Goal: Task Accomplishment & Management: Manage account settings

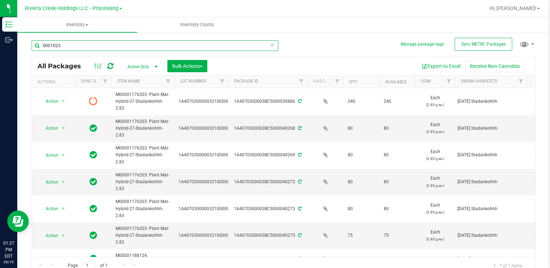
click at [76, 45] on input "0001023" at bounding box center [155, 45] width 246 height 11
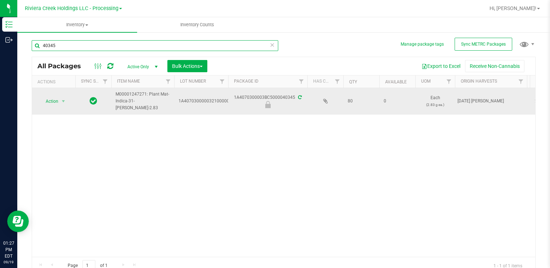
type input "40345"
click at [56, 104] on span "Action" at bounding box center [48, 101] width 19 height 10
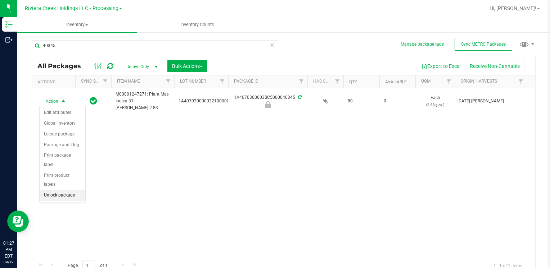
click at [61, 190] on li "Unlock package" at bounding box center [63, 195] width 46 height 11
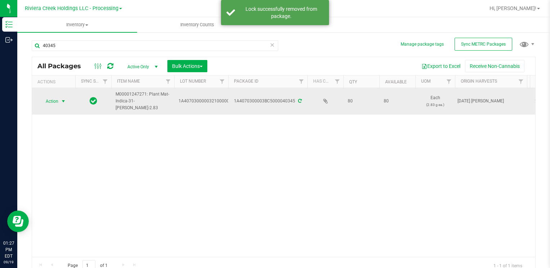
click at [59, 100] on span "select" at bounding box center [63, 101] width 9 height 10
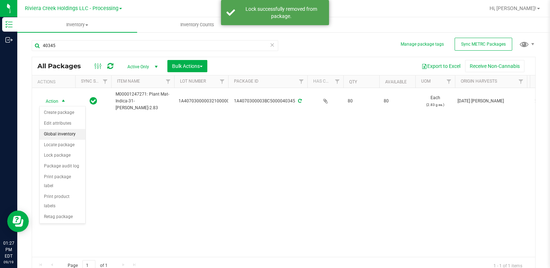
click at [65, 113] on li "Create package" at bounding box center [63, 113] width 46 height 11
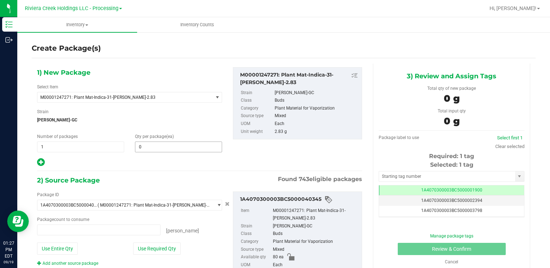
type input "0 ea"
click at [140, 148] on span at bounding box center [178, 147] width 87 height 11
type input "30"
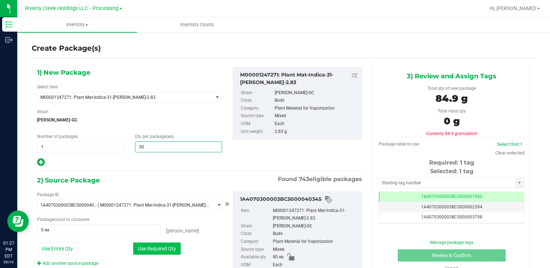
type input "30"
click at [143, 243] on button "Use Required Qty" at bounding box center [156, 249] width 47 height 12
type input "30 ea"
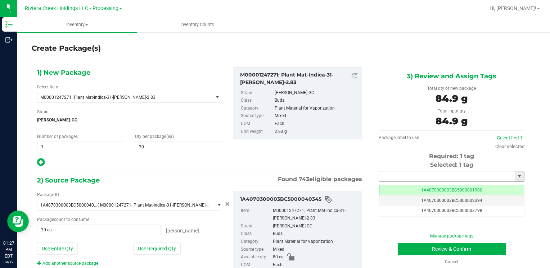
click at [416, 176] on input "text" at bounding box center [447, 177] width 136 height 10
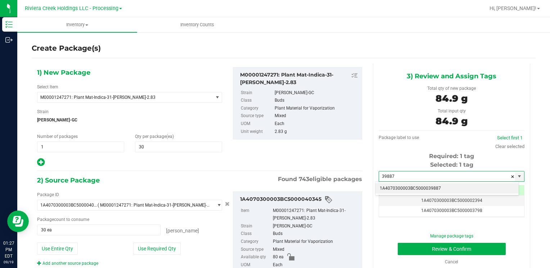
click at [394, 186] on li "1A4070300003BC5000039887" at bounding box center [446, 188] width 143 height 11
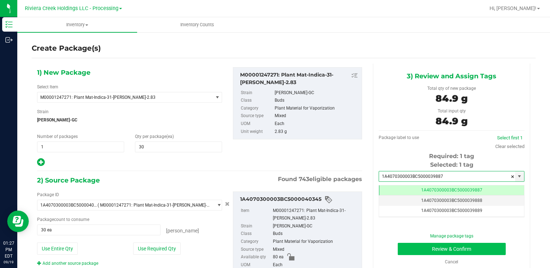
type input "1A4070300003BC5000039887"
click at [400, 250] on button "Review & Confirm" at bounding box center [452, 249] width 108 height 12
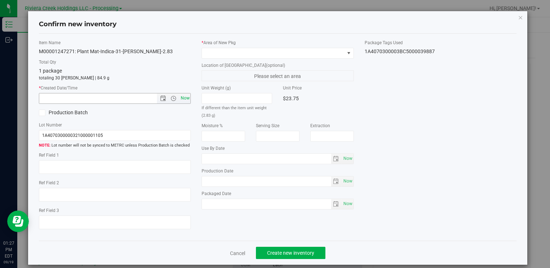
click at [184, 100] on span "Now" at bounding box center [185, 98] width 12 height 10
type input "9/19/2025 1:27 PM"
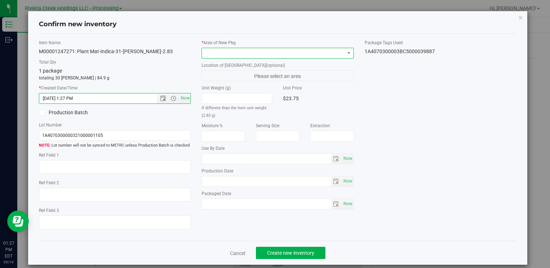
click at [203, 55] on span at bounding box center [273, 53] width 142 height 10
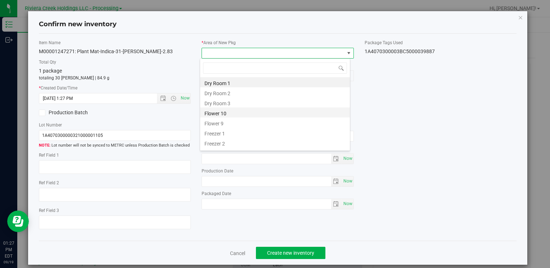
click at [233, 116] on li "Flower 10" at bounding box center [275, 113] width 150 height 10
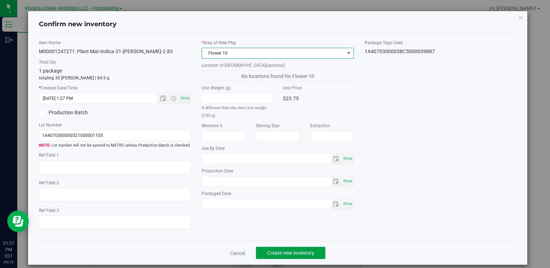
click at [273, 249] on button "Create new inventory" at bounding box center [290, 253] width 69 height 12
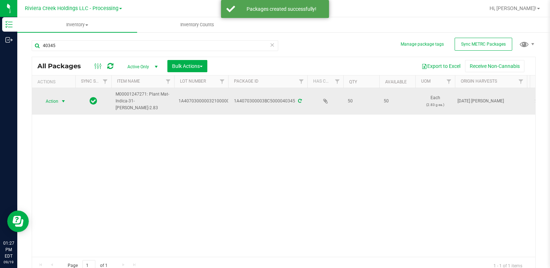
click at [56, 101] on span "Action" at bounding box center [48, 101] width 19 height 10
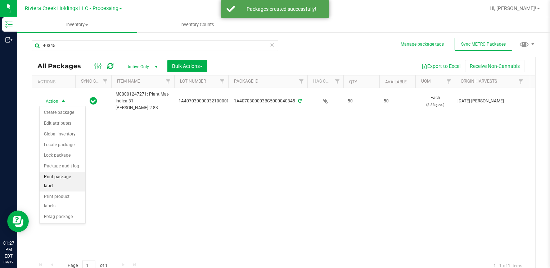
click at [75, 180] on li "Print package label" at bounding box center [63, 182] width 46 height 20
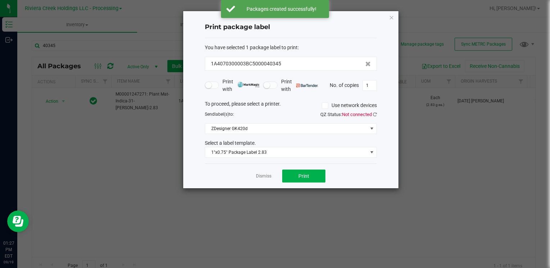
click at [285, 168] on div "Dismiss Print" at bounding box center [291, 176] width 172 height 25
click at [310, 178] on button "Print" at bounding box center [303, 176] width 43 height 13
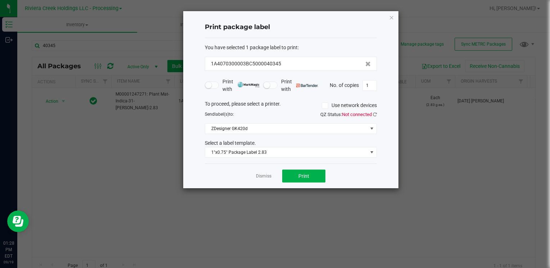
click at [391, 14] on icon "button" at bounding box center [391, 17] width 5 height 9
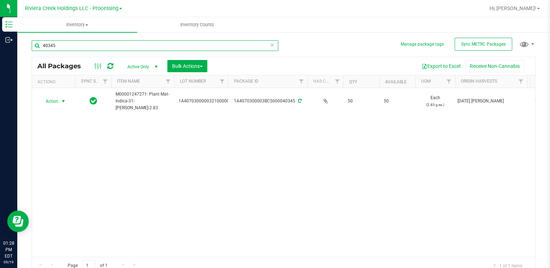
click at [82, 49] on input "40345" at bounding box center [155, 45] width 246 height 11
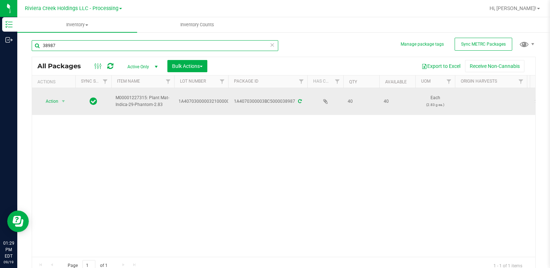
type input "38987"
click at [54, 99] on span "Action" at bounding box center [48, 101] width 19 height 10
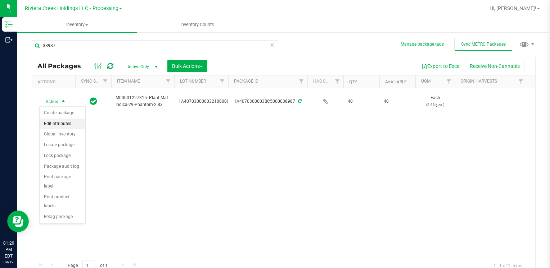
click at [56, 118] on li "Create package" at bounding box center [63, 113] width 46 height 11
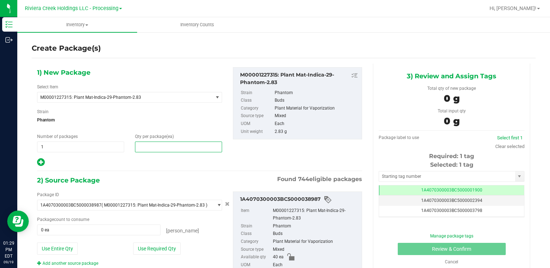
click at [144, 150] on span at bounding box center [178, 147] width 87 height 11
type input "30"
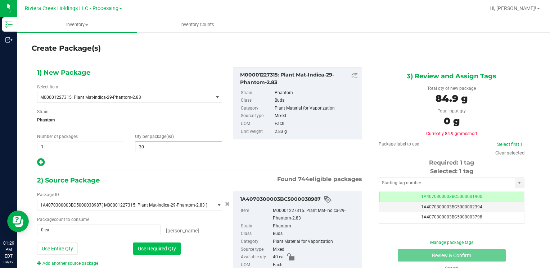
type input "30"
click at [137, 246] on button "Use Required Qty" at bounding box center [156, 249] width 47 height 12
type input "30 ea"
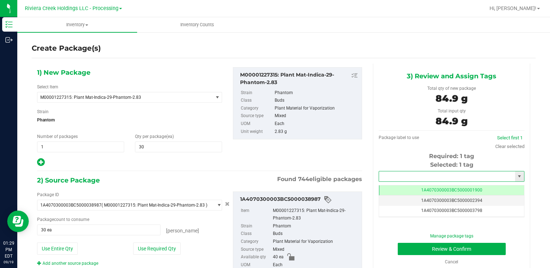
click at [388, 175] on input "text" at bounding box center [447, 177] width 136 height 10
click at [388, 186] on li "1A4070300003BC5000039888" at bounding box center [446, 188] width 143 height 11
type input "1A4070300003BC5000039888"
click at [410, 248] on button "Review & Confirm" at bounding box center [452, 249] width 108 height 12
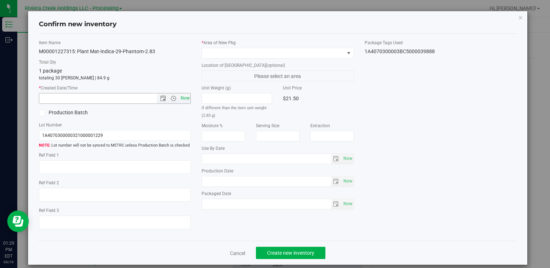
click at [183, 97] on span "Now" at bounding box center [185, 98] width 12 height 10
type input "9/19/2025 1:29 PM"
click at [213, 53] on span at bounding box center [273, 53] width 142 height 10
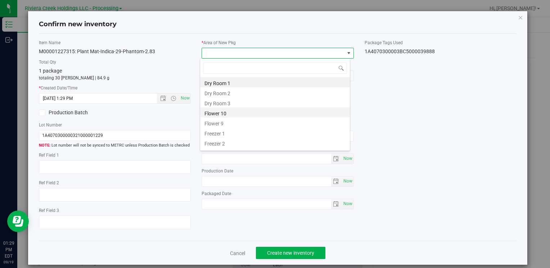
click at [236, 109] on li "Flower 10" at bounding box center [275, 113] width 150 height 10
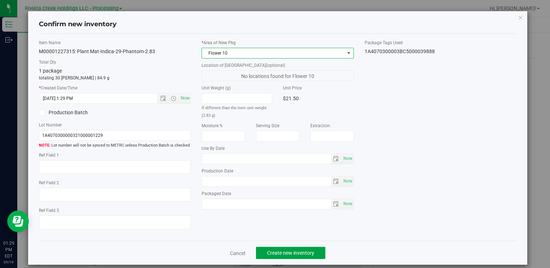
click at [268, 254] on span "Create new inventory" at bounding box center [290, 253] width 47 height 6
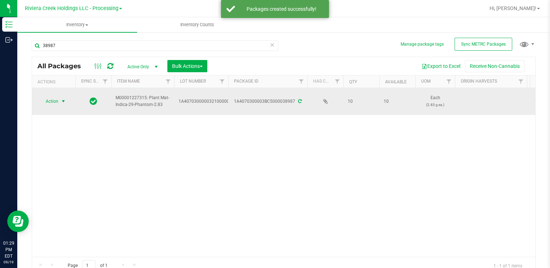
click at [52, 105] on span "Action" at bounding box center [48, 101] width 19 height 10
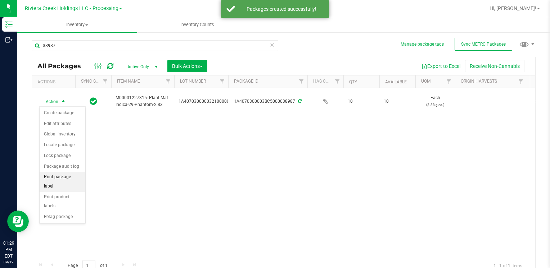
click at [77, 177] on li "Print package label" at bounding box center [63, 182] width 46 height 20
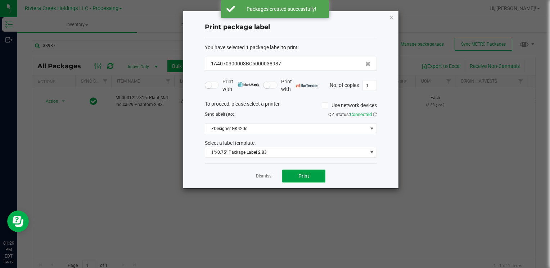
click at [305, 177] on span "Print" at bounding box center [303, 176] width 11 height 6
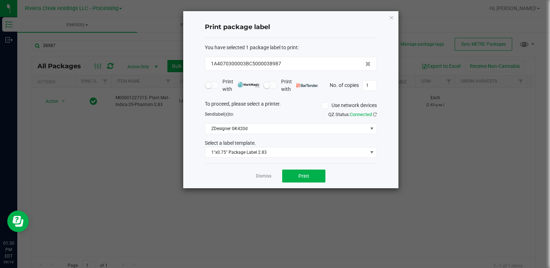
click at [394, 17] on div "Print package label You have selected 1 package label to print : 1A4070300003BC…" at bounding box center [290, 99] width 215 height 177
click at [390, 19] on icon "button" at bounding box center [391, 17] width 5 height 9
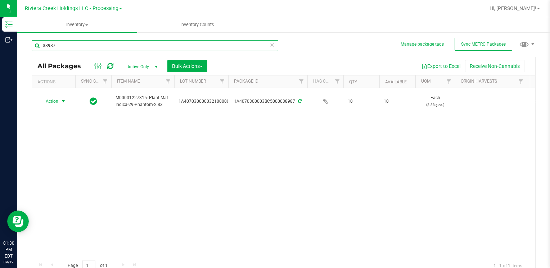
click at [105, 50] on input "38987" at bounding box center [155, 45] width 246 height 11
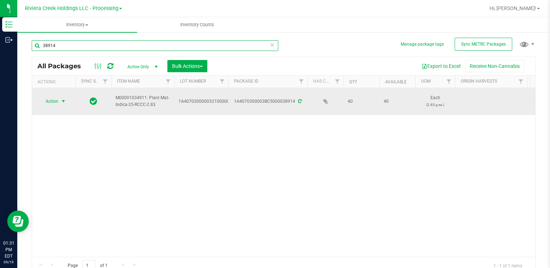
type input "38914"
click at [54, 103] on span "Action" at bounding box center [48, 101] width 19 height 10
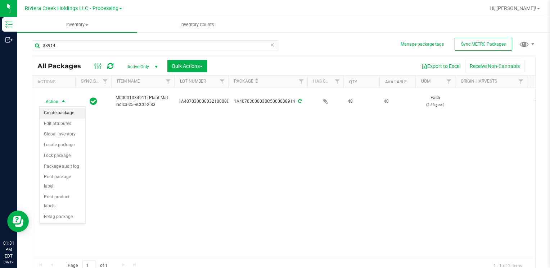
click at [65, 114] on li "Create package" at bounding box center [63, 113] width 46 height 11
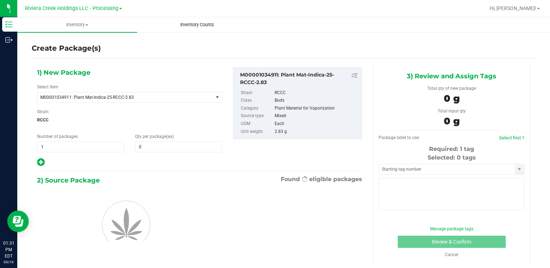
type input "0"
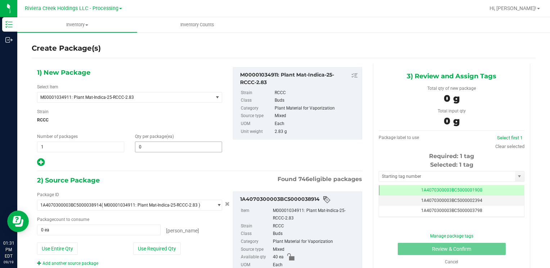
click at [172, 141] on div "Qty per package (ea) 0 0" at bounding box center [179, 142] width 98 height 19
click at [172, 142] on span "0 0" at bounding box center [178, 147] width 87 height 11
click at [171, 142] on span at bounding box center [178, 147] width 87 height 11
type input "20"
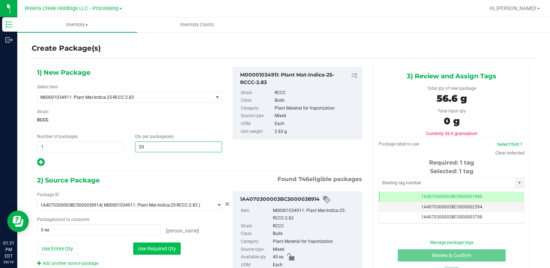
type input "20"
click at [138, 251] on button "Use Required Qty" at bounding box center [156, 249] width 47 height 12
type input "20 ea"
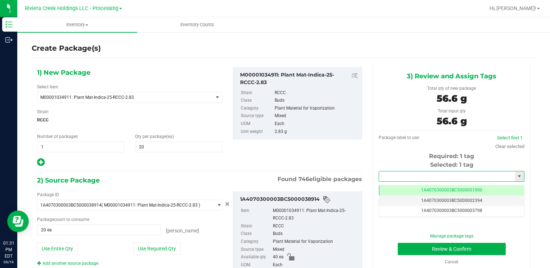
click at [421, 176] on input "text" at bounding box center [447, 177] width 136 height 10
click at [410, 186] on li "1A4070300003BC5000039889" at bounding box center [446, 188] width 143 height 11
type input "1A4070300003BC5000039889"
click at [412, 248] on button "Review & Confirm" at bounding box center [452, 249] width 108 height 12
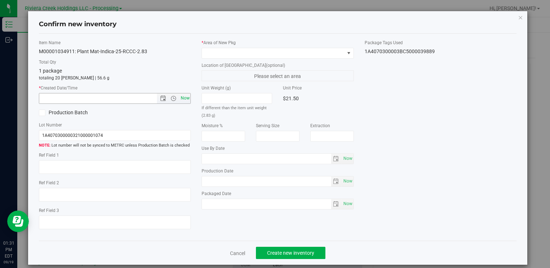
click at [183, 98] on span "Now" at bounding box center [185, 98] width 12 height 10
type input "9/19/2025 1:31 PM"
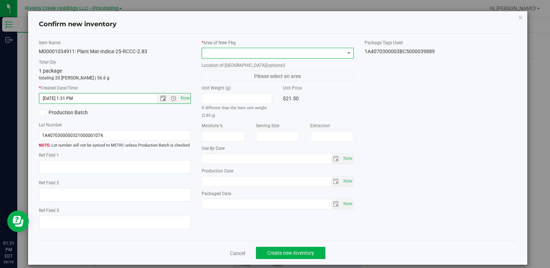
click at [208, 54] on span at bounding box center [273, 53] width 142 height 10
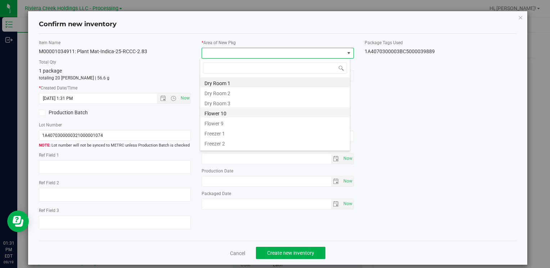
click at [223, 115] on li "Flower 10" at bounding box center [275, 113] width 150 height 10
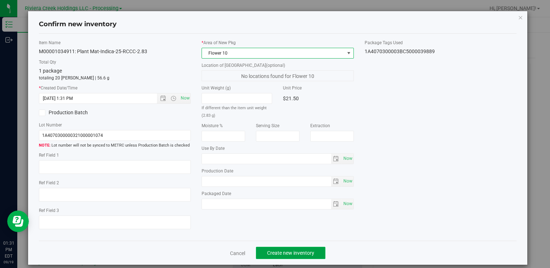
click at [259, 249] on button "Create new inventory" at bounding box center [290, 253] width 69 height 12
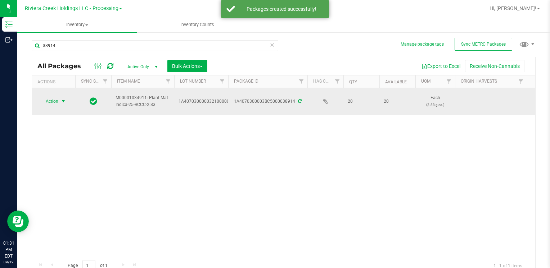
click at [54, 102] on span "Action" at bounding box center [48, 101] width 19 height 10
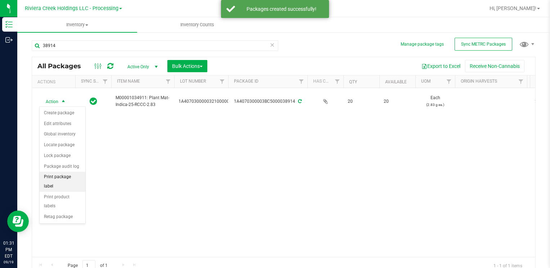
click at [73, 175] on li "Print package label" at bounding box center [63, 182] width 46 height 20
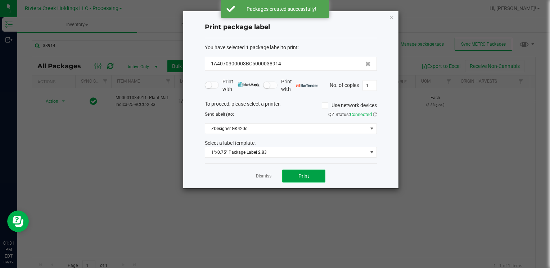
click at [308, 176] on span "Print" at bounding box center [303, 176] width 11 height 6
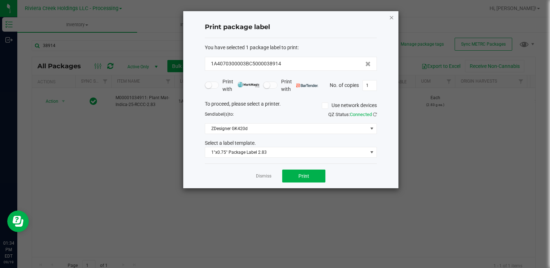
click at [391, 20] on icon "button" at bounding box center [391, 17] width 5 height 9
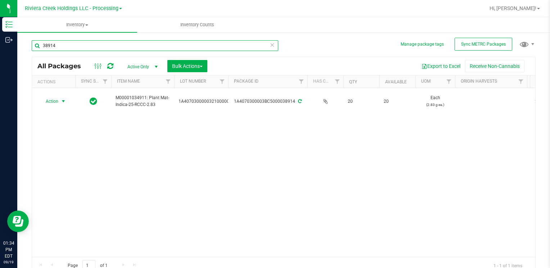
click at [70, 44] on input "38914" at bounding box center [155, 45] width 246 height 11
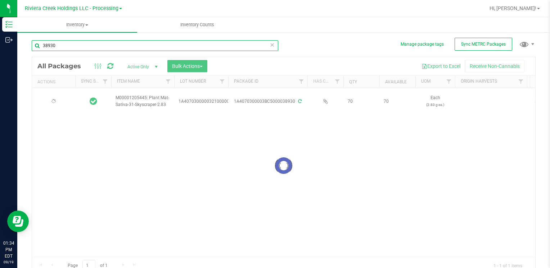
scroll to position [6, 0]
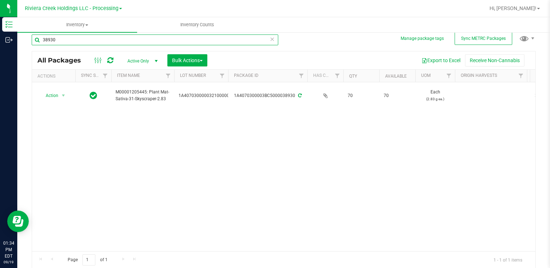
type input "38930"
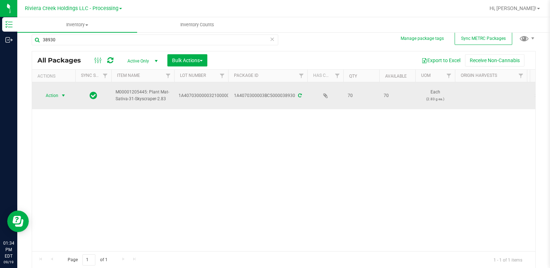
click at [52, 93] on span "Action" at bounding box center [48, 96] width 19 height 10
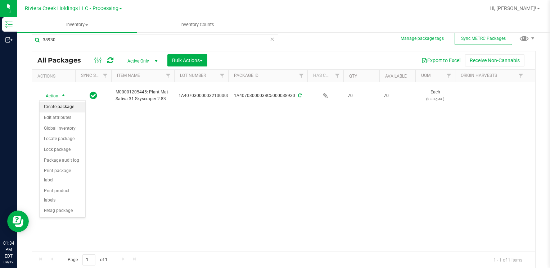
click at [53, 106] on li "Create package" at bounding box center [63, 107] width 46 height 11
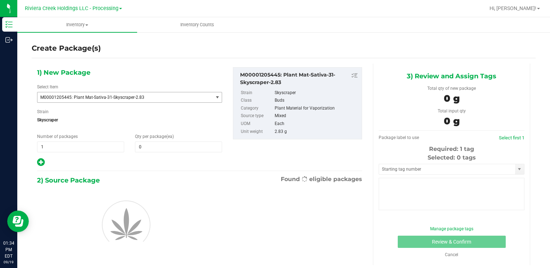
type input "0"
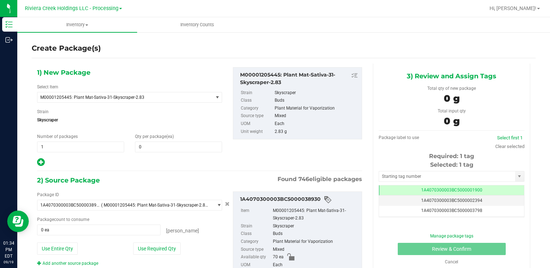
click at [160, 152] on div "1) New Package Select Item M00001205445: Plant Mat-Sativa-31-Skyscraper-2.83 M0…" at bounding box center [130, 117] width 196 height 100
click at [163, 149] on span at bounding box center [178, 147] width 87 height 11
type input "26"
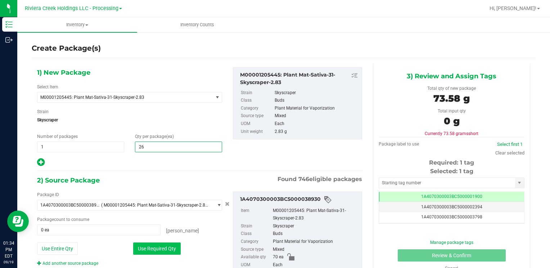
type input "26"
click at [136, 247] on button "Use Required Qty" at bounding box center [156, 249] width 47 height 12
type input "26 ea"
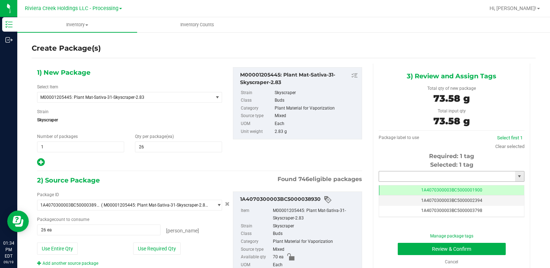
click at [396, 172] on input "text" at bounding box center [447, 177] width 136 height 10
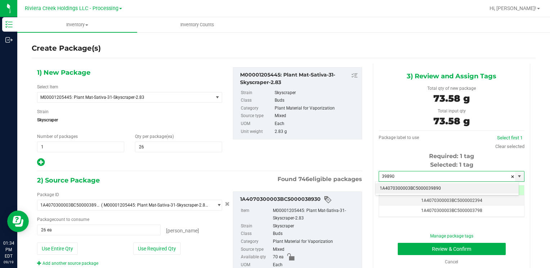
click at [392, 185] on li "1A4070300003BC5000039890" at bounding box center [446, 188] width 143 height 11
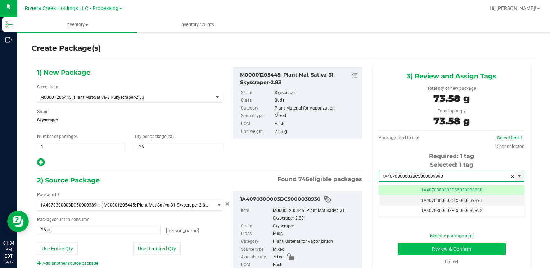
type input "1A4070300003BC5000039890"
click at [419, 246] on button "Review & Confirm" at bounding box center [452, 249] width 108 height 12
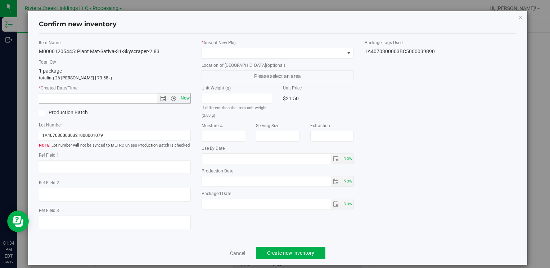
click at [180, 93] on span "Now" at bounding box center [185, 98] width 12 height 10
type input "9/19/2025 1:34 PM"
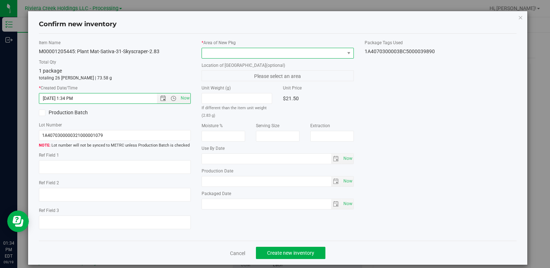
click at [208, 51] on span at bounding box center [273, 53] width 142 height 10
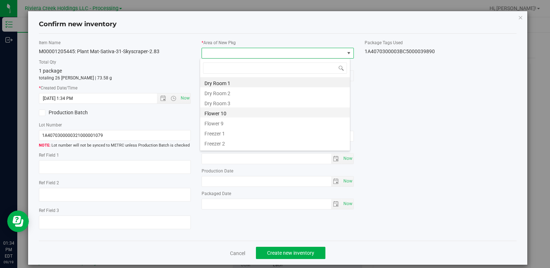
click at [235, 113] on li "Flower 10" at bounding box center [275, 113] width 150 height 10
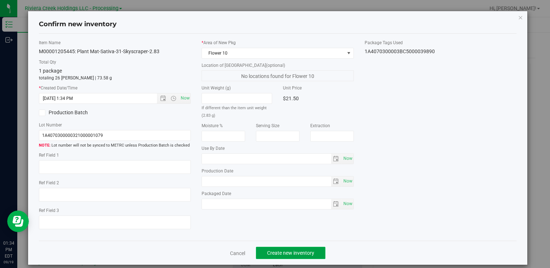
drag, startPoint x: 273, startPoint y: 251, endPoint x: 274, endPoint y: 247, distance: 4.4
click at [273, 249] on button "Create new inventory" at bounding box center [290, 253] width 69 height 12
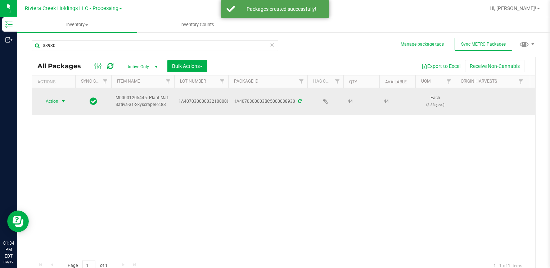
click at [58, 101] on span "Action" at bounding box center [48, 101] width 19 height 10
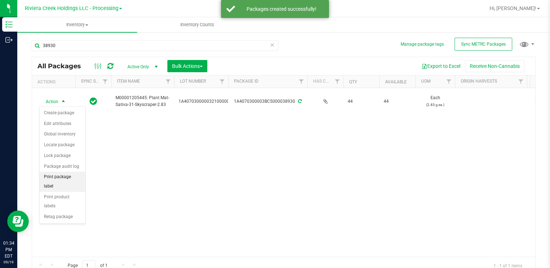
click at [64, 175] on li "Print package label" at bounding box center [63, 182] width 46 height 20
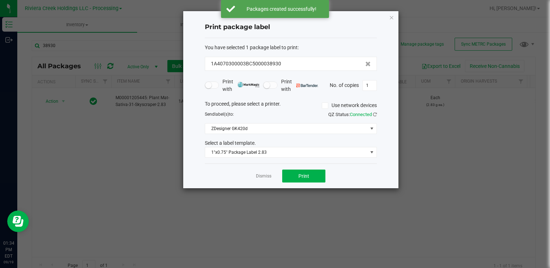
click at [303, 184] on div "Dismiss Print" at bounding box center [291, 176] width 172 height 25
click at [303, 181] on button "Print" at bounding box center [303, 176] width 43 height 13
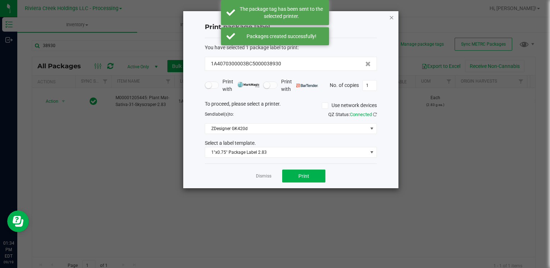
click at [392, 17] on icon "button" at bounding box center [391, 17] width 5 height 9
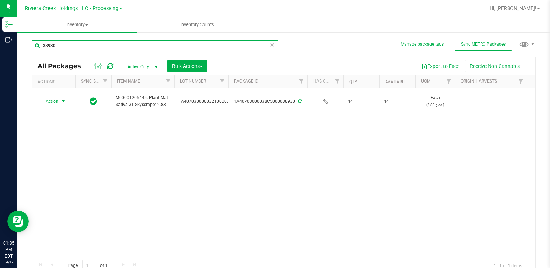
click at [77, 45] on input "38930" at bounding box center [155, 45] width 246 height 11
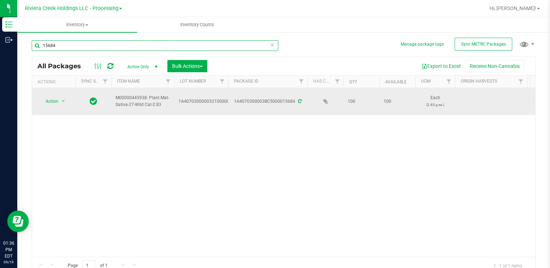
type input "15684"
click at [52, 100] on span "Action" at bounding box center [48, 101] width 19 height 10
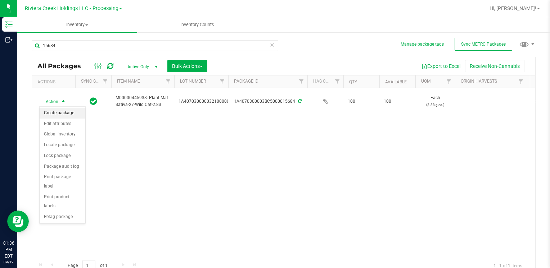
click at [62, 114] on li "Create package" at bounding box center [63, 113] width 46 height 11
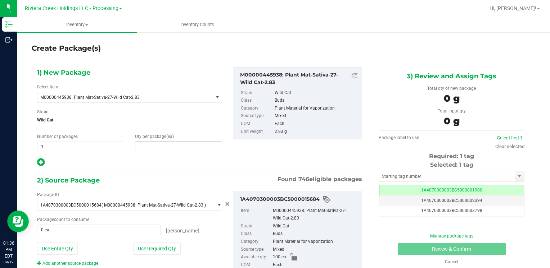
click at [167, 147] on span at bounding box center [178, 147] width 87 height 11
type input "20"
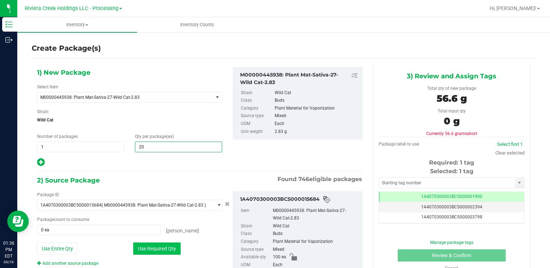
type input "20"
click at [141, 250] on button "Use Required Qty" at bounding box center [156, 249] width 47 height 12
type input "20 ea"
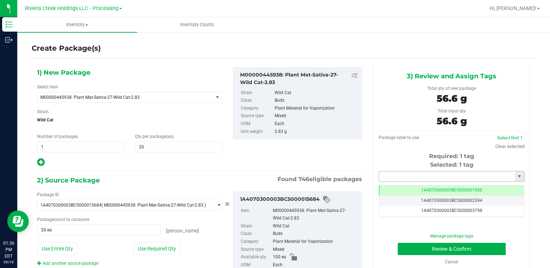
click at [400, 175] on input "text" at bounding box center [447, 177] width 136 height 10
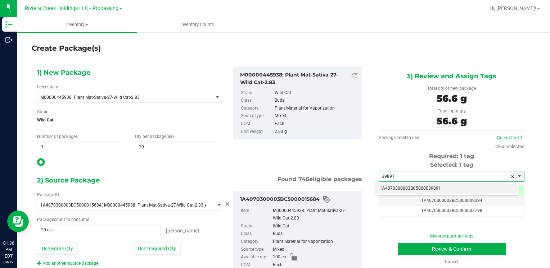
click at [395, 184] on li "1A4070300003BC5000039891" at bounding box center [446, 188] width 143 height 11
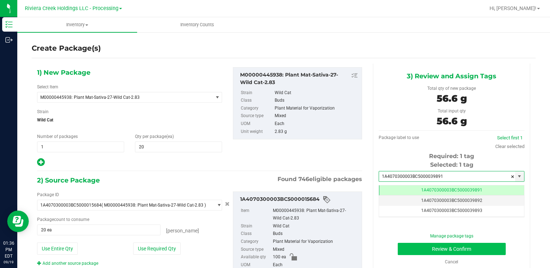
type input "1A4070300003BC5000039891"
click at [408, 246] on button "Review & Confirm" at bounding box center [452, 249] width 108 height 12
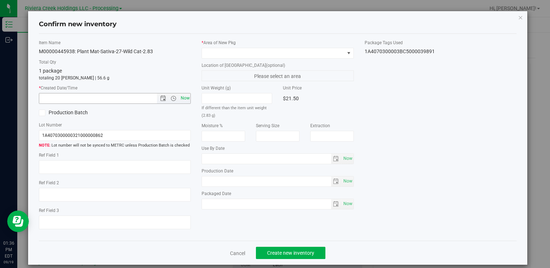
click at [188, 100] on span "Now" at bounding box center [185, 98] width 12 height 10
type input "9/19/2025 1:36 PM"
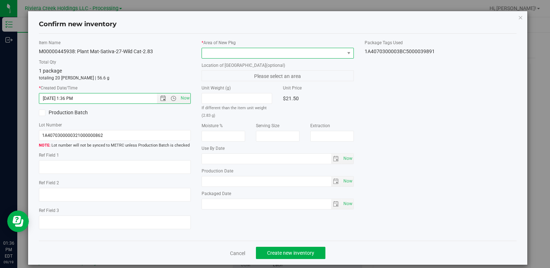
click at [211, 53] on span at bounding box center [273, 53] width 142 height 10
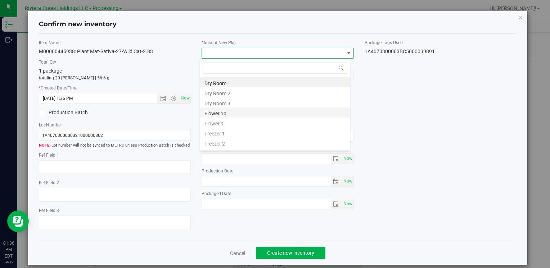
click at [233, 115] on li "Flower 10" at bounding box center [275, 113] width 150 height 10
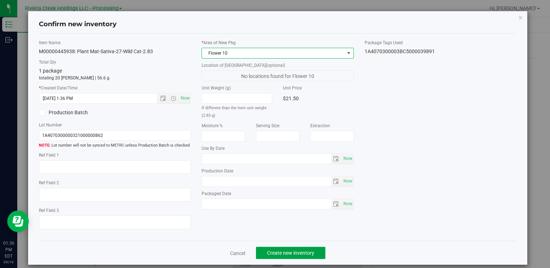
click at [292, 254] on span "Create new inventory" at bounding box center [290, 253] width 47 height 6
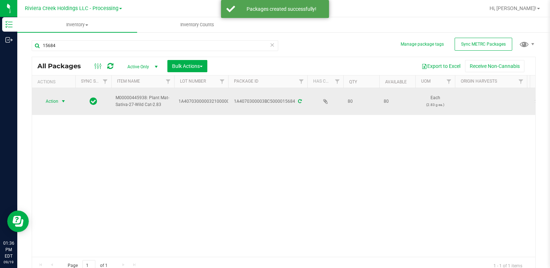
click at [51, 100] on span "Action" at bounding box center [48, 101] width 19 height 10
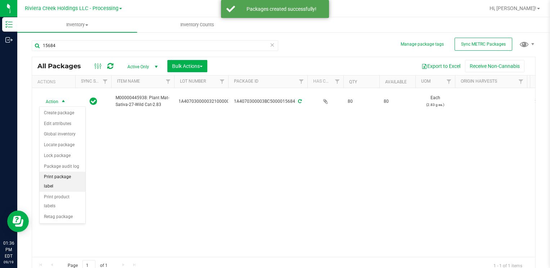
click at [82, 176] on li "Print package label" at bounding box center [63, 182] width 46 height 20
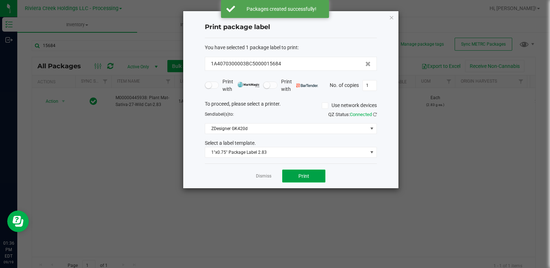
click at [295, 171] on button "Print" at bounding box center [303, 176] width 43 height 13
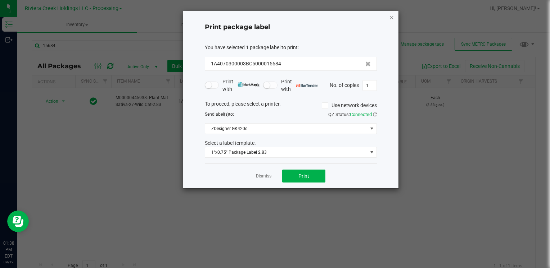
click at [394, 15] on div "Print package label You have selected 1 package label to print : 1A4070300003BC…" at bounding box center [290, 99] width 215 height 177
click at [394, 15] on icon "button" at bounding box center [391, 17] width 5 height 9
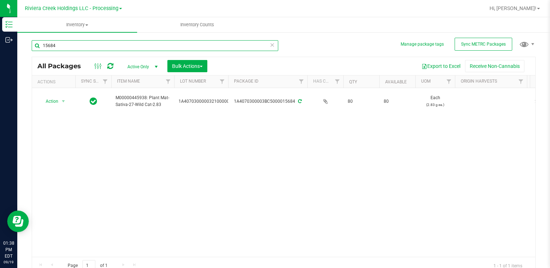
click at [94, 45] on input "15684" at bounding box center [155, 45] width 246 height 11
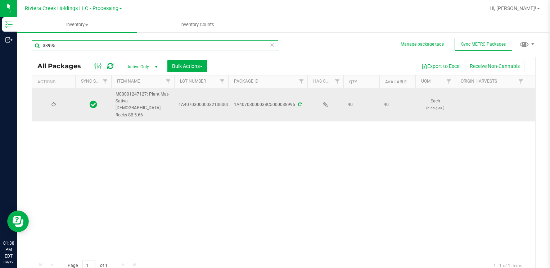
type input "38995"
click at [64, 102] on span "select" at bounding box center [63, 105] width 6 height 6
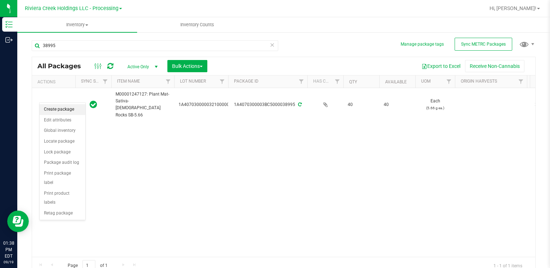
click at [68, 110] on li "Create package" at bounding box center [63, 109] width 46 height 11
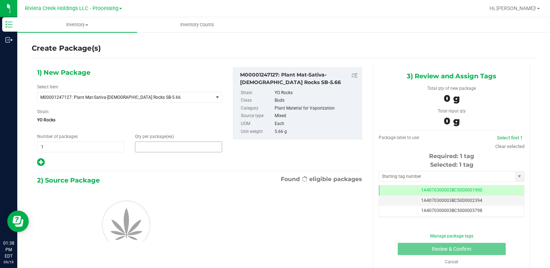
click at [150, 148] on span at bounding box center [178, 147] width 87 height 11
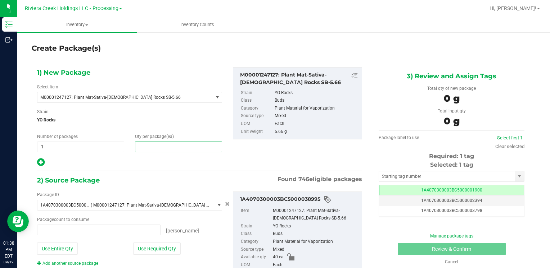
type input "0 ea"
type input "20"
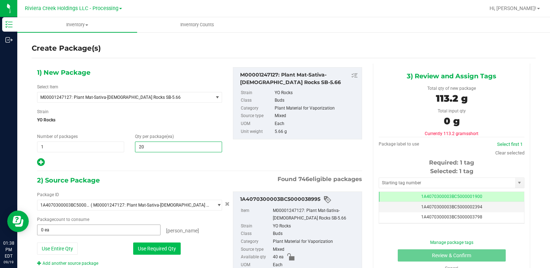
type input "20"
click at [144, 245] on button "Use Required Qty" at bounding box center [156, 249] width 47 height 12
type input "20 ea"
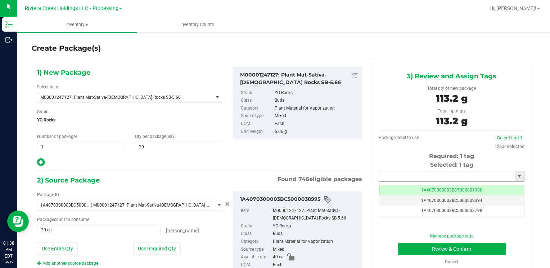
click at [390, 176] on input "text" at bounding box center [447, 177] width 136 height 10
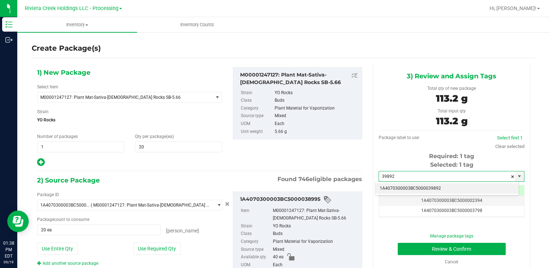
click at [394, 187] on li "1A4070300003BC5000039892" at bounding box center [446, 188] width 143 height 11
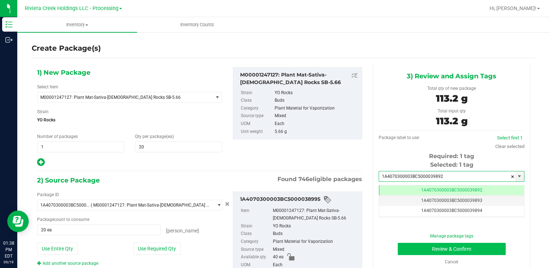
type input "1A4070300003BC5000039892"
click at [408, 247] on button "Review & Confirm" at bounding box center [452, 249] width 108 height 12
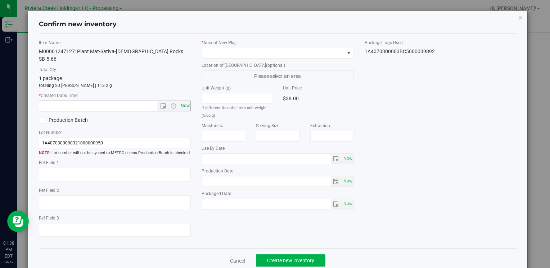
click at [185, 101] on span "Now" at bounding box center [185, 106] width 12 height 10
type input "9/19/2025 1:38 PM"
click at [213, 50] on span at bounding box center [273, 53] width 142 height 10
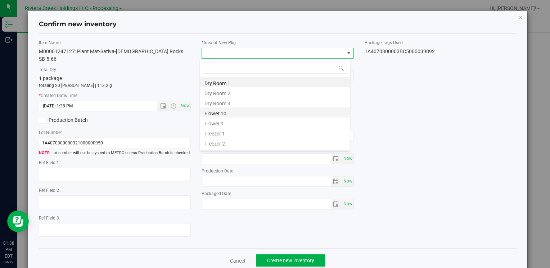
click at [239, 115] on li "Flower 10" at bounding box center [275, 113] width 150 height 10
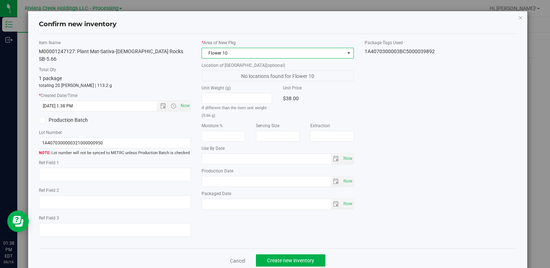
click at [282, 262] on div "Cancel Create new inventory" at bounding box center [277, 261] width 477 height 24
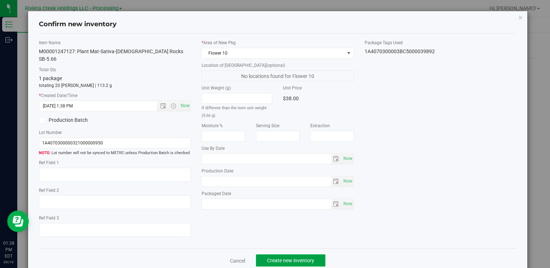
click at [282, 257] on button "Create new inventory" at bounding box center [290, 261] width 69 height 12
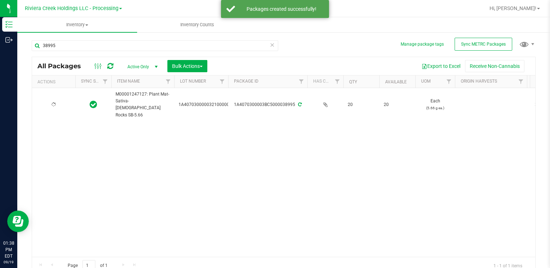
click at [57, 101] on div at bounding box center [53, 104] width 35 height 7
click at [57, 100] on span "Action" at bounding box center [48, 105] width 19 height 10
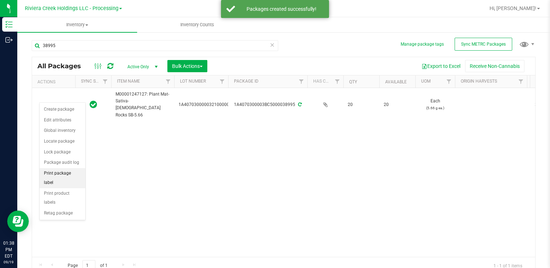
click at [81, 171] on li "Print package label" at bounding box center [63, 178] width 46 height 20
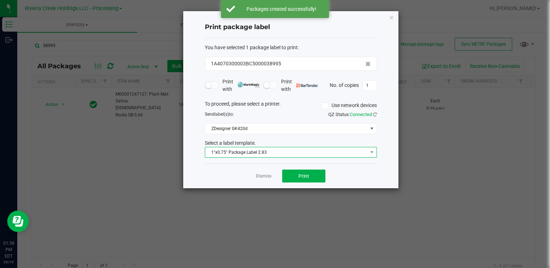
click at [270, 152] on span "1"x0.75" Package Label 2.83" at bounding box center [286, 152] width 162 height 10
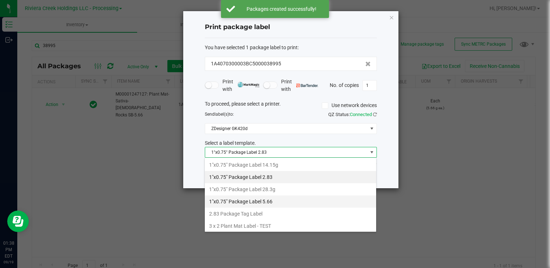
click at [281, 204] on li "1"x0.75" Package Label 5.66" at bounding box center [290, 202] width 171 height 12
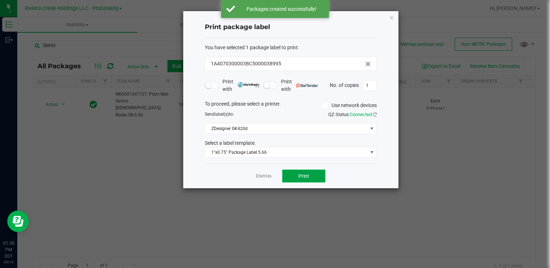
click at [302, 175] on span "Print" at bounding box center [303, 176] width 11 height 6
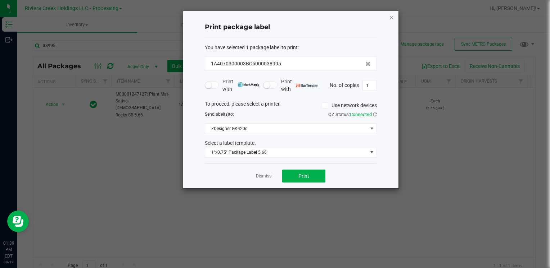
click at [390, 18] on icon "button" at bounding box center [391, 17] width 5 height 9
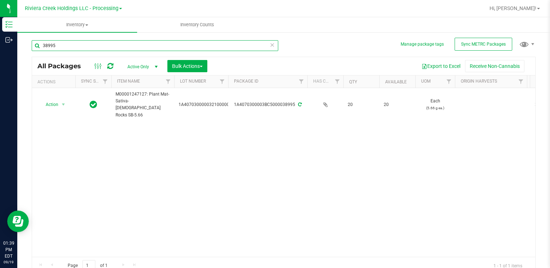
click at [132, 47] on input "38995" at bounding box center [155, 45] width 246 height 11
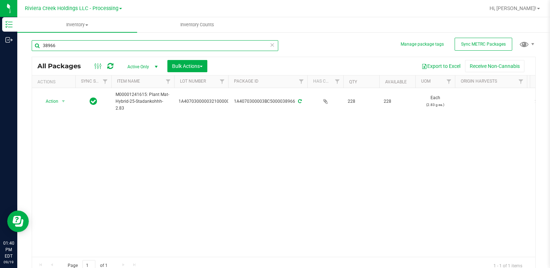
type input "38966"
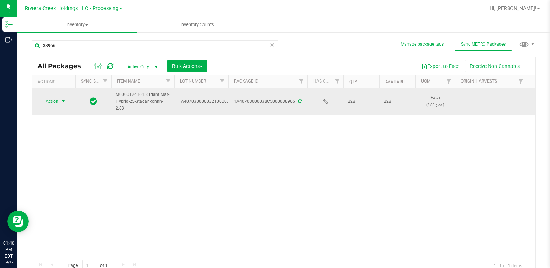
click at [63, 103] on span "select" at bounding box center [63, 102] width 6 height 6
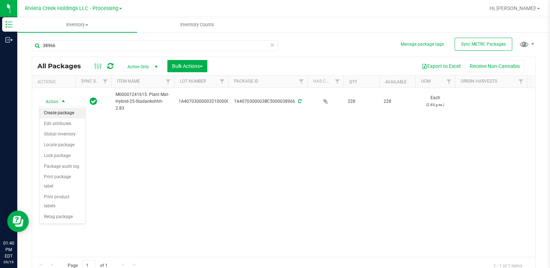
click at [63, 110] on li "Create package" at bounding box center [63, 113] width 46 height 11
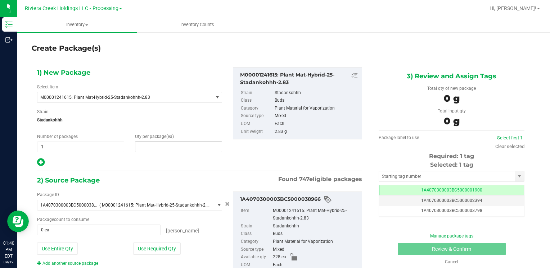
click at [166, 148] on span at bounding box center [178, 147] width 87 height 11
type input "8"
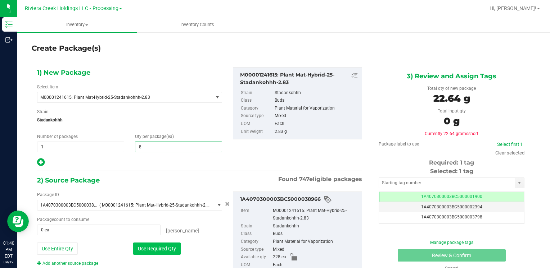
type input "8"
click at [138, 247] on button "Use Required Qty" at bounding box center [156, 249] width 47 height 12
type input "8 ea"
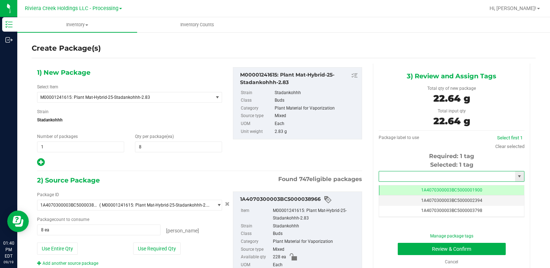
click at [400, 177] on input "text" at bounding box center [447, 177] width 136 height 10
click at [397, 187] on li "1A4070300003BC5000039893" at bounding box center [446, 188] width 143 height 11
type input "1A4070300003BC5000039893"
click at [401, 247] on button "Review & Confirm" at bounding box center [452, 249] width 108 height 12
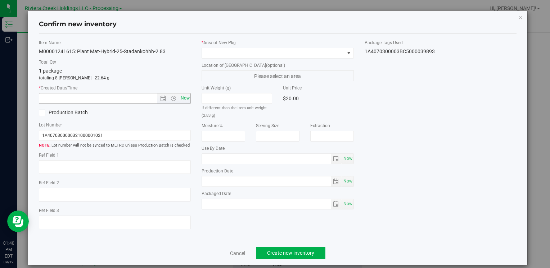
click at [182, 101] on span "Now" at bounding box center [185, 98] width 12 height 10
type input "9/19/2025 1:40 PM"
click at [209, 53] on span at bounding box center [273, 53] width 142 height 10
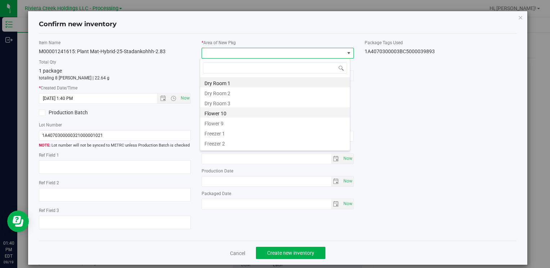
click at [240, 114] on li "Flower 10" at bounding box center [275, 113] width 150 height 10
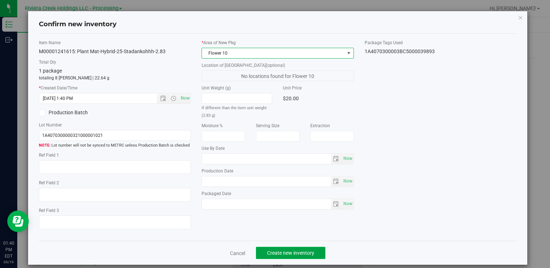
click at [276, 251] on span "Create new inventory" at bounding box center [290, 253] width 47 height 6
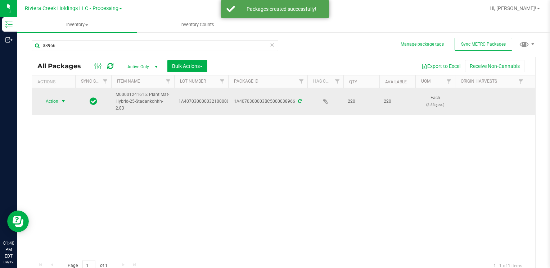
click at [51, 100] on span "Action" at bounding box center [48, 101] width 19 height 10
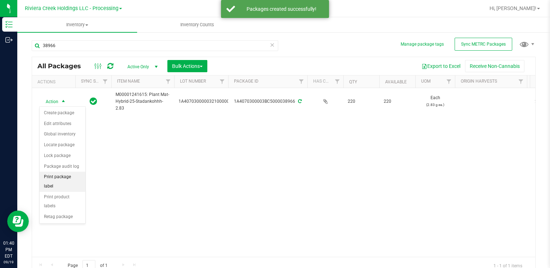
click at [72, 174] on li "Print package label" at bounding box center [63, 182] width 46 height 20
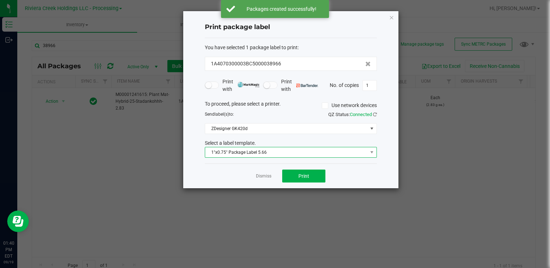
click at [269, 149] on span "1"x0.75" Package Label 5.66" at bounding box center [286, 152] width 162 height 10
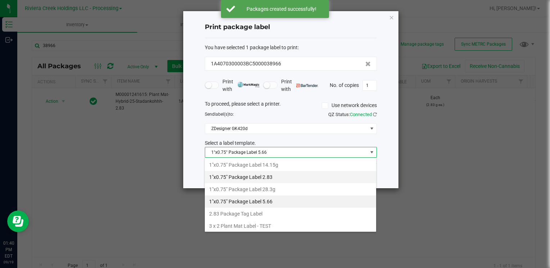
click at [281, 176] on li "1"x0.75" Package Label 2.83" at bounding box center [290, 177] width 171 height 12
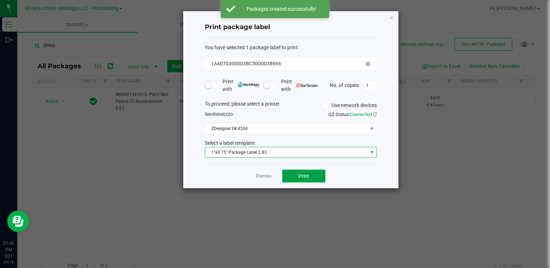
click at [293, 179] on button "Print" at bounding box center [303, 176] width 43 height 13
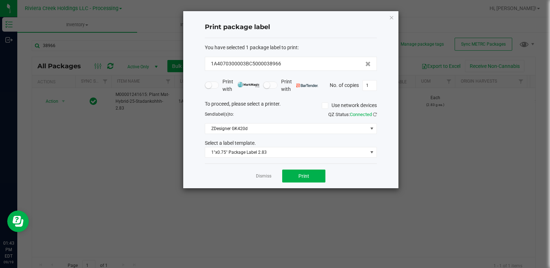
click at [390, 15] on icon "button" at bounding box center [391, 17] width 5 height 9
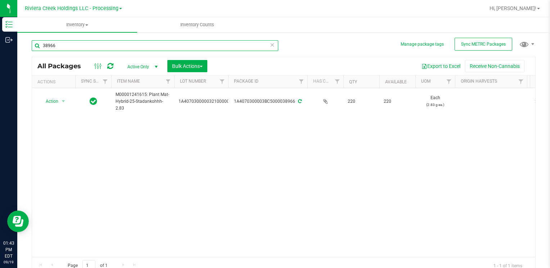
click at [97, 47] on input "38966" at bounding box center [155, 45] width 246 height 11
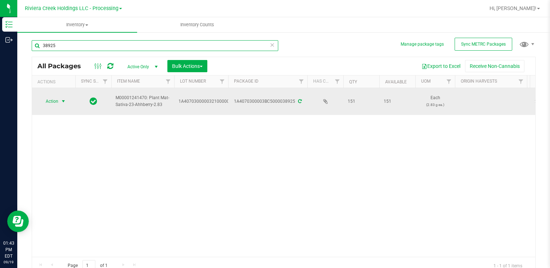
type input "38925"
click at [60, 101] on span "select" at bounding box center [63, 102] width 6 height 6
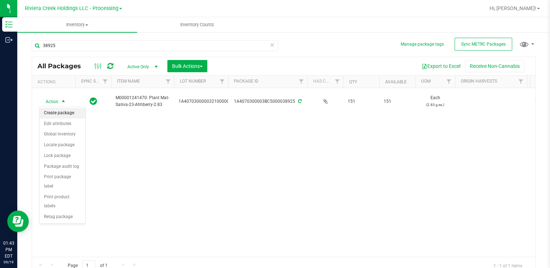
click at [65, 115] on li "Create package" at bounding box center [63, 113] width 46 height 11
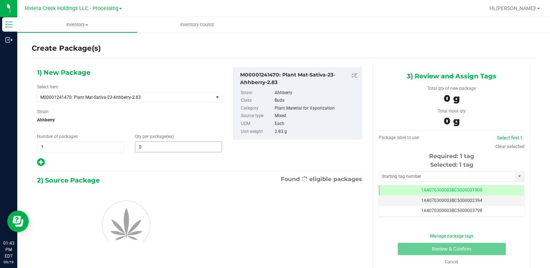
click at [177, 147] on span "0 0" at bounding box center [178, 147] width 87 height 11
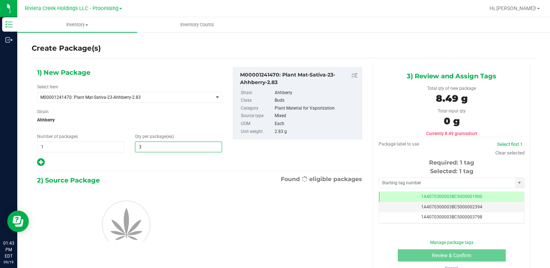
type input "30"
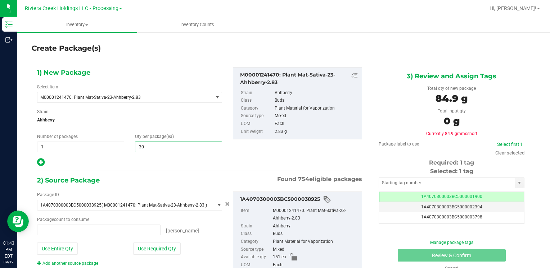
type input "0 ea"
type input "30"
click at [154, 251] on button "Use Required Qty" at bounding box center [156, 249] width 47 height 12
type input "30 ea"
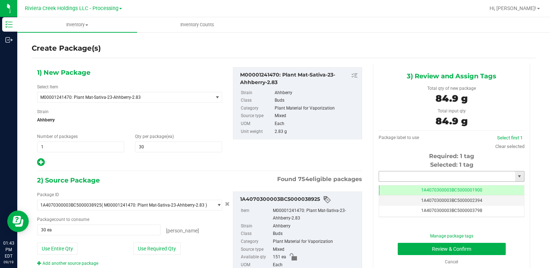
click at [379, 174] on input "text" at bounding box center [447, 177] width 136 height 10
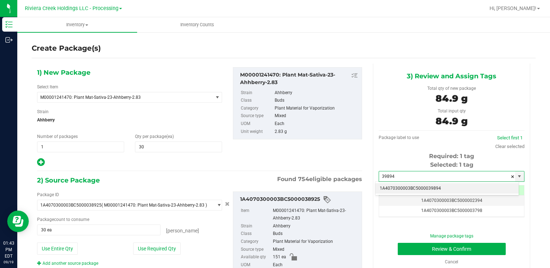
click at [387, 185] on li "1A4070300003BC5000039894" at bounding box center [446, 188] width 143 height 11
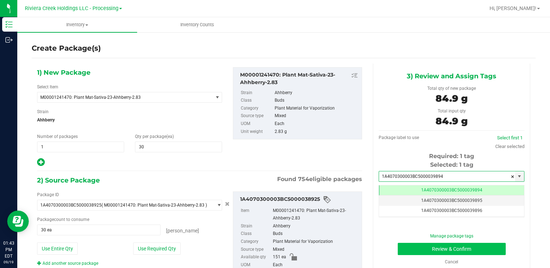
type input "1A4070300003BC5000039894"
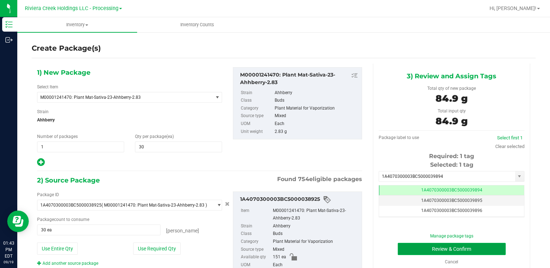
click at [401, 248] on button "Review & Confirm" at bounding box center [452, 249] width 108 height 12
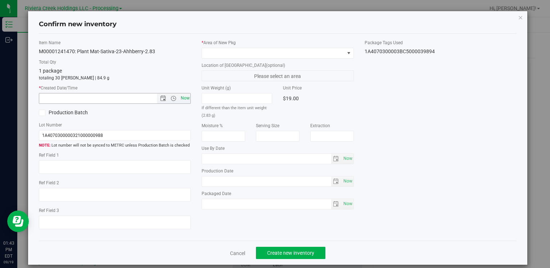
click at [183, 96] on span "Now" at bounding box center [185, 98] width 12 height 10
type input "9/19/2025 1:43 PM"
click at [221, 50] on span at bounding box center [273, 53] width 142 height 10
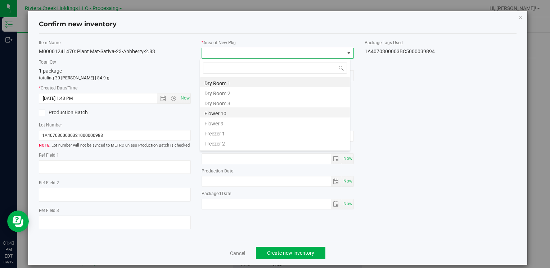
click at [232, 114] on li "Flower 10" at bounding box center [275, 113] width 150 height 10
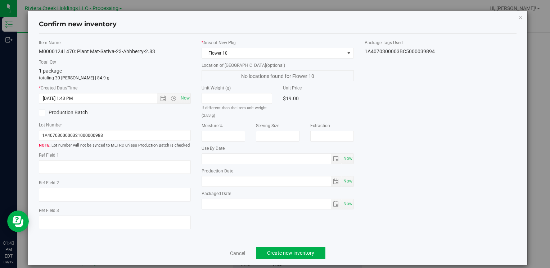
click at [277, 245] on div "Cancel Create new inventory" at bounding box center [277, 253] width 477 height 24
click at [283, 253] on span "Create new inventory" at bounding box center [290, 253] width 47 height 6
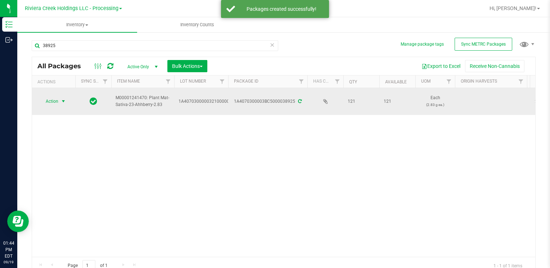
click at [52, 99] on span "Action" at bounding box center [48, 101] width 19 height 10
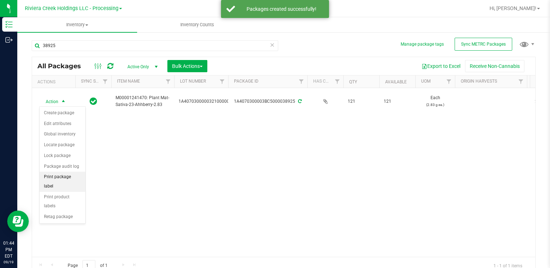
click at [80, 175] on li "Print package label" at bounding box center [63, 182] width 46 height 20
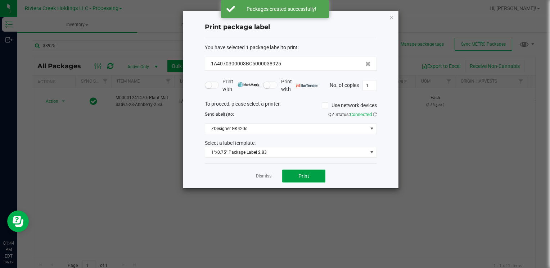
click at [317, 173] on button "Print" at bounding box center [303, 176] width 43 height 13
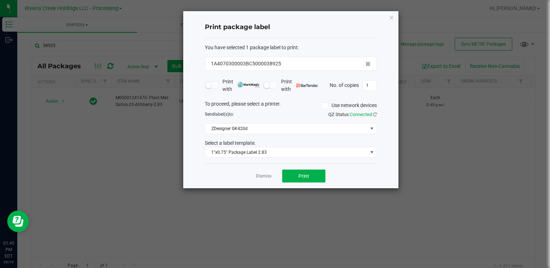
click at [391, 16] on icon "button" at bounding box center [391, 17] width 5 height 9
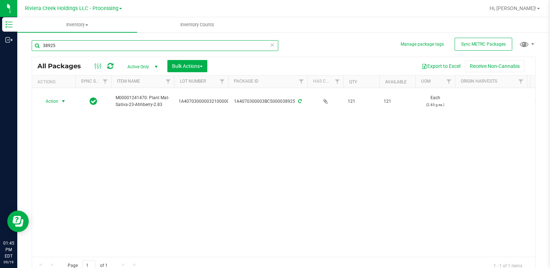
click at [53, 44] on input "38925" at bounding box center [155, 45] width 246 height 11
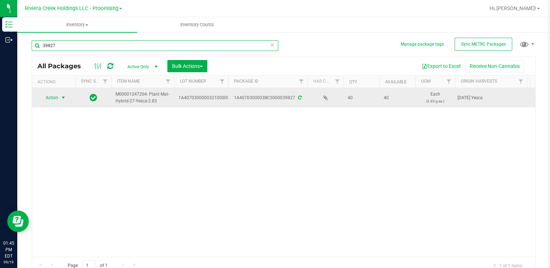
type input "39827"
click at [59, 97] on span "select" at bounding box center [63, 98] width 9 height 10
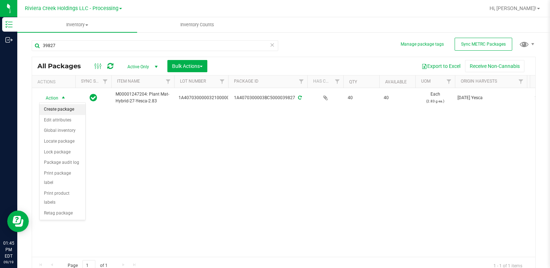
click at [63, 111] on li "Create package" at bounding box center [63, 109] width 46 height 11
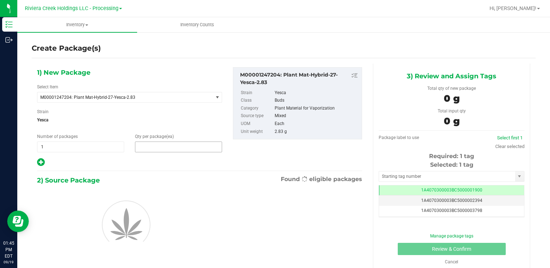
click at [145, 148] on span at bounding box center [178, 147] width 87 height 11
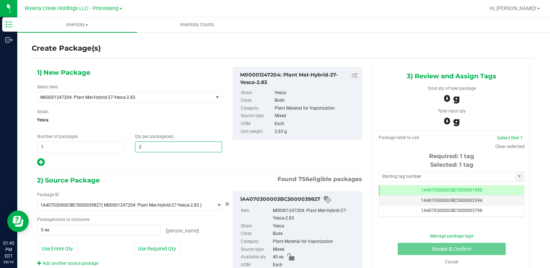
type input "20"
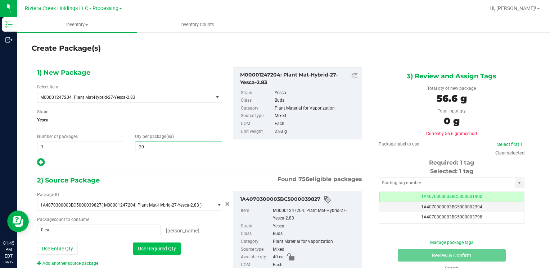
type input "20"
click at [144, 245] on button "Use Required Qty" at bounding box center [156, 249] width 47 height 12
type input "20 ea"
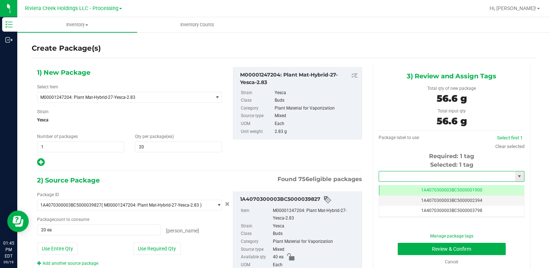
click at [411, 174] on input "text" at bounding box center [447, 177] width 136 height 10
click at [405, 183] on li "1A4070300003BC5000039895" at bounding box center [446, 188] width 143 height 11
type input "1A4070300003BC5000039895"
click at [400, 247] on button "Review & Confirm" at bounding box center [452, 249] width 108 height 12
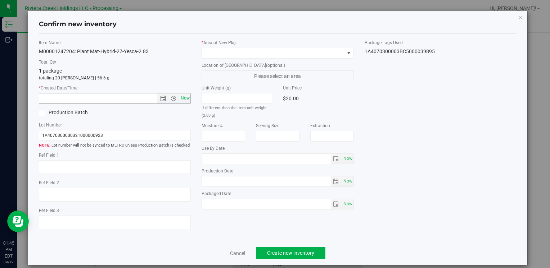
click at [186, 99] on span "Now" at bounding box center [185, 98] width 12 height 10
type input "9/19/2025 1:45 PM"
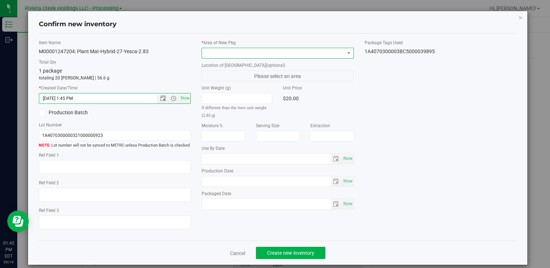
click at [229, 50] on span at bounding box center [273, 53] width 142 height 10
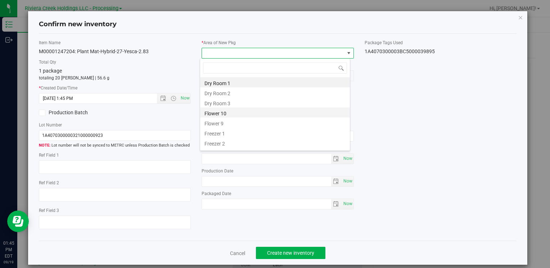
click at [232, 109] on li "Flower 10" at bounding box center [275, 113] width 150 height 10
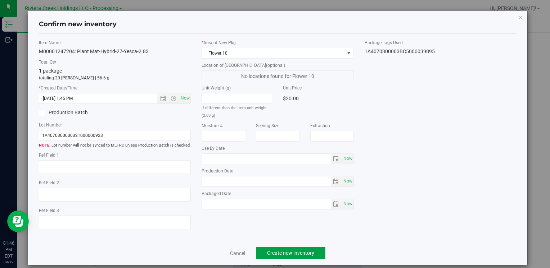
click at [282, 249] on button "Create new inventory" at bounding box center [290, 253] width 69 height 12
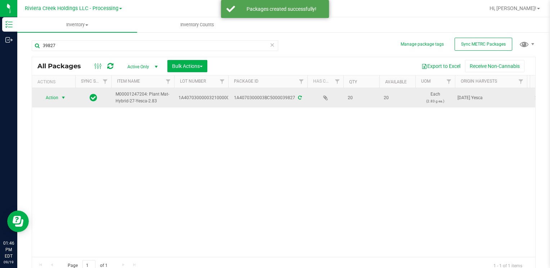
click at [46, 96] on span "Action" at bounding box center [48, 98] width 19 height 10
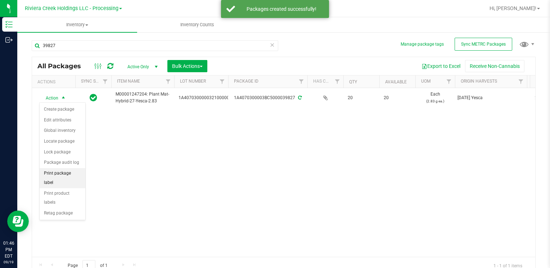
click at [74, 175] on li "Print package label" at bounding box center [63, 178] width 46 height 20
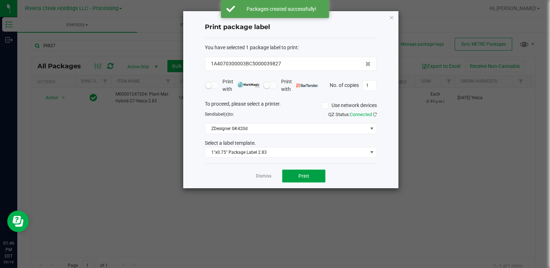
click at [299, 174] on span "Print" at bounding box center [303, 176] width 11 height 6
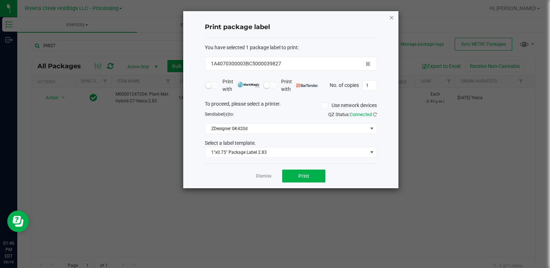
click at [390, 17] on icon "button" at bounding box center [391, 17] width 5 height 9
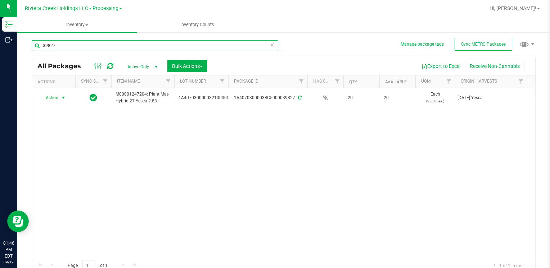
click at [118, 50] on input "39827" at bounding box center [155, 45] width 246 height 11
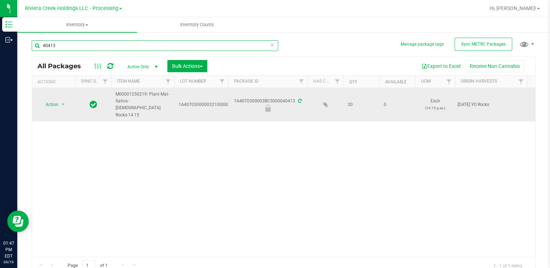
type input "40413"
click at [54, 100] on span "Action" at bounding box center [48, 105] width 19 height 10
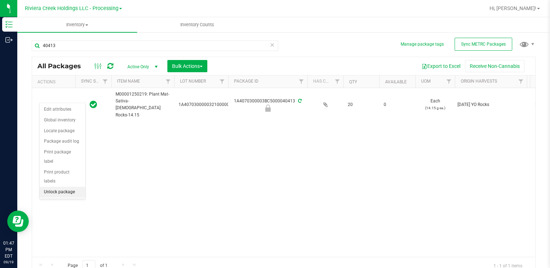
click at [65, 187] on li "Unlock package" at bounding box center [63, 192] width 46 height 11
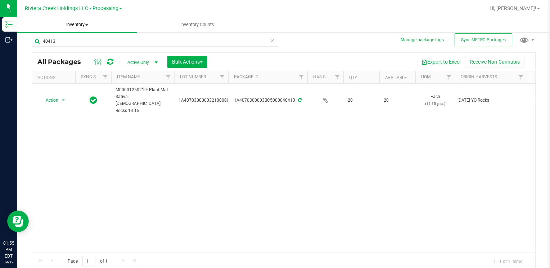
scroll to position [6, 0]
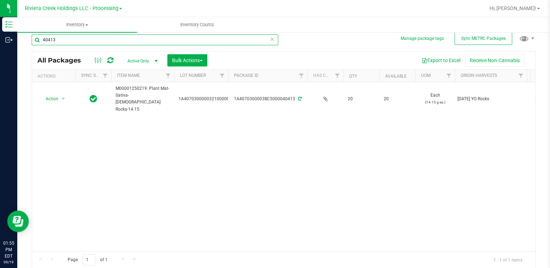
click at [60, 44] on input "40413" at bounding box center [155, 40] width 246 height 11
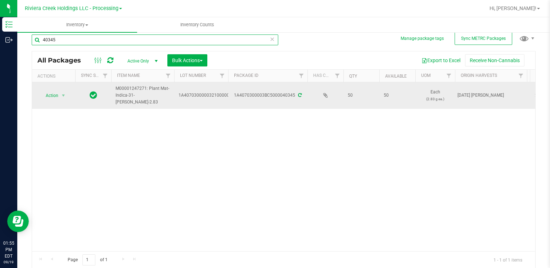
type input "40345"
click at [52, 91] on span "Action" at bounding box center [48, 96] width 19 height 10
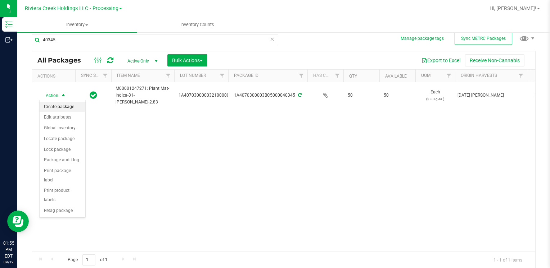
click at [56, 102] on li "Create package" at bounding box center [63, 107] width 46 height 11
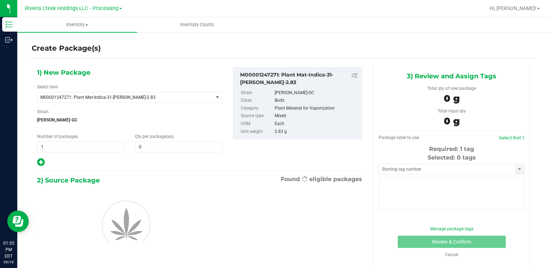
type input "0"
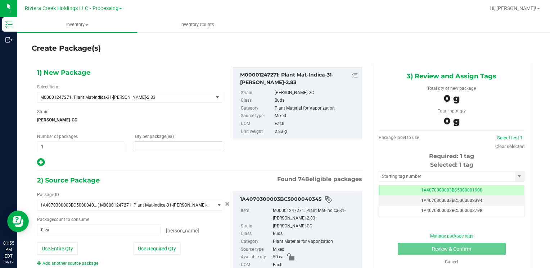
click at [160, 149] on span at bounding box center [178, 147] width 87 height 11
type input "40"
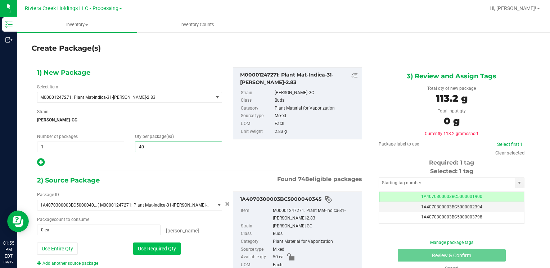
type input "40"
drag, startPoint x: 158, startPoint y: 249, endPoint x: 162, endPoint y: 248, distance: 4.0
click at [158, 249] on button "Use Required Qty" at bounding box center [156, 249] width 47 height 12
type input "40 ea"
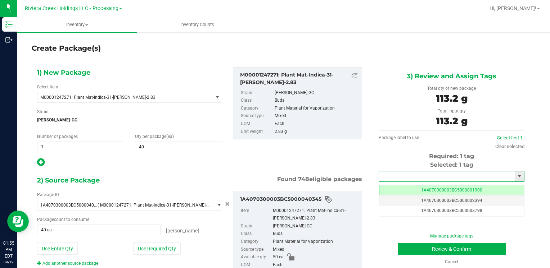
click at [397, 178] on input "text" at bounding box center [447, 177] width 136 height 10
click at [394, 186] on li "1A4070300003BC5000039896" at bounding box center [446, 188] width 143 height 11
type input "1A4070300003BC5000039896"
click at [406, 246] on button "Review & Confirm" at bounding box center [452, 249] width 108 height 12
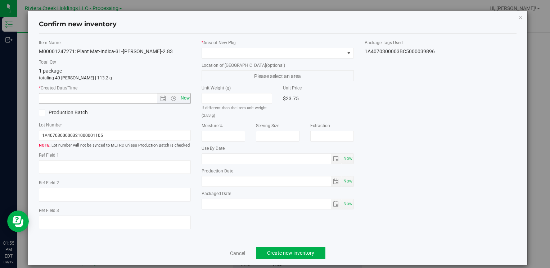
click at [181, 99] on span "Now" at bounding box center [185, 98] width 12 height 10
type input "9/19/2025 1:55 PM"
click at [213, 50] on span at bounding box center [273, 53] width 142 height 10
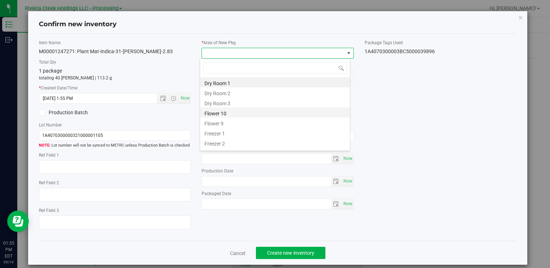
click at [238, 113] on li "Flower 10" at bounding box center [275, 113] width 150 height 10
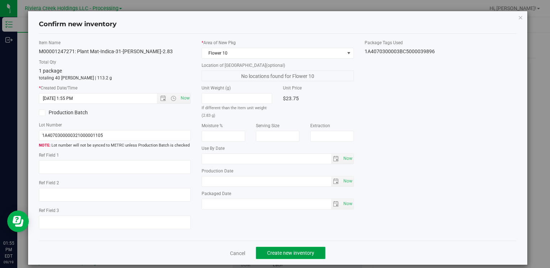
click at [288, 257] on button "Create new inventory" at bounding box center [290, 253] width 69 height 12
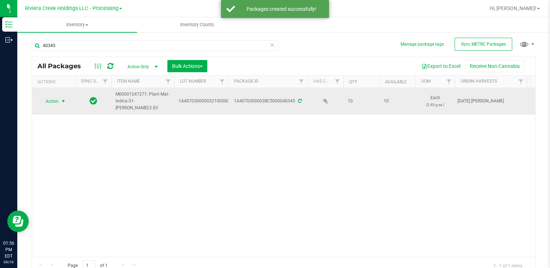
click at [58, 101] on span "Action" at bounding box center [48, 101] width 19 height 10
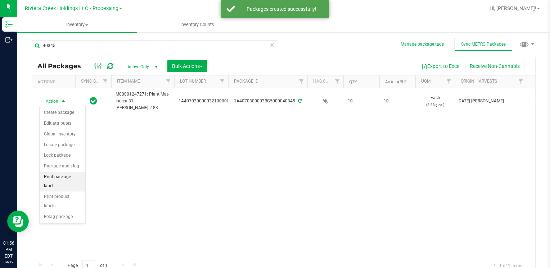
click at [62, 178] on li "Print package label" at bounding box center [63, 182] width 46 height 20
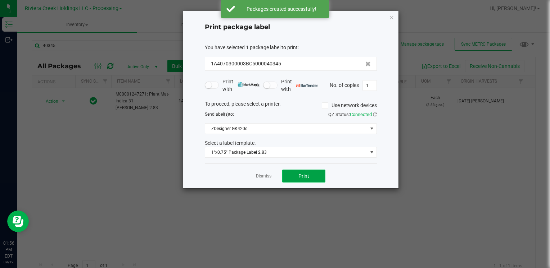
click at [297, 175] on button "Print" at bounding box center [303, 176] width 43 height 13
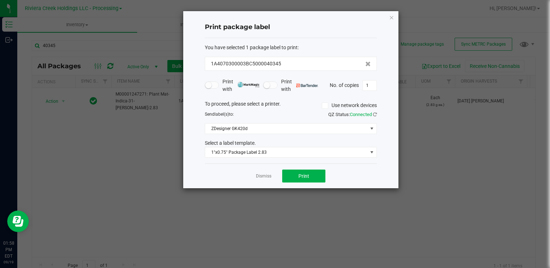
click at [388, 17] on div "Print package label You have selected 1 package label to print : 1A4070300003BC…" at bounding box center [290, 99] width 215 height 177
click at [393, 18] on icon "button" at bounding box center [391, 17] width 5 height 9
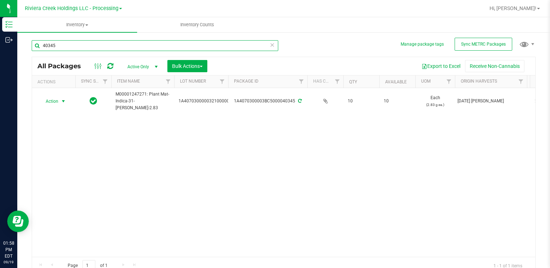
click at [93, 45] on input "40345" at bounding box center [155, 45] width 246 height 11
type input "38987"
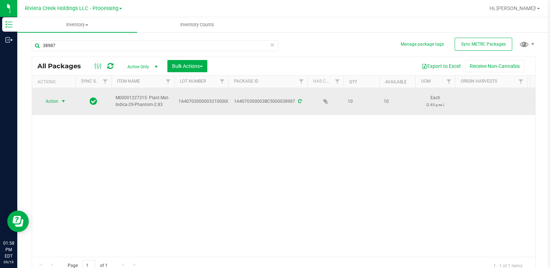
click at [56, 100] on span "Action" at bounding box center [48, 101] width 19 height 10
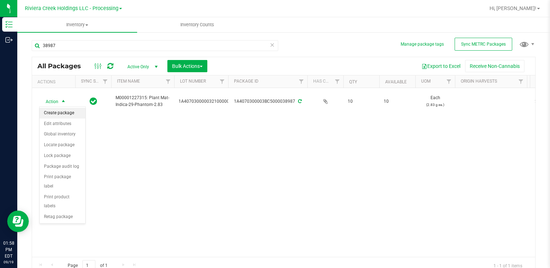
click at [73, 112] on li "Create package" at bounding box center [63, 113] width 46 height 11
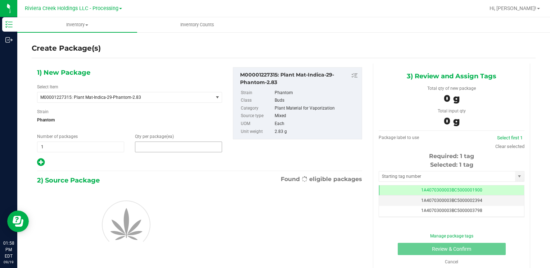
click at [167, 147] on span at bounding box center [178, 147] width 87 height 11
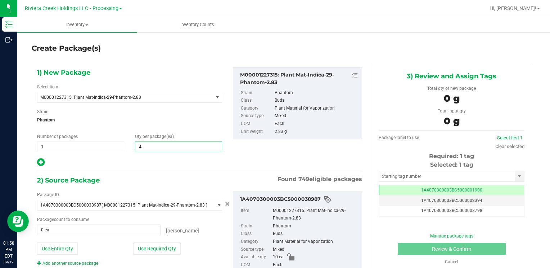
type input "40"
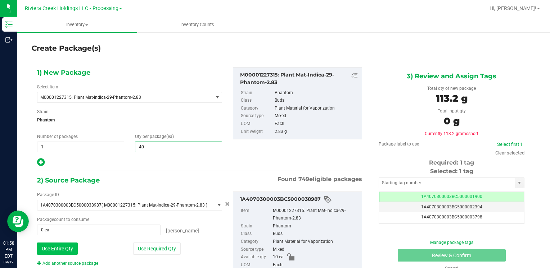
type input "40"
click at [49, 251] on button "Use Entire Qty" at bounding box center [57, 249] width 41 height 12
type input "10 ea"
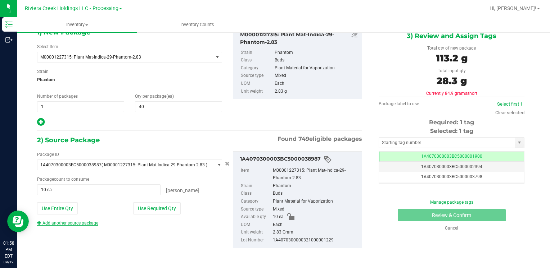
click at [74, 222] on link "Add another source package" at bounding box center [67, 223] width 61 height 5
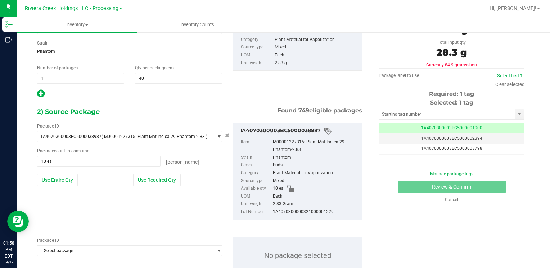
scroll to position [94, 0]
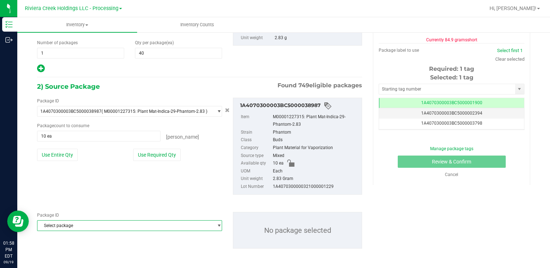
click at [75, 223] on span "Select package" at bounding box center [124, 226] width 175 height 10
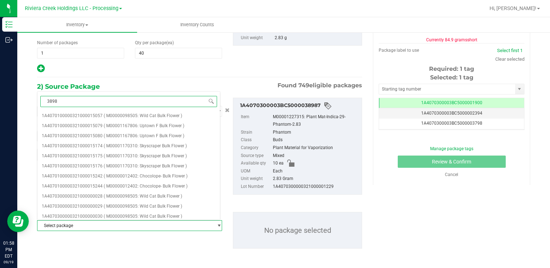
type input "38988"
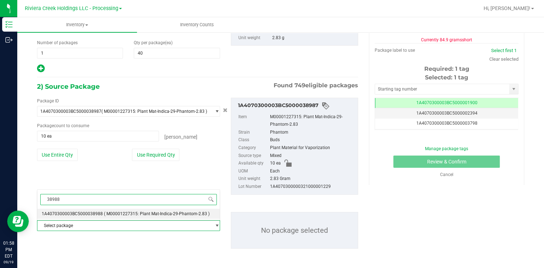
click at [100, 212] on span "1A4070300003BC5000038988" at bounding box center [72, 214] width 61 height 5
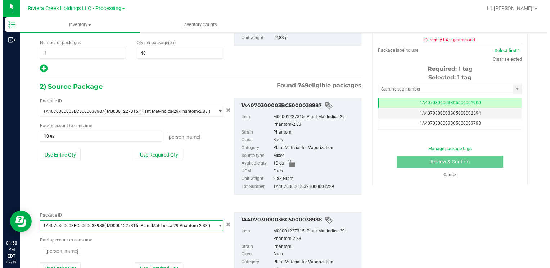
scroll to position [0, 0]
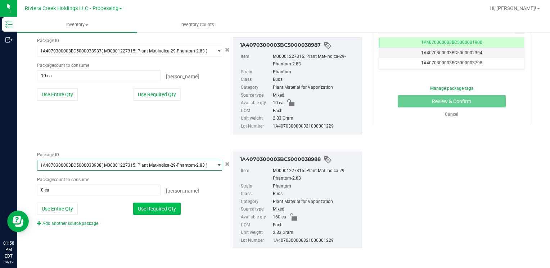
click at [159, 207] on button "Use Required Qty" at bounding box center [156, 209] width 47 height 12
type input "30 ea"
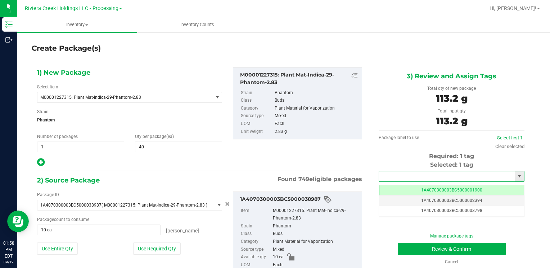
click at [392, 175] on input "text" at bounding box center [447, 177] width 136 height 10
click at [389, 186] on li "1A4070300003BC5000039897" at bounding box center [446, 188] width 143 height 11
type input "1A4070300003BC5000039897"
click at [404, 246] on button "Review & Confirm" at bounding box center [452, 249] width 108 height 12
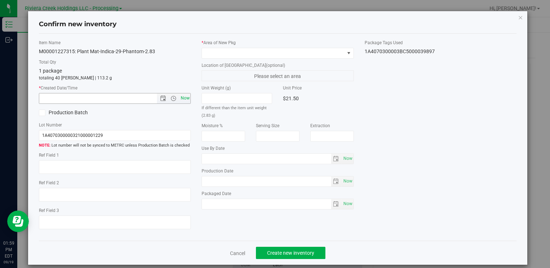
click at [187, 100] on span "Now" at bounding box center [185, 98] width 12 height 10
type input "9/19/2025 1:59 PM"
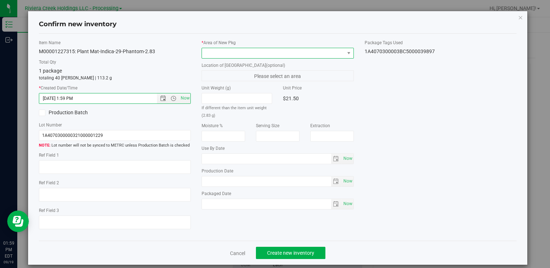
click at [207, 52] on span at bounding box center [273, 53] width 142 height 10
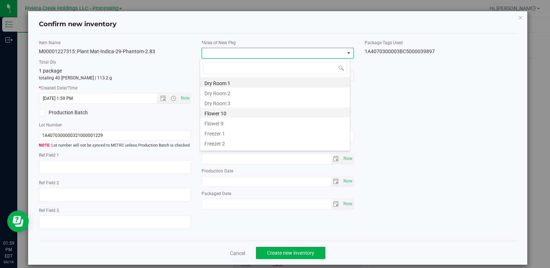
click at [215, 111] on li "Flower 10" at bounding box center [275, 113] width 150 height 10
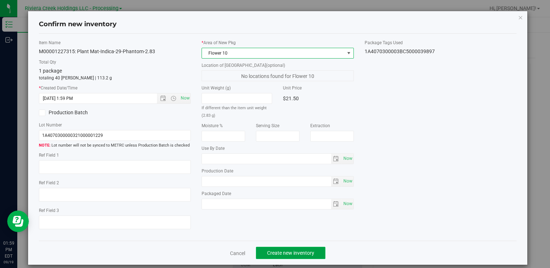
click at [267, 252] on span "Create new inventory" at bounding box center [290, 253] width 47 height 6
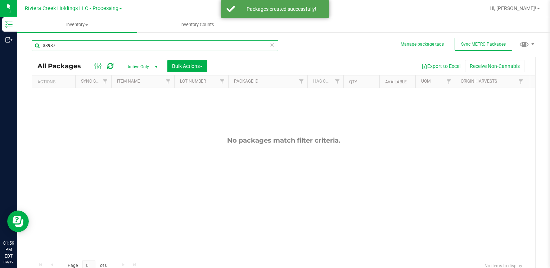
click at [71, 47] on input "38987" at bounding box center [155, 45] width 246 height 11
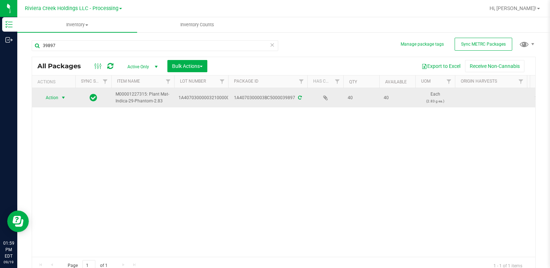
click at [53, 96] on span "Action" at bounding box center [48, 98] width 19 height 10
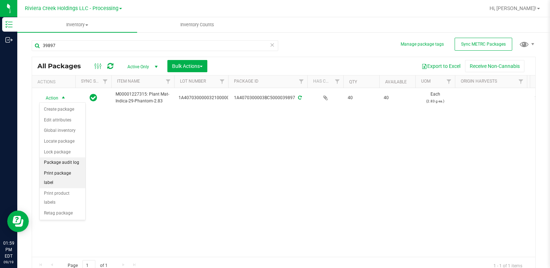
click at [71, 166] on li "Package audit log" at bounding box center [63, 163] width 46 height 11
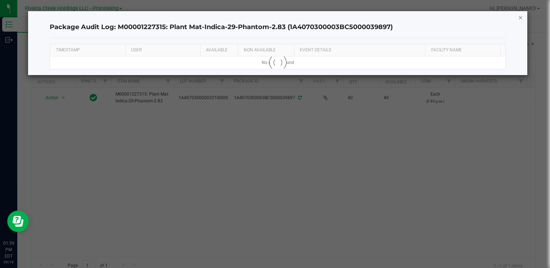
click at [519, 16] on icon "button" at bounding box center [520, 17] width 5 height 9
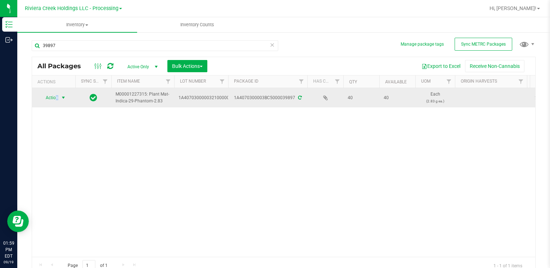
click at [56, 97] on span "Action" at bounding box center [48, 98] width 19 height 10
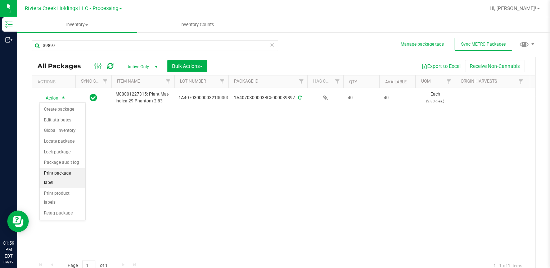
click at [65, 173] on li "Print package label" at bounding box center [63, 178] width 46 height 20
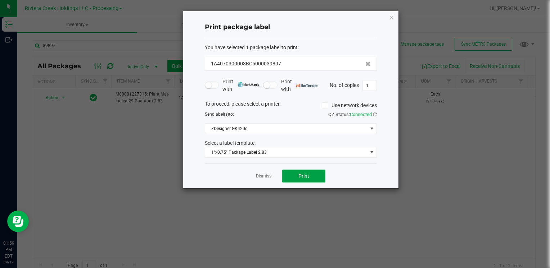
click at [300, 178] on span "Print" at bounding box center [303, 176] width 11 height 6
click at [392, 17] on icon "button" at bounding box center [391, 17] width 5 height 9
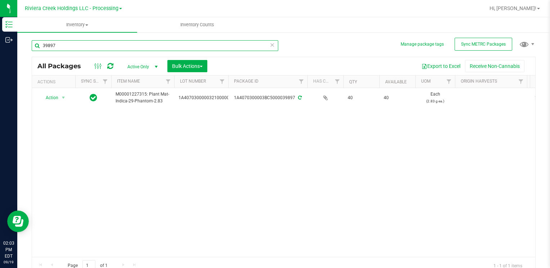
click at [97, 41] on input "39897" at bounding box center [155, 45] width 246 height 11
type input "15684"
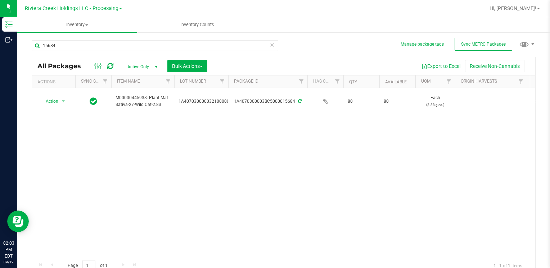
click at [58, 102] on span "Action" at bounding box center [48, 101] width 19 height 10
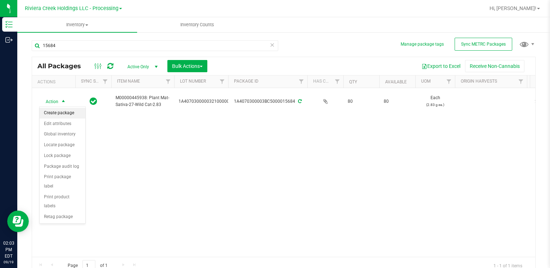
click at [63, 110] on li "Create package" at bounding box center [63, 113] width 46 height 11
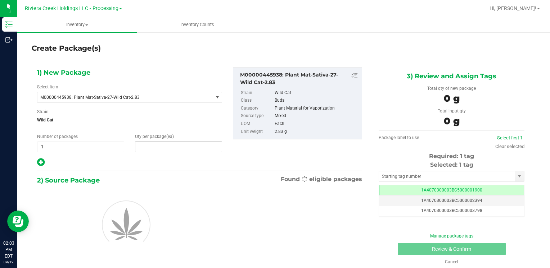
click at [159, 149] on span at bounding box center [178, 147] width 87 height 11
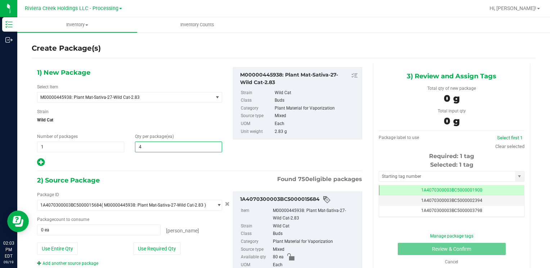
type input "40"
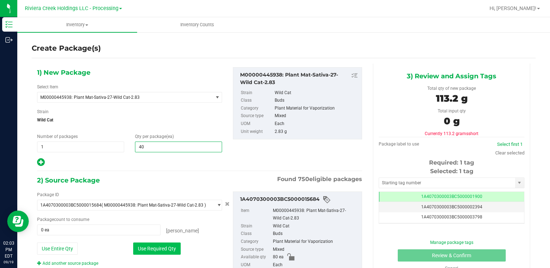
type input "40"
click at [147, 247] on button "Use Required Qty" at bounding box center [156, 249] width 47 height 12
type input "40 ea"
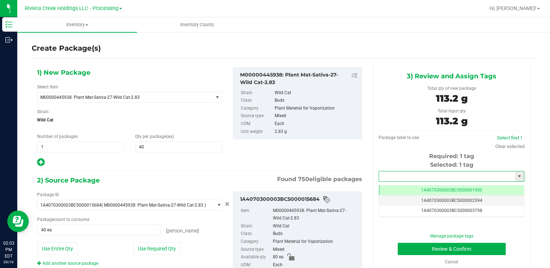
click at [386, 178] on input "text" at bounding box center [447, 177] width 136 height 10
click at [385, 189] on li "1A4070300003BC5000039898" at bounding box center [446, 188] width 143 height 11
type input "1A4070300003BC5000039898"
click at [401, 247] on button "Review & Confirm" at bounding box center [452, 249] width 108 height 12
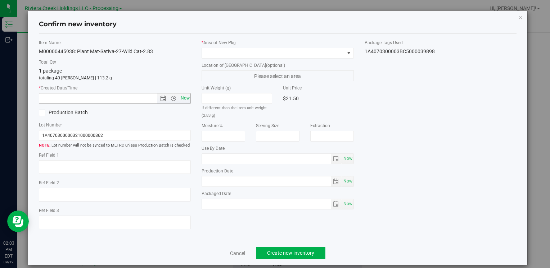
click at [183, 102] on span "Now" at bounding box center [185, 98] width 12 height 10
type input "9/19/2025 2:03 PM"
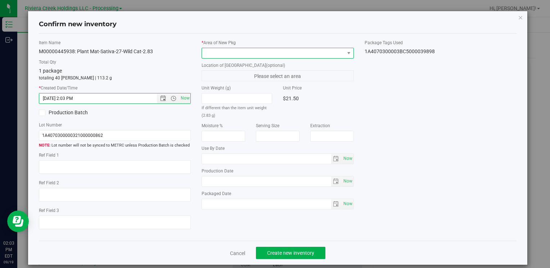
click at [219, 50] on span at bounding box center [273, 53] width 142 height 10
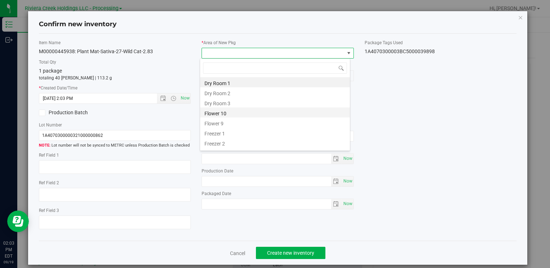
click at [233, 114] on li "Flower 10" at bounding box center [275, 113] width 150 height 10
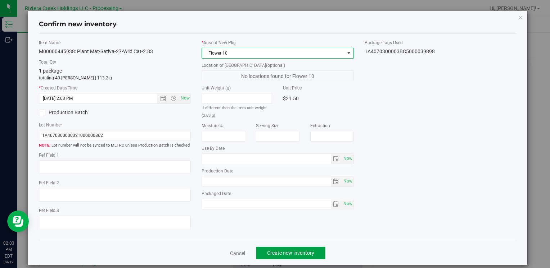
click at [275, 252] on span "Create new inventory" at bounding box center [290, 253] width 47 height 6
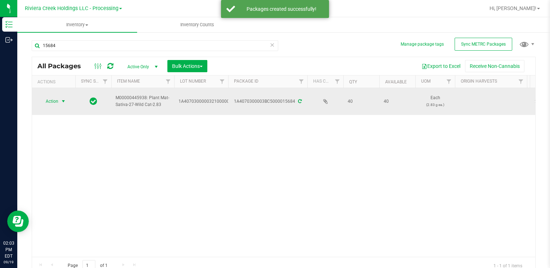
click at [56, 101] on span "Action" at bounding box center [48, 101] width 19 height 10
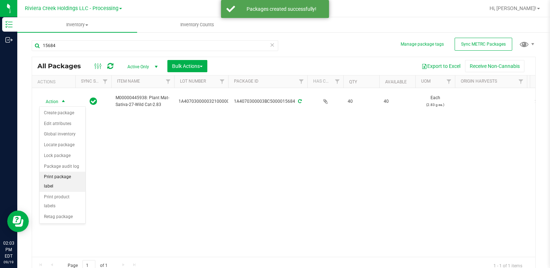
click at [79, 181] on li "Print package label" at bounding box center [63, 182] width 46 height 20
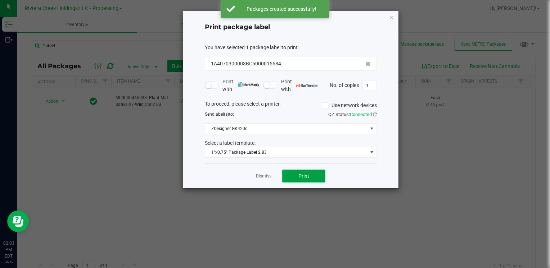
click at [312, 176] on button "Print" at bounding box center [303, 176] width 43 height 13
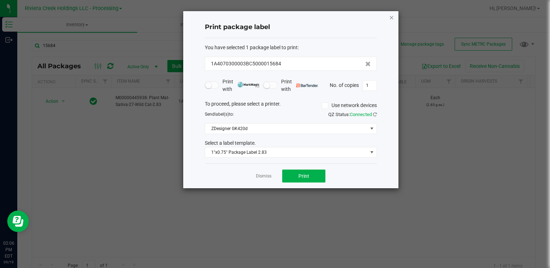
click at [390, 19] on icon "button" at bounding box center [391, 17] width 5 height 9
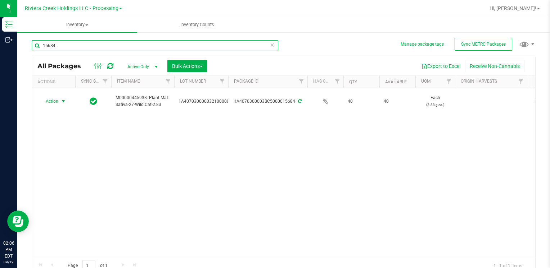
click at [67, 47] on input "15684" at bounding box center [155, 45] width 246 height 11
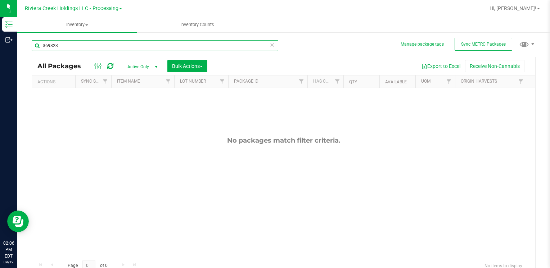
click at [67, 47] on input "369823" at bounding box center [155, 45] width 246 height 11
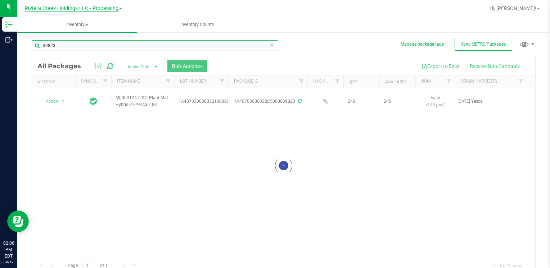
type input "39823"
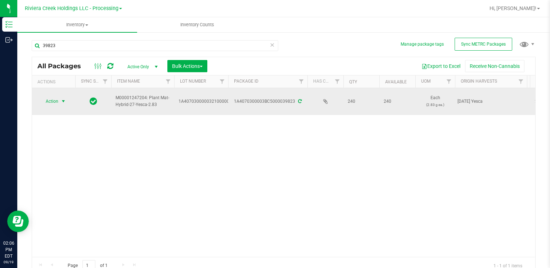
click at [62, 99] on span "select" at bounding box center [63, 102] width 6 height 6
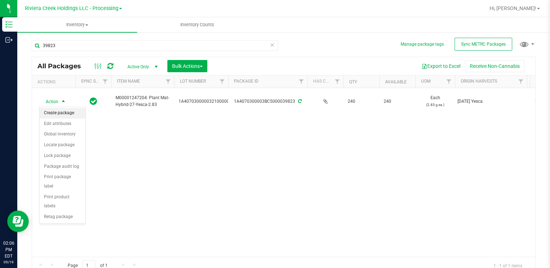
click at [62, 112] on li "Create package" at bounding box center [63, 113] width 46 height 11
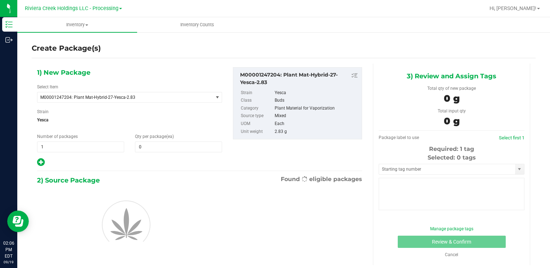
type input "0"
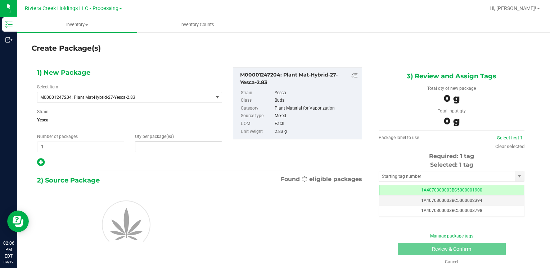
click at [153, 152] on div "1) New Package Select Item M00001247204: Plant Mat-Hybrid-27-Yesca-2.83 M000000…" at bounding box center [130, 117] width 196 height 100
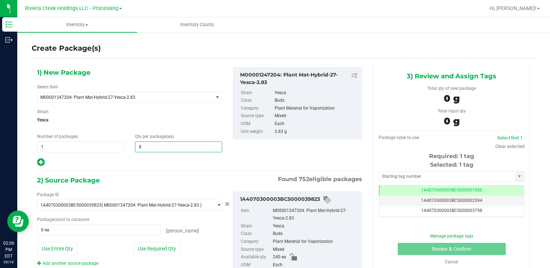
type input "80"
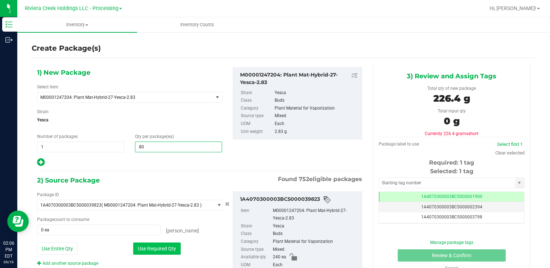
type input "80"
click at [149, 252] on button "Use Required Qty" at bounding box center [156, 249] width 47 height 12
type input "80 ea"
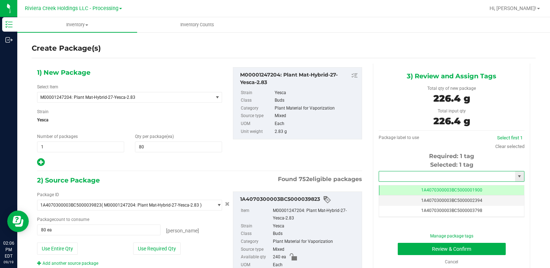
click at [423, 179] on input "text" at bounding box center [447, 177] width 136 height 10
click at [410, 185] on li "1A4070300003BC5000039899" at bounding box center [446, 188] width 143 height 11
type input "1A4070300003BC5000039899"
click at [406, 250] on button "Review & Confirm" at bounding box center [452, 249] width 108 height 12
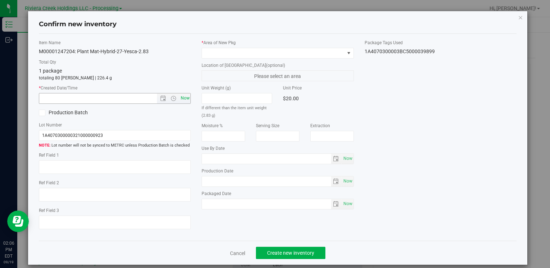
click at [185, 103] on span "Now" at bounding box center [185, 98] width 12 height 10
type input "9/19/2025 2:06 PM"
click at [210, 46] on div "* Area of [GEOGRAPHIC_DATA]" at bounding box center [277, 49] width 152 height 19
click at [213, 51] on span at bounding box center [273, 53] width 142 height 10
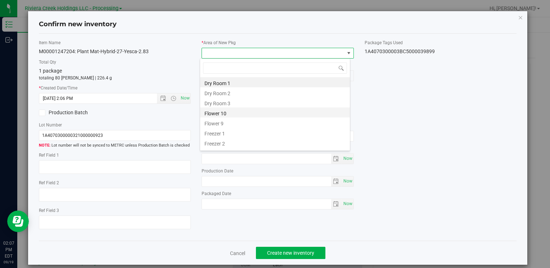
click at [235, 113] on li "Flower 10" at bounding box center [275, 113] width 150 height 10
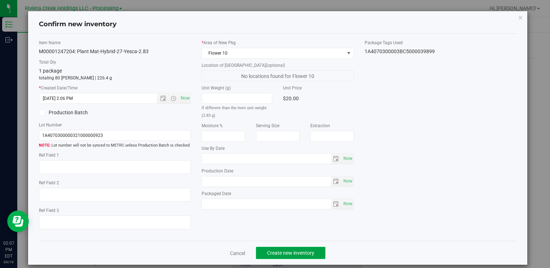
click at [274, 251] on span "Create new inventory" at bounding box center [290, 253] width 47 height 6
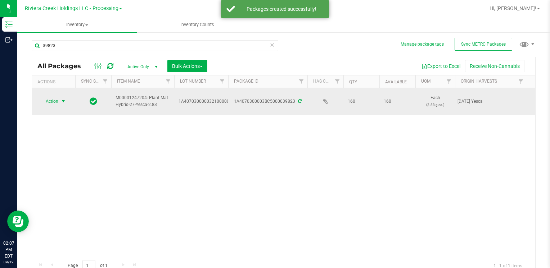
click at [55, 99] on span "Action" at bounding box center [48, 101] width 19 height 10
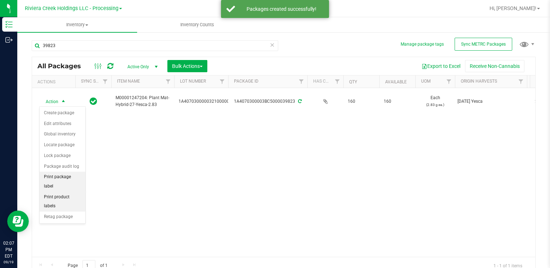
click at [75, 178] on li "Print package label" at bounding box center [63, 182] width 46 height 20
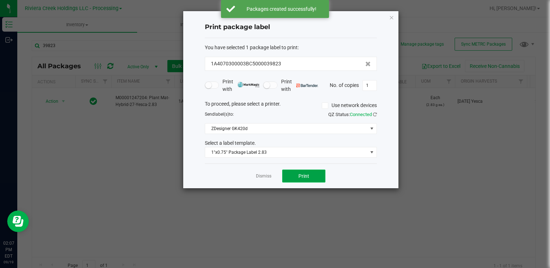
click at [316, 178] on button "Print" at bounding box center [303, 176] width 43 height 13
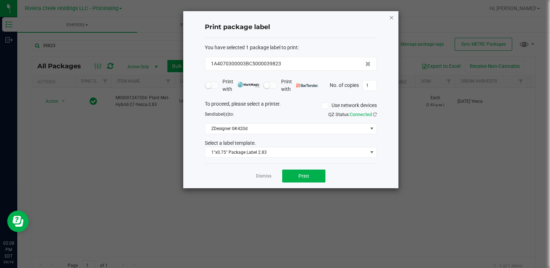
click at [393, 17] on icon "button" at bounding box center [391, 17] width 5 height 9
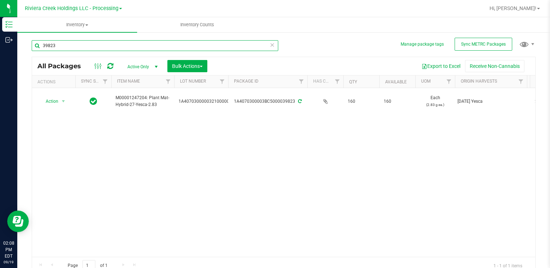
click at [132, 50] on input "39823" at bounding box center [155, 45] width 246 height 11
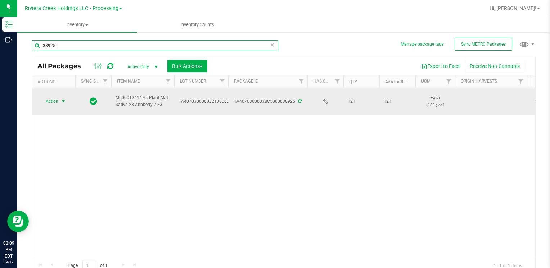
type input "38925"
click at [52, 106] on span "Action" at bounding box center [48, 101] width 19 height 10
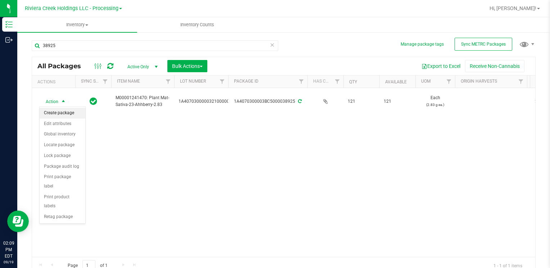
click at [50, 108] on li "Create package" at bounding box center [63, 113] width 46 height 11
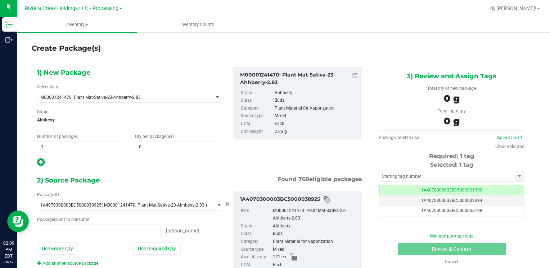
type input "0 ea"
click at [165, 140] on div "Qty per package (ea) 0 0" at bounding box center [179, 142] width 98 height 19
click at [165, 145] on span at bounding box center [178, 147] width 87 height 11
type input "80"
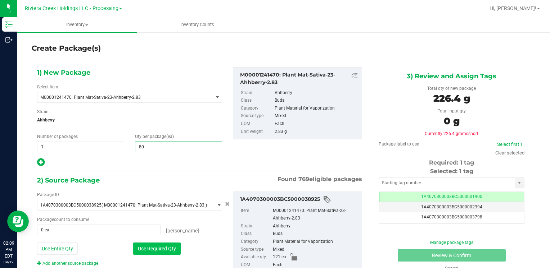
type input "80"
click at [143, 246] on button "Use Required Qty" at bounding box center [156, 249] width 47 height 12
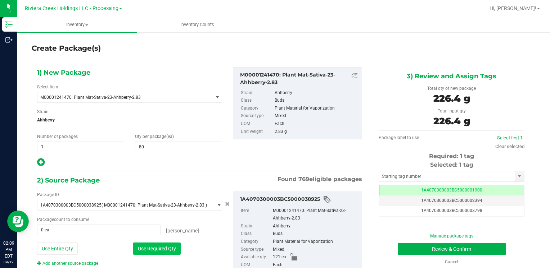
type input "80 ea"
click at [402, 178] on input "text" at bounding box center [447, 177] width 136 height 10
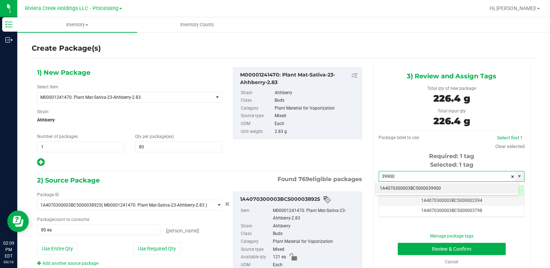
click at [387, 186] on li "1A4070300003BC5000039900" at bounding box center [446, 188] width 143 height 11
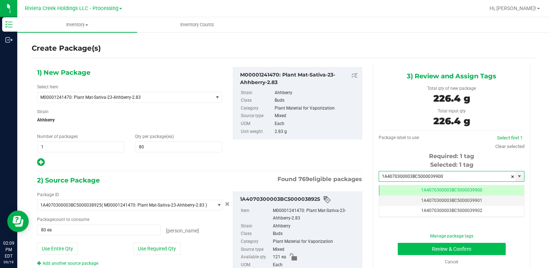
type input "1A4070300003BC5000039900"
click at [398, 245] on button "Review & Confirm" at bounding box center [452, 249] width 108 height 12
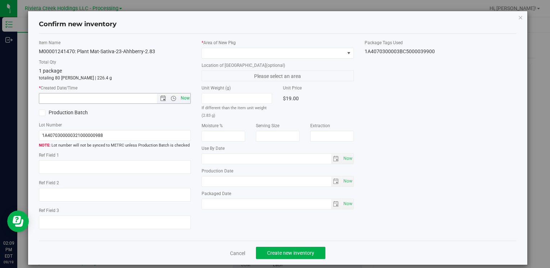
click at [183, 97] on span "Now" at bounding box center [185, 98] width 12 height 10
type input "9/19/2025 2:09 PM"
click at [216, 52] on span at bounding box center [273, 53] width 142 height 10
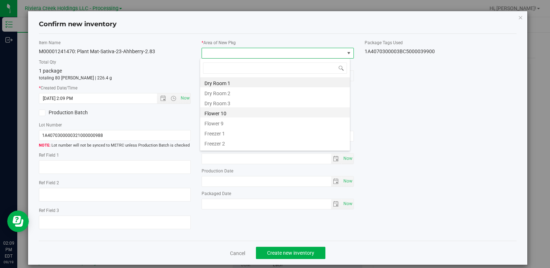
click at [239, 114] on li "Flower 10" at bounding box center [275, 113] width 150 height 10
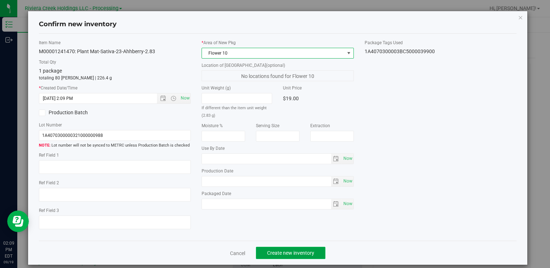
click at [281, 255] on span "Create new inventory" at bounding box center [290, 253] width 47 height 6
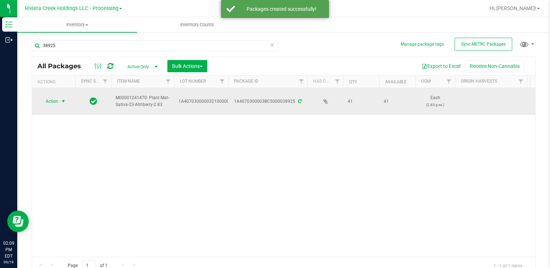
click at [55, 99] on span "Action" at bounding box center [48, 101] width 19 height 10
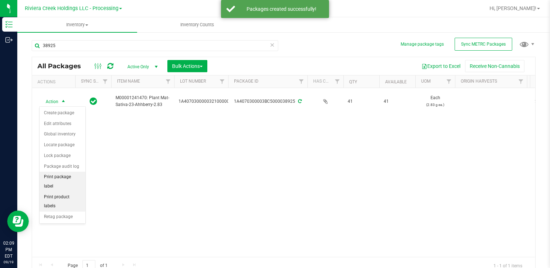
click at [72, 176] on li "Print package label" at bounding box center [63, 182] width 46 height 20
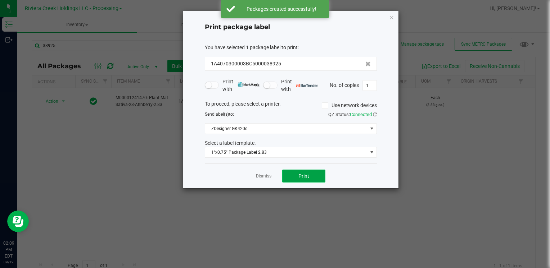
click at [308, 175] on span "Print" at bounding box center [303, 176] width 11 height 6
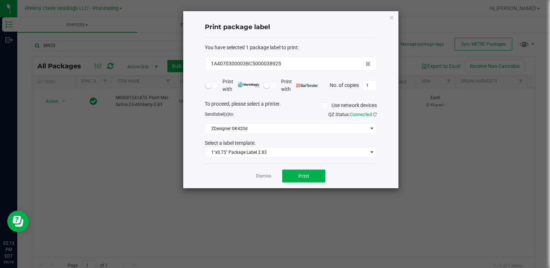
click at [392, 19] on icon "button" at bounding box center [391, 17] width 5 height 9
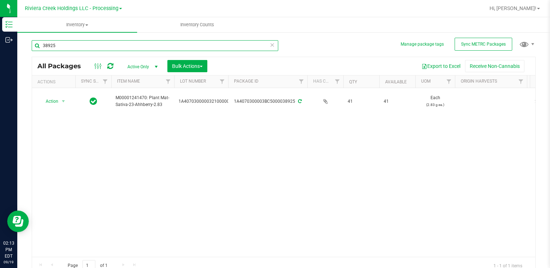
click at [79, 41] on input "38925" at bounding box center [155, 45] width 246 height 11
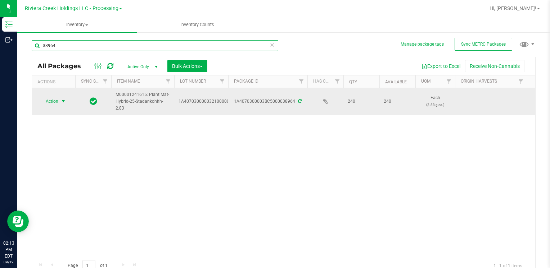
type input "38964"
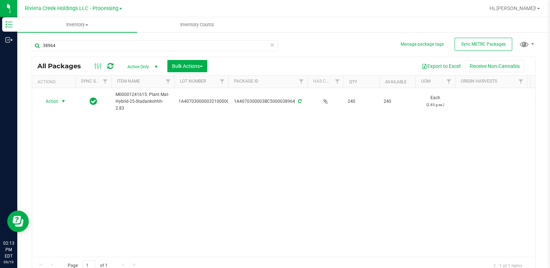
drag, startPoint x: 61, startPoint y: 105, endPoint x: 62, endPoint y: 109, distance: 4.0
click at [60, 105] on span "select" at bounding box center [63, 101] width 9 height 10
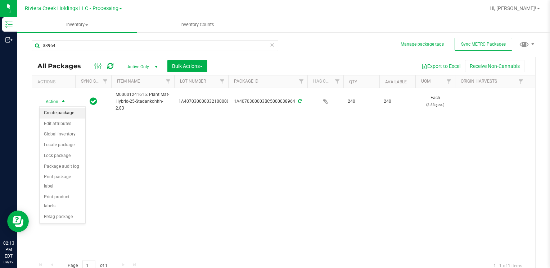
click at [62, 112] on li "Create package" at bounding box center [63, 113] width 46 height 11
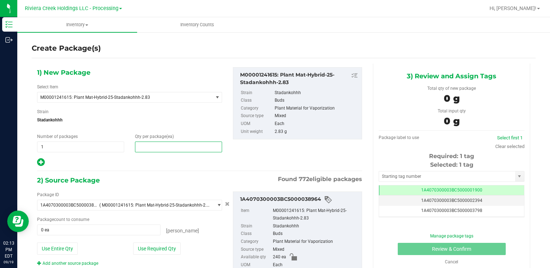
click at [173, 147] on span at bounding box center [178, 147] width 87 height 11
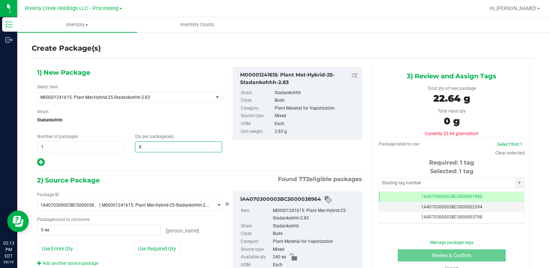
type input "80"
click at [143, 250] on button "Use Required Qty" at bounding box center [156, 249] width 47 height 12
type input "80 ea"
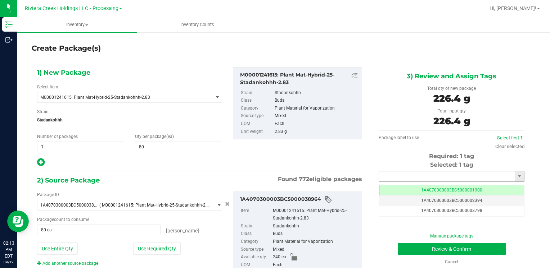
click at [437, 181] on input "text" at bounding box center [447, 177] width 136 height 10
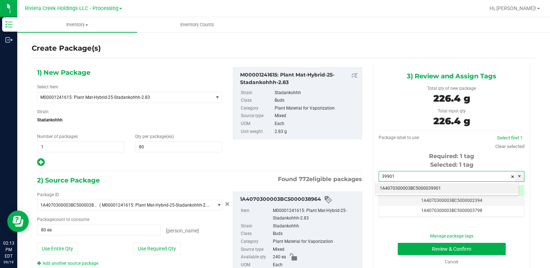
click at [412, 188] on li "1A4070300003BC5000039901" at bounding box center [446, 188] width 143 height 11
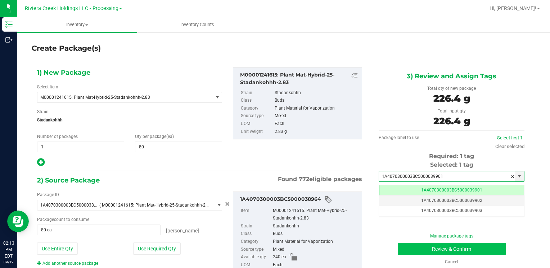
type input "1A4070300003BC5000039901"
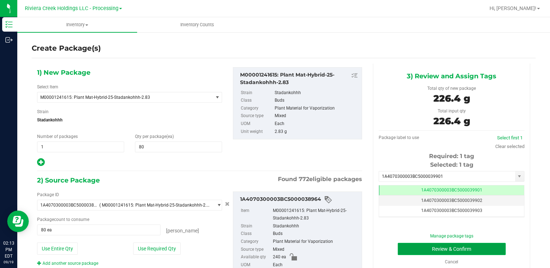
click at [419, 247] on button "Review & Confirm" at bounding box center [452, 249] width 108 height 12
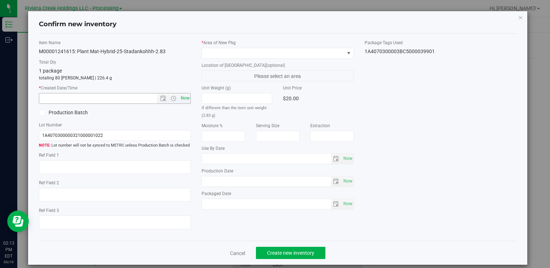
click at [183, 96] on span "Now" at bounding box center [185, 98] width 12 height 10
type input "9/19/2025 2:13 PM"
click at [216, 47] on div "* Area of [GEOGRAPHIC_DATA]" at bounding box center [277, 49] width 152 height 19
click at [224, 55] on span at bounding box center [273, 53] width 142 height 10
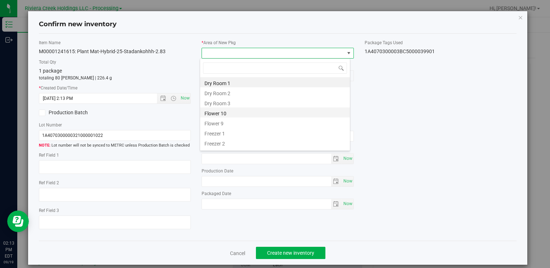
click at [226, 114] on li "Flower 10" at bounding box center [275, 113] width 150 height 10
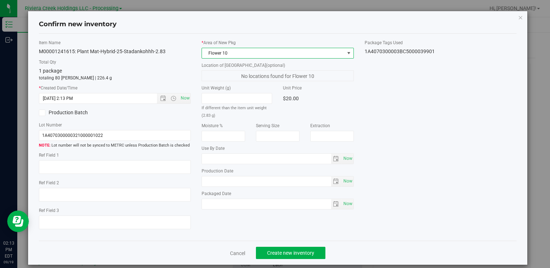
click at [266, 246] on div "Cancel Create new inventory" at bounding box center [277, 253] width 477 height 24
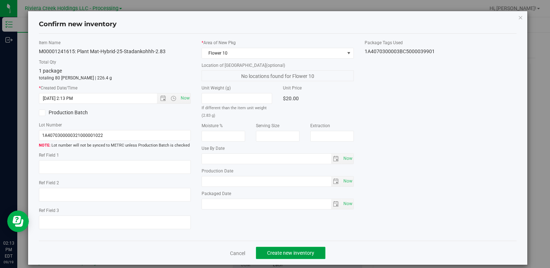
click at [270, 251] on span "Create new inventory" at bounding box center [290, 253] width 47 height 6
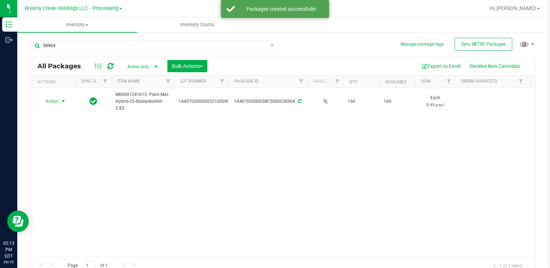
click at [50, 101] on span "Action" at bounding box center [48, 101] width 19 height 10
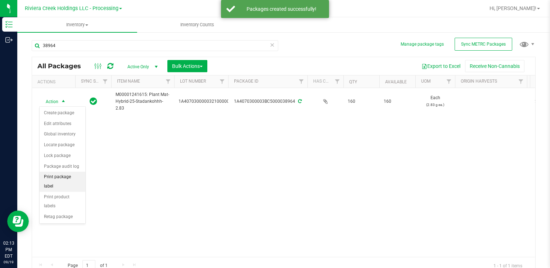
drag, startPoint x: 69, startPoint y: 176, endPoint x: 84, endPoint y: 175, distance: 14.4
click at [70, 176] on li "Print package label" at bounding box center [63, 182] width 46 height 20
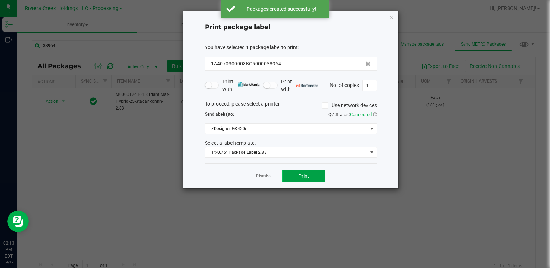
click at [305, 178] on button "Print" at bounding box center [303, 176] width 43 height 13
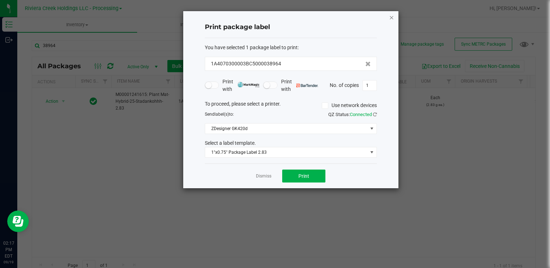
click at [392, 20] on icon "button" at bounding box center [391, 17] width 5 height 9
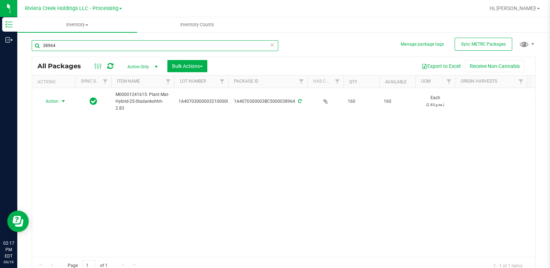
click at [75, 41] on input "38964" at bounding box center [155, 45] width 246 height 11
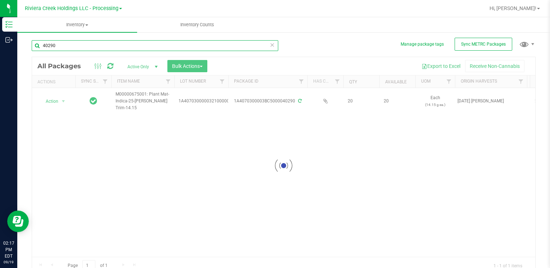
type input "40290"
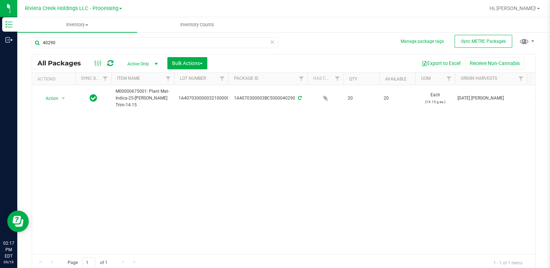
scroll to position [6, 0]
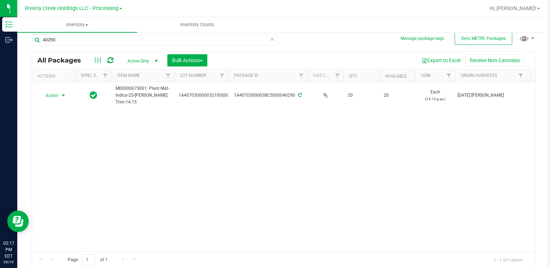
drag, startPoint x: 66, startPoint y: 94, endPoint x: 67, endPoint y: 100, distance: 5.8
click at [66, 94] on span "select" at bounding box center [63, 96] width 9 height 10
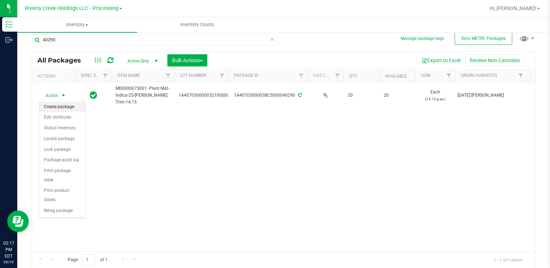
click at [65, 110] on li "Create package" at bounding box center [63, 107] width 46 height 11
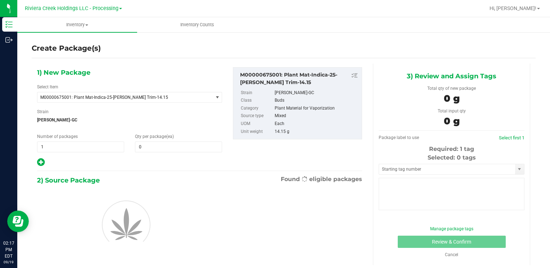
type input "0"
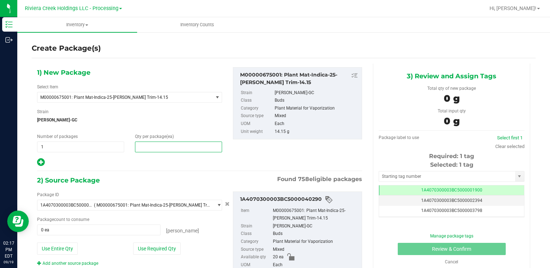
click at [153, 148] on span at bounding box center [178, 147] width 87 height 11
type input "10"
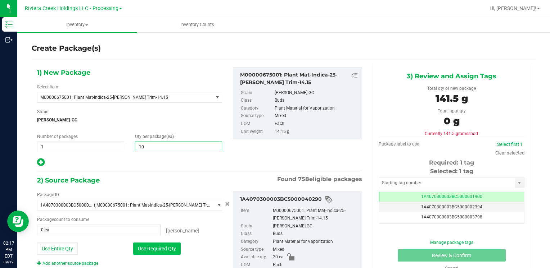
type input "10"
click at [153, 247] on button "Use Required Qty" at bounding box center [156, 249] width 47 height 12
type input "10 ea"
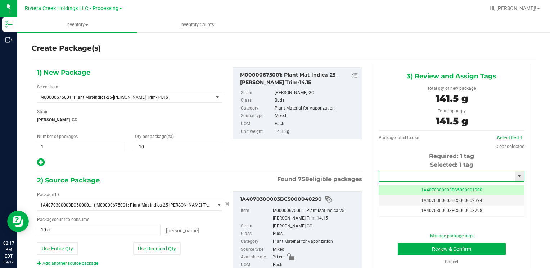
click at [399, 176] on input "text" at bounding box center [447, 177] width 136 height 10
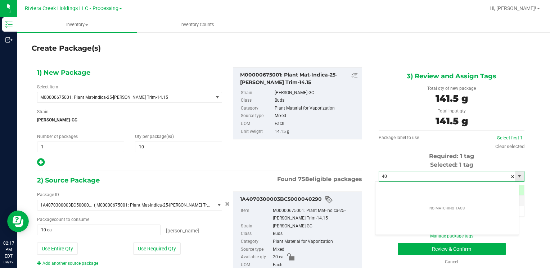
type input "4"
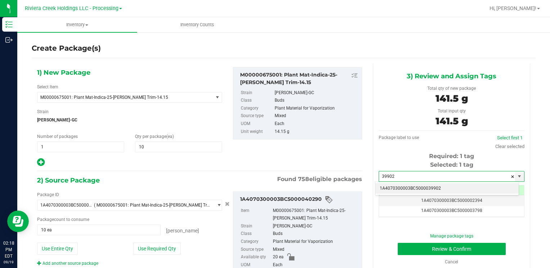
click at [393, 186] on li "1A4070300003BC5000039902" at bounding box center [446, 188] width 143 height 11
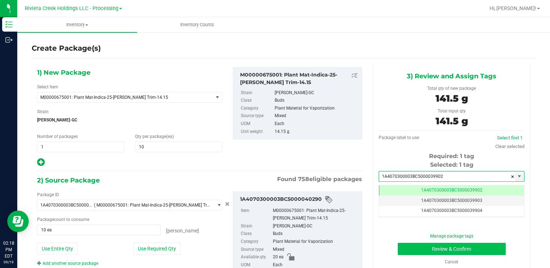
type input "1A4070300003BC5000039902"
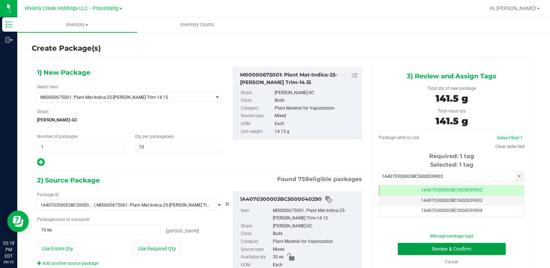
click at [404, 249] on button "Review & Confirm" at bounding box center [452, 249] width 108 height 12
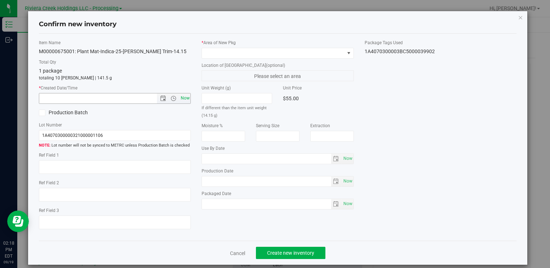
click at [183, 101] on span "Now" at bounding box center [185, 98] width 12 height 10
type input "9/19/2025 2:18 PM"
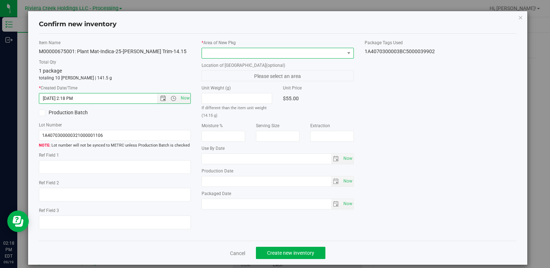
click at [215, 49] on span at bounding box center [273, 53] width 142 height 10
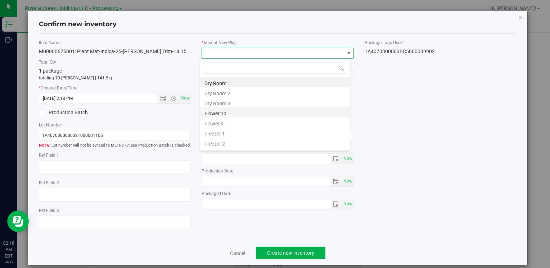
click at [224, 110] on li "Flower 10" at bounding box center [275, 113] width 150 height 10
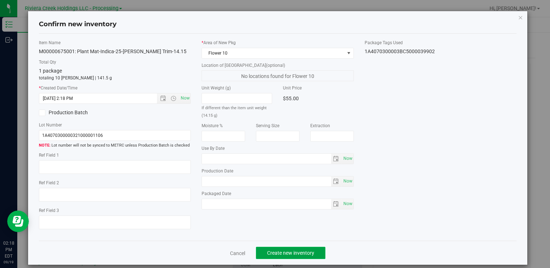
click at [284, 252] on span "Create new inventory" at bounding box center [290, 253] width 47 height 6
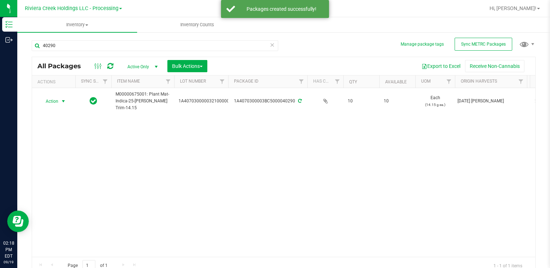
click at [50, 100] on span "Action" at bounding box center [48, 101] width 19 height 10
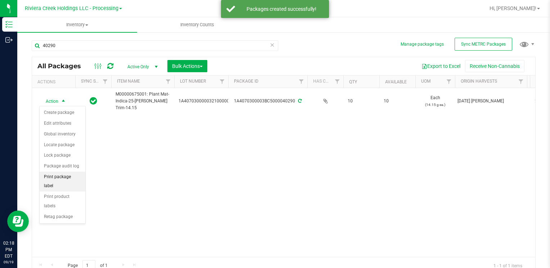
click at [67, 176] on li "Print package label" at bounding box center [63, 182] width 46 height 20
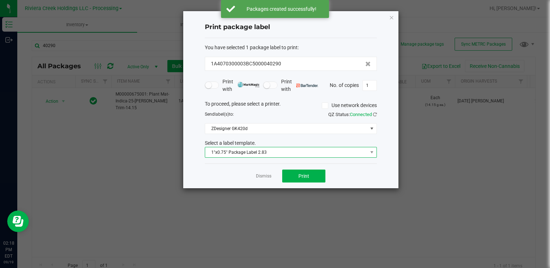
click at [269, 150] on span "1"x0.75" Package Label 2.83" at bounding box center [286, 152] width 162 height 10
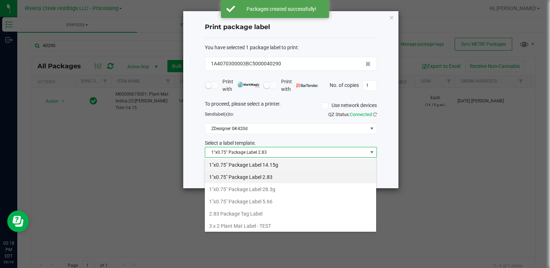
click at [280, 163] on li "1"x0.75" Package Label 14.15g" at bounding box center [290, 165] width 171 height 12
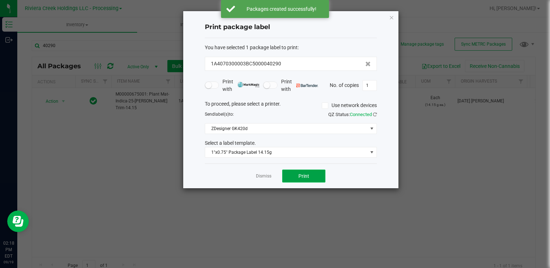
click at [302, 170] on button "Print" at bounding box center [303, 176] width 43 height 13
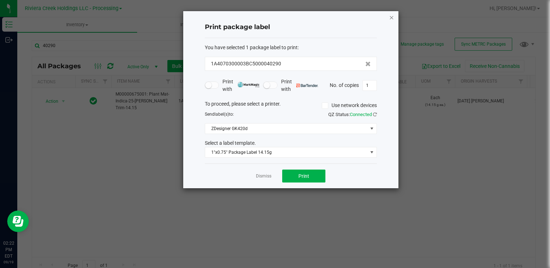
click at [393, 15] on icon "button" at bounding box center [391, 17] width 5 height 9
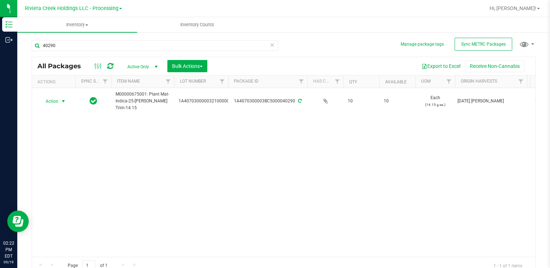
click at [146, 37] on div "40290" at bounding box center [158, 45] width 252 height 23
click at [142, 48] on input "40290" at bounding box center [155, 45] width 246 height 11
type input "1"
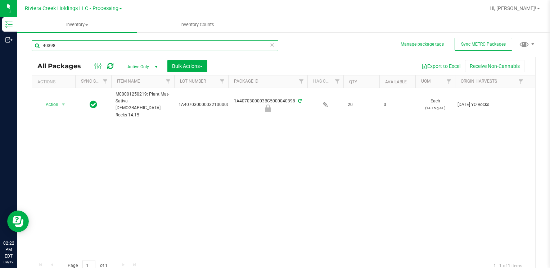
type input "40398"
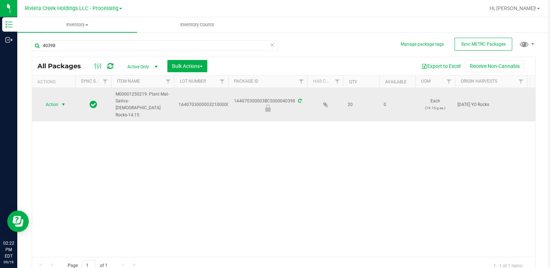
click at [55, 100] on span "Action" at bounding box center [48, 105] width 19 height 10
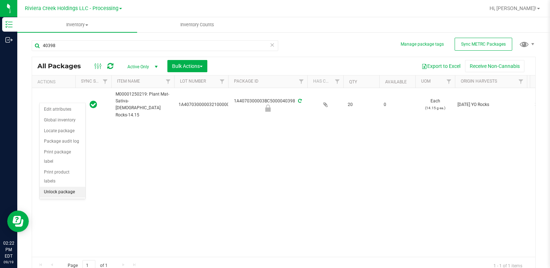
click at [64, 187] on li "Unlock package" at bounding box center [63, 192] width 46 height 11
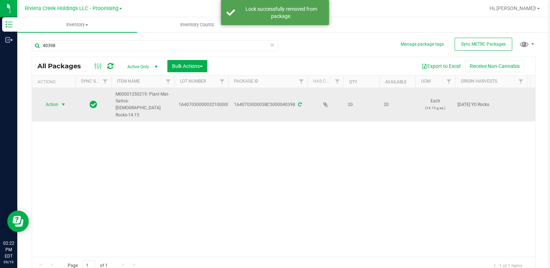
click at [56, 100] on span "Action" at bounding box center [48, 105] width 19 height 10
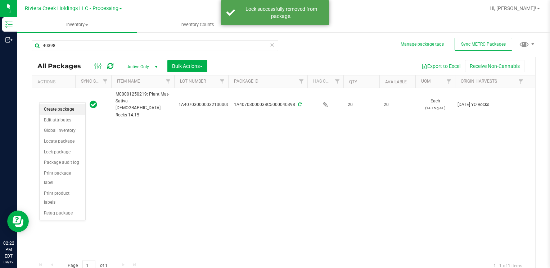
click at [63, 107] on li "Create package" at bounding box center [63, 109] width 46 height 11
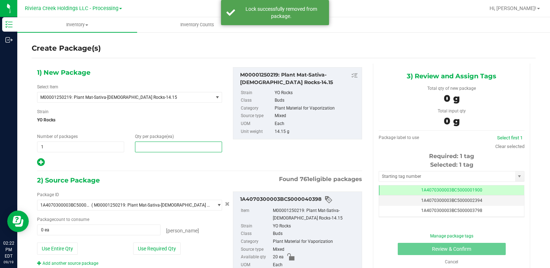
click at [161, 150] on span at bounding box center [178, 147] width 87 height 11
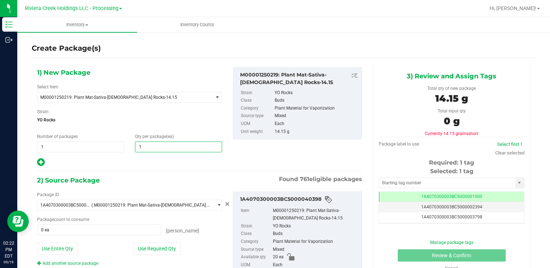
type input "10"
click at [140, 251] on button "Use Required Qty" at bounding box center [156, 249] width 47 height 12
type input "10 ea"
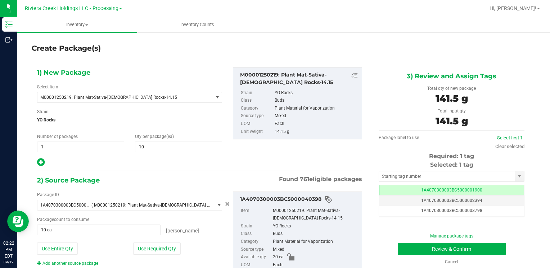
click at [401, 182] on div "Selected: 1 tag Tag 1A4070300003BC5000001900 1A4070300003BC5000002394 1A4070300…" at bounding box center [451, 189] width 146 height 57
click at [399, 176] on input "text" at bounding box center [447, 177] width 136 height 10
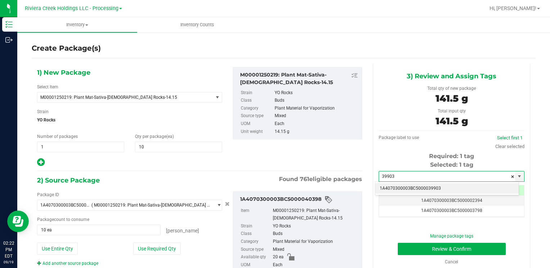
click at [395, 185] on li "1A4070300003BC5000039903" at bounding box center [446, 188] width 143 height 11
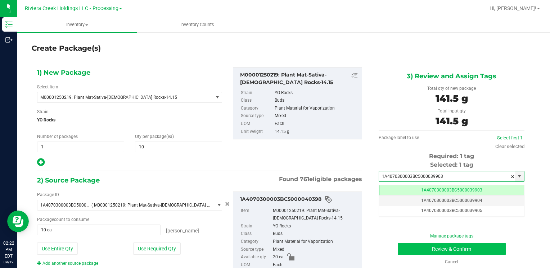
type input "1A4070300003BC5000039903"
click at [405, 249] on button "Review & Confirm" at bounding box center [452, 249] width 108 height 12
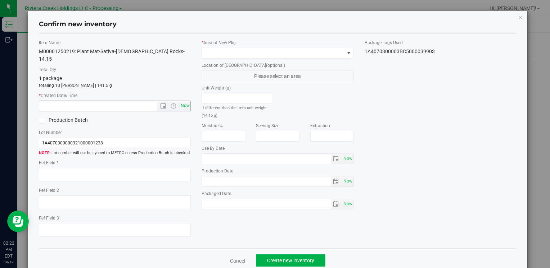
click at [184, 101] on span "Now" at bounding box center [185, 106] width 12 height 10
type input "9/19/2025 2:22 PM"
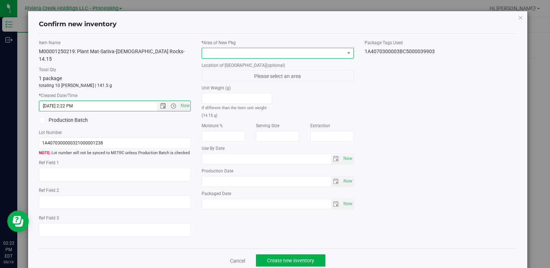
click at [207, 51] on span at bounding box center [273, 53] width 142 height 10
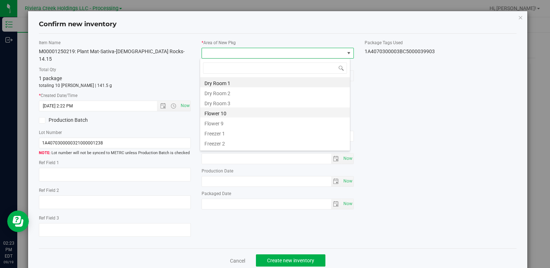
click at [224, 113] on li "Flower 10" at bounding box center [275, 113] width 150 height 10
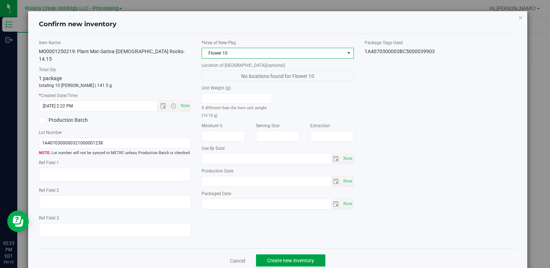
click at [272, 258] on span "Create new inventory" at bounding box center [290, 261] width 47 height 6
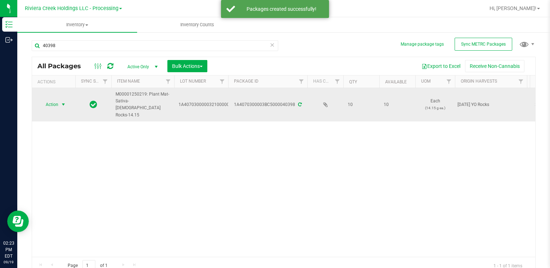
click at [59, 100] on span "select" at bounding box center [63, 105] width 9 height 10
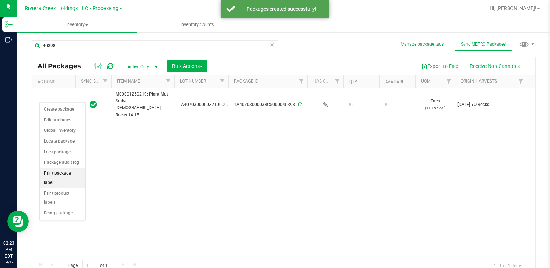
click at [79, 176] on li "Print package label" at bounding box center [63, 178] width 46 height 20
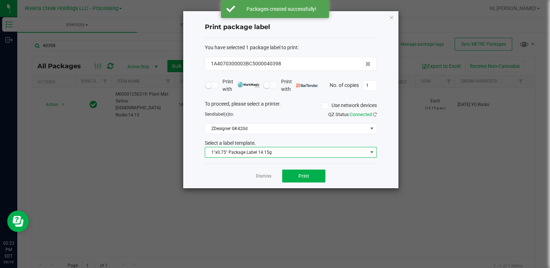
click at [273, 150] on span "1"x0.75" Package Label 14.15g" at bounding box center [286, 152] width 162 height 10
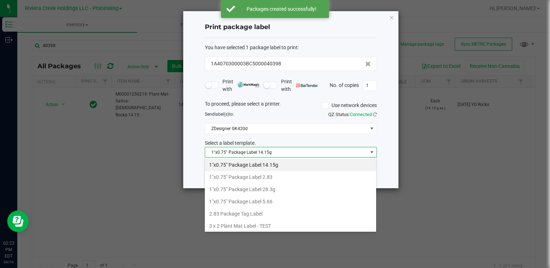
click at [279, 163] on li "1"x0.75" Package Label 14.15g" at bounding box center [290, 165] width 171 height 12
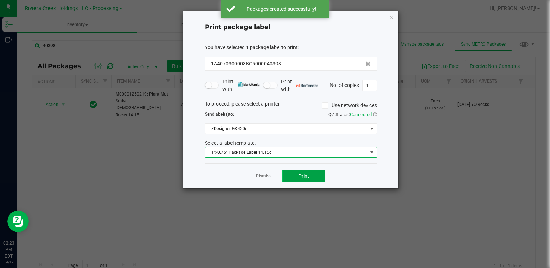
click at [306, 173] on span "Print" at bounding box center [303, 176] width 11 height 6
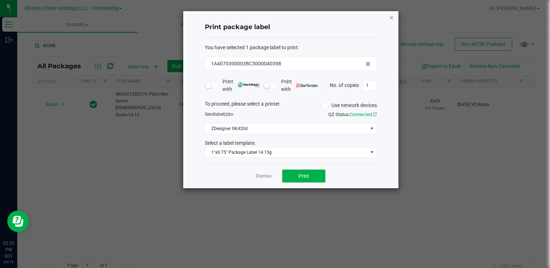
click at [394, 17] on icon "button" at bounding box center [391, 17] width 5 height 9
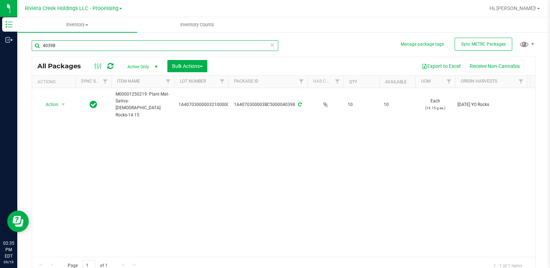
click at [80, 46] on input "40398" at bounding box center [155, 45] width 246 height 11
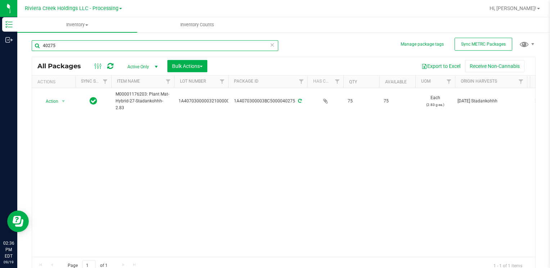
type input "40275"
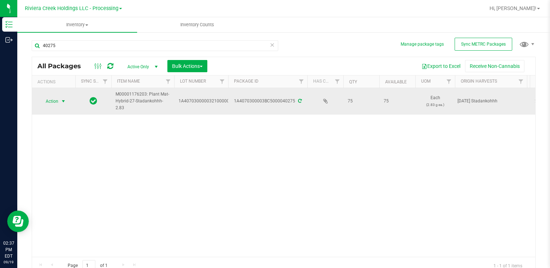
click at [52, 101] on span "Action" at bounding box center [48, 101] width 19 height 10
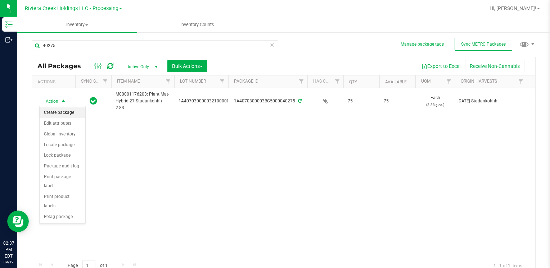
click at [69, 115] on li "Create package" at bounding box center [63, 113] width 46 height 11
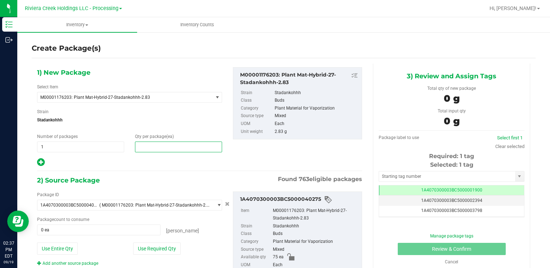
click at [144, 146] on span at bounding box center [178, 147] width 87 height 11
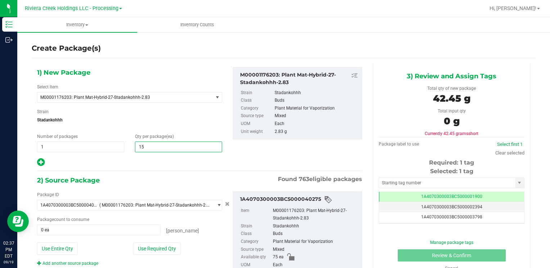
type input "155"
click at [58, 255] on div "Package ID 1A4070300003BC5000040275 ( M00001176203: Plant Mat-Hybrid-27-Stadank…" at bounding box center [130, 229] width 196 height 75
click at [59, 253] on button "Use Entire Qty" at bounding box center [57, 249] width 41 height 12
type input "75 ea"
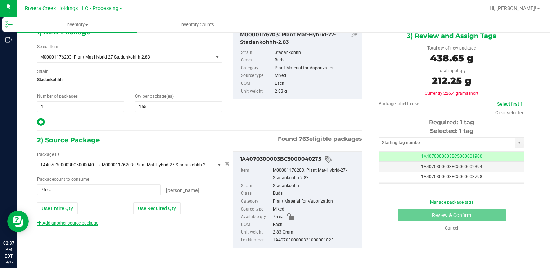
click at [78, 223] on link "Add another source package" at bounding box center [67, 223] width 61 height 5
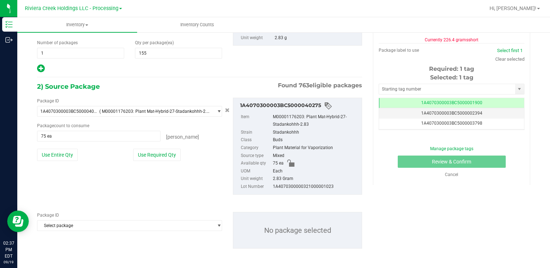
click at [78, 223] on span "Select package" at bounding box center [124, 226] width 175 height 10
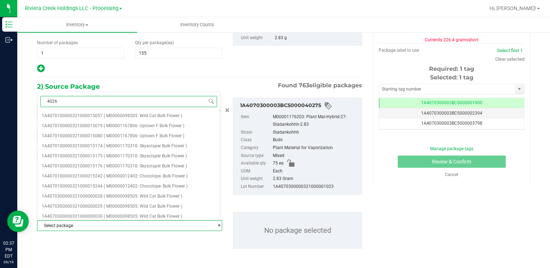
type input "40269"
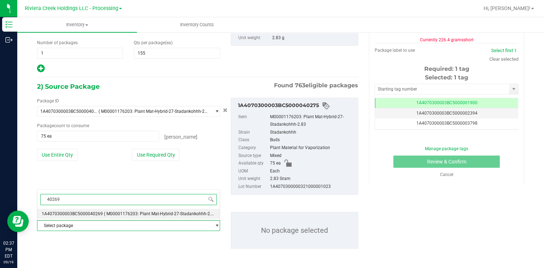
click at [86, 213] on span "1A4070300003BC5000040269" at bounding box center [72, 214] width 61 height 5
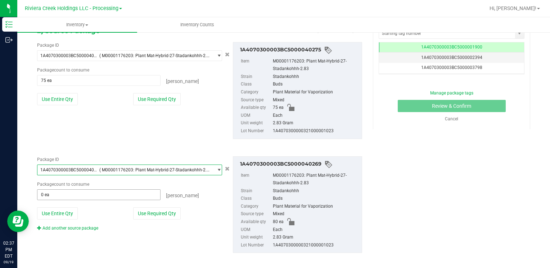
scroll to position [154, 0]
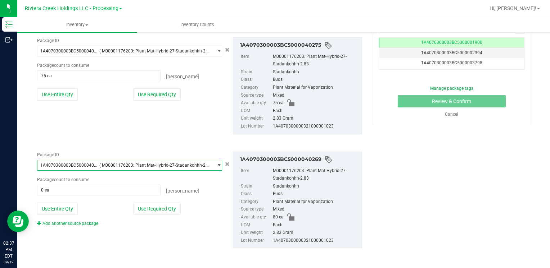
click at [60, 201] on div "Package ID 1A4070300003BC5000040269 ( M00001176203: Plant Mat-Hybrid-27-Stadank…" at bounding box center [130, 189] width 196 height 75
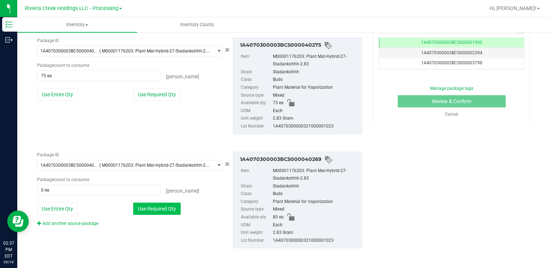
drag, startPoint x: 68, startPoint y: 203, endPoint x: 178, endPoint y: 205, distance: 110.5
click at [68, 203] on button "Use Entire Qty" at bounding box center [57, 209] width 41 height 12
type input "80 ea"
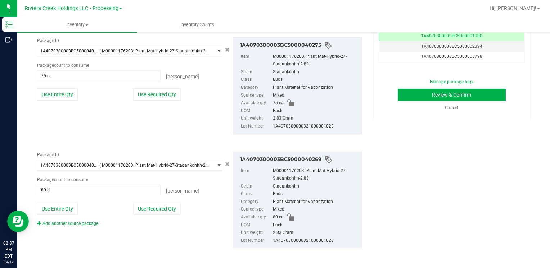
scroll to position [30, 0]
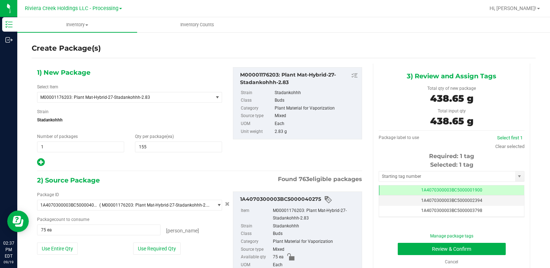
click at [421, 182] on div "Selected: 1 tag Tag 1A4070300003BC5000001900 1A4070300003BC5000002394 1A4070300…" at bounding box center [451, 189] width 146 height 57
click at [421, 181] on input "text" at bounding box center [447, 177] width 136 height 10
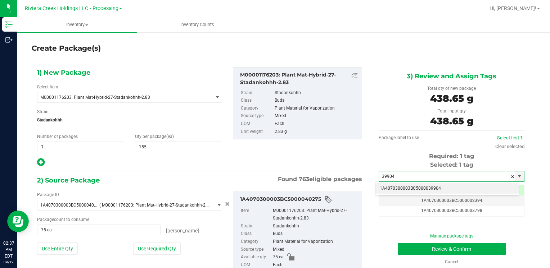
click at [399, 189] on li "1A4070300003BC5000039904" at bounding box center [446, 188] width 143 height 11
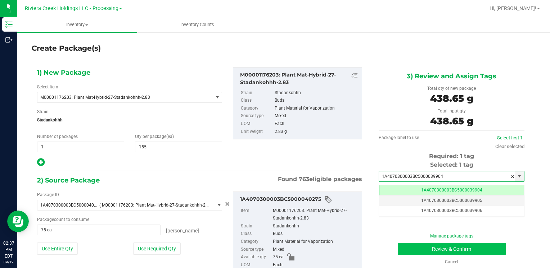
type input "1A4070300003BC5000039904"
click at [423, 250] on button "Review & Confirm" at bounding box center [452, 249] width 108 height 12
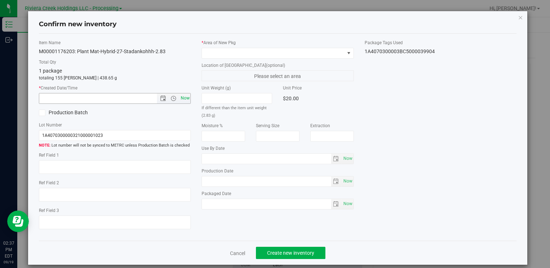
click at [186, 97] on span "Now" at bounding box center [185, 98] width 12 height 10
type input "9/19/2025 2:37 PM"
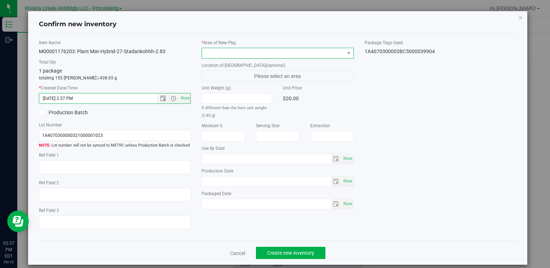
click at [223, 50] on span at bounding box center [273, 53] width 142 height 10
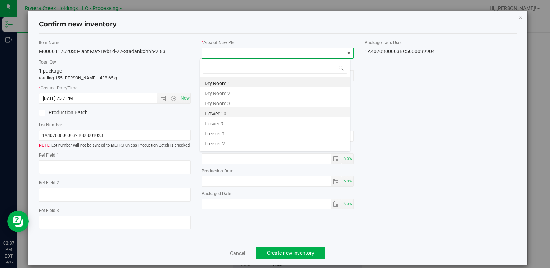
click at [240, 115] on li "Flower 10" at bounding box center [275, 113] width 150 height 10
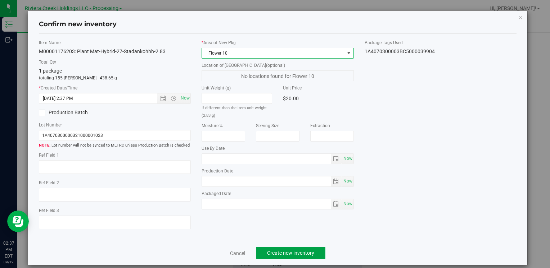
click at [281, 255] on span "Create new inventory" at bounding box center [290, 253] width 47 height 6
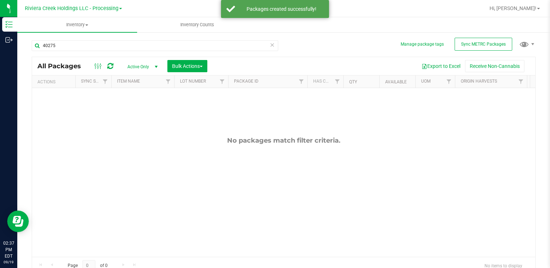
click at [108, 52] on div "40275" at bounding box center [155, 48] width 246 height 17
click at [111, 48] on input "40275" at bounding box center [155, 45] width 246 height 11
click at [111, 47] on input "40275" at bounding box center [155, 45] width 246 height 11
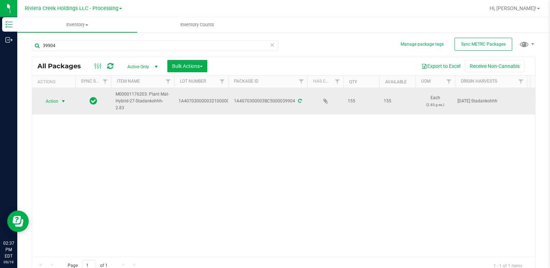
click at [57, 103] on span "Action" at bounding box center [48, 101] width 19 height 10
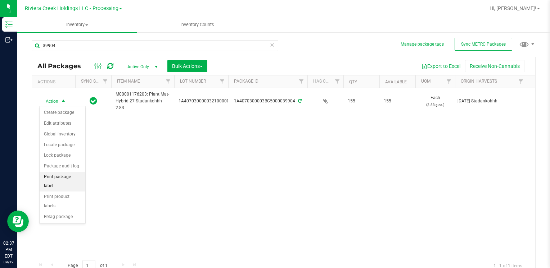
click at [80, 172] on li "Print package label" at bounding box center [63, 182] width 46 height 20
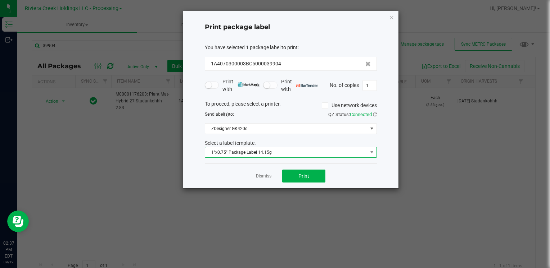
click at [280, 154] on span "1"x0.75" Package Label 14.15g" at bounding box center [286, 152] width 162 height 10
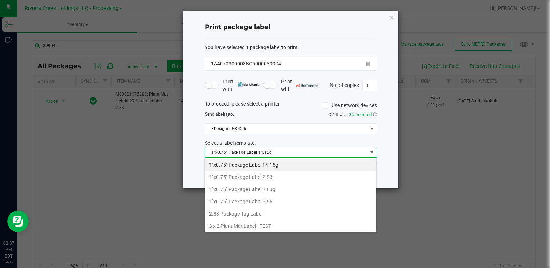
click at [286, 177] on li "1"x0.75" Package Label 2.83" at bounding box center [290, 177] width 171 height 12
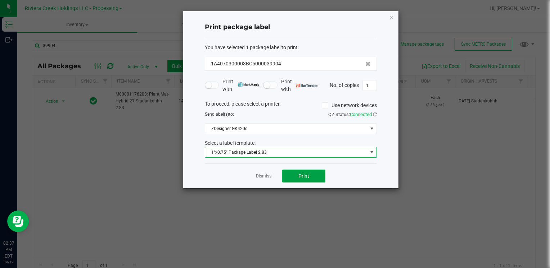
click at [309, 176] on span "Print" at bounding box center [303, 176] width 11 height 6
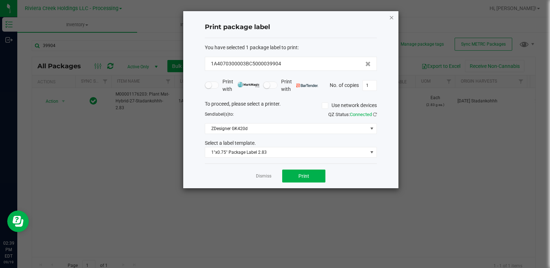
click at [389, 17] on icon "button" at bounding box center [391, 17] width 5 height 9
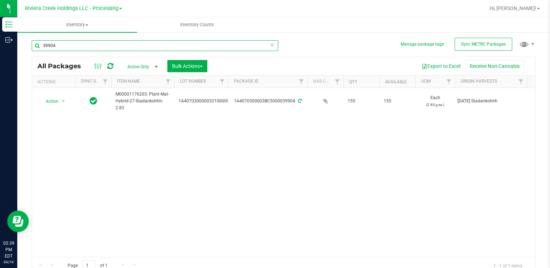
click at [104, 47] on input "39904" at bounding box center [155, 45] width 246 height 11
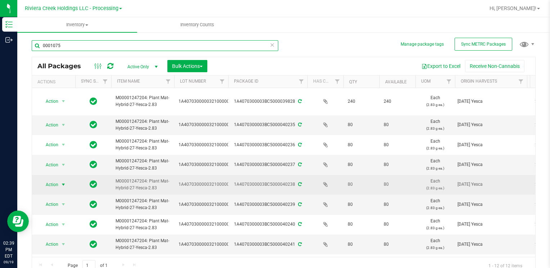
type input "0001075"
click at [54, 184] on span "Action" at bounding box center [48, 185] width 19 height 10
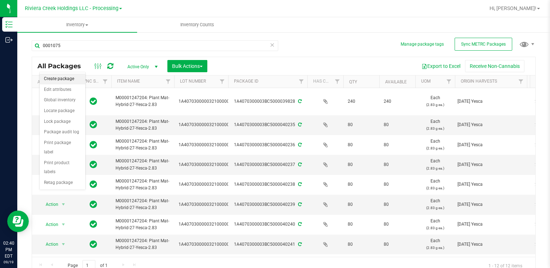
click at [60, 78] on li "Create package" at bounding box center [63, 79] width 46 height 11
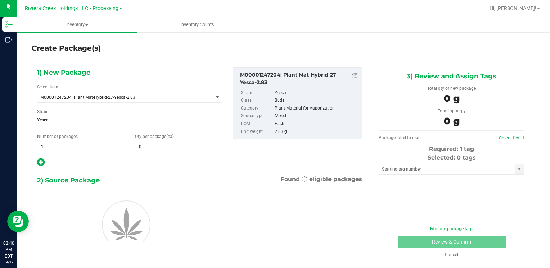
type input "0"
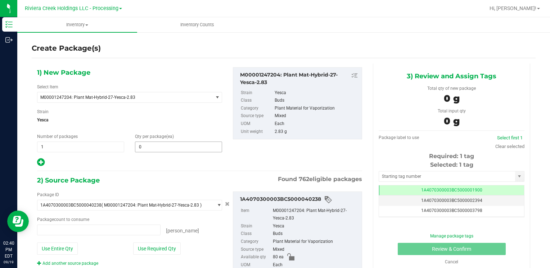
type input "0 ea"
click at [191, 145] on span at bounding box center [178, 147] width 87 height 11
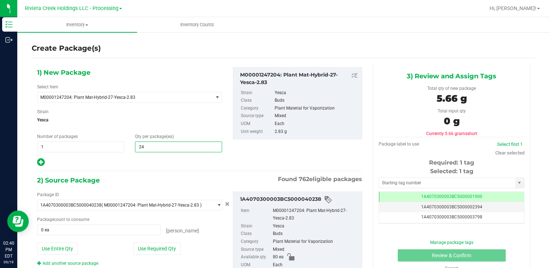
type input "240"
click at [66, 252] on button "Use Entire Qty" at bounding box center [57, 249] width 41 height 12
type input "80 ea"
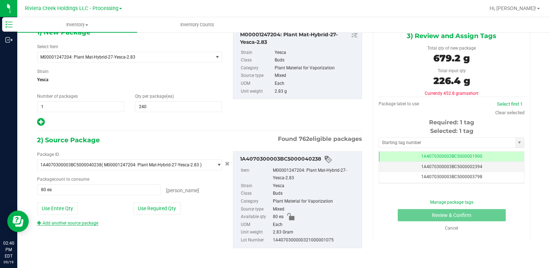
click at [86, 224] on link "Add another source package" at bounding box center [67, 223] width 61 height 5
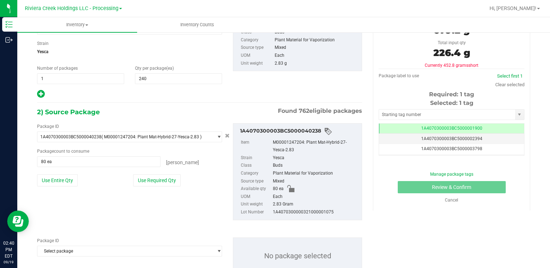
scroll to position [94, 0]
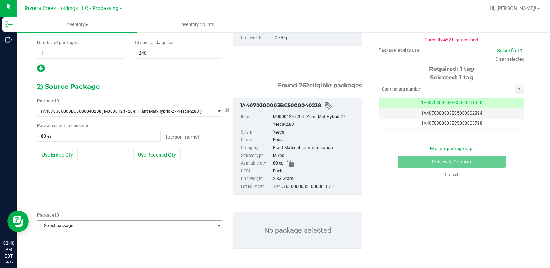
click at [84, 228] on span "Select package" at bounding box center [124, 226] width 175 height 10
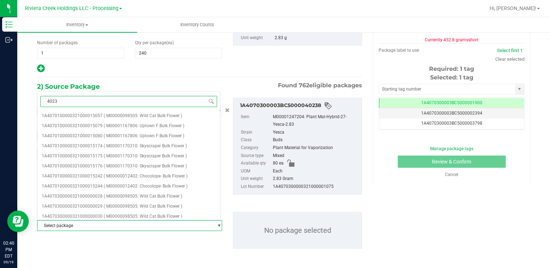
type input "40239"
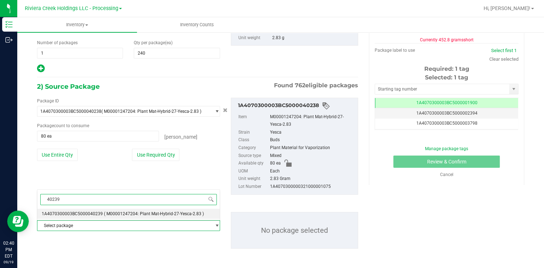
click at [99, 209] on li "1A4070300003BC5000040239 ( M00001247204: Plant Mat-Hybrid-27-Yesca-2.83 )" at bounding box center [128, 214] width 182 height 10
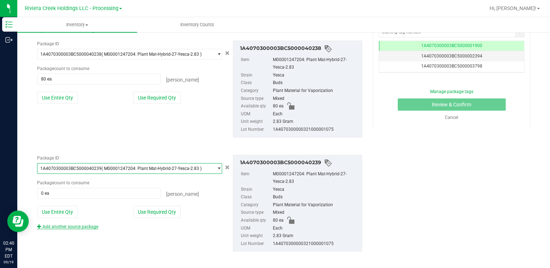
scroll to position [154, 0]
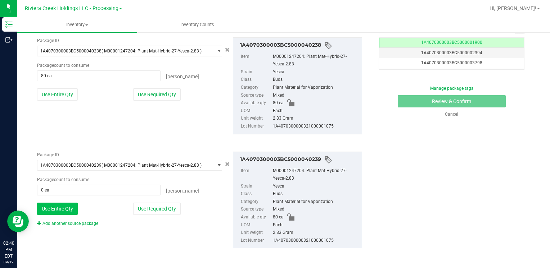
click at [67, 206] on button "Use Entire Qty" at bounding box center [57, 209] width 41 height 12
type input "80 ea"
click at [81, 224] on link "Add another source package" at bounding box center [67, 223] width 61 height 5
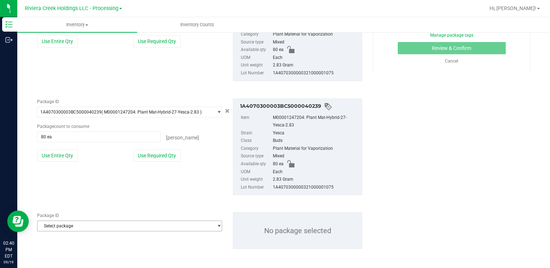
scroll to position [208, 0]
click at [78, 224] on span "Select package" at bounding box center [124, 226] width 175 height 10
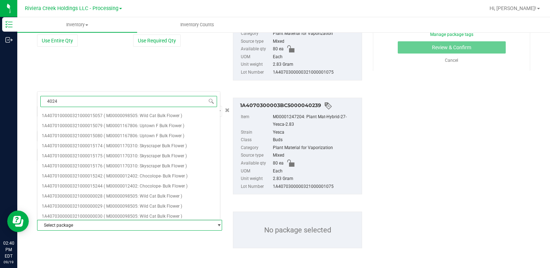
type input "40240"
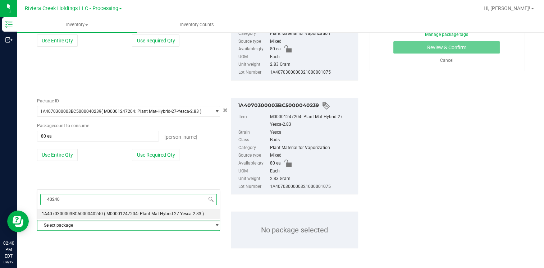
click at [86, 211] on li "1A4070300003BC5000040240 ( M00001247204: Plant Mat-Hybrid-27-Yesca-2.83 )" at bounding box center [128, 214] width 182 height 10
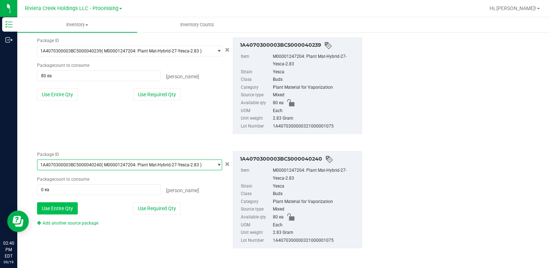
click at [69, 209] on button "Use Entire Qty" at bounding box center [57, 209] width 41 height 12
type input "80 ea"
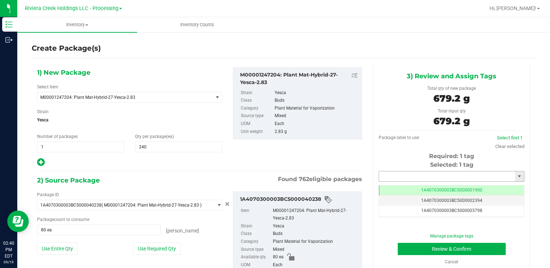
click at [406, 174] on input "text" at bounding box center [447, 177] width 136 height 10
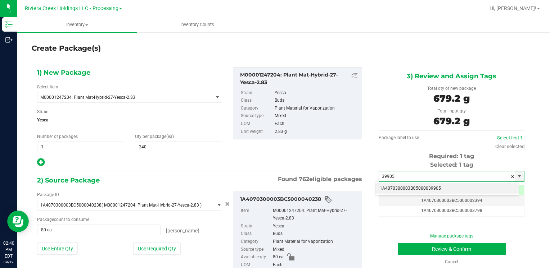
click at [400, 185] on li "1A4070300003BC5000039905" at bounding box center [446, 188] width 143 height 11
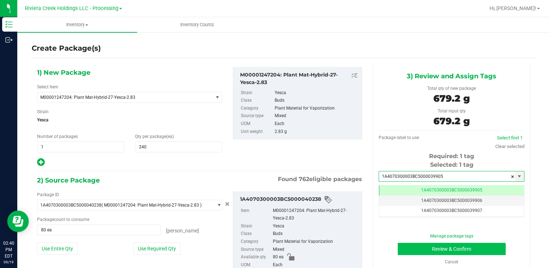
type input "1A4070300003BC5000039905"
click at [407, 247] on button "Review & Confirm" at bounding box center [452, 249] width 108 height 12
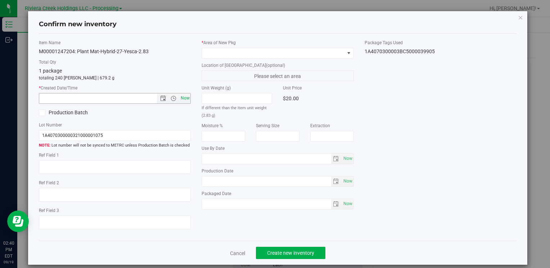
click at [188, 97] on span "Now" at bounding box center [185, 98] width 12 height 10
type input "9/19/2025 2:40 PM"
click at [206, 53] on span at bounding box center [273, 53] width 142 height 10
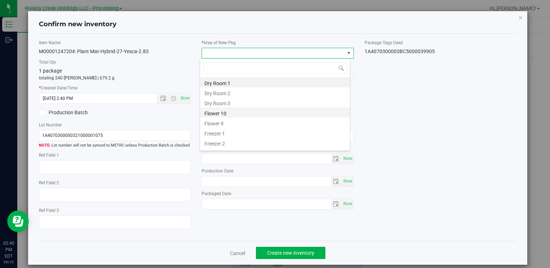
click at [235, 113] on li "Flower 10" at bounding box center [275, 113] width 150 height 10
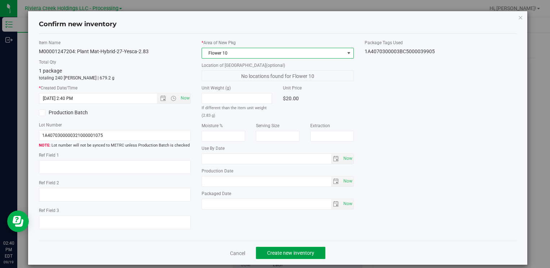
click at [285, 255] on span "Create new inventory" at bounding box center [290, 253] width 47 height 6
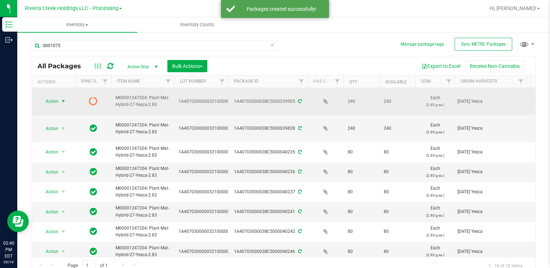
click at [50, 99] on span "Action" at bounding box center [48, 101] width 19 height 10
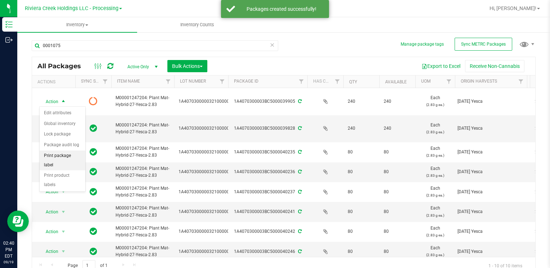
click at [60, 151] on li "Print package label" at bounding box center [63, 161] width 46 height 20
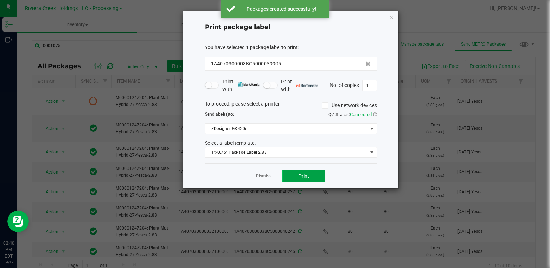
click at [300, 170] on button "Print" at bounding box center [303, 176] width 43 height 13
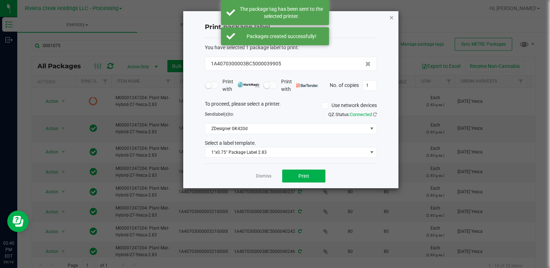
click at [392, 17] on icon "button" at bounding box center [391, 17] width 5 height 9
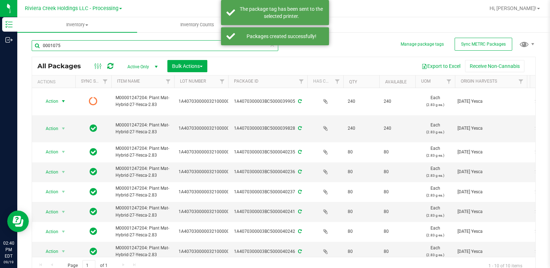
click at [138, 49] on input "0001075" at bounding box center [155, 45] width 246 height 11
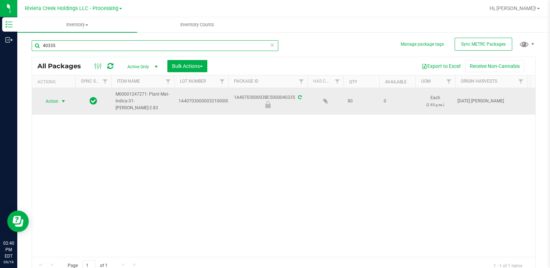
type input "40335"
click at [63, 101] on span "select" at bounding box center [63, 102] width 6 height 6
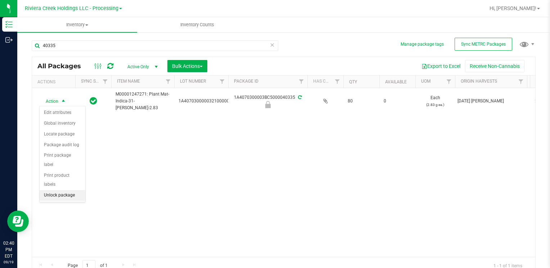
click at [72, 190] on li "Unlock package" at bounding box center [63, 195] width 46 height 11
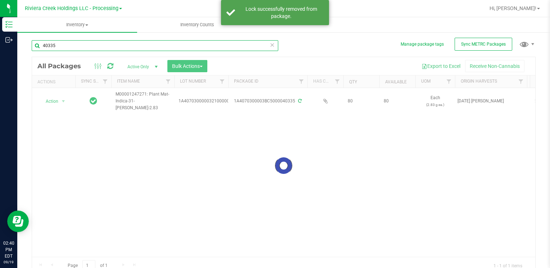
click at [81, 41] on input "40335" at bounding box center [155, 45] width 246 height 11
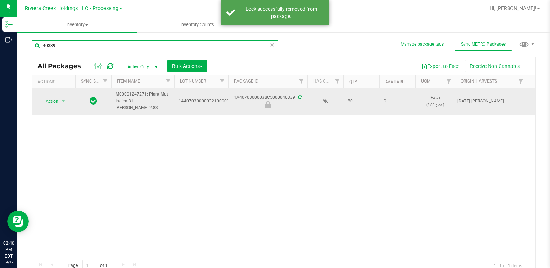
type input "40339"
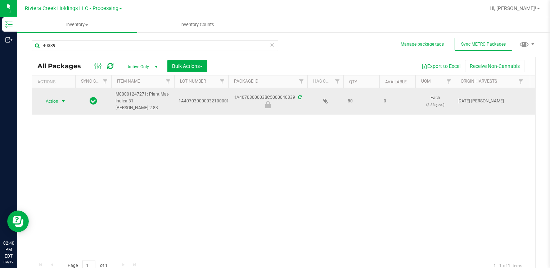
click at [55, 104] on span "Action" at bounding box center [48, 101] width 19 height 10
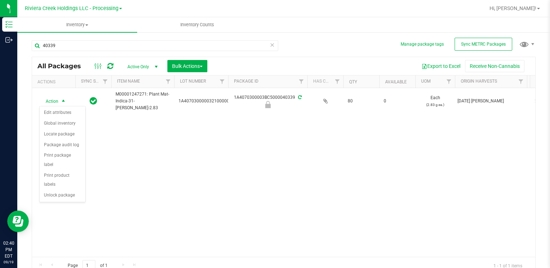
click at [65, 190] on li "Unlock package" at bounding box center [63, 195] width 46 height 11
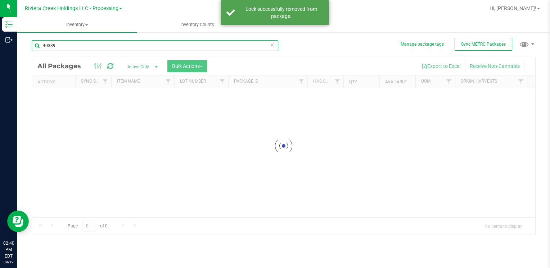
click at [68, 48] on div "Inventory All packages All inventory Waste log Create inventory Inventory Count…" at bounding box center [283, 142] width 532 height 251
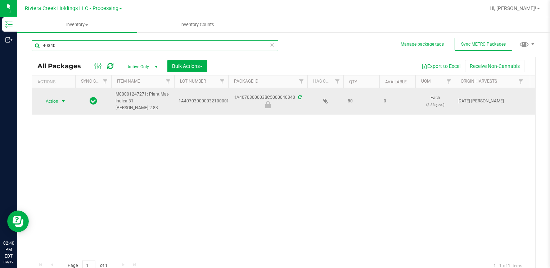
type input "40340"
click at [63, 104] on span "select" at bounding box center [63, 101] width 9 height 10
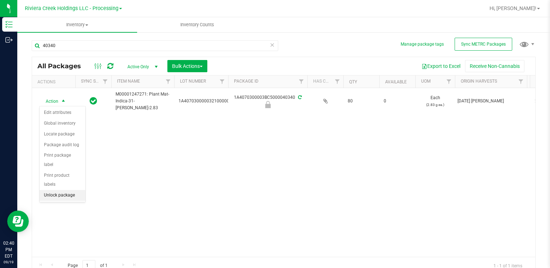
click at [53, 190] on li "Unlock package" at bounding box center [63, 195] width 46 height 11
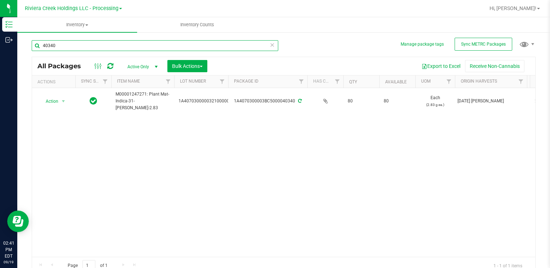
click at [81, 49] on input "40340" at bounding box center [155, 45] width 246 height 11
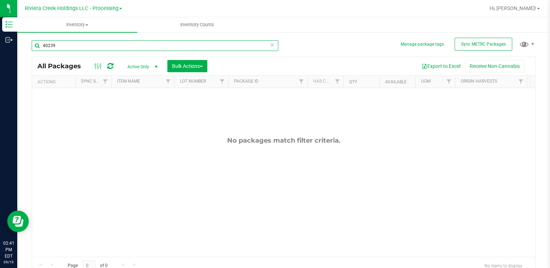
click at [81, 49] on input "40239" at bounding box center [155, 45] width 246 height 11
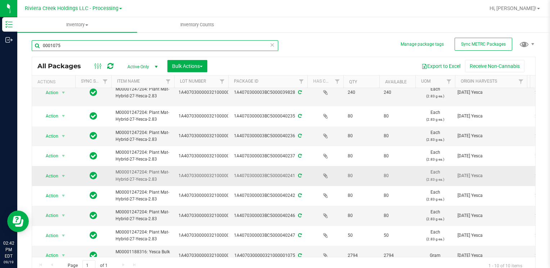
scroll to position [49, 0]
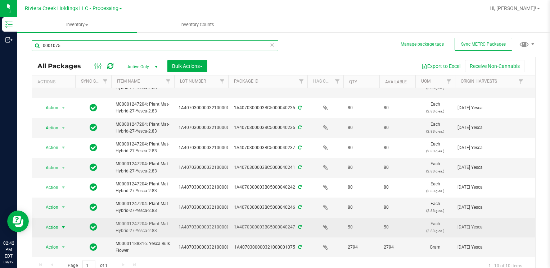
type input "0001075"
click at [41, 223] on span "Action" at bounding box center [48, 228] width 19 height 10
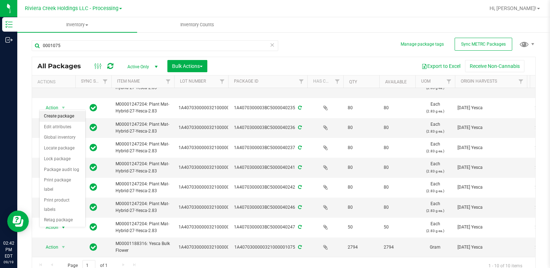
click at [72, 116] on li "Create package" at bounding box center [63, 116] width 46 height 11
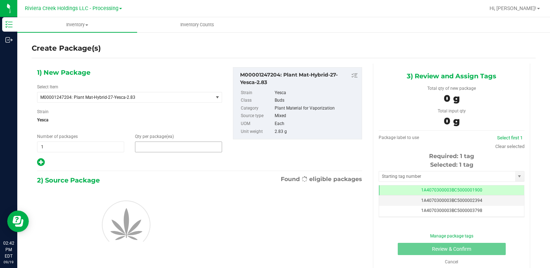
click at [162, 147] on span at bounding box center [178, 147] width 87 height 11
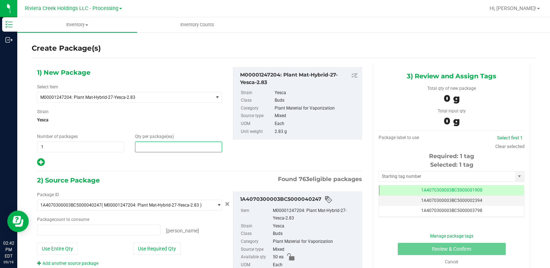
type input "0 ea"
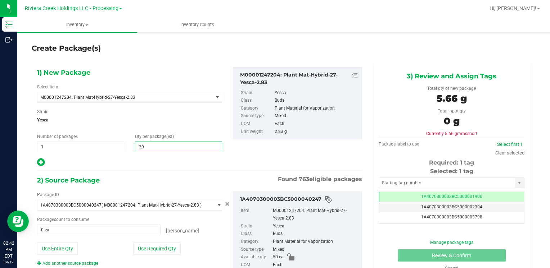
type input "290"
click at [62, 248] on button "Use Entire Qty" at bounding box center [57, 249] width 41 height 12
type input "50 ea"
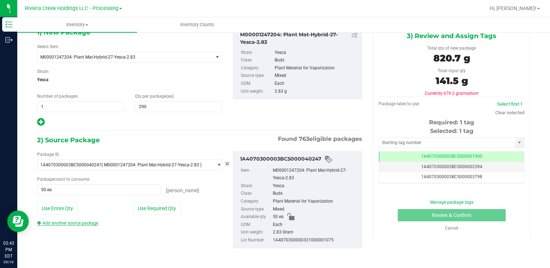
click at [83, 225] on link "Add another source package" at bounding box center [67, 223] width 61 height 5
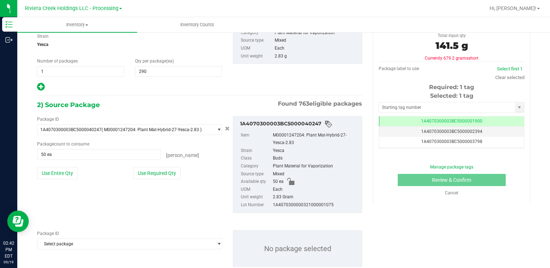
scroll to position [94, 0]
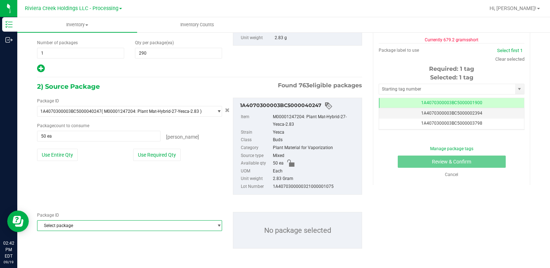
click at [82, 227] on span "Select package" at bounding box center [124, 226] width 175 height 10
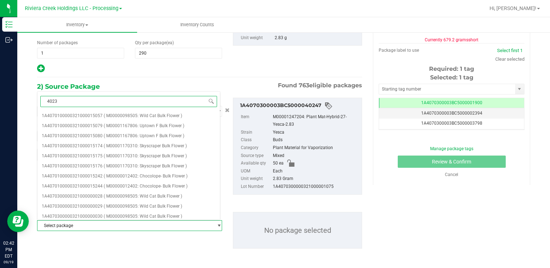
type input "40236"
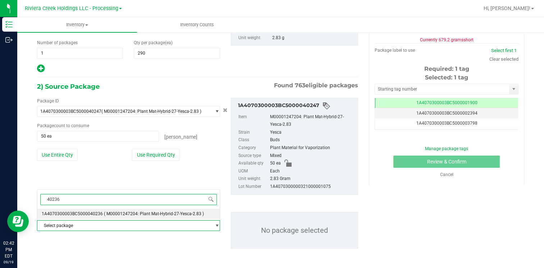
click at [91, 214] on span "1A4070300003BC5000040236" at bounding box center [72, 214] width 61 height 5
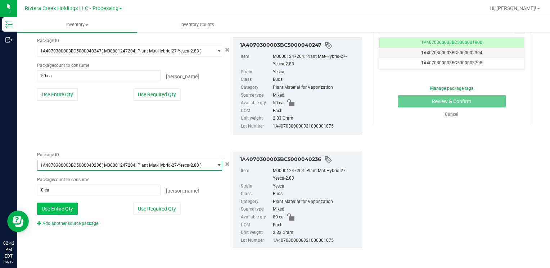
click at [71, 208] on button "Use Entire Qty" at bounding box center [57, 209] width 41 height 12
type input "80 ea"
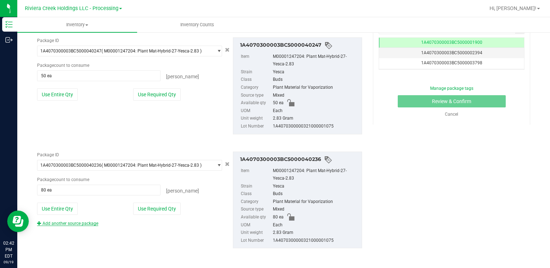
click at [72, 225] on link "Add another source package" at bounding box center [67, 223] width 61 height 5
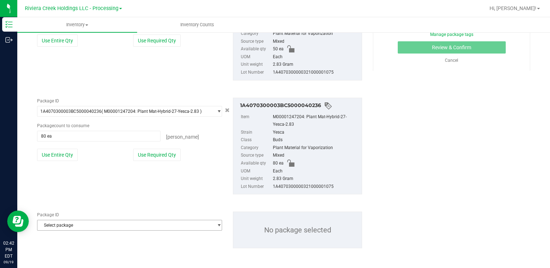
click at [85, 225] on span "Select package" at bounding box center [124, 226] width 175 height 10
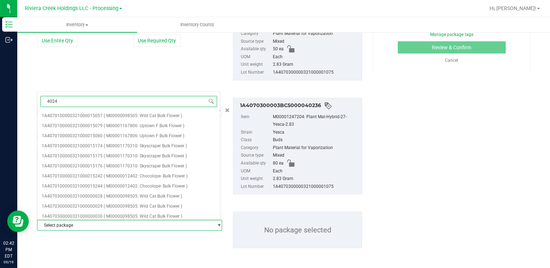
type input "40242"
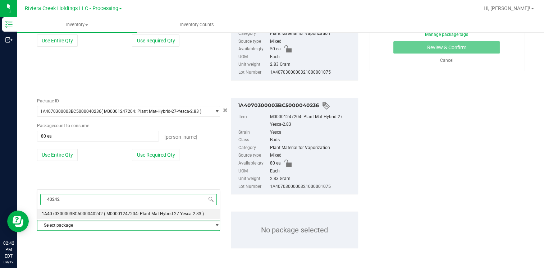
click at [94, 209] on li "1A4070300003BC5000040242 ( M00001247204: Plant Mat-Hybrid-27-Yesca-2.83 )" at bounding box center [128, 214] width 182 height 10
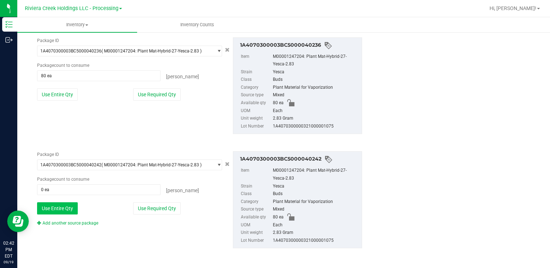
click at [64, 203] on button "Use Entire Qty" at bounding box center [57, 209] width 41 height 12
type input "80 ea"
click at [74, 221] on link "Add another source package" at bounding box center [67, 223] width 61 height 5
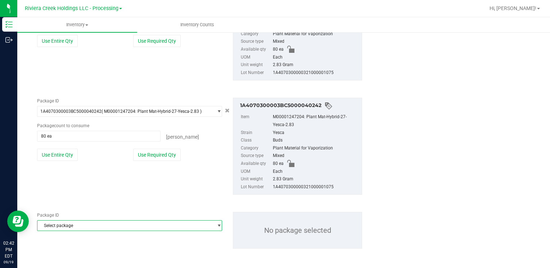
click at [68, 224] on span "Select package" at bounding box center [124, 226] width 175 height 10
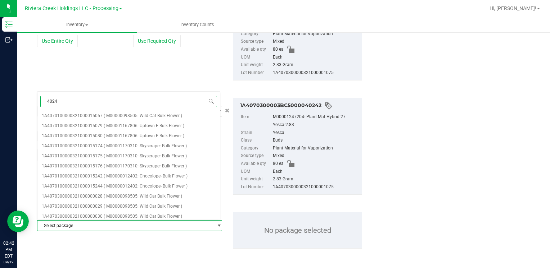
type input "40241"
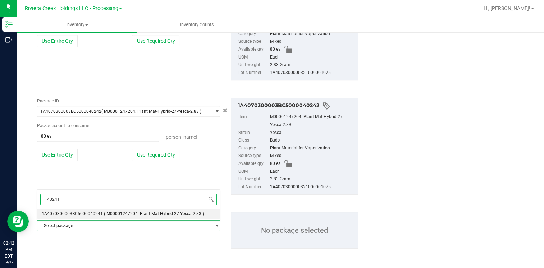
click at [73, 216] on span "1A4070300003BC5000040241" at bounding box center [72, 214] width 61 height 5
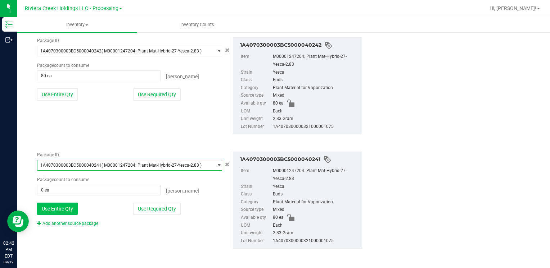
click at [71, 206] on button "Use Entire Qty" at bounding box center [57, 209] width 41 height 12
type input "80 ea"
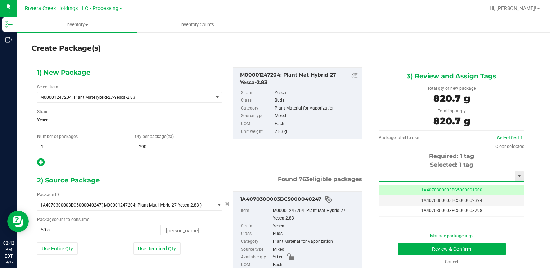
click at [413, 180] on input "text" at bounding box center [447, 177] width 136 height 10
click at [409, 185] on li "1A4070300003BC5000039906" at bounding box center [446, 188] width 143 height 11
type input "1A4070300003BC5000039906"
click at [411, 249] on button "Review & Confirm" at bounding box center [452, 249] width 108 height 12
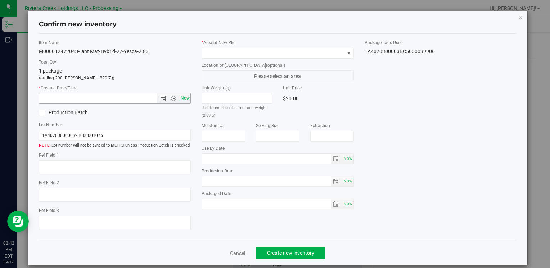
click at [187, 99] on span "Now" at bounding box center [185, 98] width 12 height 10
type input "9/19/2025 2:42 PM"
click at [218, 51] on span at bounding box center [273, 53] width 142 height 10
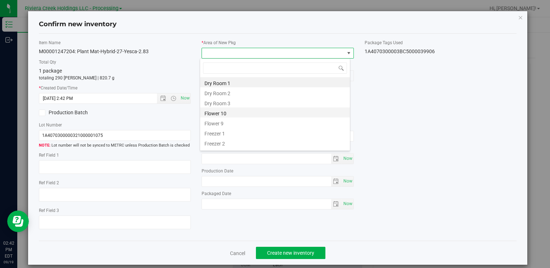
click at [239, 114] on li "Flower 10" at bounding box center [275, 113] width 150 height 10
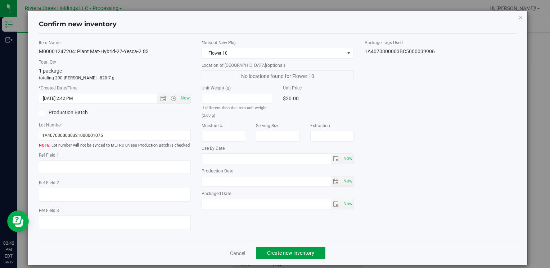
click at [268, 253] on span "Create new inventory" at bounding box center [290, 253] width 47 height 6
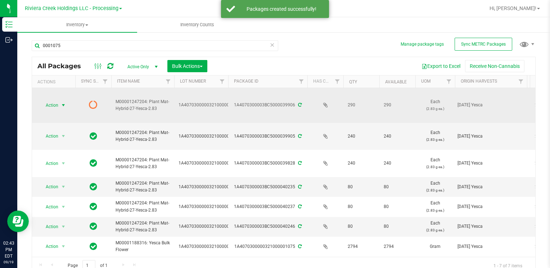
click at [50, 104] on span "Action" at bounding box center [48, 105] width 19 height 10
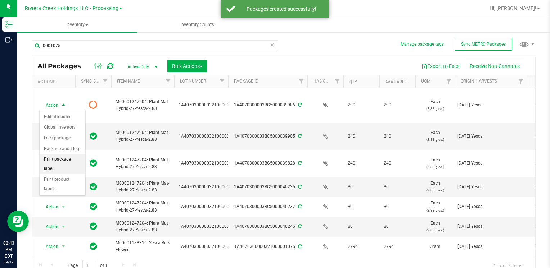
click at [73, 156] on li "Print package label" at bounding box center [63, 164] width 46 height 20
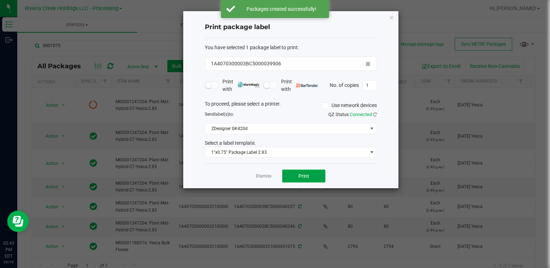
click at [299, 176] on span "Print" at bounding box center [303, 176] width 11 height 6
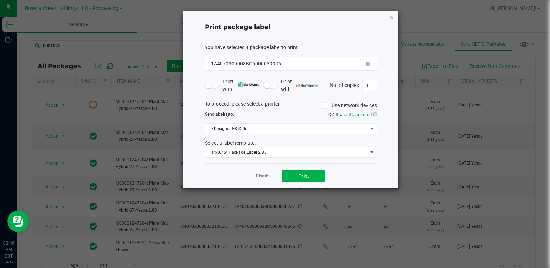
click at [392, 14] on icon "button" at bounding box center [391, 17] width 5 height 9
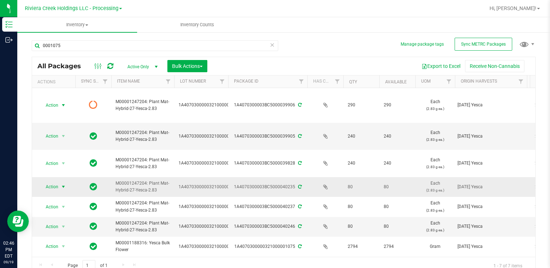
click at [46, 185] on span "Action" at bounding box center [48, 187] width 19 height 10
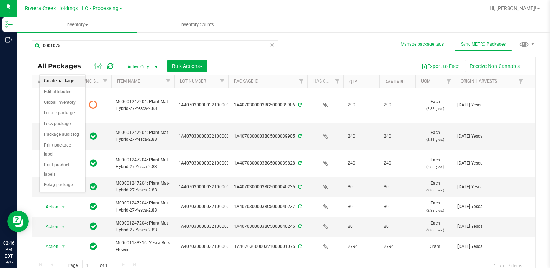
click at [66, 78] on li "Create package" at bounding box center [63, 81] width 46 height 11
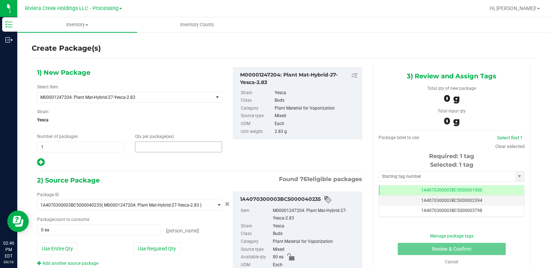
click at [153, 149] on span at bounding box center [178, 147] width 87 height 11
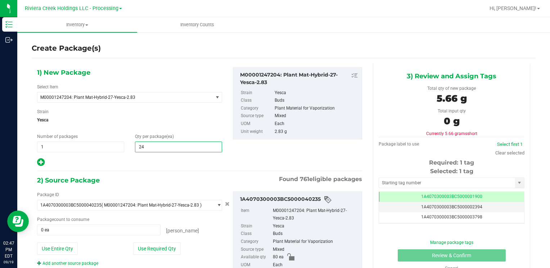
type input "240"
click at [64, 244] on button "Use Entire Qty" at bounding box center [57, 249] width 41 height 12
type input "80 ea"
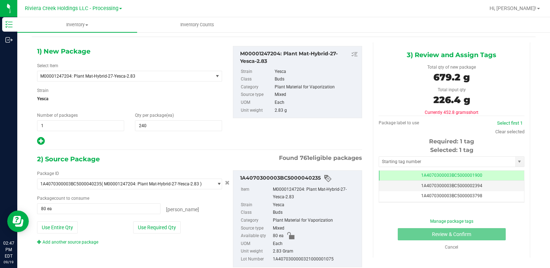
scroll to position [40, 0]
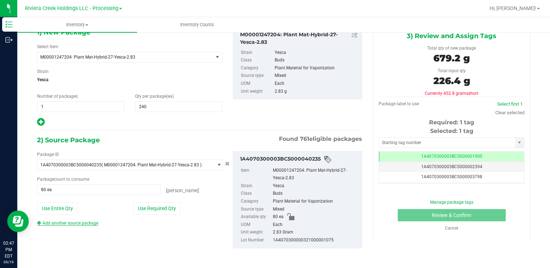
click at [81, 223] on link "Add another source package" at bounding box center [67, 223] width 61 height 5
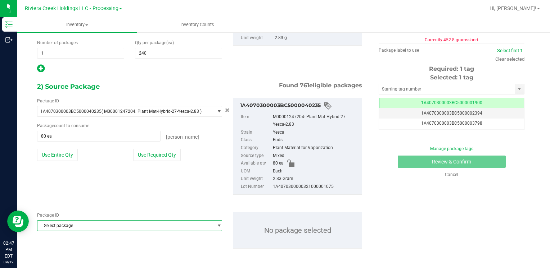
click at [77, 225] on span "Select package" at bounding box center [124, 226] width 175 height 10
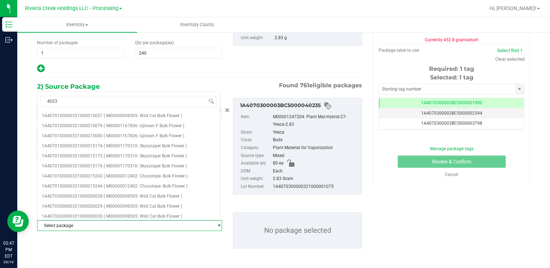
type input "40237"
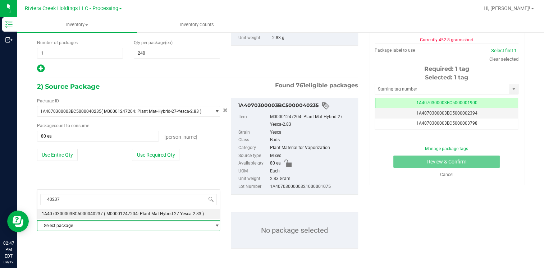
click at [95, 215] on span "1A4070300003BC5000040237" at bounding box center [72, 214] width 61 height 5
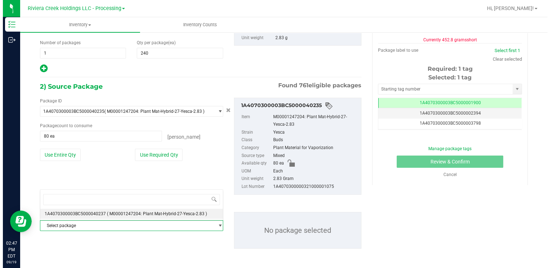
scroll to position [0, 0]
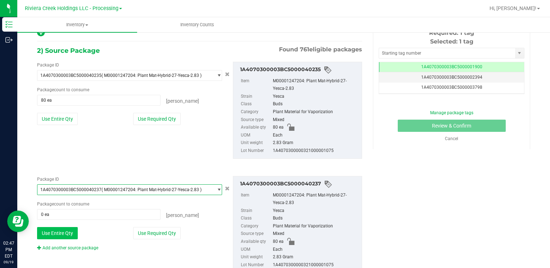
click at [67, 227] on button "Use Entire Qty" at bounding box center [57, 233] width 41 height 12
type input "80 ea"
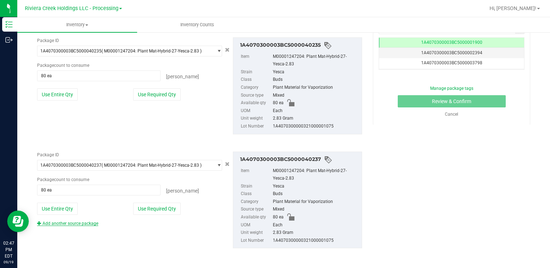
click at [70, 221] on link "Add another source package" at bounding box center [67, 223] width 61 height 5
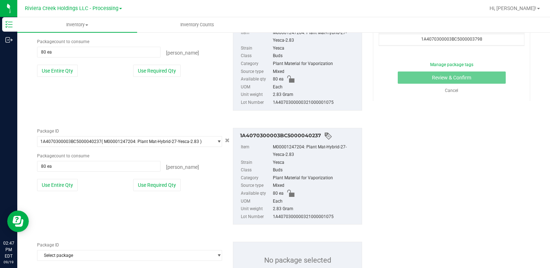
scroll to position [208, 0]
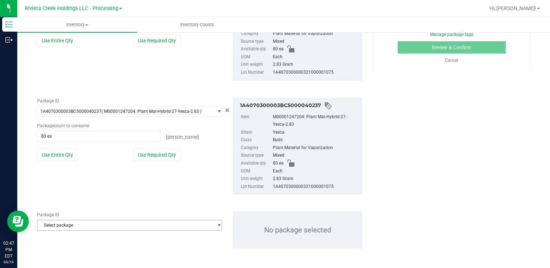
click at [71, 225] on span "Select package" at bounding box center [124, 226] width 175 height 10
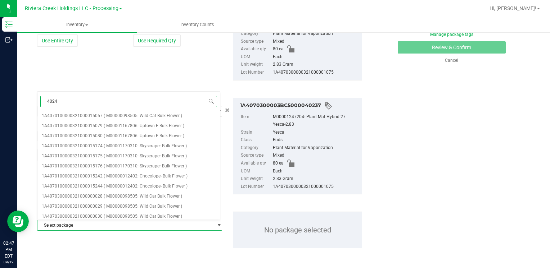
type input "40246"
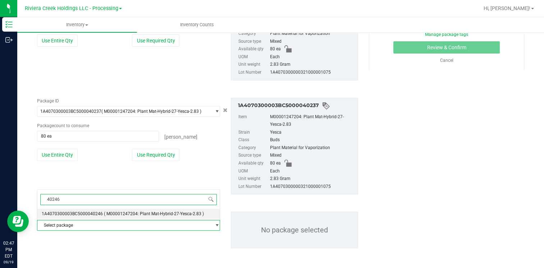
click at [92, 210] on li "1A4070300003BC5000040246 ( M00001247204: Plant Mat-Hybrid-27-Yesca-2.83 )" at bounding box center [128, 214] width 182 height 10
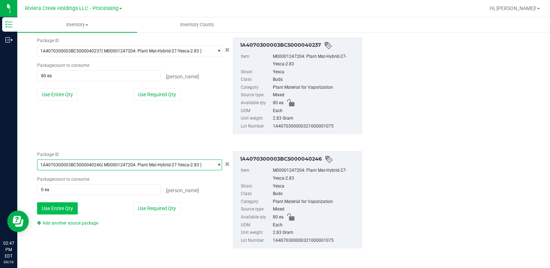
click at [69, 208] on button "Use Entire Qty" at bounding box center [57, 209] width 41 height 12
type input "80 ea"
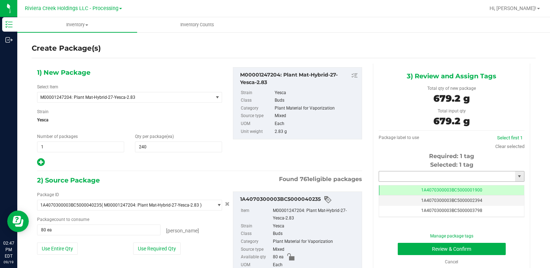
click at [390, 177] on input "text" at bounding box center [447, 177] width 136 height 10
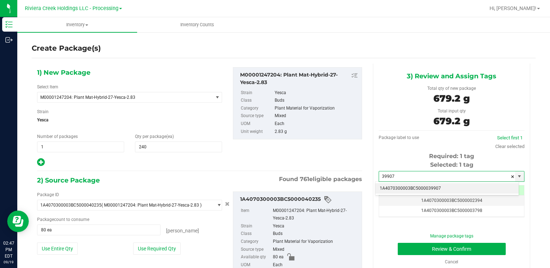
click at [396, 184] on li "1A4070300003BC5000039907" at bounding box center [446, 188] width 143 height 11
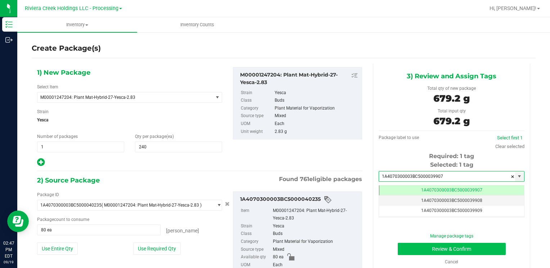
type input "1A4070300003BC5000039907"
click at [405, 250] on button "Review & Confirm" at bounding box center [452, 249] width 108 height 12
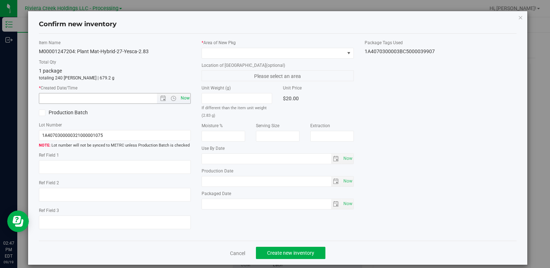
click at [179, 100] on span "Now" at bounding box center [185, 98] width 12 height 10
type input "9/19/2025 2:47 PM"
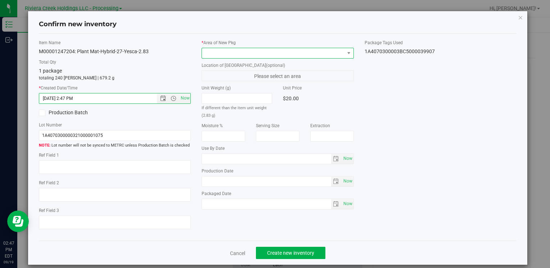
click at [220, 51] on span at bounding box center [273, 53] width 142 height 10
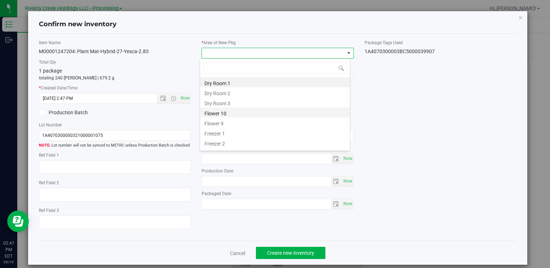
click at [237, 112] on li "Flower 10" at bounding box center [275, 113] width 150 height 10
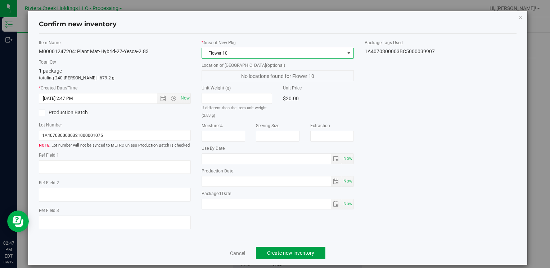
click at [274, 251] on span "Create new inventory" at bounding box center [290, 253] width 47 height 6
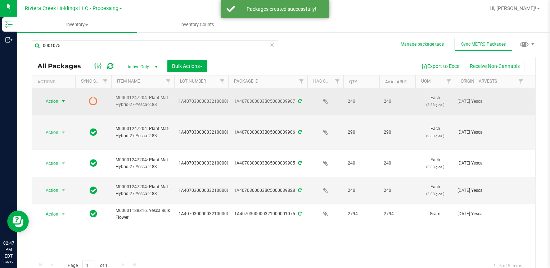
click at [54, 99] on span "Action" at bounding box center [48, 101] width 19 height 10
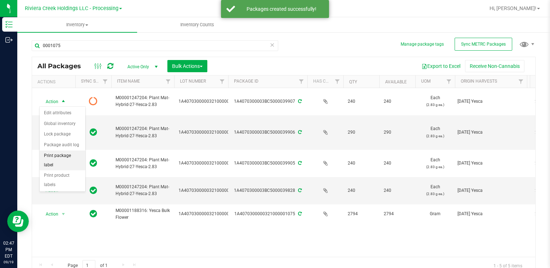
click at [73, 152] on li "Print package label" at bounding box center [63, 161] width 46 height 20
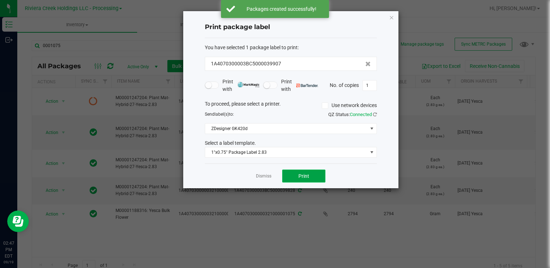
click at [301, 175] on span "Print" at bounding box center [303, 176] width 11 height 6
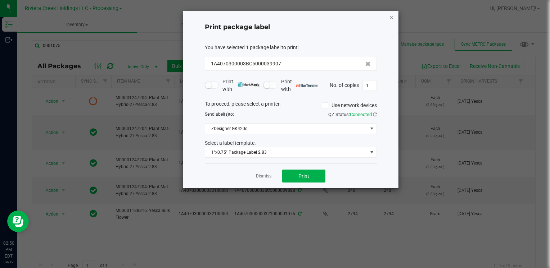
click at [389, 17] on icon "button" at bounding box center [391, 17] width 5 height 9
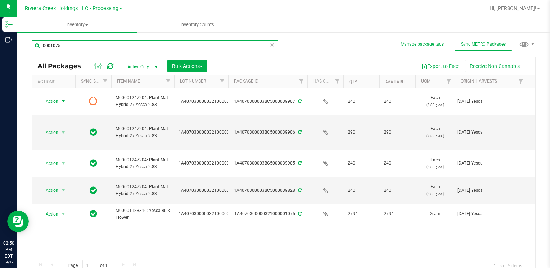
click at [122, 43] on input "0001075" at bounding box center [155, 45] width 246 height 11
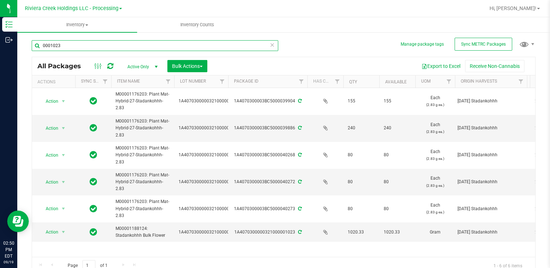
type input "0001023"
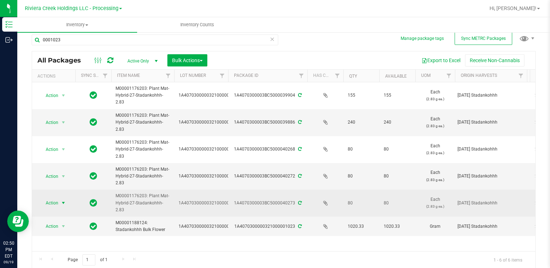
click at [63, 200] on span "select" at bounding box center [63, 203] width 6 height 6
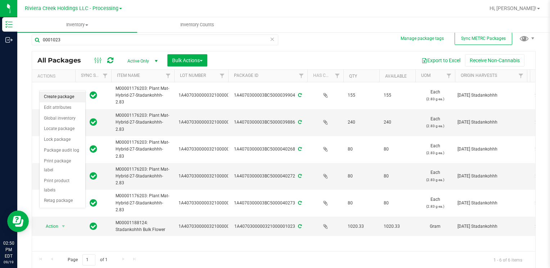
click at [63, 100] on li "Create package" at bounding box center [63, 97] width 46 height 11
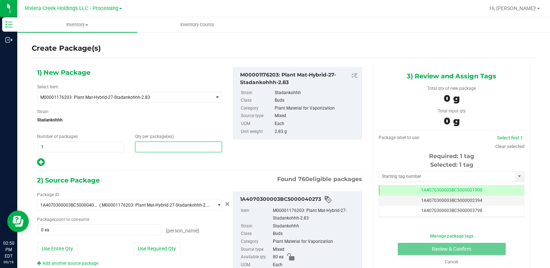
click at [164, 147] on span at bounding box center [178, 147] width 87 height 11
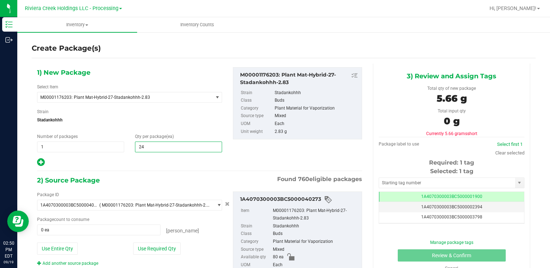
type input "240"
click at [66, 249] on button "Use Entire Qty" at bounding box center [57, 249] width 41 height 12
type input "80 ea"
click at [65, 263] on link "Add another source package" at bounding box center [67, 263] width 61 height 5
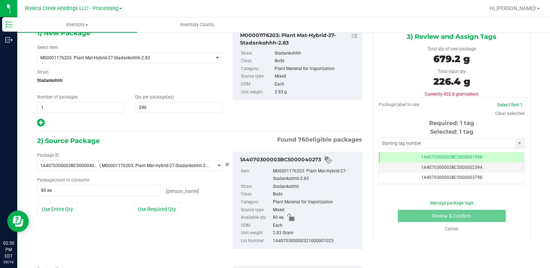
scroll to position [94, 0]
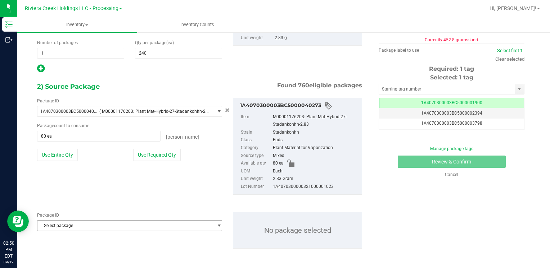
click at [72, 222] on span "Select package" at bounding box center [124, 226] width 175 height 10
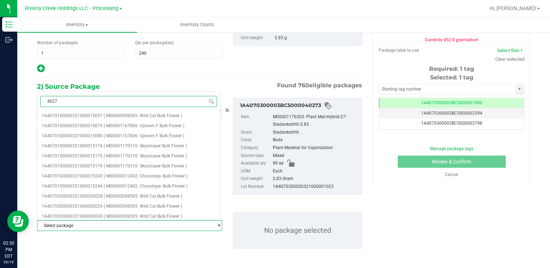
type input "40272"
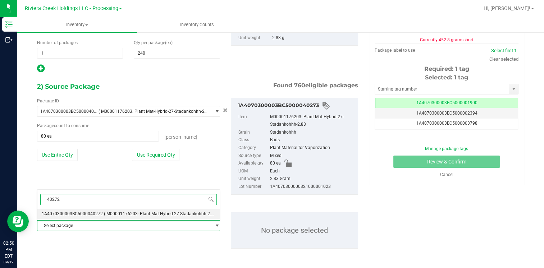
click at [94, 208] on div "40272 Select package 1A4070300003BC5000040272 ( M00001176203: Plant Mat-Hybrid-…" at bounding box center [128, 205] width 183 height 31
click at [95, 212] on span "1A4070300003BC5000040272" at bounding box center [72, 214] width 61 height 5
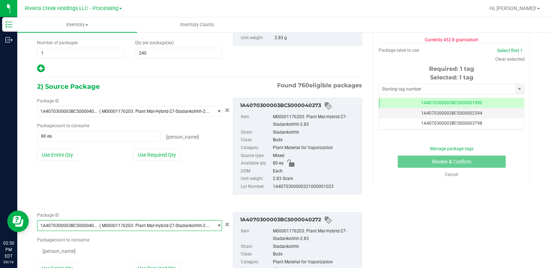
scroll to position [0, 0]
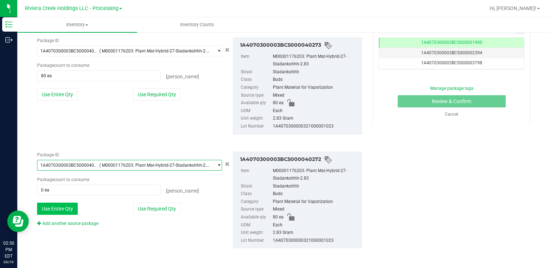
click at [66, 206] on button "Use Entire Qty" at bounding box center [57, 209] width 41 height 12
type input "80 ea"
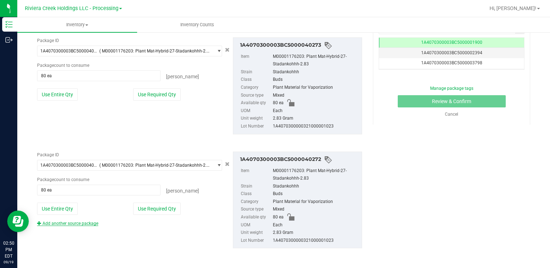
click at [73, 222] on link "Add another source package" at bounding box center [67, 223] width 61 height 5
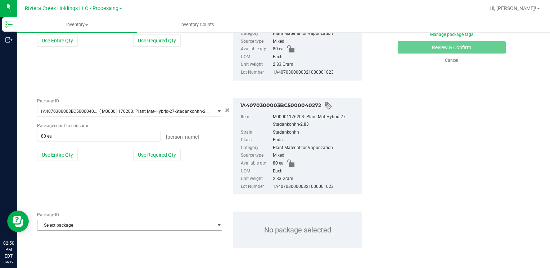
click at [75, 224] on span "Select package" at bounding box center [124, 226] width 175 height 10
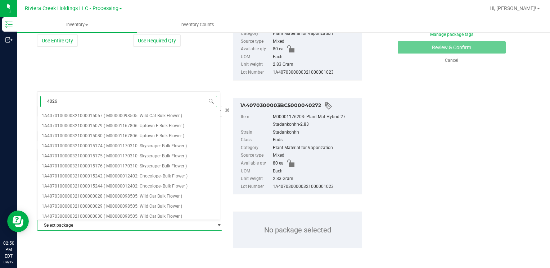
type input "40268"
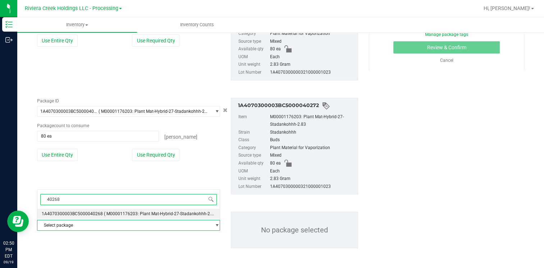
click at [93, 214] on span "1A4070300003BC5000040268" at bounding box center [72, 214] width 61 height 5
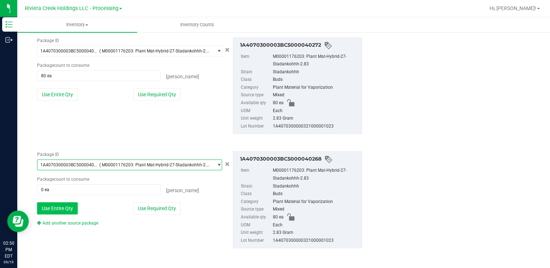
click at [71, 208] on button "Use Entire Qty" at bounding box center [57, 209] width 41 height 12
type input "80 ea"
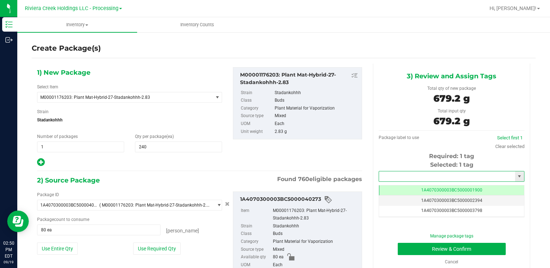
click at [398, 175] on input "text" at bounding box center [447, 177] width 136 height 10
click at [401, 186] on li "1A4070300003BC5000039908" at bounding box center [446, 188] width 143 height 11
type input "1A4070300003BC5000039908"
click at [401, 246] on button "Review & Confirm" at bounding box center [452, 249] width 108 height 12
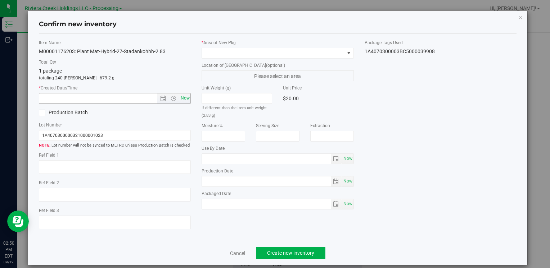
click at [183, 100] on span "Now" at bounding box center [185, 98] width 12 height 10
type input "9/19/2025 2:50 PM"
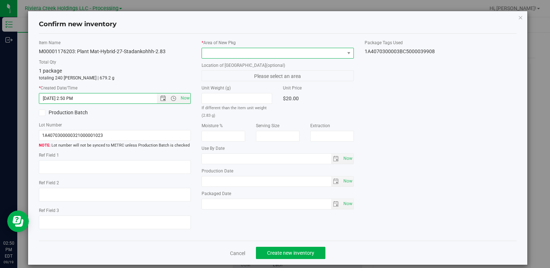
drag, startPoint x: 215, startPoint y: 52, endPoint x: 218, endPoint y: 55, distance: 4.6
click at [215, 52] on span at bounding box center [273, 53] width 142 height 10
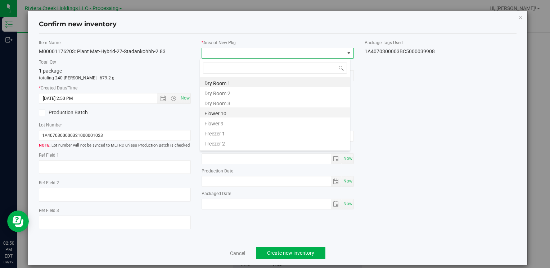
click at [232, 110] on li "Flower 10" at bounding box center [275, 113] width 150 height 10
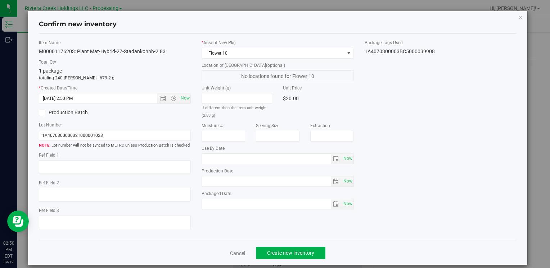
click at [296, 261] on div "Cancel Create new inventory" at bounding box center [277, 253] width 477 height 24
click at [295, 255] on span "Create new inventory" at bounding box center [290, 253] width 47 height 6
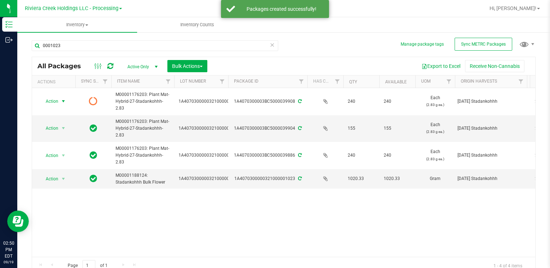
click at [50, 97] on span "Action" at bounding box center [48, 101] width 19 height 10
click at [72, 156] on li "Print package label" at bounding box center [63, 161] width 46 height 20
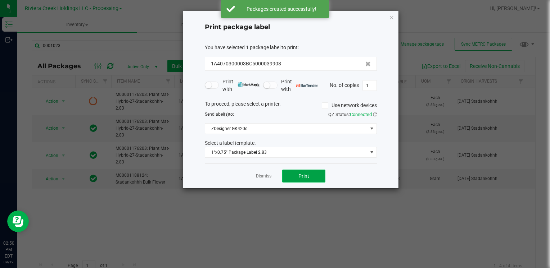
click at [301, 176] on span "Print" at bounding box center [303, 176] width 11 height 6
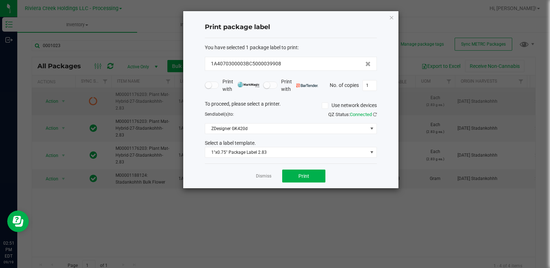
drag, startPoint x: 391, startPoint y: 17, endPoint x: 33, endPoint y: 94, distance: 365.8
click at [391, 17] on icon "button" at bounding box center [391, 17] width 5 height 9
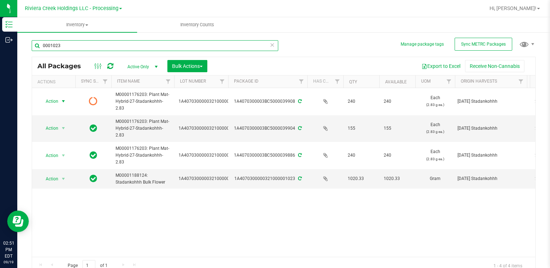
click at [82, 49] on input "0001023" at bounding box center [155, 45] width 246 height 11
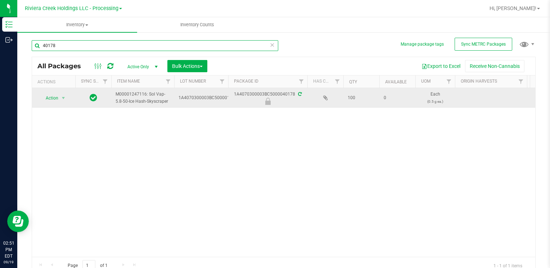
type input "40178"
click at [49, 97] on span "Action" at bounding box center [48, 98] width 19 height 10
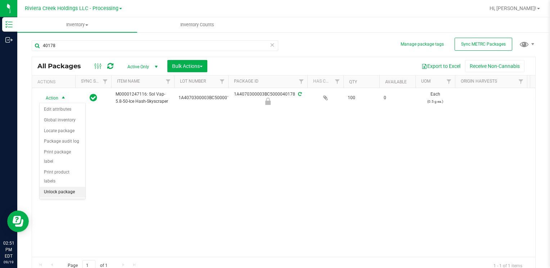
click at [59, 187] on li "Unlock package" at bounding box center [63, 192] width 46 height 11
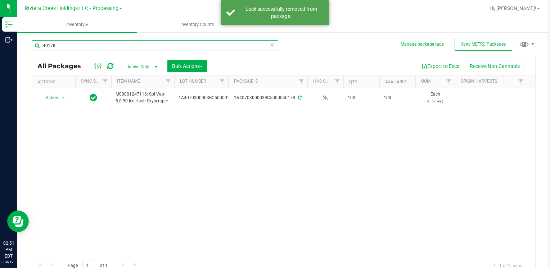
click at [92, 42] on input "40178" at bounding box center [155, 45] width 246 height 11
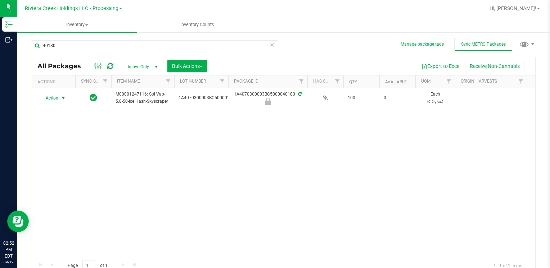
drag, startPoint x: 59, startPoint y: 99, endPoint x: 68, endPoint y: 124, distance: 27.3
click at [59, 99] on span "select" at bounding box center [63, 98] width 9 height 10
click at [62, 187] on li "Unlock package" at bounding box center [63, 192] width 46 height 11
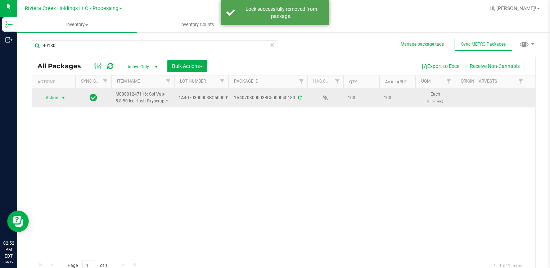
click at [60, 96] on span "select" at bounding box center [63, 98] width 6 height 6
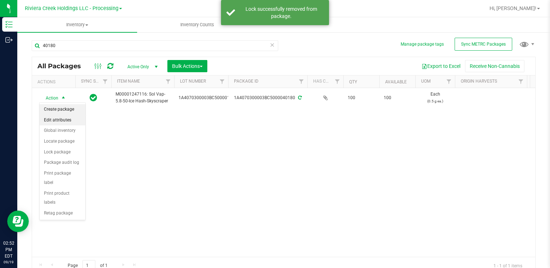
click at [65, 110] on li "Create package" at bounding box center [63, 109] width 46 height 11
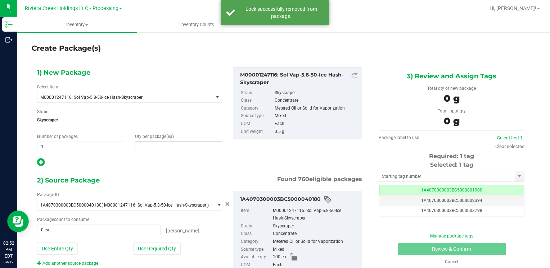
click at [147, 146] on span at bounding box center [178, 147] width 87 height 11
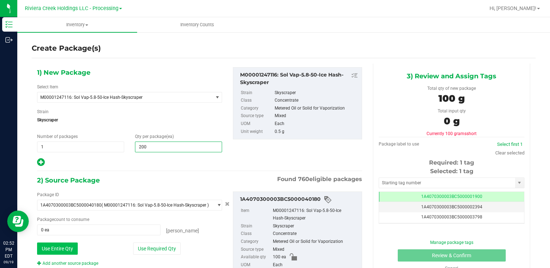
click at [69, 250] on button "Use Entire Qty" at bounding box center [57, 249] width 41 height 12
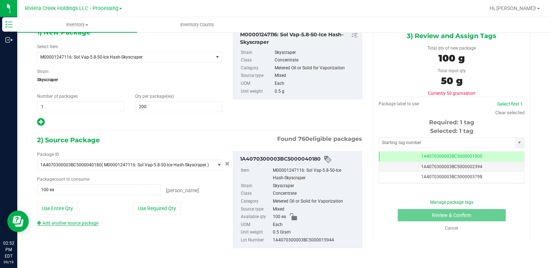
click at [93, 224] on link "Add another source package" at bounding box center [67, 223] width 61 height 5
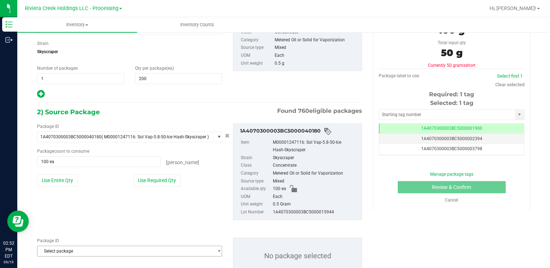
scroll to position [94, 0]
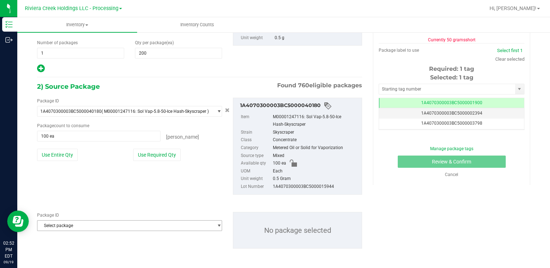
click at [93, 224] on span "Select package" at bounding box center [124, 226] width 175 height 10
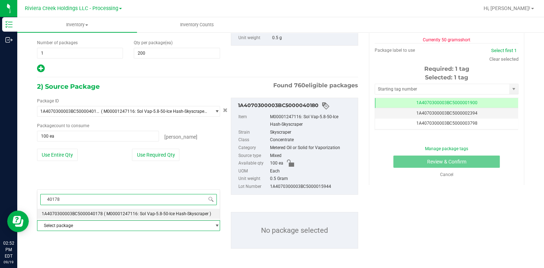
click at [97, 212] on span "1A4070300003BC5000040178" at bounding box center [72, 214] width 61 height 5
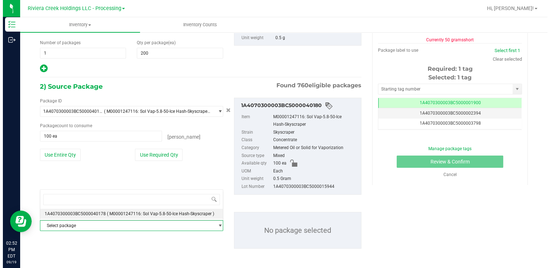
scroll to position [0, 0]
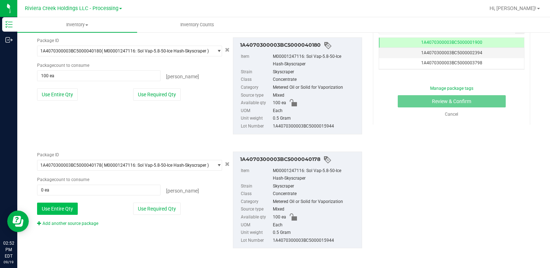
click at [63, 210] on button "Use Entire Qty" at bounding box center [57, 209] width 41 height 12
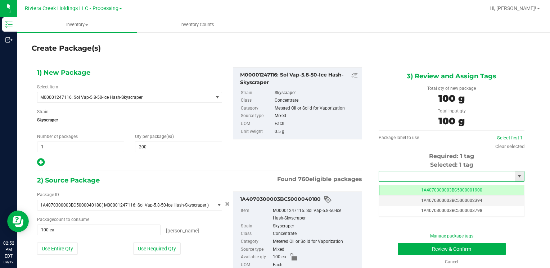
click at [429, 178] on input "text" at bounding box center [447, 177] width 136 height 10
click at [428, 186] on li "1A4070300003BC5000039909" at bounding box center [446, 188] width 143 height 11
click at [413, 247] on button "Review & Confirm" at bounding box center [452, 249] width 108 height 12
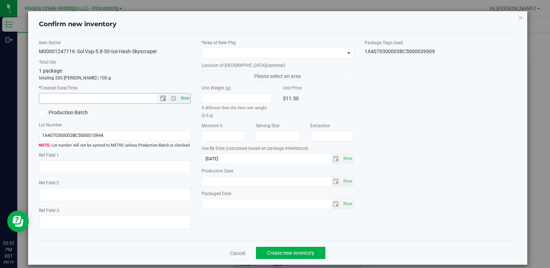
click at [186, 98] on span "Now" at bounding box center [185, 98] width 12 height 10
click at [217, 52] on span at bounding box center [273, 53] width 142 height 10
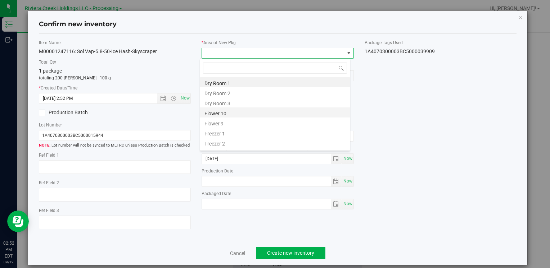
click at [236, 113] on li "Flower 10" at bounding box center [275, 113] width 150 height 10
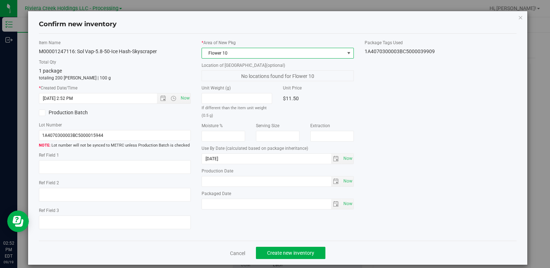
click at [265, 246] on div "Cancel Create new inventory" at bounding box center [277, 253] width 477 height 24
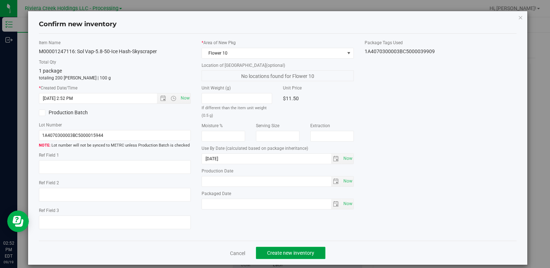
click at [269, 252] on button "Create new inventory" at bounding box center [290, 253] width 69 height 12
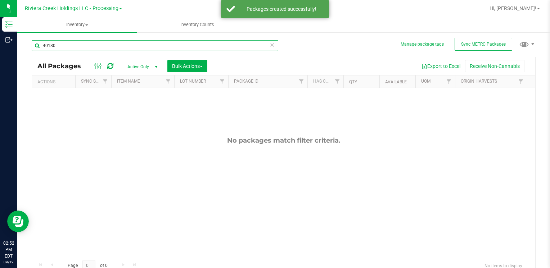
click at [67, 45] on input "40180" at bounding box center [155, 45] width 246 height 11
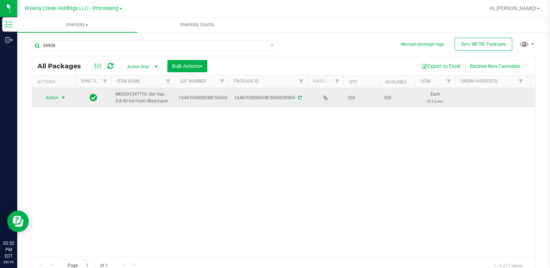
click at [49, 95] on span "Action" at bounding box center [48, 98] width 19 height 10
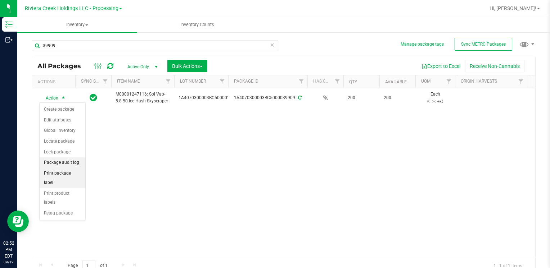
click at [72, 168] on li "Print package label" at bounding box center [63, 178] width 46 height 20
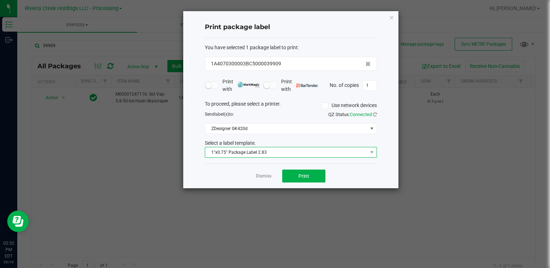
click at [273, 154] on span "1"x0.75" Package Label 2.83" at bounding box center [286, 152] width 162 height 10
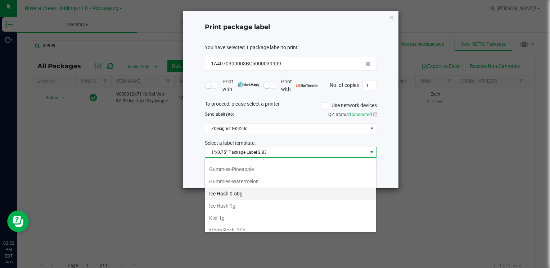
click at [269, 192] on li "Ice Hash 0.50g" at bounding box center [290, 194] width 171 height 12
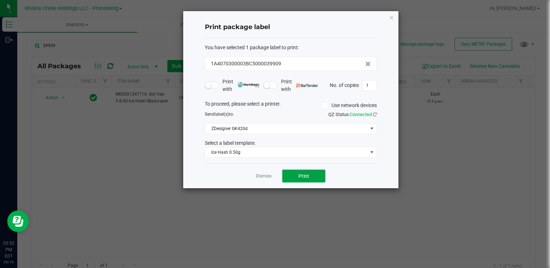
click at [303, 174] on span "Print" at bounding box center [303, 176] width 11 height 6
click at [392, 17] on icon "button" at bounding box center [391, 17] width 5 height 9
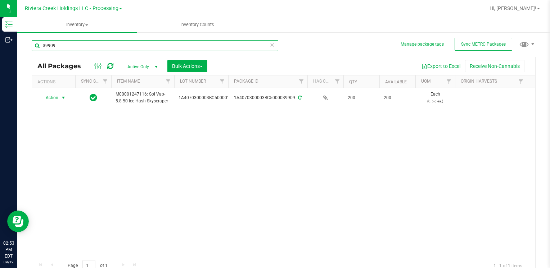
click at [105, 45] on input "39909" at bounding box center [155, 45] width 246 height 11
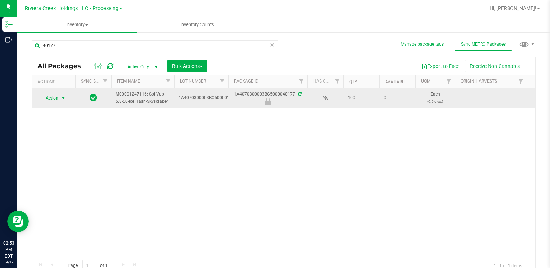
click at [43, 102] on span "Action" at bounding box center [48, 98] width 19 height 10
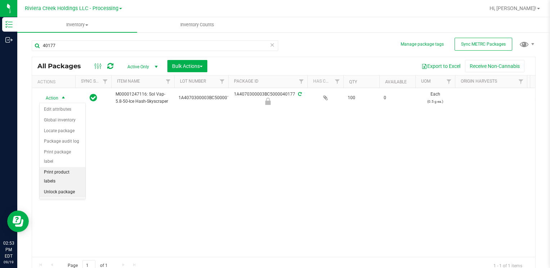
click at [60, 187] on li "Unlock package" at bounding box center [63, 192] width 46 height 11
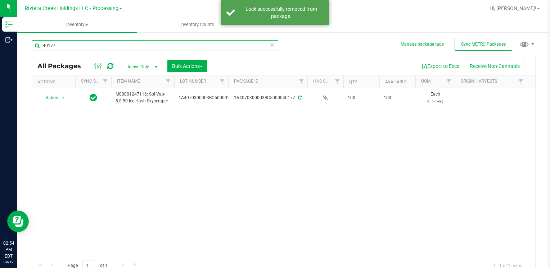
click at [78, 45] on input "40177" at bounding box center [155, 45] width 246 height 11
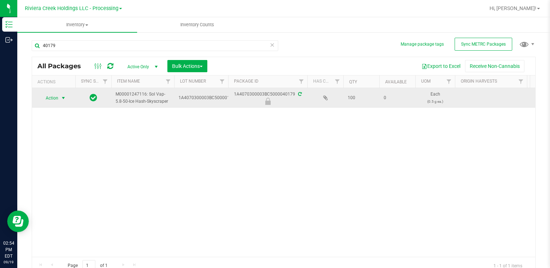
click at [62, 98] on span "select" at bounding box center [63, 98] width 6 height 6
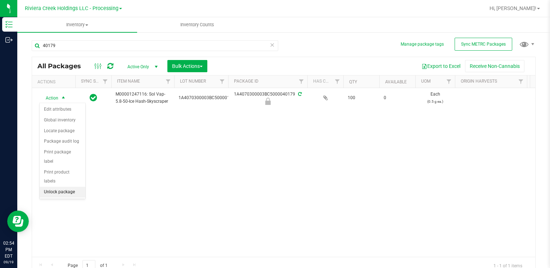
click at [68, 187] on li "Unlock package" at bounding box center [63, 192] width 46 height 11
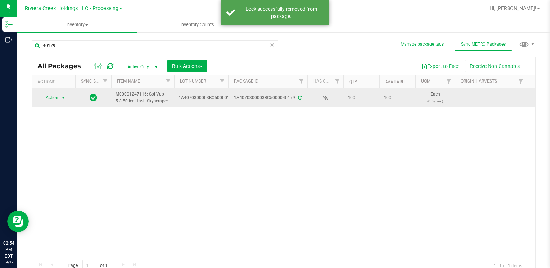
click at [56, 97] on span "Action" at bounding box center [48, 98] width 19 height 10
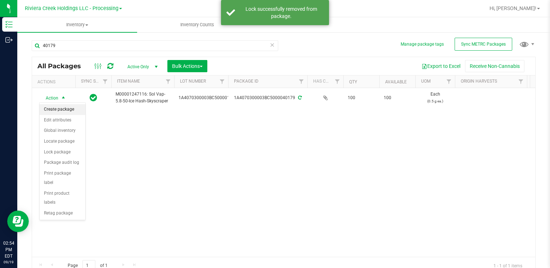
click at [63, 110] on li "Create package" at bounding box center [63, 109] width 46 height 11
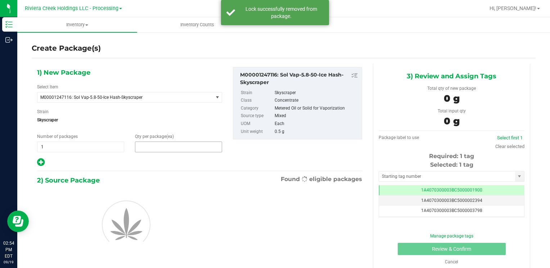
click at [153, 146] on span at bounding box center [178, 147] width 87 height 11
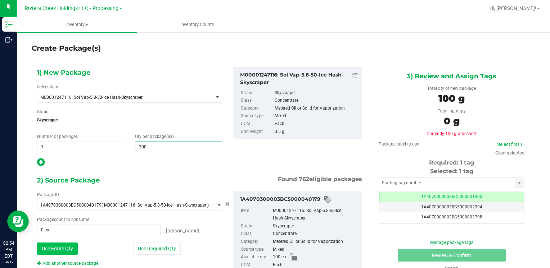
click at [76, 247] on button "Use Entire Qty" at bounding box center [57, 249] width 41 height 12
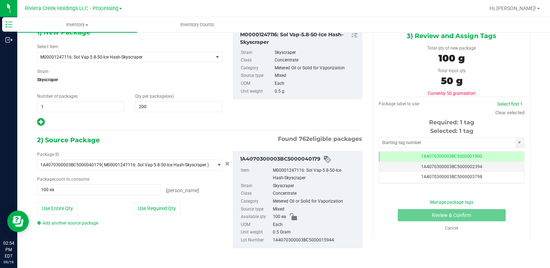
click at [85, 222] on link "Add another source package" at bounding box center [67, 223] width 61 height 5
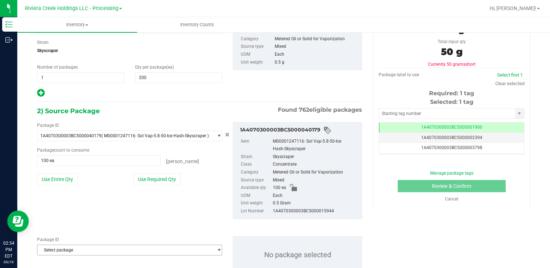
scroll to position [94, 0]
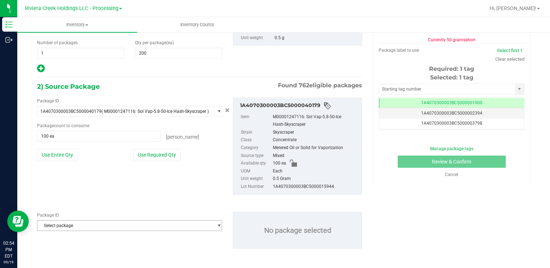
click at [86, 225] on span "Select package" at bounding box center [124, 226] width 175 height 10
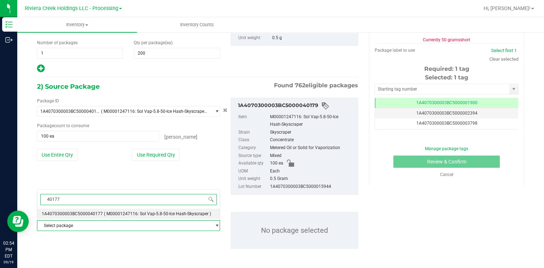
click at [97, 214] on span "1A4070300003BC5000040177" at bounding box center [72, 214] width 61 height 5
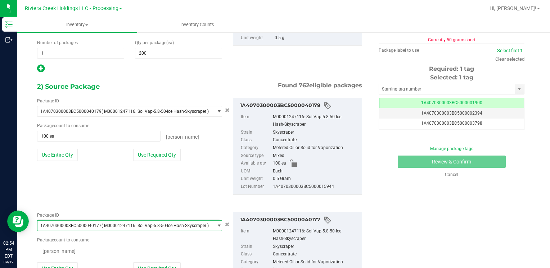
scroll to position [0, 0]
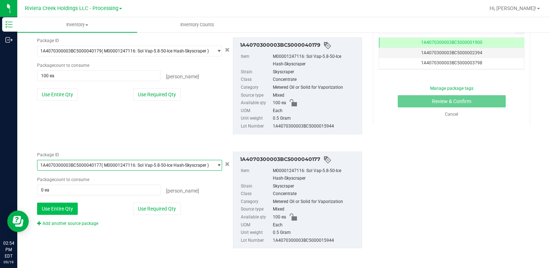
click at [64, 211] on button "Use Entire Qty" at bounding box center [57, 209] width 41 height 12
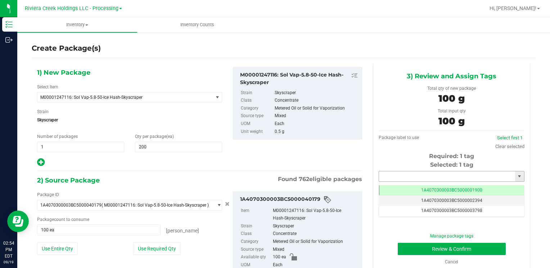
click at [403, 175] on input "text" at bounding box center [447, 177] width 136 height 10
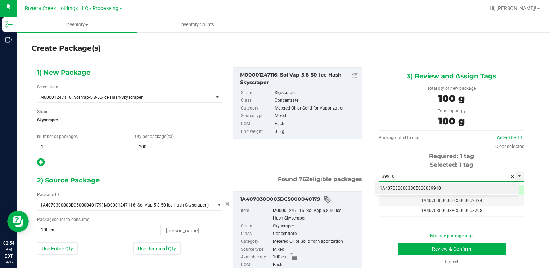
click at [387, 189] on li "1A4070300003BC5000039910" at bounding box center [446, 188] width 143 height 11
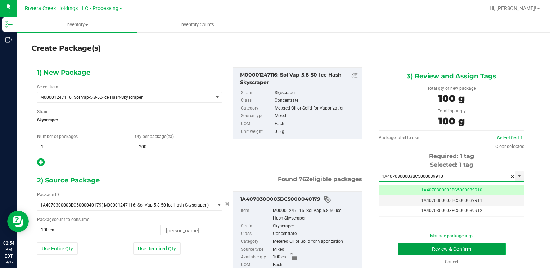
click at [408, 246] on button "Review & Confirm" at bounding box center [452, 249] width 108 height 12
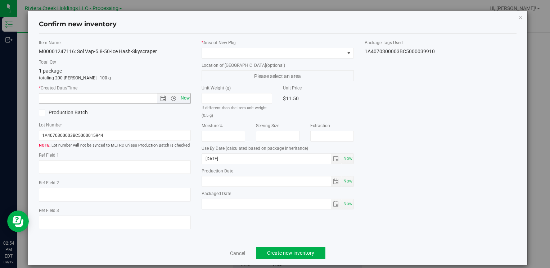
click at [183, 99] on span "Now" at bounding box center [185, 98] width 12 height 10
drag, startPoint x: 214, startPoint y: 51, endPoint x: 220, endPoint y: 56, distance: 7.7
click at [214, 51] on span at bounding box center [273, 53] width 142 height 10
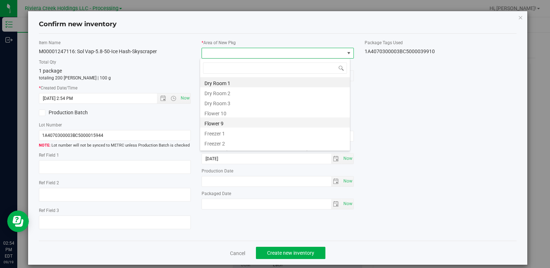
click at [247, 120] on li "Flower 9" at bounding box center [275, 123] width 150 height 10
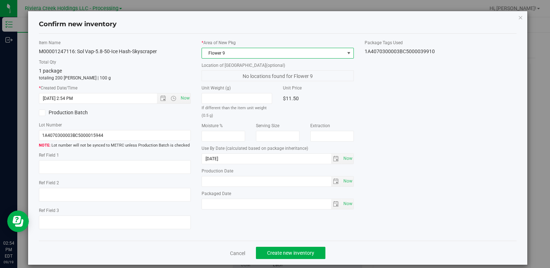
click at [227, 50] on span "Flower 9" at bounding box center [273, 53] width 142 height 10
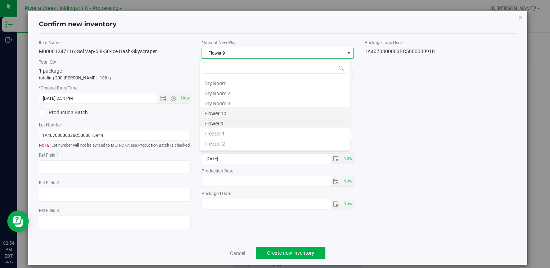
click at [237, 110] on li "Flower 10" at bounding box center [275, 113] width 150 height 10
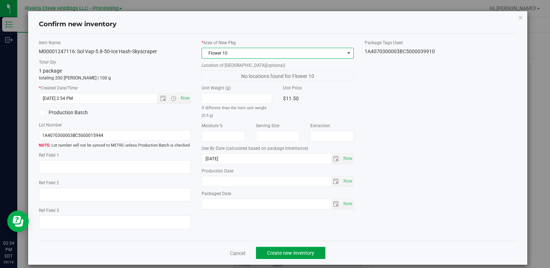
click at [286, 256] on span "Create new inventory" at bounding box center [290, 253] width 47 height 6
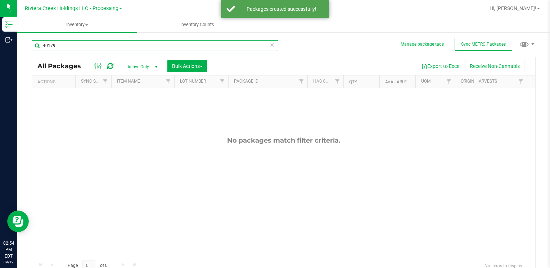
click at [62, 49] on input "40179" at bounding box center [155, 45] width 246 height 11
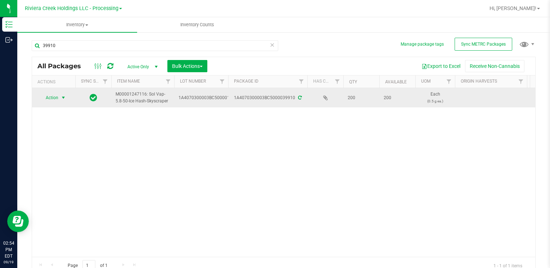
click at [53, 94] on span "Action" at bounding box center [48, 98] width 19 height 10
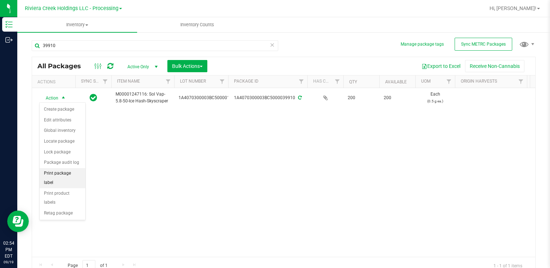
click at [82, 172] on li "Print package label" at bounding box center [63, 178] width 46 height 20
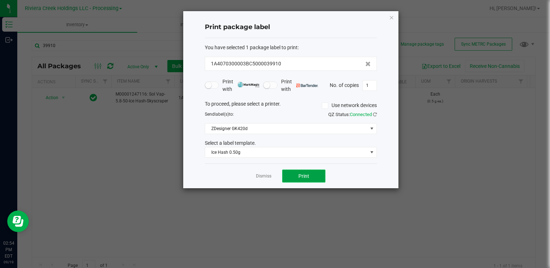
click at [308, 181] on button "Print" at bounding box center [303, 176] width 43 height 13
drag, startPoint x: 390, startPoint y: 19, endPoint x: 340, endPoint y: 42, distance: 56.0
click at [390, 18] on icon "button" at bounding box center [391, 17] width 5 height 9
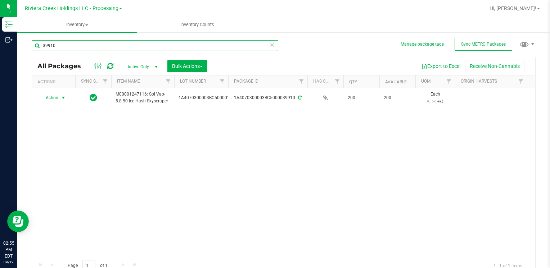
click at [68, 43] on input "39910" at bounding box center [155, 45] width 246 height 11
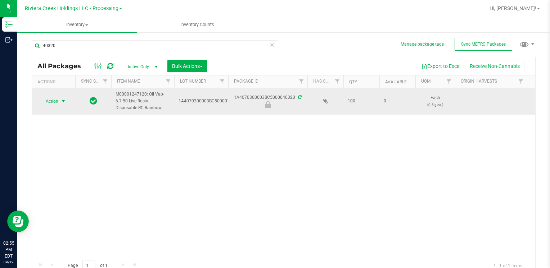
click at [51, 97] on span "Action" at bounding box center [48, 101] width 19 height 10
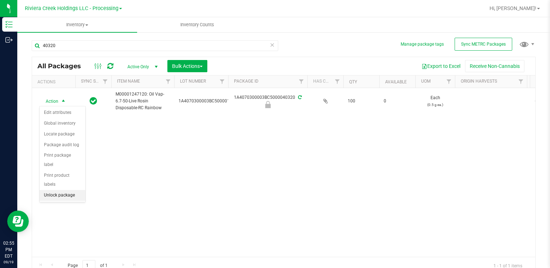
click at [67, 190] on li "Unlock package" at bounding box center [63, 195] width 46 height 11
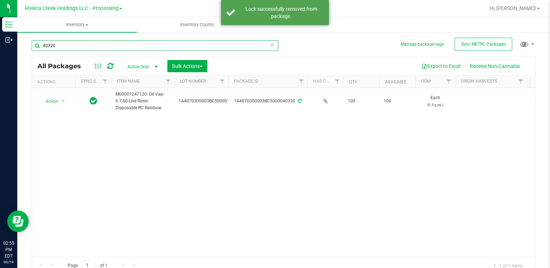
click at [75, 45] on input "40320" at bounding box center [155, 45] width 246 height 11
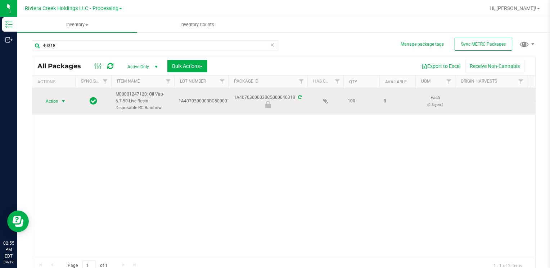
click at [63, 100] on span "select" at bounding box center [63, 102] width 6 height 6
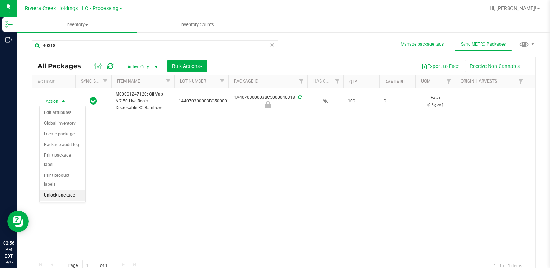
click at [71, 190] on li "Unlock package" at bounding box center [63, 195] width 46 height 11
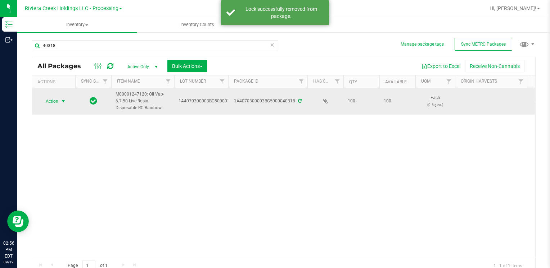
click at [56, 103] on span "Action" at bounding box center [48, 101] width 19 height 10
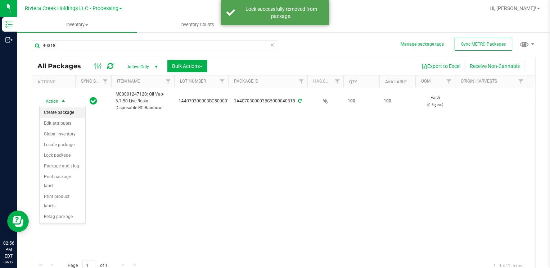
click at [62, 114] on li "Create package" at bounding box center [63, 113] width 46 height 11
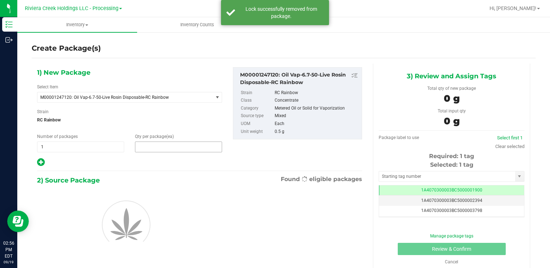
click at [181, 142] on span at bounding box center [178, 147] width 87 height 11
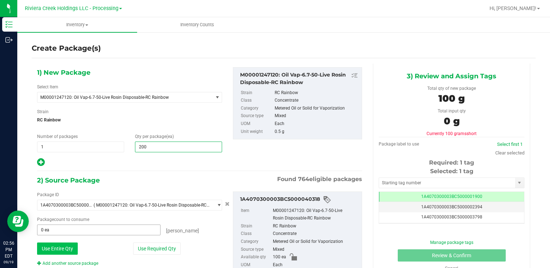
type input "200"
click at [54, 245] on button "Use Entire Qty" at bounding box center [57, 249] width 41 height 12
type input "100 ea"
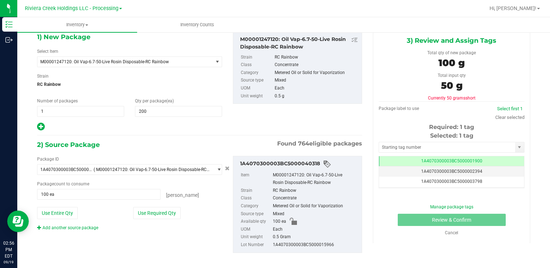
scroll to position [40, 0]
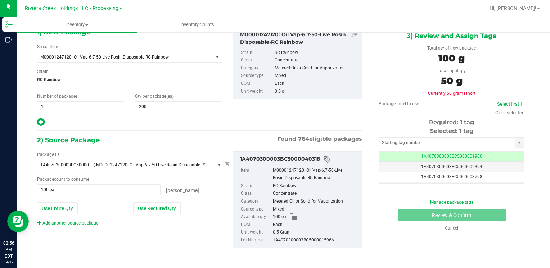
click at [82, 218] on div "Package ID 1A4070300003BC5000040318 ( M00001247120: Oil Vap-6.7-50-Live Rosin D…" at bounding box center [130, 188] width 196 height 75
click at [86, 224] on link "Add another source package" at bounding box center [67, 223] width 61 height 5
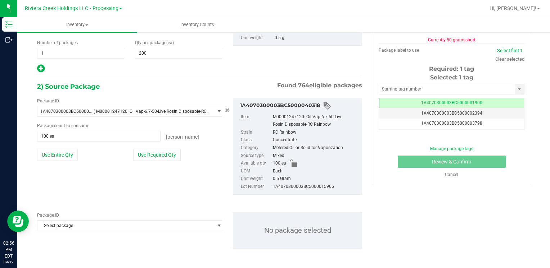
click at [86, 224] on span "Select package" at bounding box center [124, 226] width 175 height 10
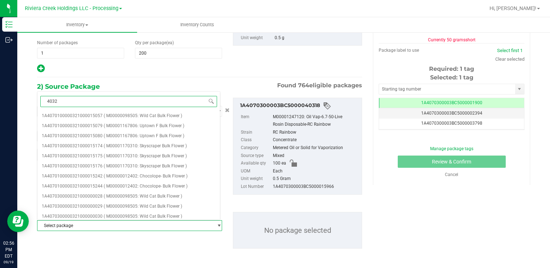
type input "40320"
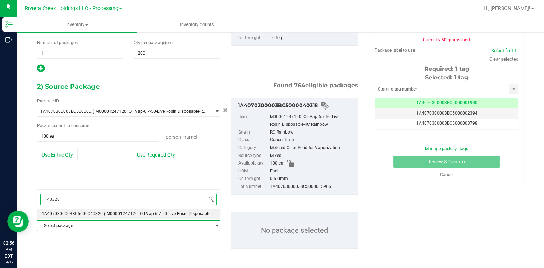
click at [99, 212] on span "1A4070300003BC5000040320" at bounding box center [72, 214] width 61 height 5
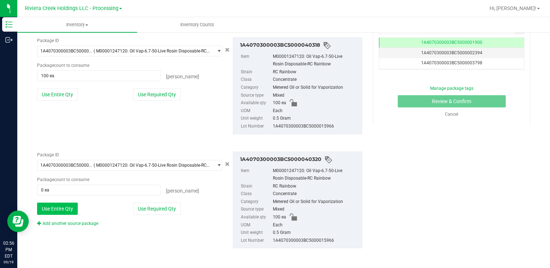
click at [66, 213] on button "Use Entire Qty" at bounding box center [57, 209] width 41 height 12
type input "100 ea"
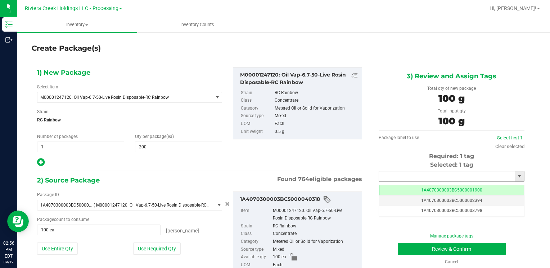
click at [409, 177] on input "text" at bounding box center [447, 177] width 136 height 10
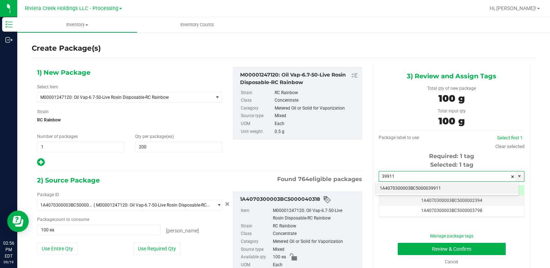
click at [408, 183] on li "1A4070300003BC5000039911" at bounding box center [446, 188] width 143 height 11
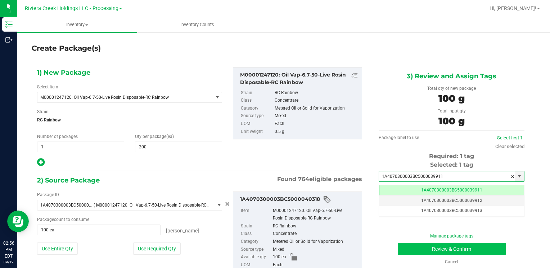
type input "1A4070300003BC5000039911"
click at [410, 247] on button "Review & Confirm" at bounding box center [452, 249] width 108 height 12
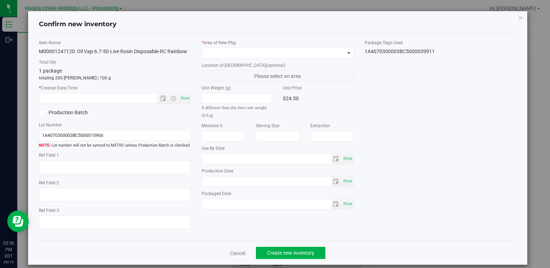
type input "[DATE]"
click at [180, 100] on span "Now" at bounding box center [185, 98] width 12 height 10
type input "[DATE] 2:56 PM"
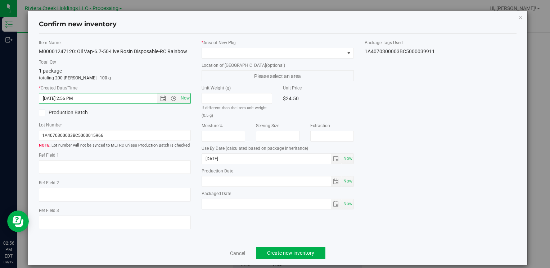
click at [214, 46] on div "* Area of [GEOGRAPHIC_DATA]" at bounding box center [277, 49] width 152 height 19
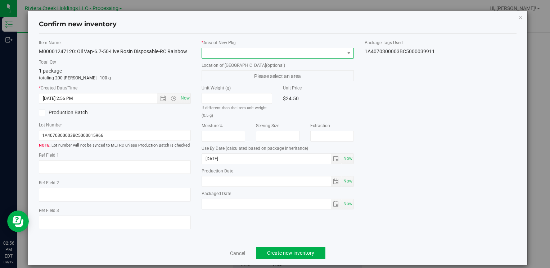
click at [216, 49] on span at bounding box center [273, 53] width 142 height 10
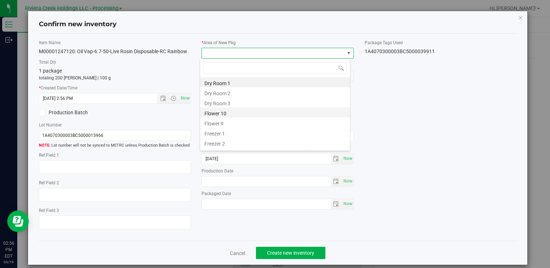
click at [228, 113] on li "Flower 10" at bounding box center [275, 113] width 150 height 10
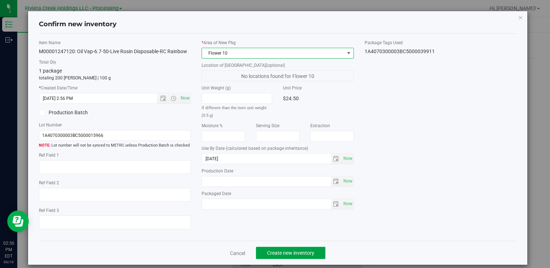
click at [278, 250] on button "Create new inventory" at bounding box center [290, 253] width 69 height 12
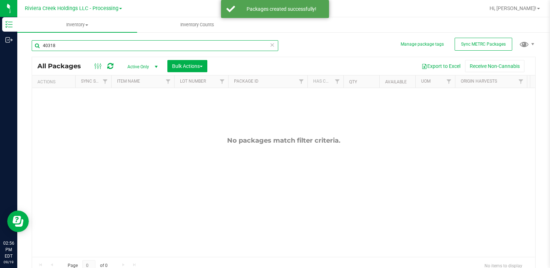
click at [76, 48] on input "40318" at bounding box center [155, 45] width 246 height 11
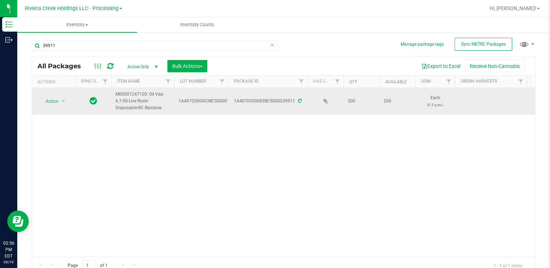
click at [53, 101] on span "Action" at bounding box center [48, 101] width 19 height 10
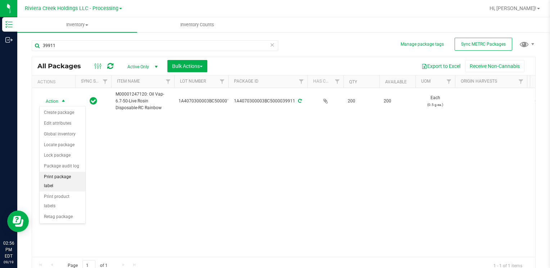
click at [75, 175] on li "Print package label" at bounding box center [63, 182] width 46 height 20
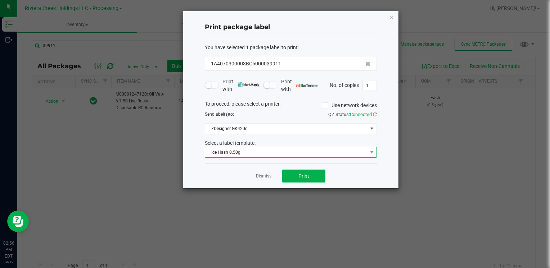
click at [246, 154] on span "Ice Hash 0.50g" at bounding box center [286, 152] width 162 height 10
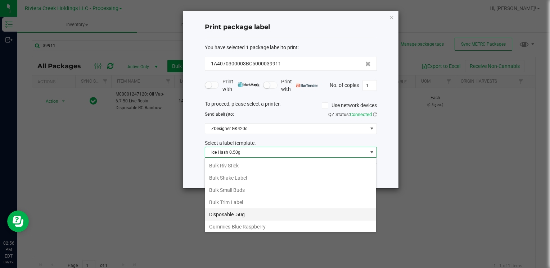
click at [253, 209] on li "Disposable .50g" at bounding box center [290, 215] width 171 height 12
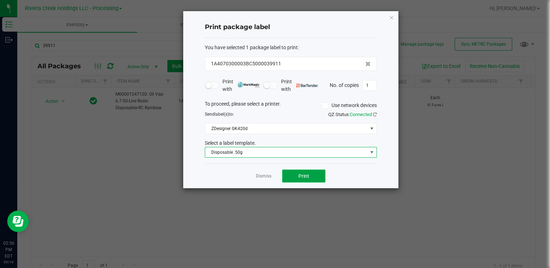
click at [298, 171] on button "Print" at bounding box center [303, 176] width 43 height 13
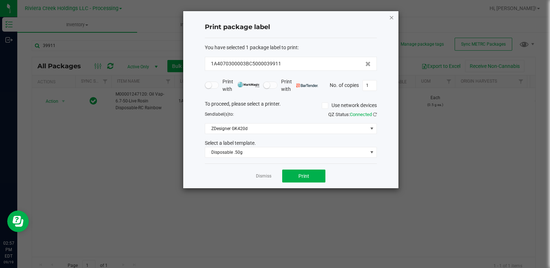
click at [391, 15] on icon "button" at bounding box center [391, 17] width 5 height 9
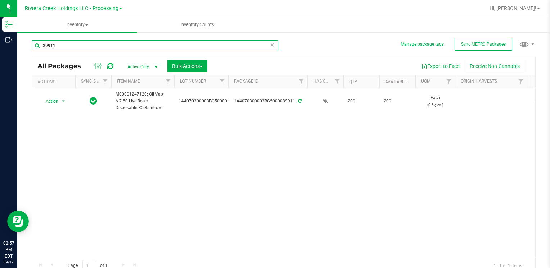
click at [162, 42] on input "39911" at bounding box center [155, 45] width 246 height 11
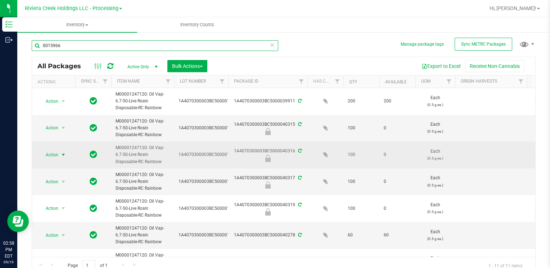
type input "0015966"
click at [62, 156] on span "select" at bounding box center [63, 155] width 6 height 6
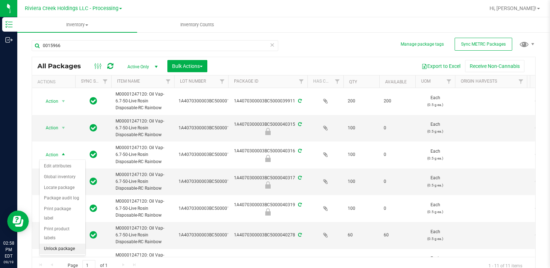
click at [64, 244] on li "Unlock package" at bounding box center [63, 249] width 46 height 11
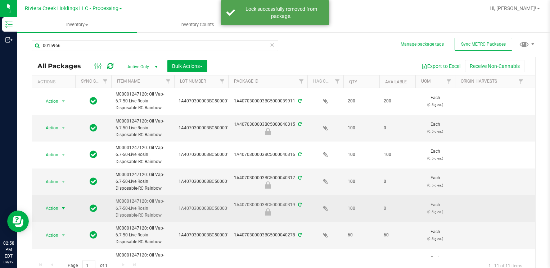
click at [55, 207] on span "Action" at bounding box center [48, 209] width 19 height 10
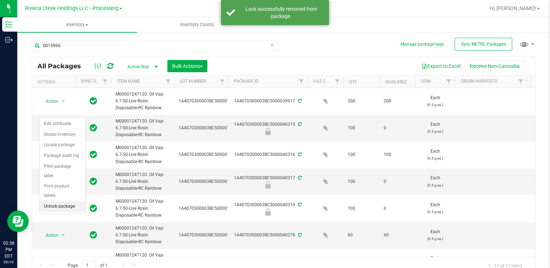
click at [59, 201] on li "Unlock package" at bounding box center [63, 206] width 46 height 11
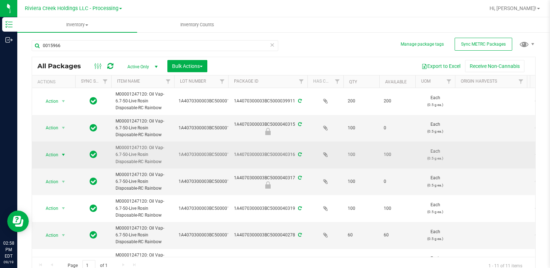
click at [47, 154] on span "Action" at bounding box center [48, 155] width 19 height 10
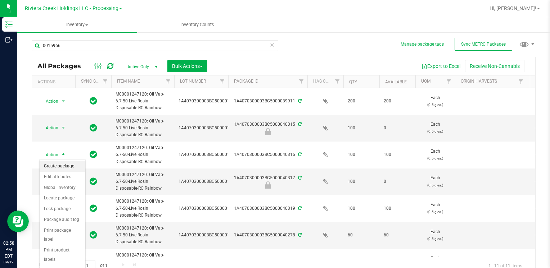
click at [62, 166] on li "Create package" at bounding box center [63, 166] width 46 height 11
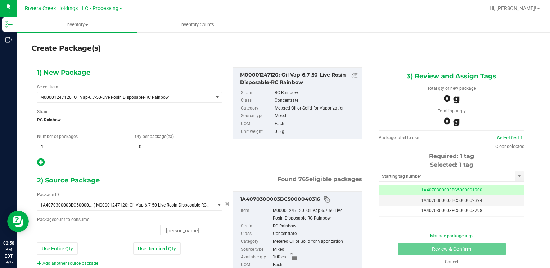
type input "0 ea"
click at [169, 149] on span at bounding box center [178, 147] width 87 height 11
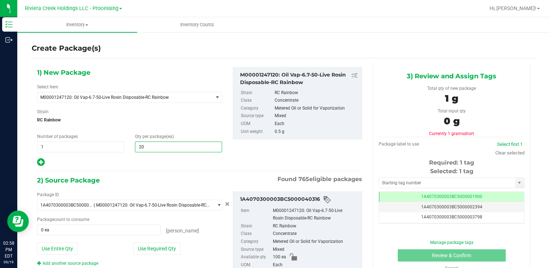
type input "200"
click at [72, 243] on button "Use Entire Qty" at bounding box center [57, 249] width 41 height 12
type input "100 ea"
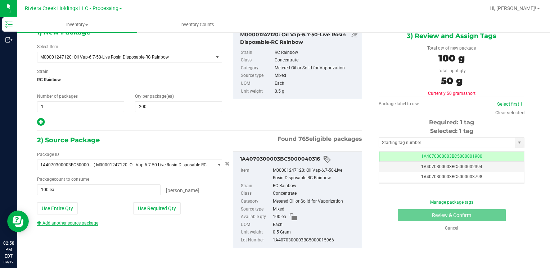
click at [82, 223] on link "Add another source package" at bounding box center [67, 223] width 61 height 5
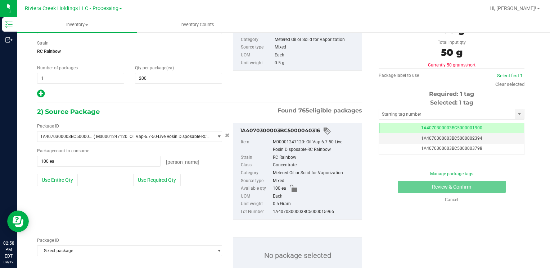
scroll to position [94, 0]
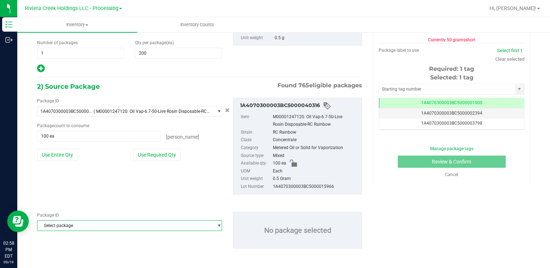
click at [82, 223] on span "Select package" at bounding box center [124, 226] width 175 height 10
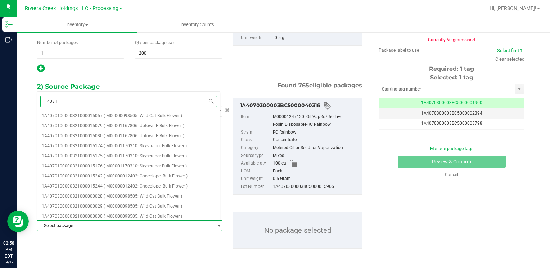
type input "40319"
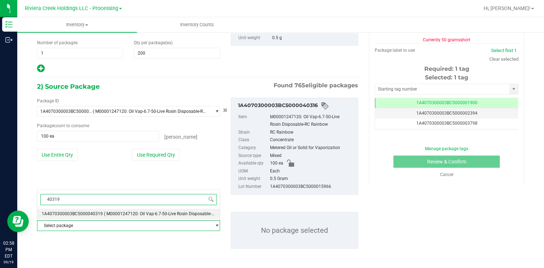
click at [96, 212] on span "1A4070300003BC5000040319" at bounding box center [72, 214] width 61 height 5
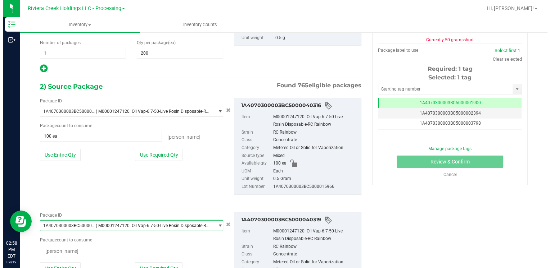
scroll to position [0, 0]
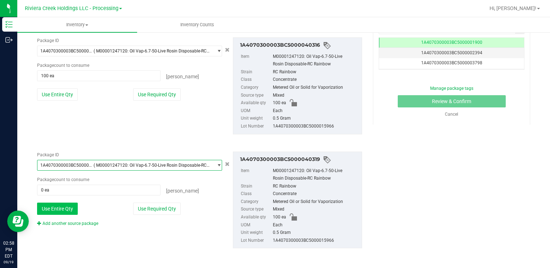
click at [69, 212] on button "Use Entire Qty" at bounding box center [57, 209] width 41 height 12
type input "100 ea"
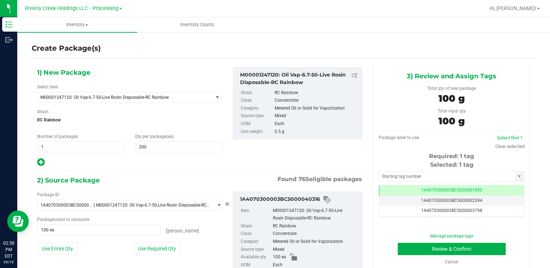
click at [398, 171] on div "Selected: 1 tag Tag 1A4070300003BC5000001900 1A4070300003BC5000002394 1A4070300…" at bounding box center [451, 189] width 146 height 57
click at [399, 175] on input "text" at bounding box center [447, 177] width 136 height 10
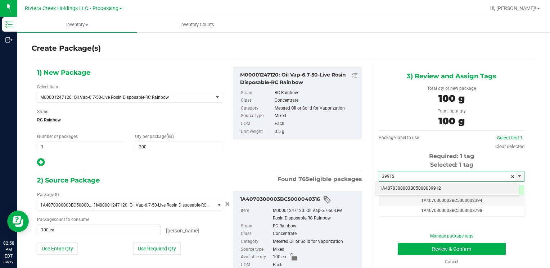
click at [393, 188] on li "1A4070300003BC5000039912" at bounding box center [446, 188] width 143 height 11
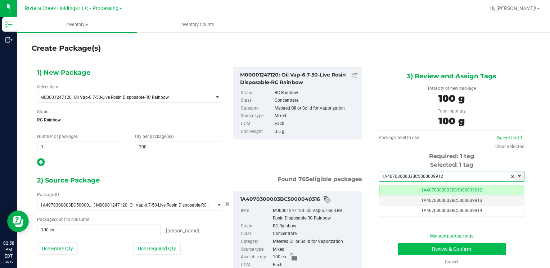
type input "1A4070300003BC5000039912"
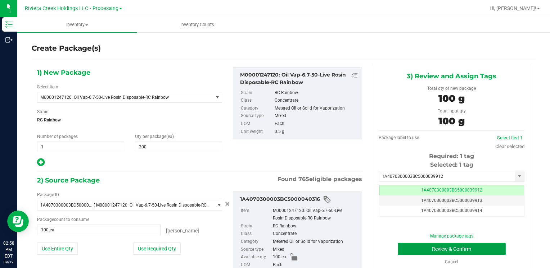
click at [412, 244] on button "Review & Confirm" at bounding box center [452, 249] width 108 height 12
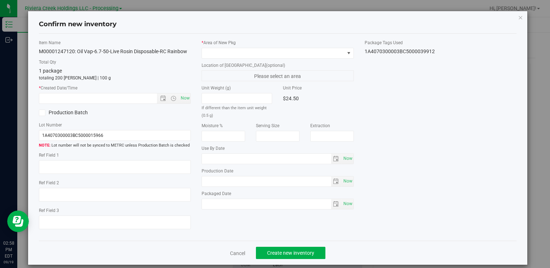
type input "[DATE]"
click at [183, 99] on span "Now" at bounding box center [185, 98] width 12 height 10
type input "[DATE] 2:58 PM"
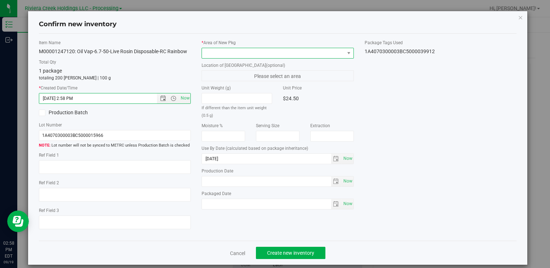
click at [218, 53] on span at bounding box center [273, 53] width 142 height 10
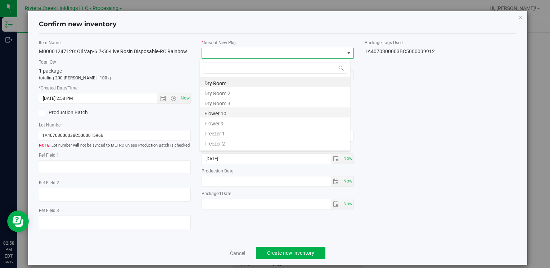
drag, startPoint x: 236, startPoint y: 114, endPoint x: 253, endPoint y: 133, distance: 25.8
click at [236, 113] on li "Flower 10" at bounding box center [275, 113] width 150 height 10
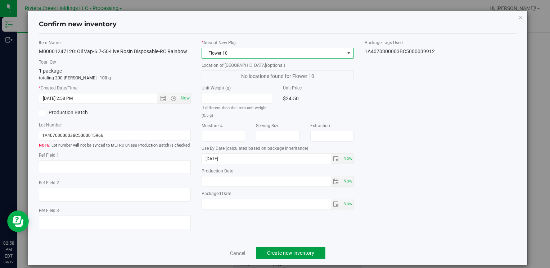
click at [287, 251] on span "Create new inventory" at bounding box center [290, 253] width 47 height 6
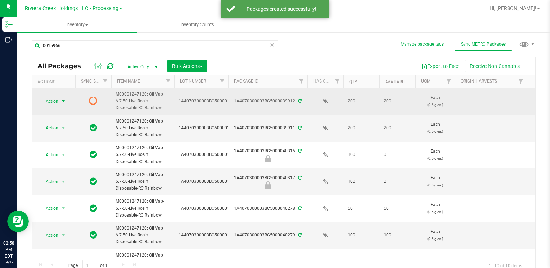
click at [56, 97] on span "Action" at bounding box center [48, 101] width 19 height 10
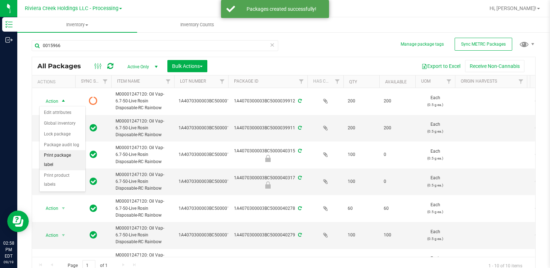
click at [72, 154] on li "Print package label" at bounding box center [63, 160] width 46 height 20
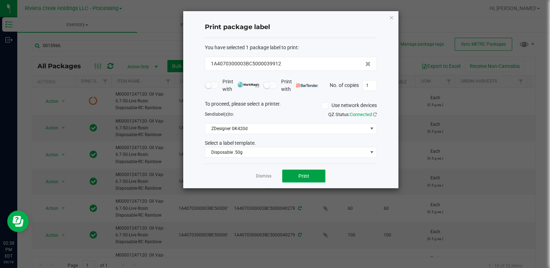
click at [299, 178] on span "Print" at bounding box center [303, 176] width 11 height 6
click at [392, 17] on icon "button" at bounding box center [391, 17] width 5 height 9
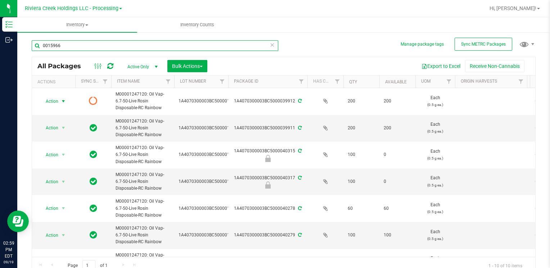
click at [63, 45] on input "0015966" at bounding box center [155, 45] width 246 height 11
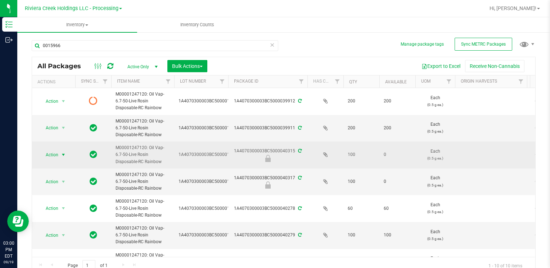
click at [50, 157] on span "Action" at bounding box center [48, 155] width 19 height 10
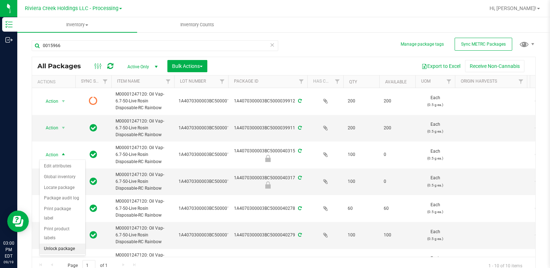
click at [68, 244] on li "Unlock package" at bounding box center [63, 249] width 46 height 11
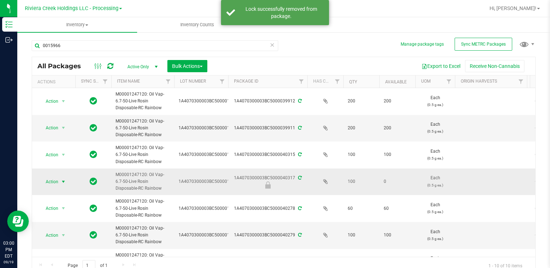
click at [53, 180] on span "Action" at bounding box center [48, 182] width 19 height 10
click at [72, 174] on li "Unlock package" at bounding box center [63, 179] width 46 height 11
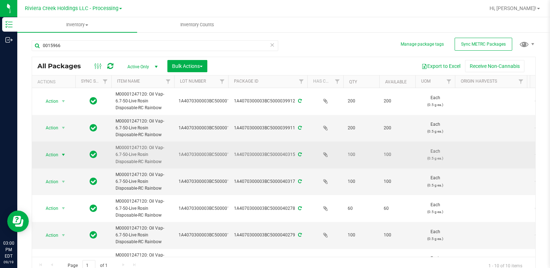
click at [58, 154] on span "Action" at bounding box center [48, 155] width 19 height 10
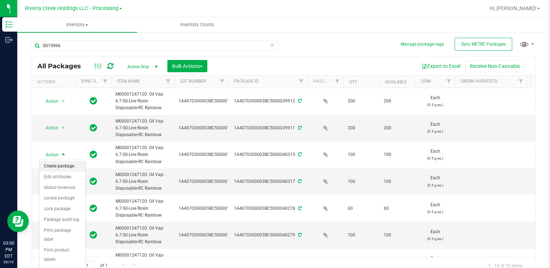
click at [69, 168] on li "Create package" at bounding box center [63, 166] width 46 height 11
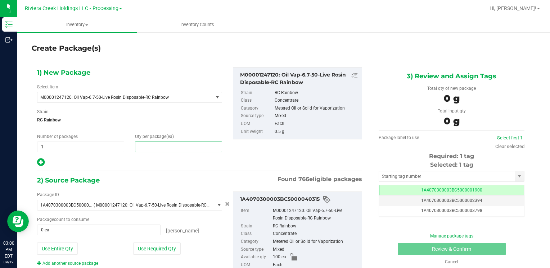
click at [155, 148] on span at bounding box center [178, 147] width 87 height 11
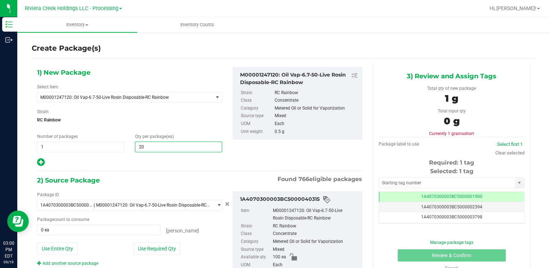
type input "200"
click at [70, 245] on button "Use Entire Qty" at bounding box center [57, 249] width 41 height 12
type input "100 ea"
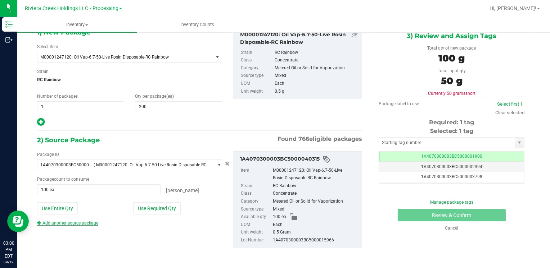
click at [80, 224] on link "Add another source package" at bounding box center [67, 223] width 61 height 5
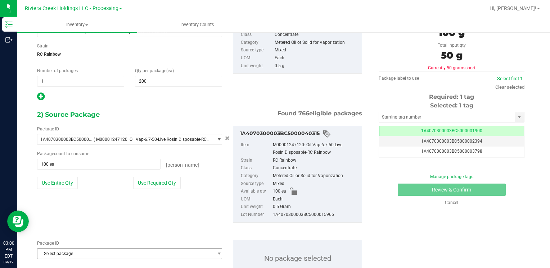
scroll to position [94, 0]
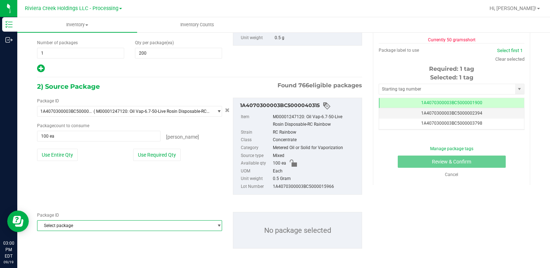
click at [81, 222] on span "Select package" at bounding box center [124, 226] width 175 height 10
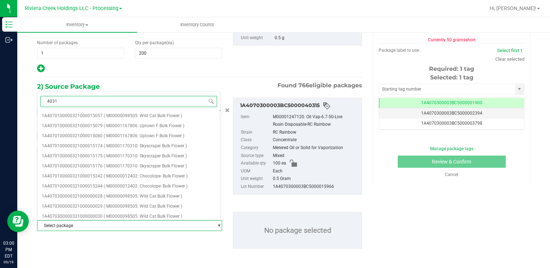
type input "40317"
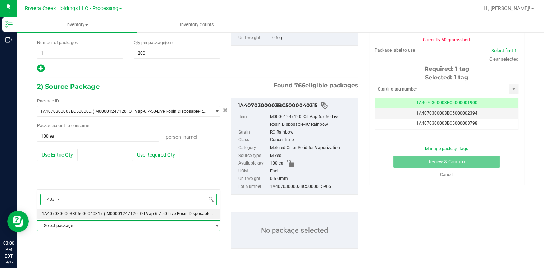
click at [98, 212] on span "1A4070300003BC5000040317" at bounding box center [72, 214] width 61 height 5
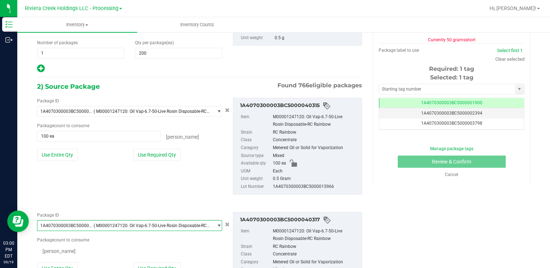
scroll to position [7292, 0]
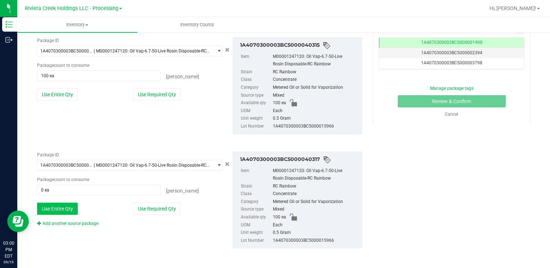
click at [58, 204] on button "Use Entire Qty" at bounding box center [57, 209] width 41 height 12
type input "100 ea"
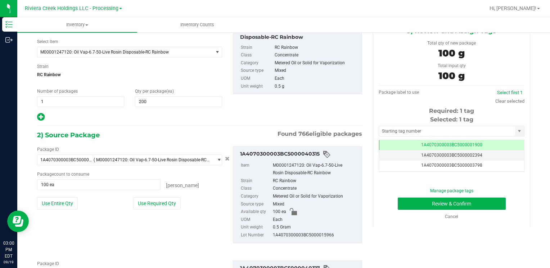
scroll to position [0, 0]
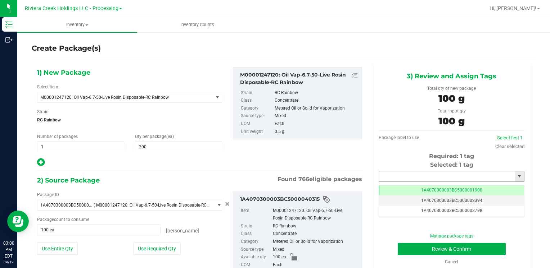
click at [435, 174] on input "text" at bounding box center [447, 177] width 136 height 10
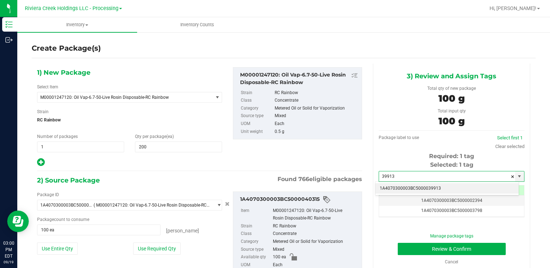
click at [405, 188] on li "1A4070300003BC5000039913" at bounding box center [446, 188] width 143 height 11
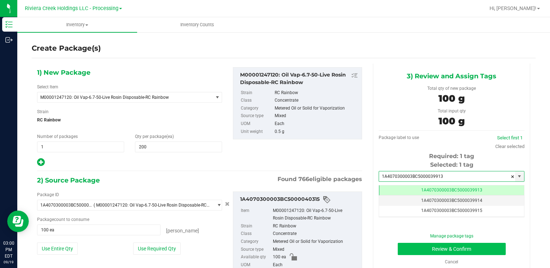
type input "1A4070300003BC5000039913"
click at [404, 248] on button "Review & Confirm" at bounding box center [452, 249] width 108 height 12
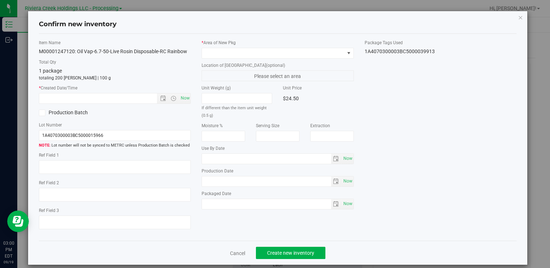
type input "[DATE]"
click at [187, 100] on span "Now" at bounding box center [185, 98] width 12 height 10
type input "[DATE] 3:00 PM"
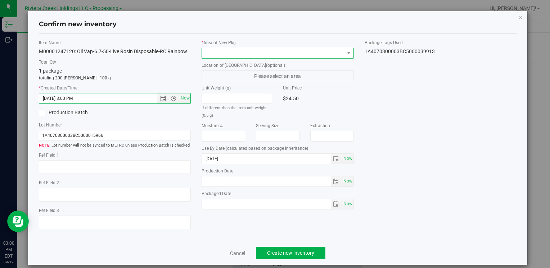
click at [207, 50] on span at bounding box center [273, 53] width 142 height 10
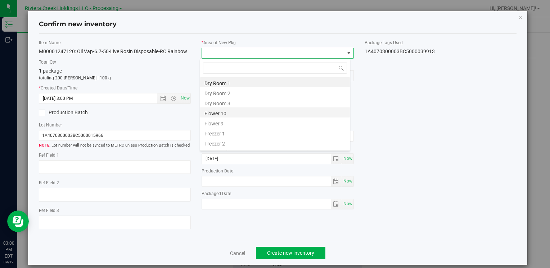
click at [241, 114] on li "Flower 10" at bounding box center [275, 113] width 150 height 10
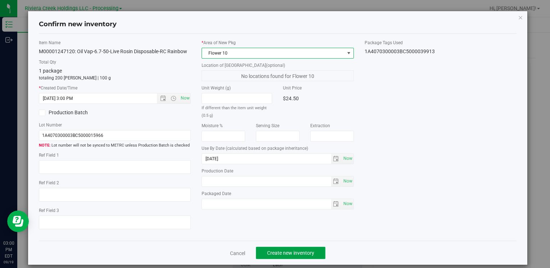
click at [287, 250] on span "Create new inventory" at bounding box center [290, 253] width 47 height 6
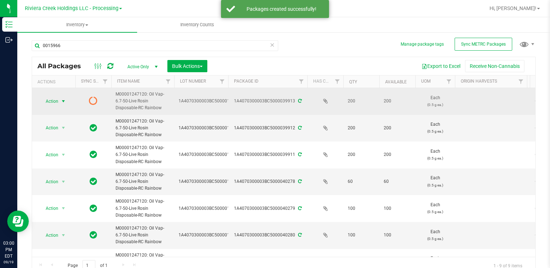
click at [60, 99] on span "select" at bounding box center [63, 102] width 6 height 6
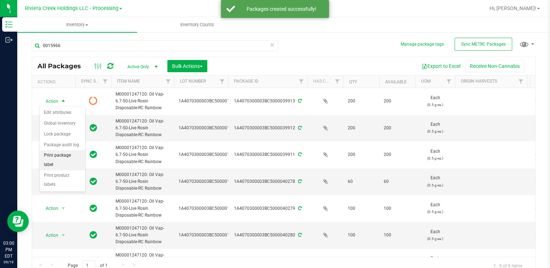
click at [68, 152] on li "Print package label" at bounding box center [63, 160] width 46 height 20
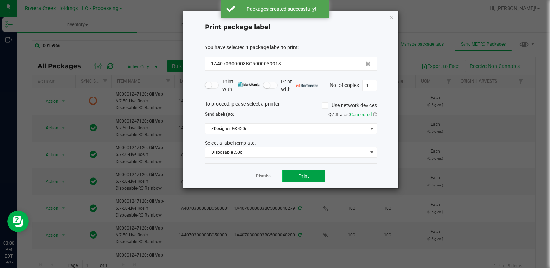
click at [295, 176] on button "Print" at bounding box center [303, 176] width 43 height 13
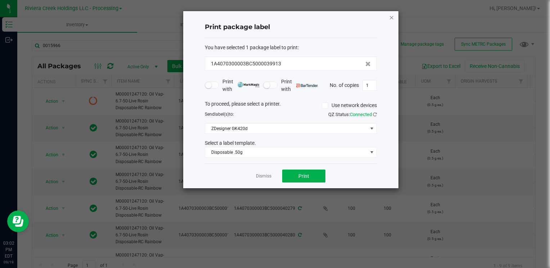
click at [392, 15] on icon "button" at bounding box center [391, 17] width 5 height 9
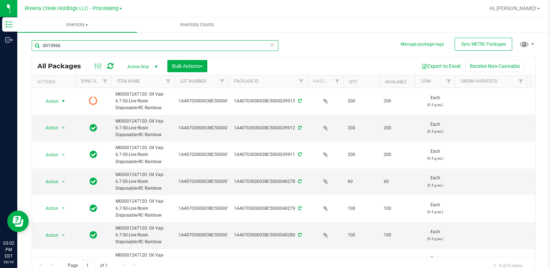
click at [106, 41] on input "0015966" at bounding box center [155, 45] width 246 height 11
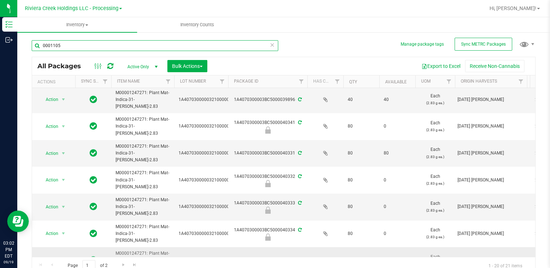
scroll to position [72, 0]
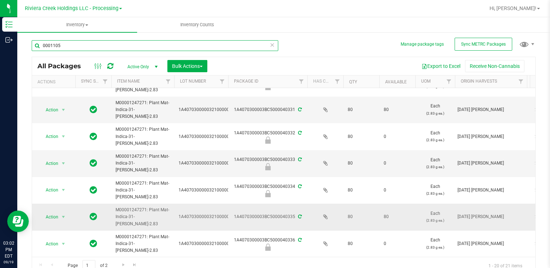
type input "0001105"
click at [56, 215] on span "Action" at bounding box center [48, 217] width 19 height 10
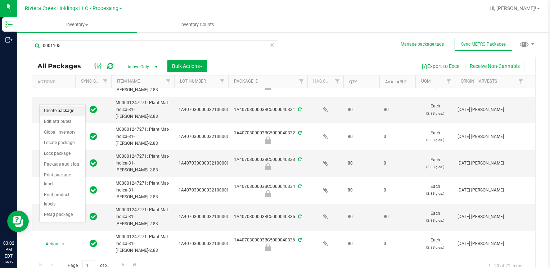
click at [63, 109] on li "Create package" at bounding box center [63, 111] width 46 height 11
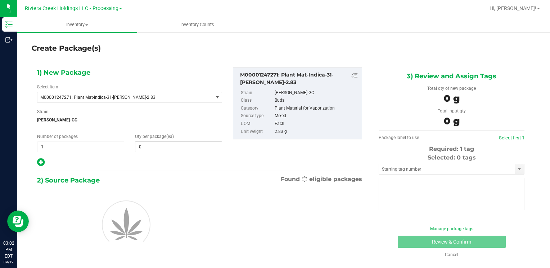
click at [149, 148] on span "0 0" at bounding box center [178, 147] width 87 height 11
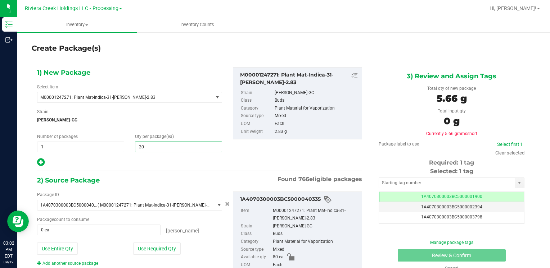
type input "200"
drag, startPoint x: 79, startPoint y: 251, endPoint x: 69, endPoint y: 249, distance: 9.9
click at [77, 251] on div "Use Entire Qty" at bounding box center [81, 249] width 89 height 12
click at [69, 249] on button "Use Entire Qty" at bounding box center [57, 249] width 41 height 12
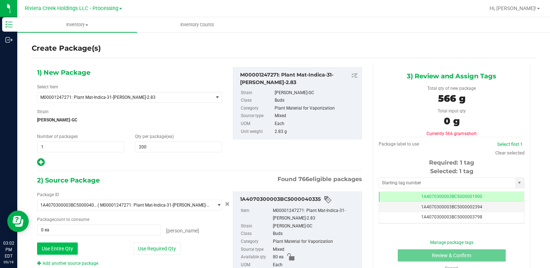
type input "80 ea"
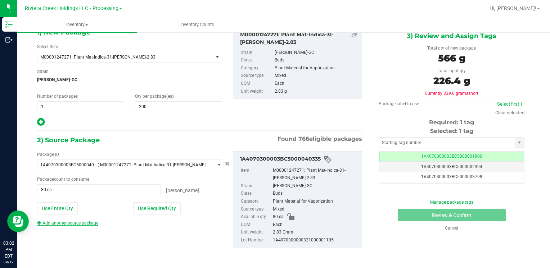
click at [75, 222] on link "Add another source package" at bounding box center [67, 223] width 61 height 5
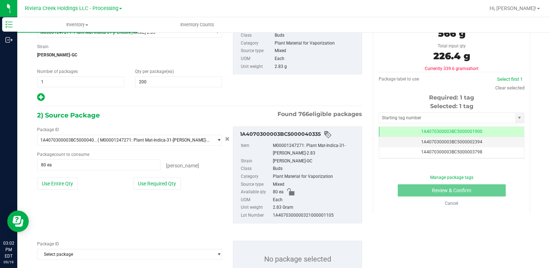
scroll to position [94, 0]
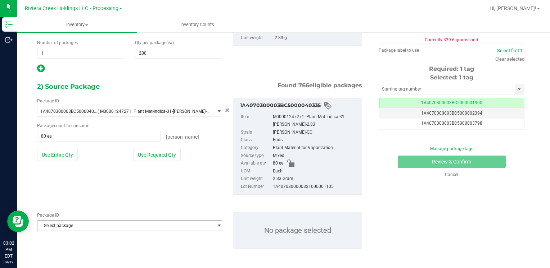
click at [75, 221] on span "Select package" at bounding box center [124, 226] width 175 height 10
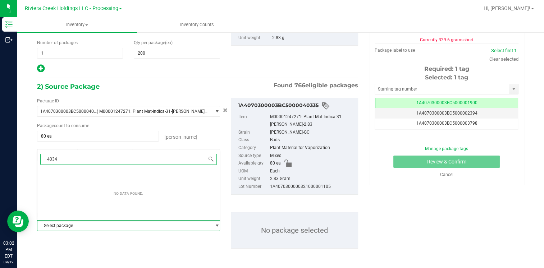
type input "40340"
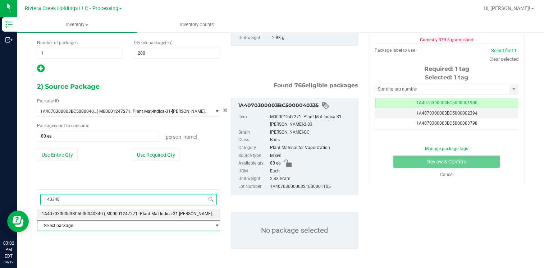
click at [82, 213] on span "1A4070300003BC5000040340" at bounding box center [72, 214] width 61 height 5
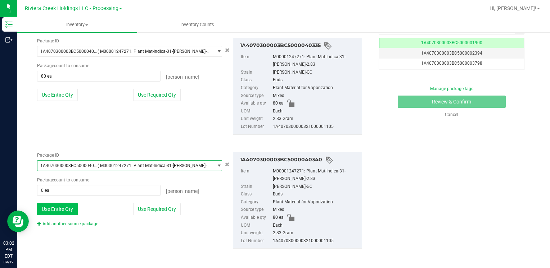
scroll to position [154, 0]
click at [51, 210] on button "Use Entire Qty" at bounding box center [57, 209] width 41 height 12
type input "80 ea"
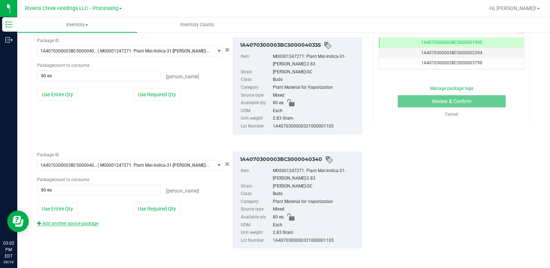
click at [72, 223] on link "Add another source package" at bounding box center [67, 223] width 61 height 5
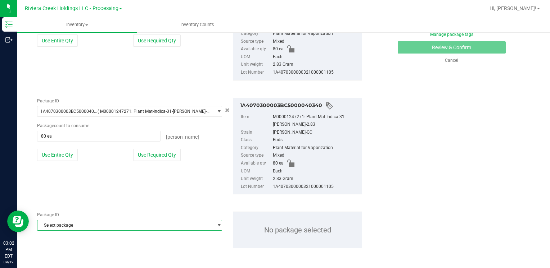
click at [69, 224] on span "Select package" at bounding box center [124, 226] width 175 height 10
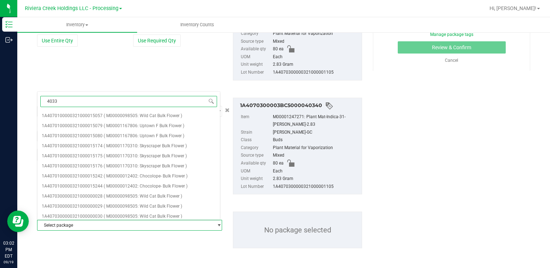
type input "40339"
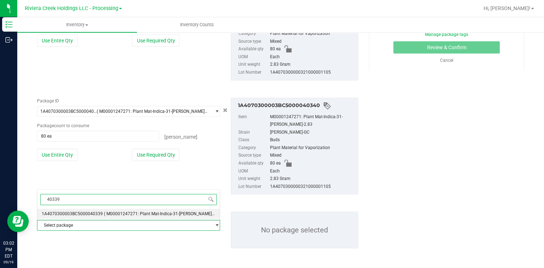
click at [97, 215] on span "1A4070300003BC5000040339" at bounding box center [72, 214] width 61 height 5
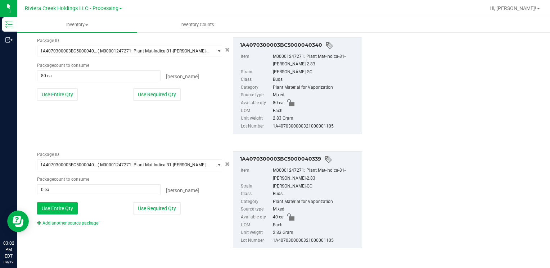
click at [63, 205] on button "Use Entire Qty" at bounding box center [57, 209] width 41 height 12
type input "40 ea"
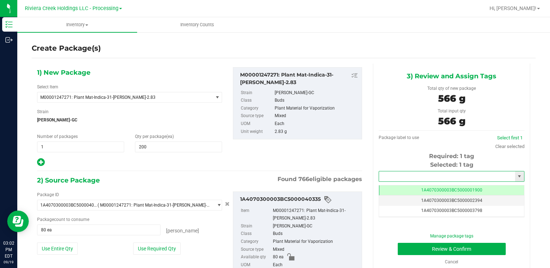
click at [410, 173] on input "text" at bounding box center [447, 177] width 136 height 10
click at [399, 185] on li "1A4070300003BC5000039914" at bounding box center [446, 188] width 143 height 11
type input "1A4070300003BC5000039914"
click at [405, 247] on button "Review & Confirm" at bounding box center [452, 249] width 108 height 12
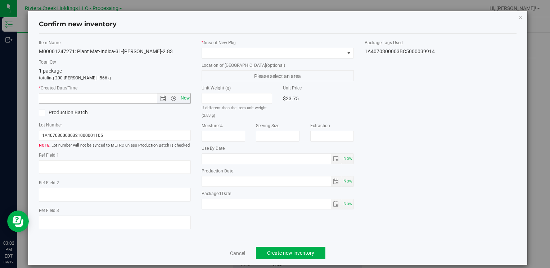
click at [182, 97] on span "Now" at bounding box center [185, 98] width 12 height 10
type input "[DATE] 3:02 PM"
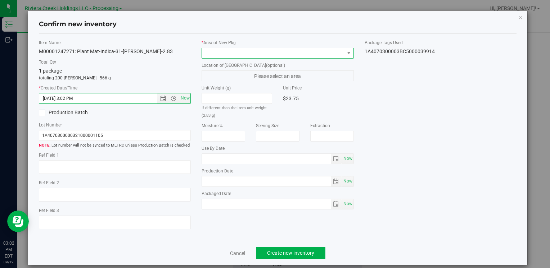
click at [204, 51] on span at bounding box center [273, 53] width 142 height 10
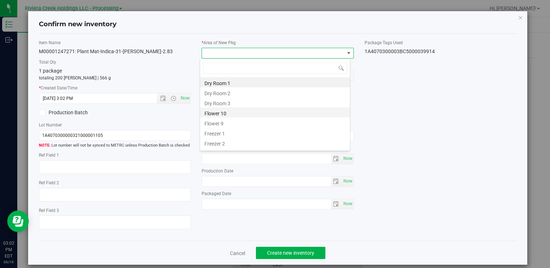
click at [224, 110] on li "Flower 10" at bounding box center [275, 113] width 150 height 10
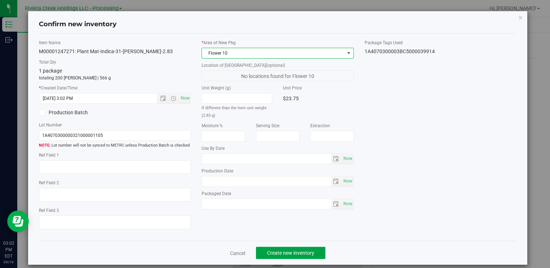
click at [298, 249] on button "Create new inventory" at bounding box center [290, 253] width 69 height 12
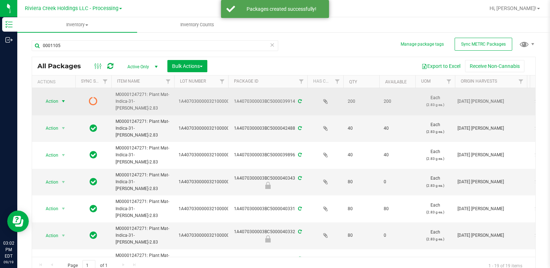
click at [49, 100] on span "Action" at bounding box center [48, 101] width 19 height 10
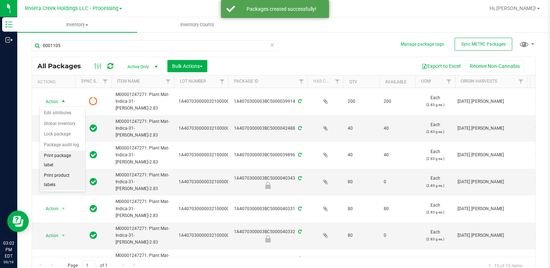
click at [72, 156] on li "Print package label" at bounding box center [63, 161] width 46 height 20
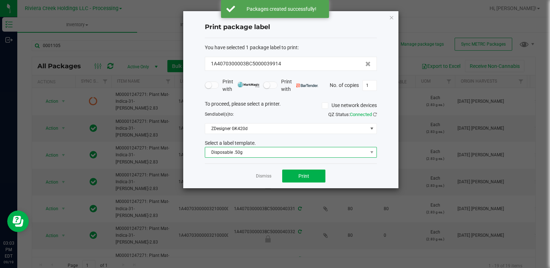
click at [264, 148] on span "Disposable .50g" at bounding box center [286, 152] width 162 height 10
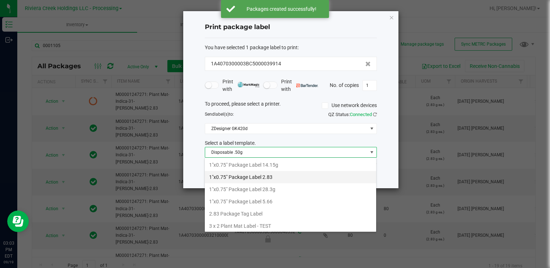
click at [277, 176] on li "1"x0.75" Package Label 2.83" at bounding box center [290, 177] width 171 height 12
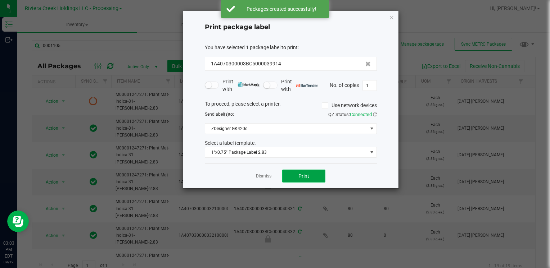
click at [293, 176] on button "Print" at bounding box center [303, 176] width 43 height 13
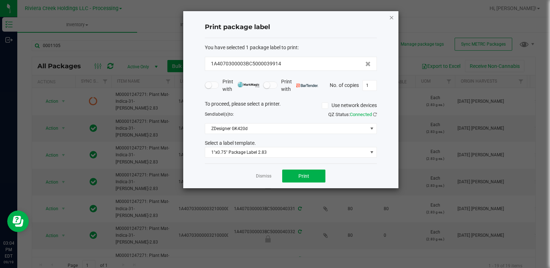
click at [393, 18] on icon "button" at bounding box center [391, 17] width 5 height 9
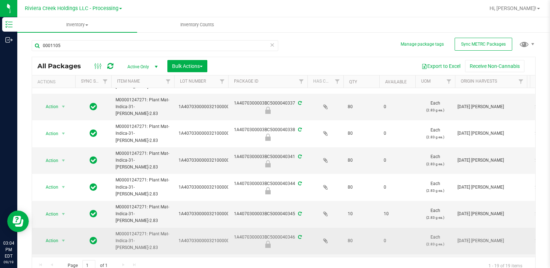
scroll to position [252, 0]
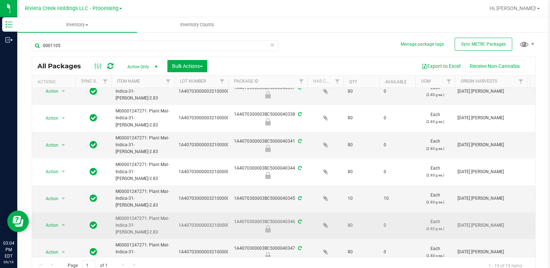
click at [60, 224] on span "select" at bounding box center [63, 226] width 9 height 10
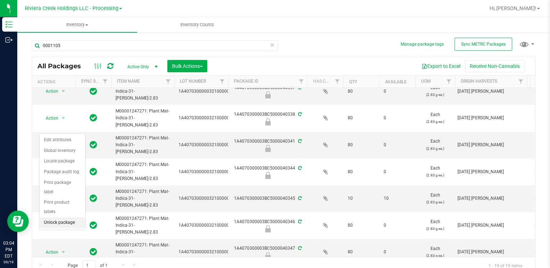
click at [58, 218] on li "Unlock package" at bounding box center [63, 223] width 46 height 11
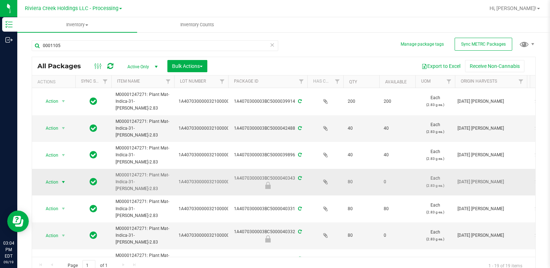
click at [56, 182] on span "Action" at bounding box center [48, 182] width 19 height 10
click at [68, 175] on li "Unlock package" at bounding box center [63, 180] width 46 height 11
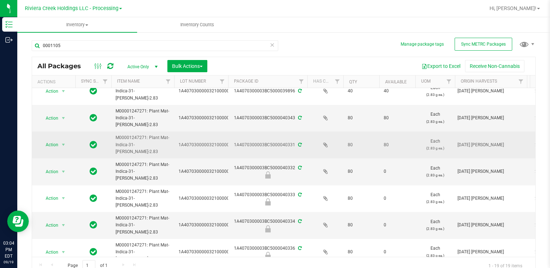
scroll to position [72, 0]
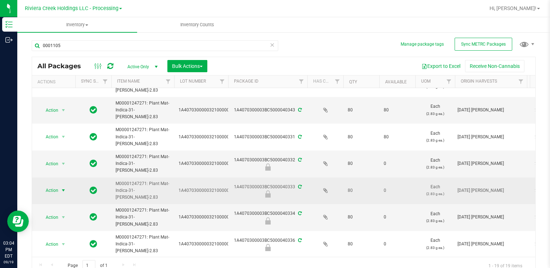
click at [52, 190] on span "Action" at bounding box center [48, 191] width 19 height 10
click at [65, 183] on li "Unlock package" at bounding box center [63, 188] width 46 height 11
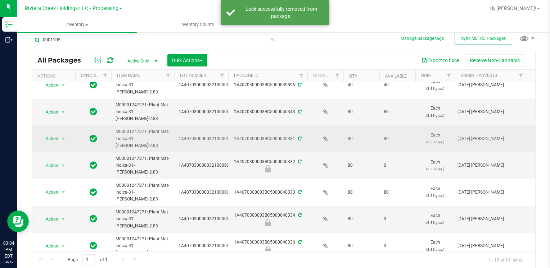
scroll to position [72, 0]
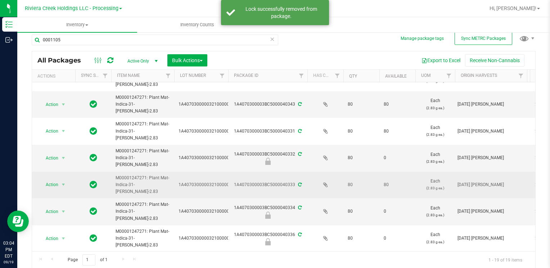
click at [56, 186] on span "Action" at bounding box center [48, 185] width 19 height 10
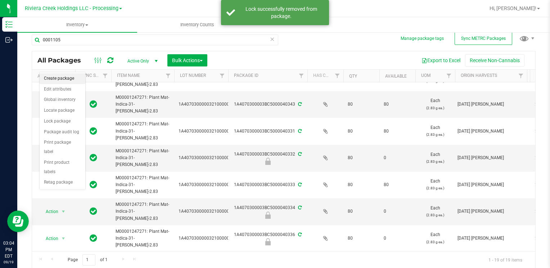
click at [67, 78] on li "Create package" at bounding box center [63, 78] width 46 height 11
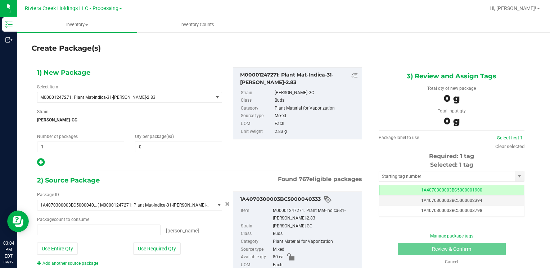
type input "0 ea"
click at [166, 145] on span at bounding box center [178, 147] width 87 height 11
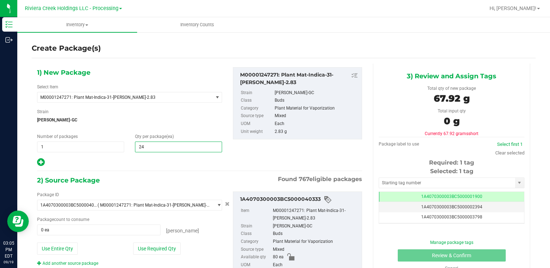
type input "240"
click at [72, 247] on button "Use Entire Qty" at bounding box center [57, 249] width 41 height 12
type input "80 ea"
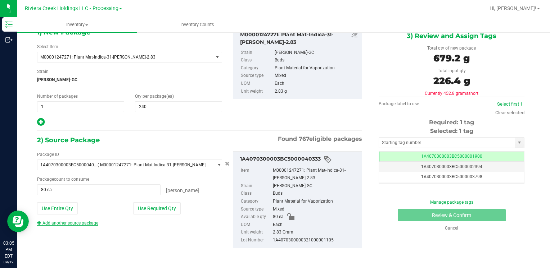
click at [92, 221] on link "Add another source package" at bounding box center [67, 223] width 61 height 5
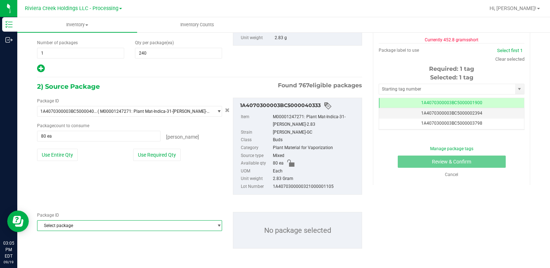
click at [92, 223] on span "Select package" at bounding box center [124, 226] width 175 height 10
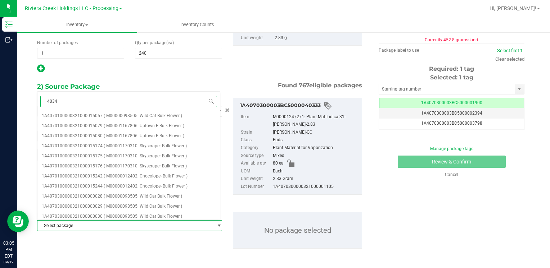
type input "40343"
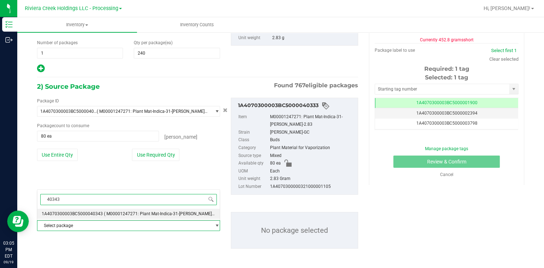
click at [97, 214] on span "1A4070300003BC5000040343" at bounding box center [72, 214] width 61 height 5
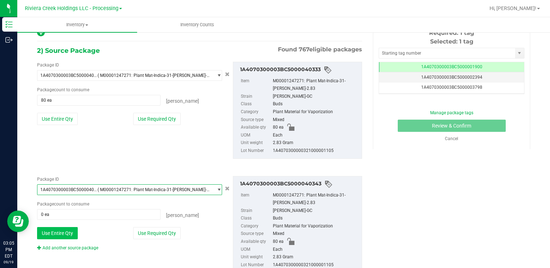
click at [69, 233] on button "Use Entire Qty" at bounding box center [57, 233] width 41 height 12
type input "80 ea"
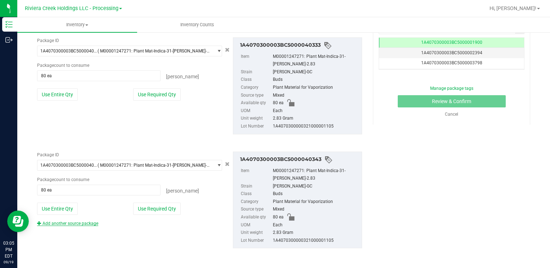
click at [78, 223] on link "Add another source package" at bounding box center [67, 223] width 61 height 5
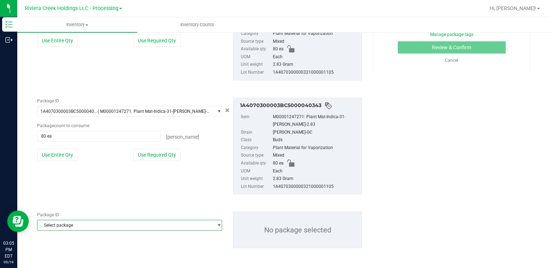
click at [77, 228] on span "Select package" at bounding box center [124, 226] width 175 height 10
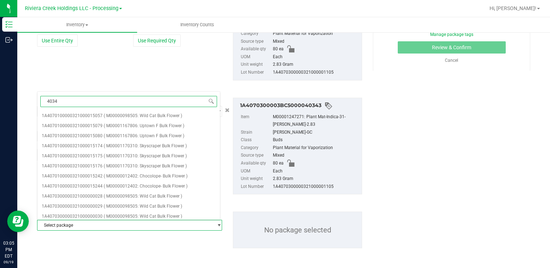
type input "40346"
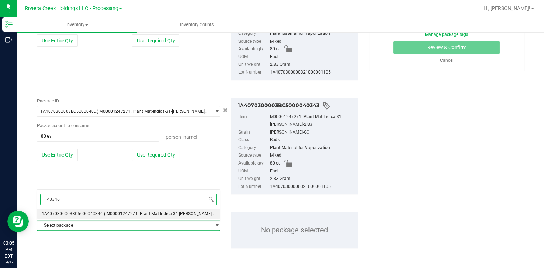
click at [92, 214] on span "1A4070300003BC5000040346" at bounding box center [72, 214] width 61 height 5
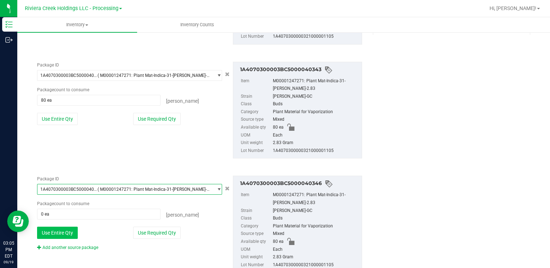
click at [66, 229] on button "Use Entire Qty" at bounding box center [57, 233] width 41 height 12
type input "80 ea"
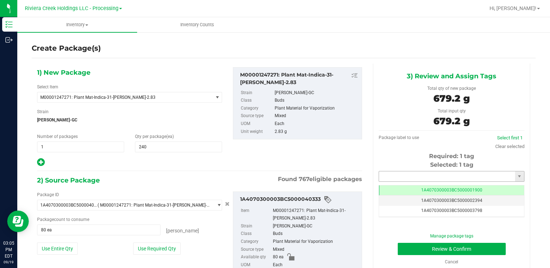
click at [403, 176] on input "text" at bounding box center [447, 177] width 136 height 10
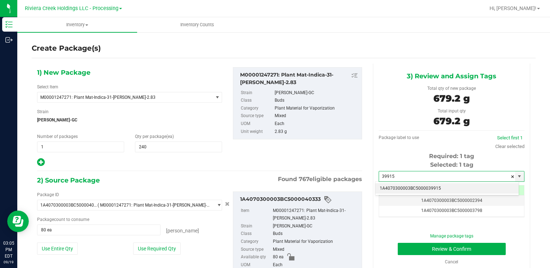
click at [399, 188] on li "1A4070300003BC5000039915" at bounding box center [446, 188] width 143 height 11
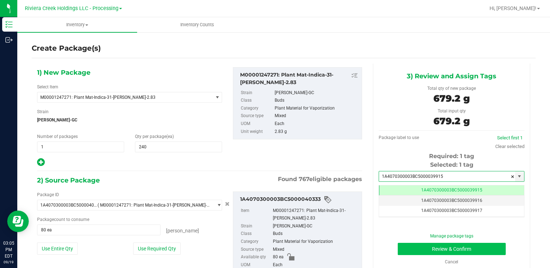
type input "1A4070300003BC5000039915"
click at [411, 247] on button "Review & Confirm" at bounding box center [452, 249] width 108 height 12
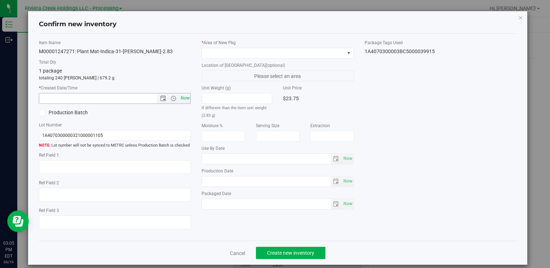
click at [185, 100] on span "Now" at bounding box center [185, 98] width 12 height 10
type input "[DATE] 3:05 PM"
click at [213, 45] on label "* Area of [GEOGRAPHIC_DATA]" at bounding box center [277, 43] width 152 height 6
click at [213, 51] on span at bounding box center [273, 53] width 142 height 10
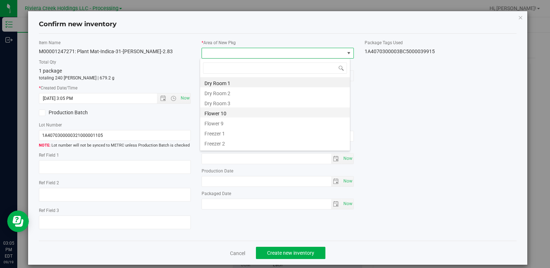
click at [239, 113] on li "Flower 10" at bounding box center [275, 113] width 150 height 10
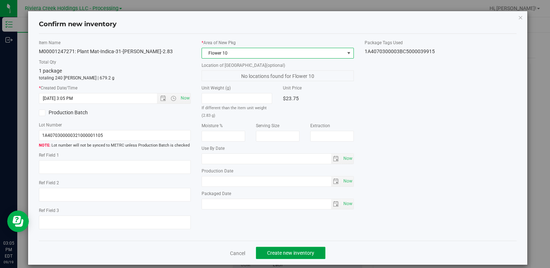
click at [307, 250] on span "Create new inventory" at bounding box center [290, 253] width 47 height 6
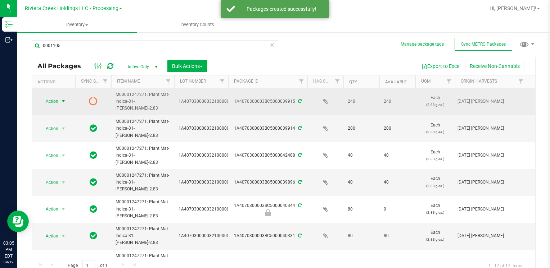
click at [53, 101] on span "Action" at bounding box center [48, 101] width 19 height 10
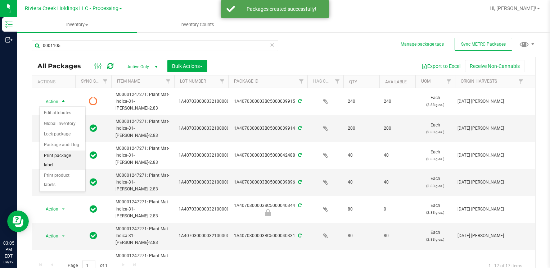
click at [74, 158] on li "Print package label" at bounding box center [63, 161] width 46 height 20
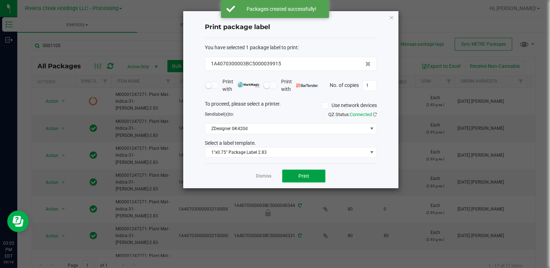
click at [299, 177] on button "Print" at bounding box center [303, 176] width 43 height 13
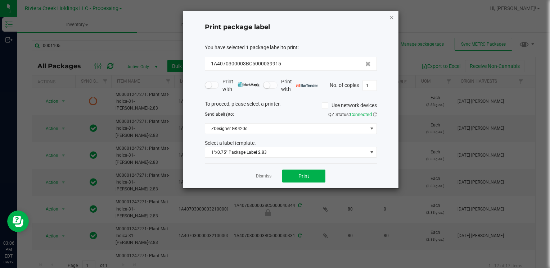
click at [389, 17] on icon "button" at bounding box center [391, 17] width 5 height 9
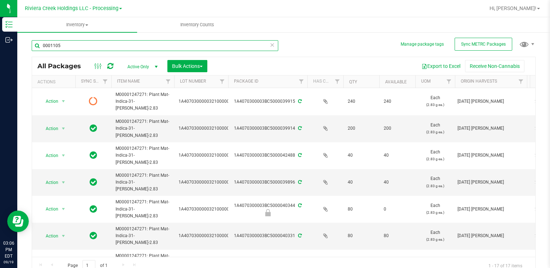
click at [75, 41] on input "0001105" at bounding box center [155, 45] width 246 height 11
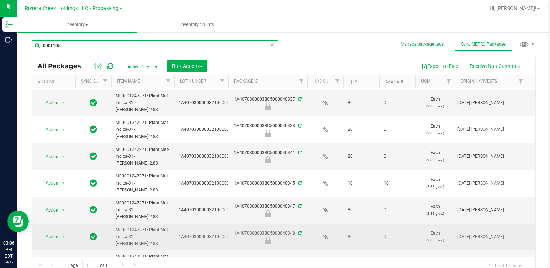
scroll to position [252, 0]
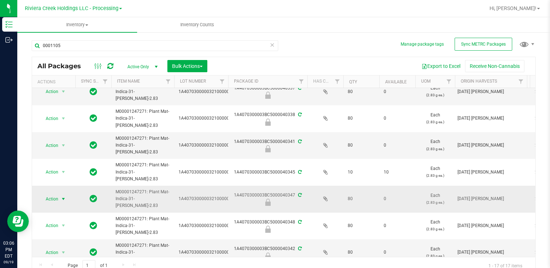
click at [62, 196] on span "select" at bounding box center [63, 199] width 6 height 6
click at [64, 191] on li "Unlock package" at bounding box center [63, 196] width 46 height 11
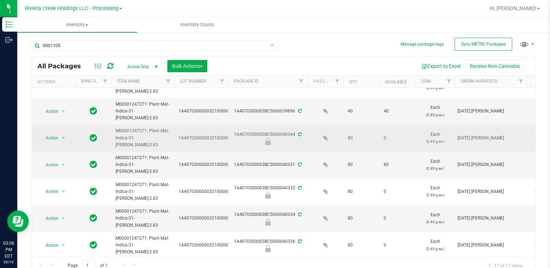
scroll to position [72, 0]
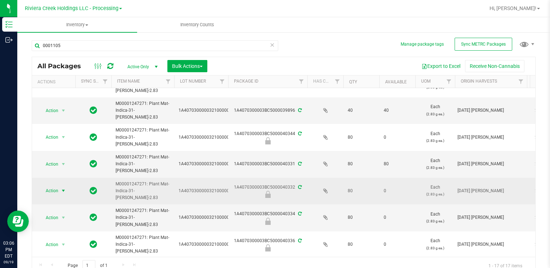
click at [50, 191] on span "Action" at bounding box center [48, 191] width 19 height 10
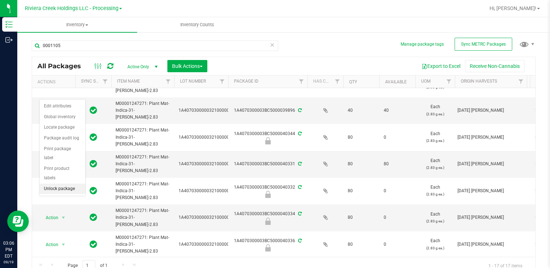
click at [63, 184] on li "Unlock package" at bounding box center [63, 189] width 46 height 11
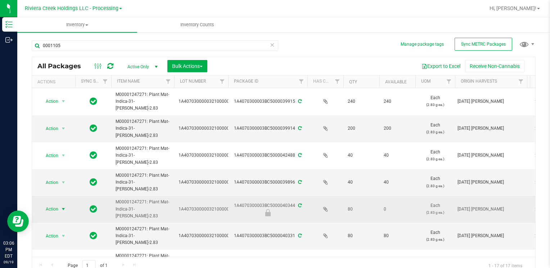
click at [64, 206] on span "select" at bounding box center [63, 209] width 6 height 6
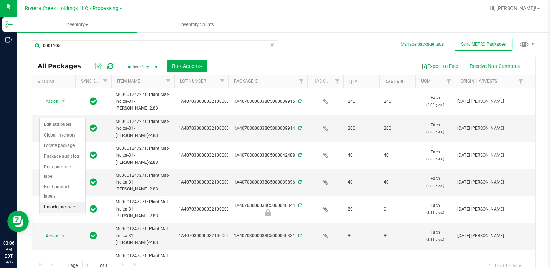
click at [66, 202] on li "Unlock package" at bounding box center [63, 207] width 46 height 11
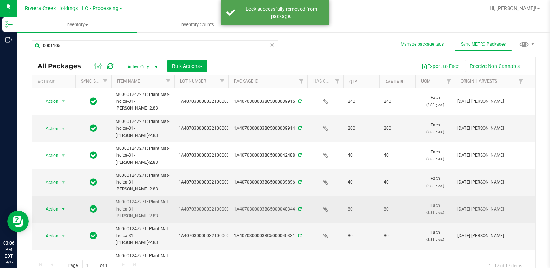
click at [57, 208] on span "Action" at bounding box center [48, 209] width 19 height 10
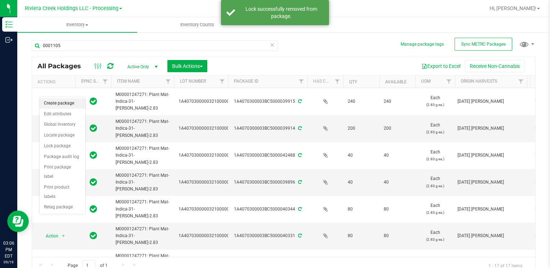
click at [67, 103] on li "Create package" at bounding box center [63, 103] width 46 height 11
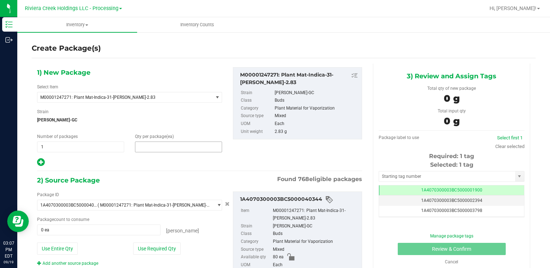
click at [165, 146] on span at bounding box center [178, 147] width 87 height 11
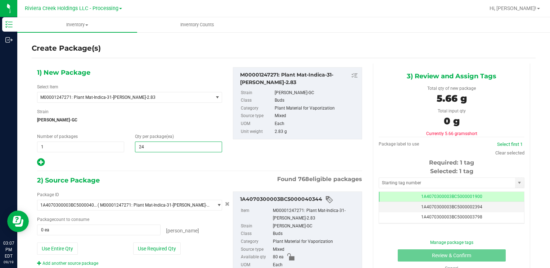
type input "240"
click at [79, 244] on div "Use Entire Qty" at bounding box center [81, 249] width 89 height 12
click at [65, 253] on button "Use Entire Qty" at bounding box center [57, 249] width 41 height 12
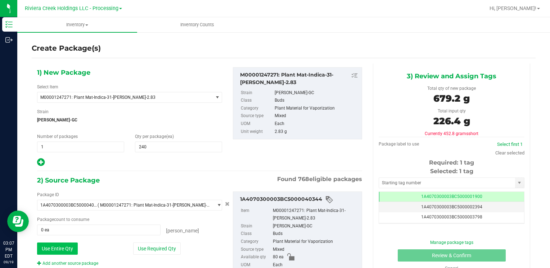
type input "80 ea"
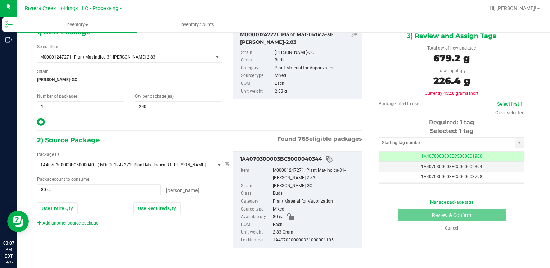
click at [75, 226] on div "Package ID 1A4070300003BC5000040344 ( M00001247271: Plant Mat-Indica-31-[PERSON…" at bounding box center [200, 200] width 336 height 109
click at [76, 224] on link "Add another source package" at bounding box center [67, 223] width 61 height 5
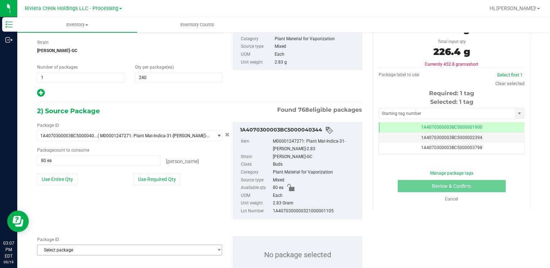
scroll to position [94, 0]
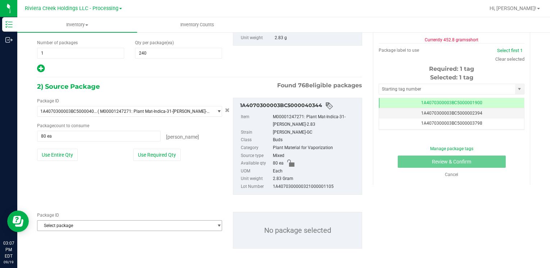
click at [84, 225] on span "Select package" at bounding box center [124, 226] width 175 height 10
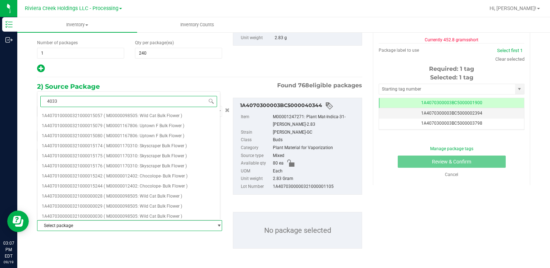
type input "40332"
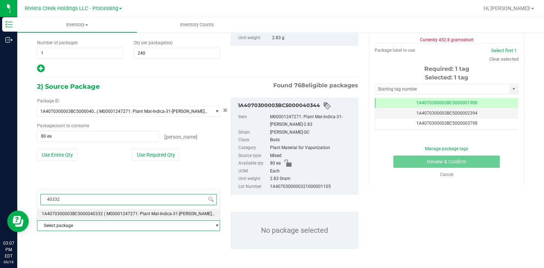
click at [96, 213] on span "1A4070300003BC5000040332" at bounding box center [72, 214] width 61 height 5
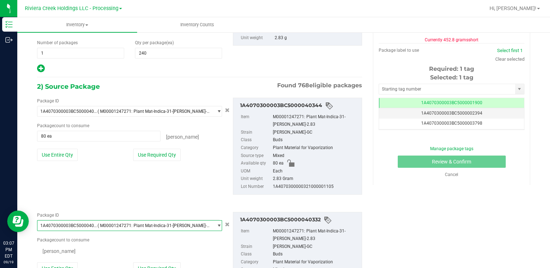
scroll to position [0, 0]
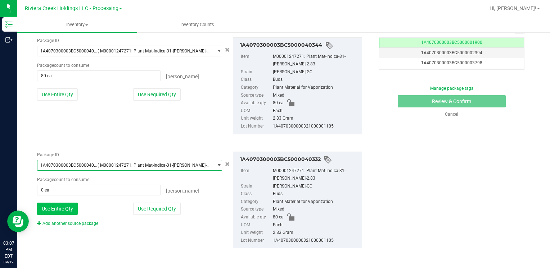
click at [66, 208] on button "Use Entire Qty" at bounding box center [57, 209] width 41 height 12
type input "80 ea"
drag, startPoint x: 66, startPoint y: 218, endPoint x: 66, endPoint y: 227, distance: 8.3
click at [66, 219] on div "Package ID 1A4070300003BC5000040332 ( M00001247271: Plant Mat-Indica-31-[PERSON…" at bounding box center [130, 189] width 196 height 75
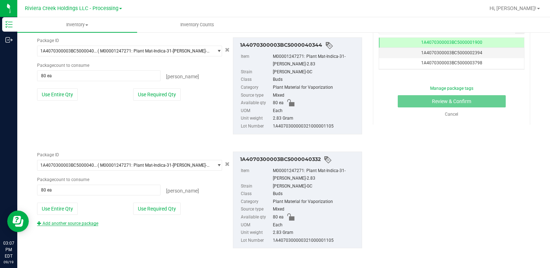
click at [67, 222] on link "Add another source package" at bounding box center [67, 223] width 61 height 5
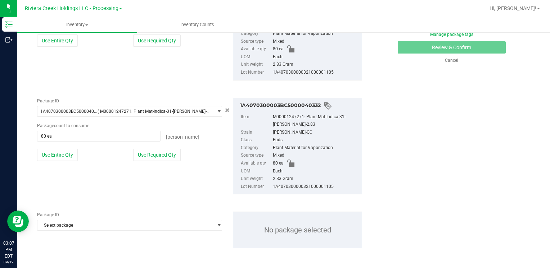
click at [67, 224] on span "Select package" at bounding box center [124, 226] width 175 height 10
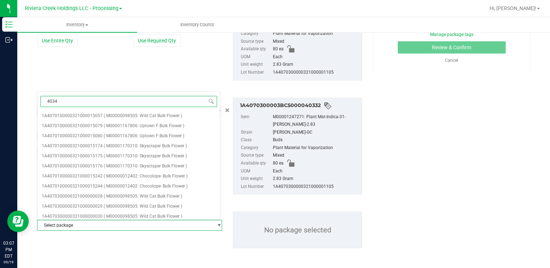
type input "40347"
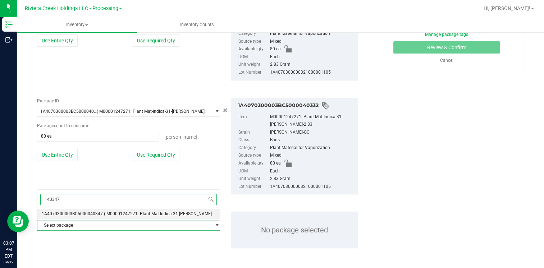
click at [79, 213] on span "1A4070300003BC5000040347" at bounding box center [72, 214] width 61 height 5
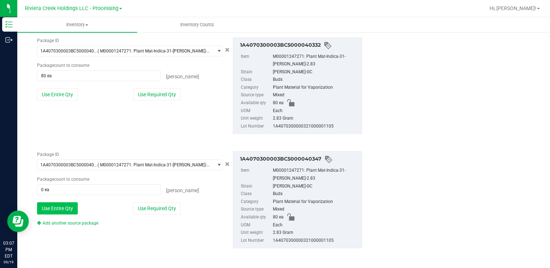
click at [65, 209] on button "Use Entire Qty" at bounding box center [57, 209] width 41 height 12
type input "80 ea"
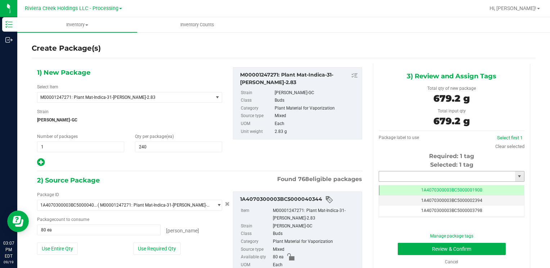
click at [406, 176] on input "text" at bounding box center [447, 177] width 136 height 10
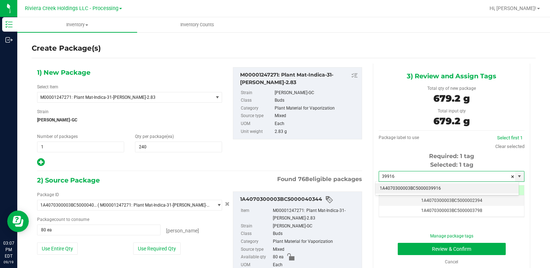
click at [400, 185] on li "1A4070300003BC5000039916" at bounding box center [446, 188] width 143 height 11
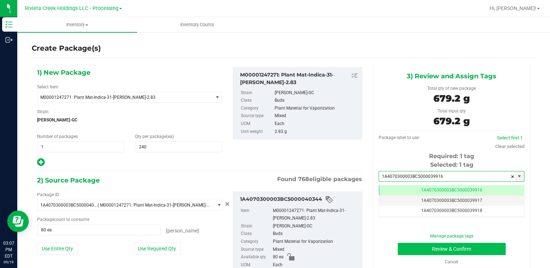
type input "1A4070300003BC5000039916"
click at [404, 245] on button "Review & Confirm" at bounding box center [452, 249] width 108 height 12
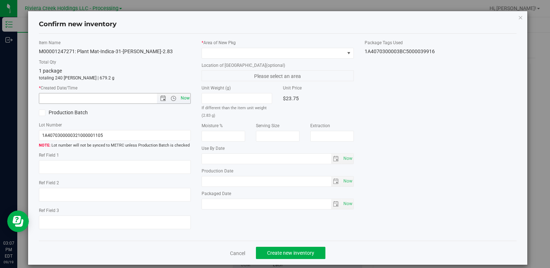
click at [182, 97] on span "Now" at bounding box center [185, 98] width 12 height 10
type input "[DATE] 3:07 PM"
click at [217, 54] on span at bounding box center [273, 53] width 142 height 10
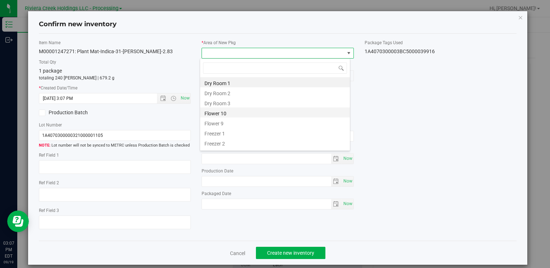
click at [229, 114] on li "Flower 10" at bounding box center [275, 113] width 150 height 10
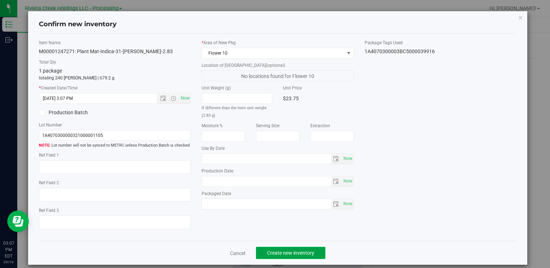
click at [283, 255] on span "Create new inventory" at bounding box center [290, 253] width 47 height 6
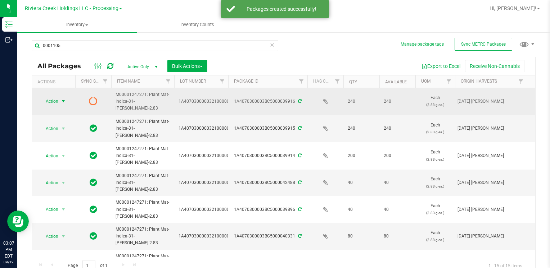
click at [58, 101] on span "Action" at bounding box center [48, 101] width 19 height 10
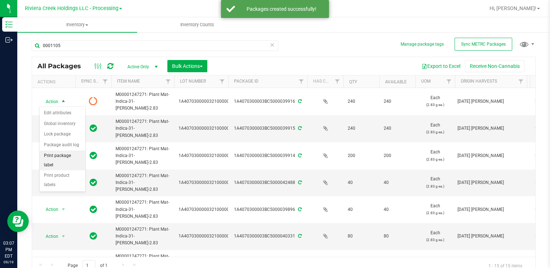
click at [74, 156] on li "Print package label" at bounding box center [63, 161] width 46 height 20
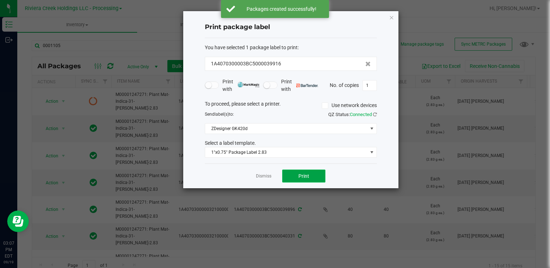
click at [309, 181] on button "Print" at bounding box center [303, 176] width 43 height 13
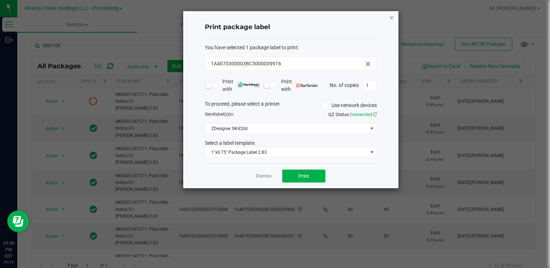
click at [390, 15] on icon "button" at bounding box center [391, 17] width 5 height 9
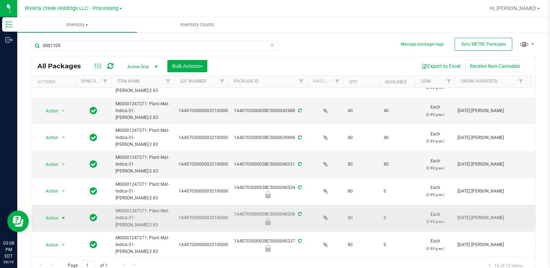
click at [65, 221] on span "select" at bounding box center [63, 218] width 9 height 10
click at [60, 211] on li "Unlock package" at bounding box center [63, 216] width 46 height 11
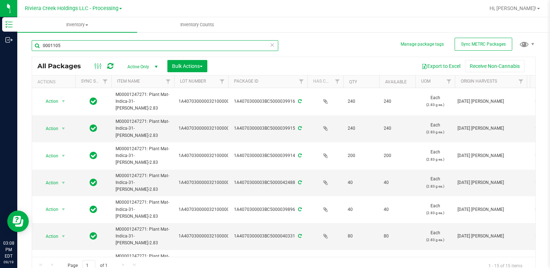
click at [107, 46] on input "0001105" at bounding box center [155, 45] width 246 height 11
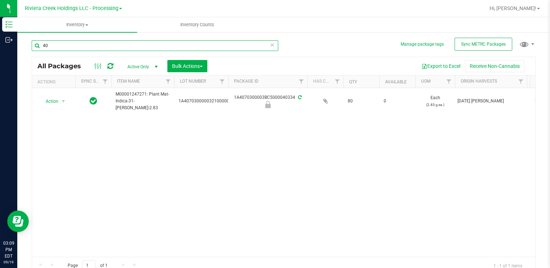
type input "4"
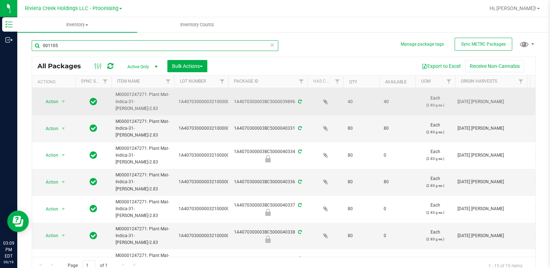
scroll to position [144, 0]
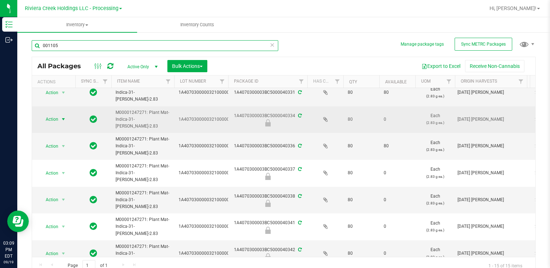
type input "001105"
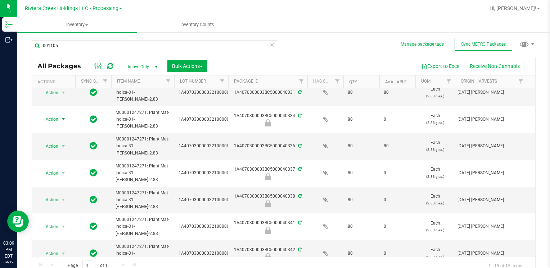
drag, startPoint x: 59, startPoint y: 117, endPoint x: 66, endPoint y: 131, distance: 15.6
click at [59, 117] on span "select" at bounding box center [63, 119] width 9 height 10
click at [73, 208] on li "Unlock package" at bounding box center [63, 213] width 46 height 11
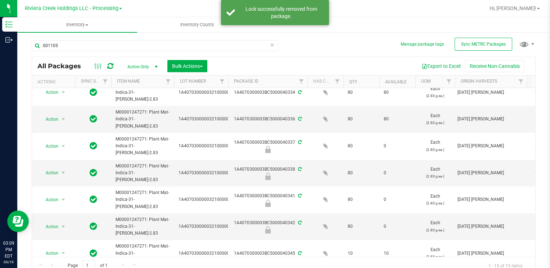
scroll to position [180, 0]
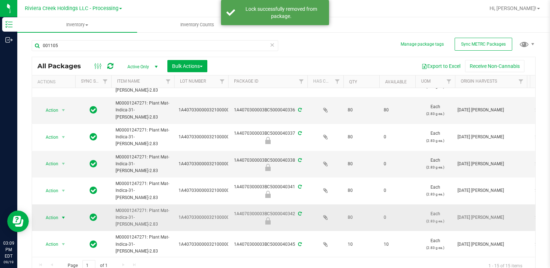
click at [59, 215] on span "select" at bounding box center [63, 218] width 9 height 10
click at [58, 210] on li "Unlock package" at bounding box center [63, 215] width 46 height 11
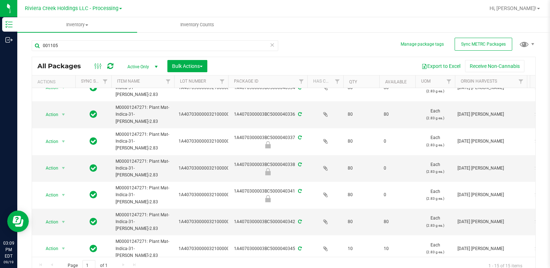
scroll to position [180, 0]
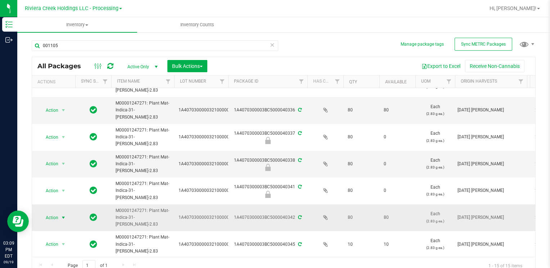
click at [56, 217] on span "Action" at bounding box center [48, 218] width 19 height 10
click at [67, 113] on li "Create package" at bounding box center [63, 111] width 46 height 11
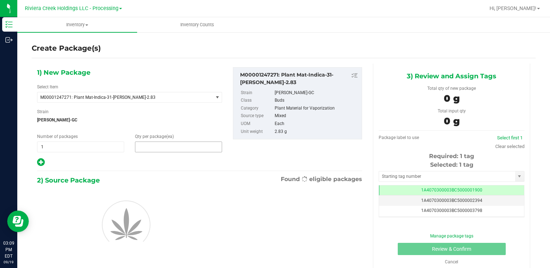
click at [187, 150] on span at bounding box center [178, 147] width 87 height 11
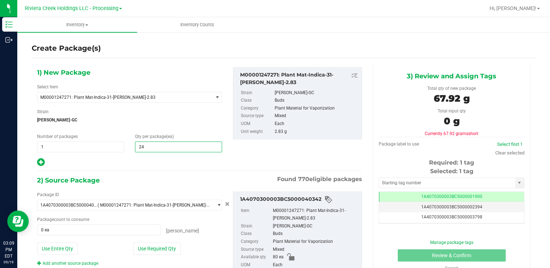
type input "240"
click at [64, 248] on button "Use Entire Qty" at bounding box center [57, 249] width 41 height 12
type input "80 ea"
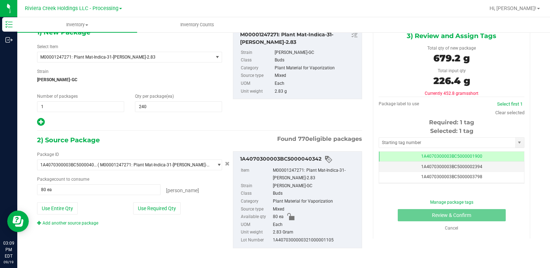
click at [89, 221] on link "Add another source package" at bounding box center [67, 223] width 61 height 5
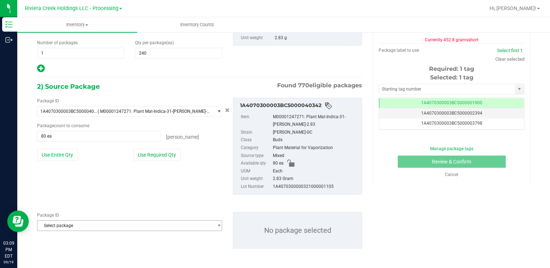
click at [88, 225] on span "Select package" at bounding box center [124, 226] width 175 height 10
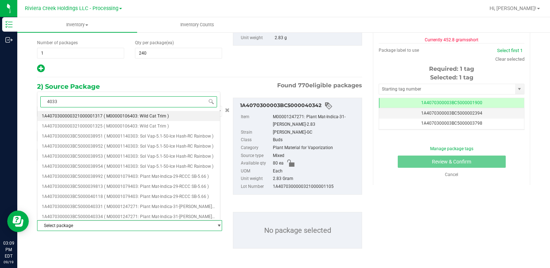
type input "40336"
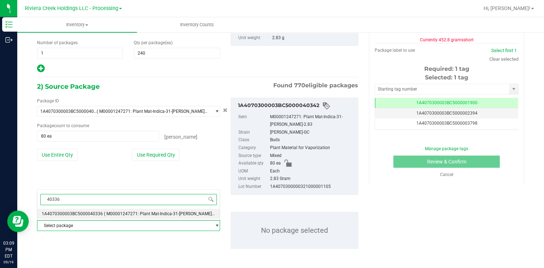
click at [91, 214] on span "1A4070300003BC5000040336" at bounding box center [72, 214] width 61 height 5
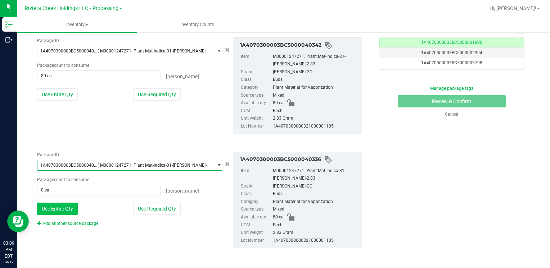
click at [67, 209] on button "Use Entire Qty" at bounding box center [57, 209] width 41 height 12
type input "80 ea"
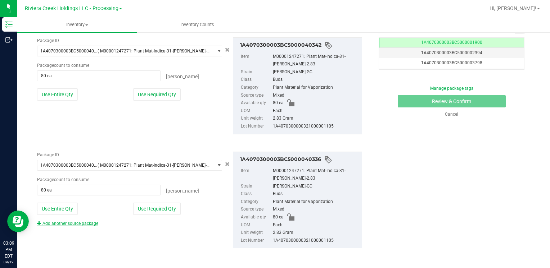
click at [71, 221] on link "Add another source package" at bounding box center [67, 223] width 61 height 5
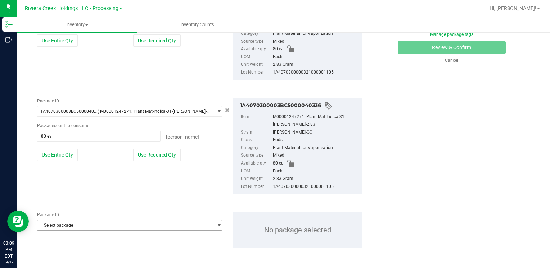
click at [71, 222] on span "Select package" at bounding box center [124, 226] width 175 height 10
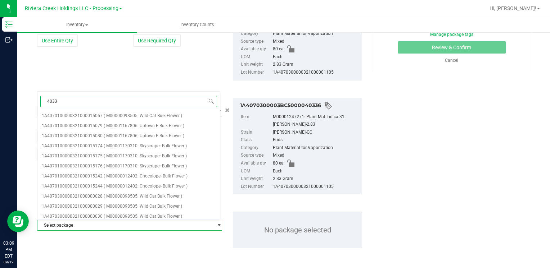
type input "40334"
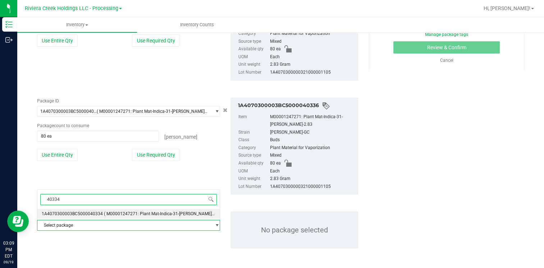
click at [104, 214] on span "( M00001247271: Plant Mat-Indica-31-[PERSON_NAME]-2.83 )" at bounding box center [164, 214] width 120 height 5
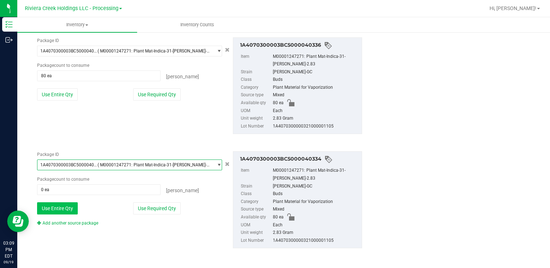
click at [67, 208] on button "Use Entire Qty" at bounding box center [57, 209] width 41 height 12
type input "80 ea"
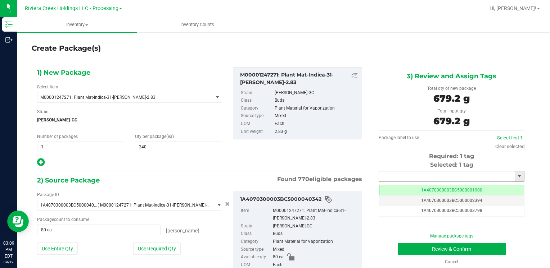
click at [405, 172] on input "text" at bounding box center [447, 177] width 136 height 10
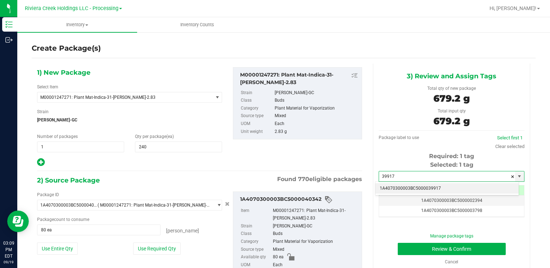
click at [381, 187] on li "1A4070300003BC5000039917" at bounding box center [446, 188] width 143 height 11
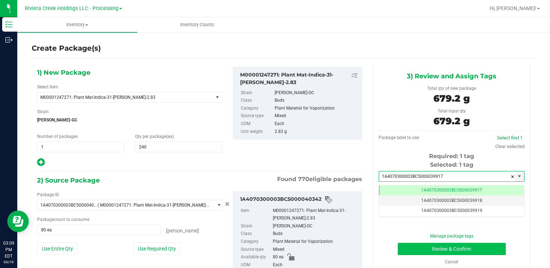
type input "1A4070300003BC5000039917"
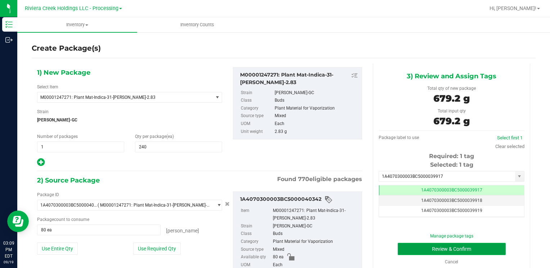
click at [403, 247] on button "Review & Confirm" at bounding box center [452, 249] width 108 height 12
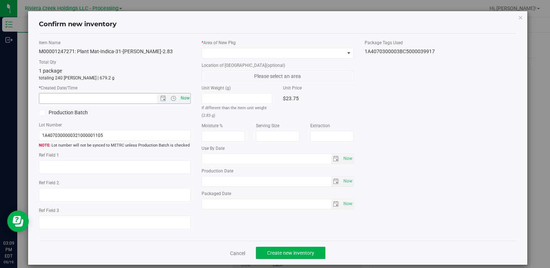
click at [184, 94] on span "Now" at bounding box center [185, 98] width 12 height 10
type input "[DATE] 3:09 PM"
click at [215, 47] on div "* Area of [GEOGRAPHIC_DATA]" at bounding box center [277, 49] width 152 height 19
click at [217, 48] on span at bounding box center [273, 53] width 142 height 10
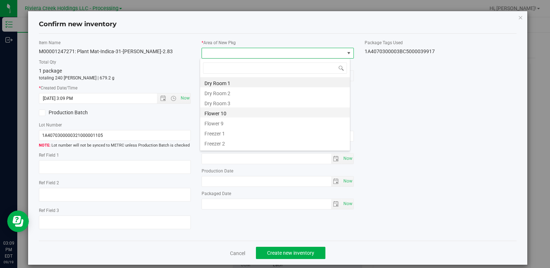
click at [236, 113] on li "Flower 10" at bounding box center [275, 113] width 150 height 10
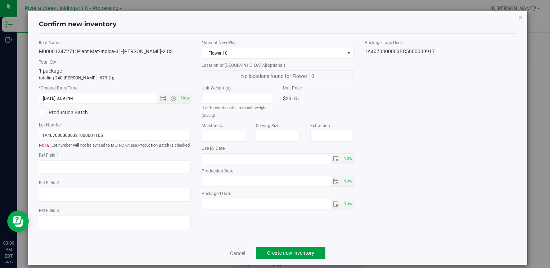
click at [282, 249] on button "Create new inventory" at bounding box center [290, 253] width 69 height 12
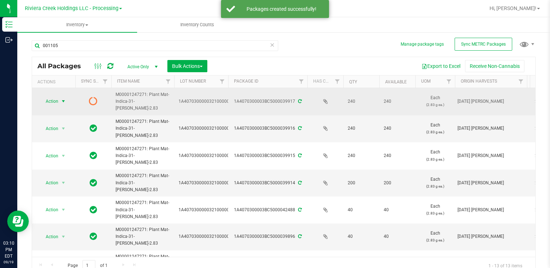
click at [52, 101] on span "Action" at bounding box center [48, 101] width 19 height 10
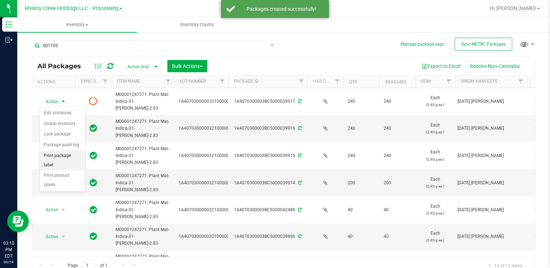
click at [68, 157] on li "Print package label" at bounding box center [63, 161] width 46 height 20
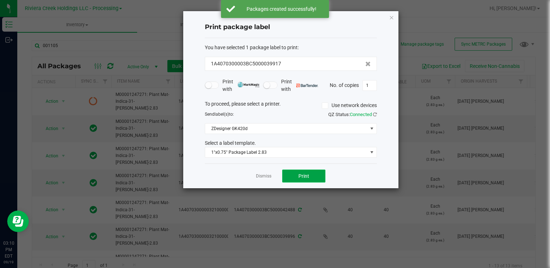
click at [300, 175] on span "Print" at bounding box center [303, 176] width 11 height 6
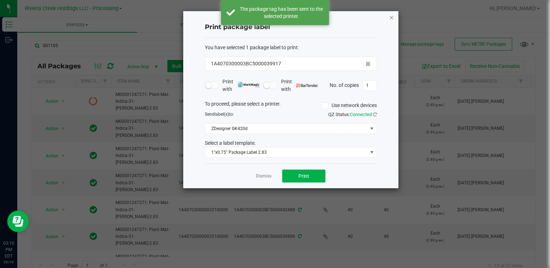
click at [392, 18] on icon "button" at bounding box center [391, 17] width 5 height 9
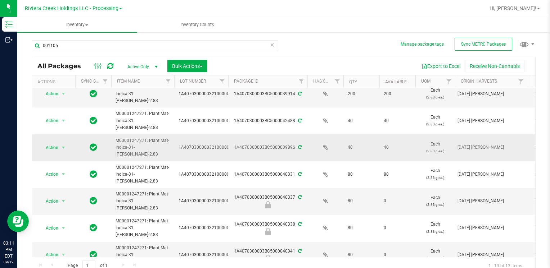
scroll to position [108, 0]
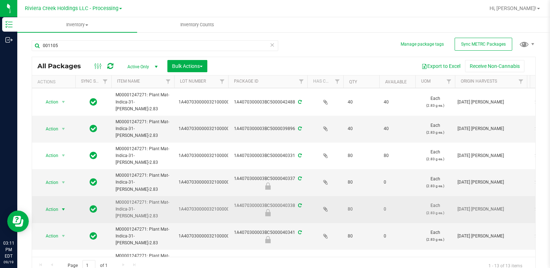
click at [45, 209] on span "Action" at bounding box center [48, 210] width 19 height 10
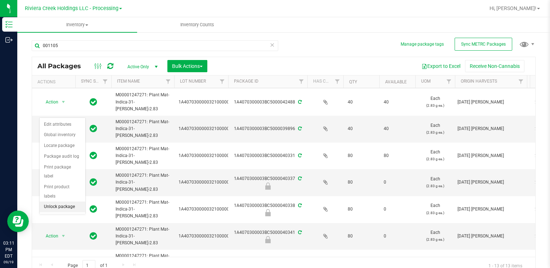
click at [53, 202] on li "Unlock package" at bounding box center [63, 207] width 46 height 11
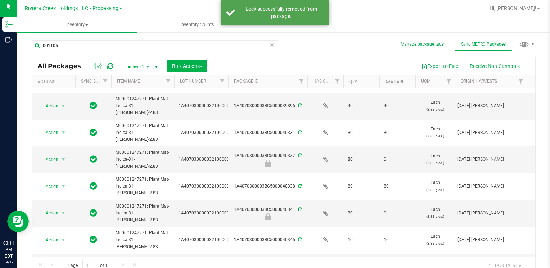
scroll to position [144, 0]
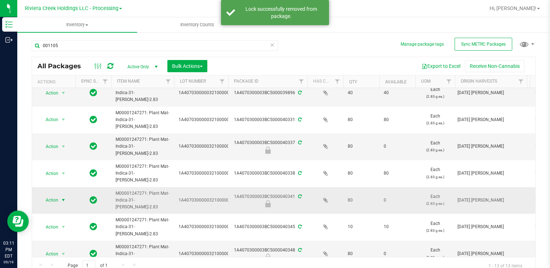
click at [62, 199] on span "select" at bounding box center [63, 200] width 6 height 6
click at [66, 193] on li "Unlock package" at bounding box center [63, 198] width 46 height 11
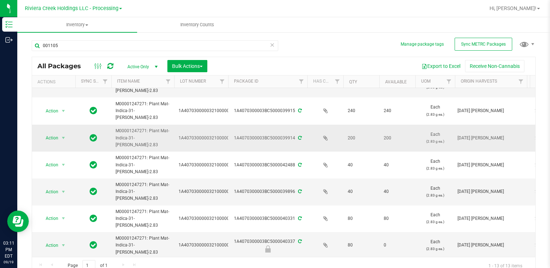
scroll to position [108, 0]
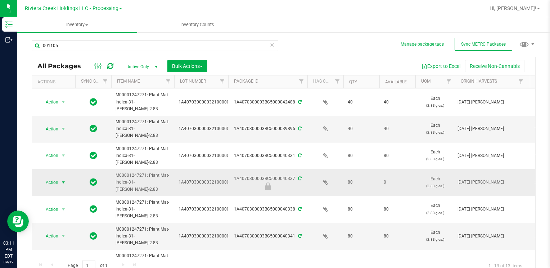
click at [55, 184] on span "Action" at bounding box center [48, 183] width 19 height 10
click at [65, 175] on li "Unlock package" at bounding box center [63, 180] width 46 height 11
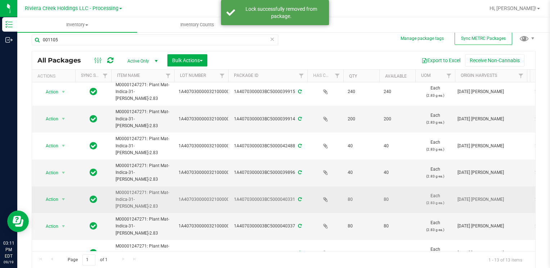
scroll to position [72, 0]
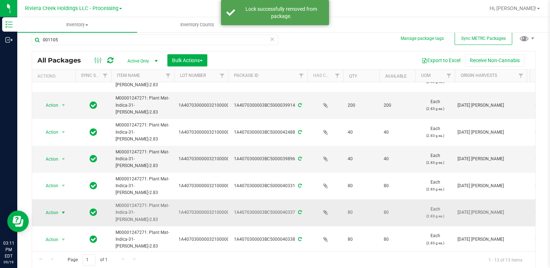
click at [55, 213] on span "Action" at bounding box center [48, 213] width 19 height 10
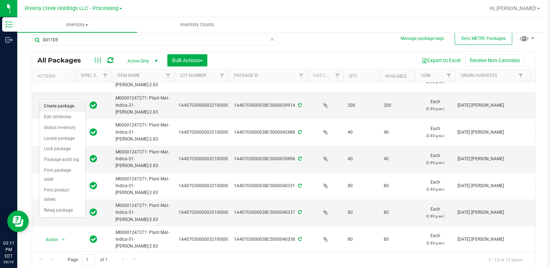
click at [63, 107] on li "Create package" at bounding box center [63, 106] width 46 height 11
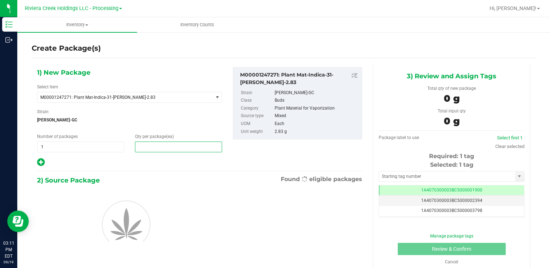
click at [155, 149] on span at bounding box center [178, 147] width 87 height 11
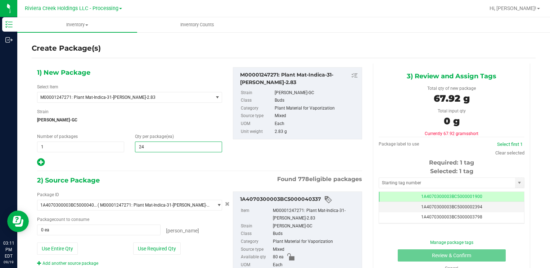
type input "240"
click at [56, 246] on button "Use Entire Qty" at bounding box center [57, 249] width 41 height 12
type input "80 ea"
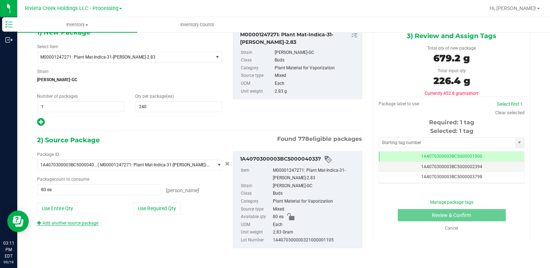
click at [65, 222] on link "Add another source package" at bounding box center [67, 223] width 61 height 5
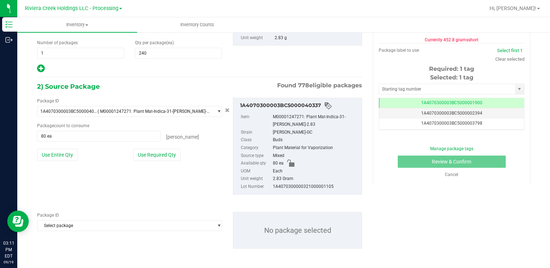
click at [69, 222] on span "Select package" at bounding box center [124, 226] width 175 height 10
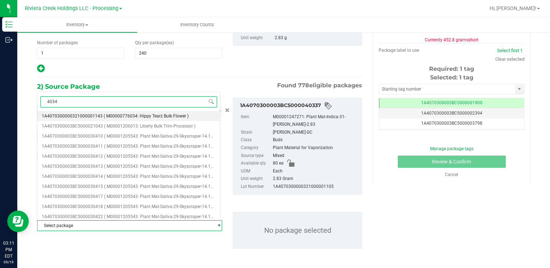
type input "40341"
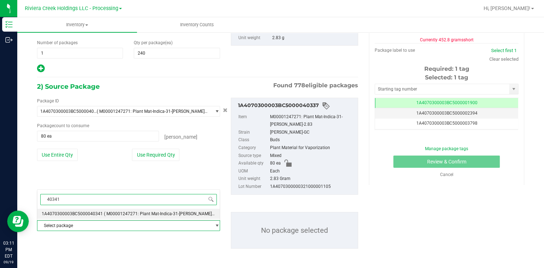
click at [94, 209] on li "1A4070300003BC5000040341 ( M00001247271: Plant Mat-Indica-31-[PERSON_NAME]-2.83…" at bounding box center [128, 214] width 182 height 10
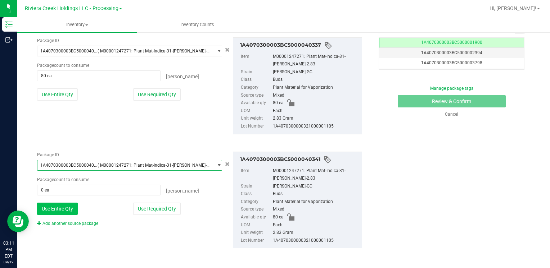
click at [60, 209] on button "Use Entire Qty" at bounding box center [57, 209] width 41 height 12
type input "80 ea"
click at [63, 221] on link "Add another source package" at bounding box center [67, 223] width 61 height 5
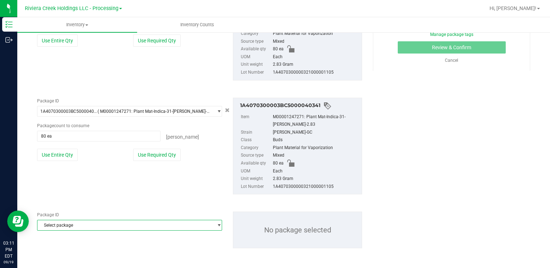
click at [63, 224] on span "Select package" at bounding box center [124, 226] width 175 height 10
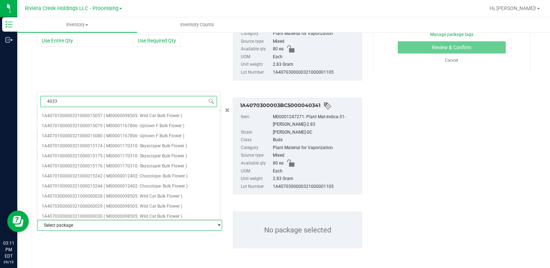
type input "40338"
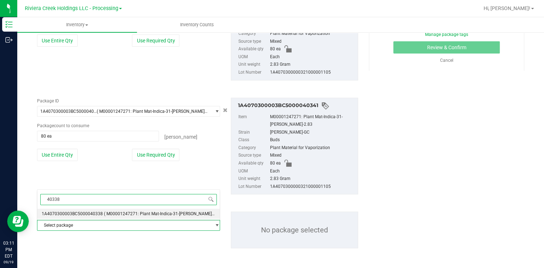
click at [84, 212] on span "1A4070300003BC5000040338" at bounding box center [72, 214] width 61 height 5
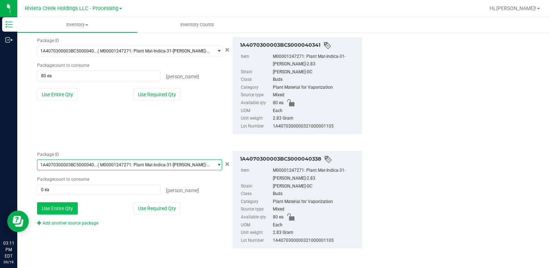
click at [59, 207] on button "Use Entire Qty" at bounding box center [57, 209] width 41 height 12
type input "80 ea"
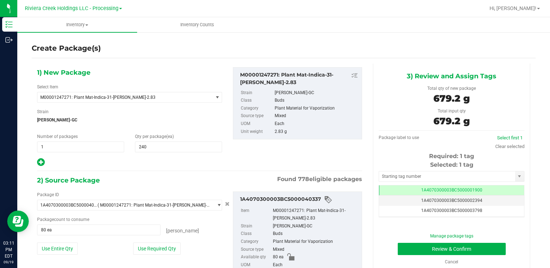
click at [414, 169] on div "Selected: 1 tag Tag 1A4070300003BC5000001900 1A4070300003BC5000002394 1A4070300…" at bounding box center [451, 189] width 146 height 57
click at [414, 174] on input "text" at bounding box center [447, 177] width 136 height 10
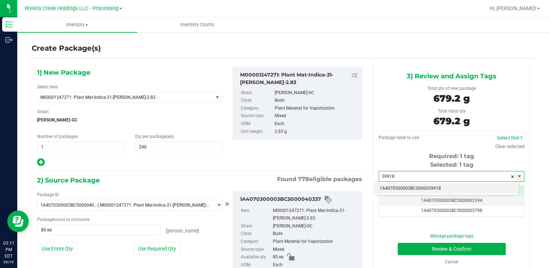
click at [404, 187] on li "1A4070300003BC5000039918" at bounding box center [446, 188] width 143 height 11
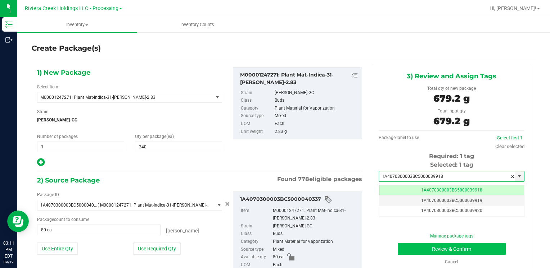
type input "1A4070300003BC5000039918"
click at [416, 247] on button "Review & Confirm" at bounding box center [452, 249] width 108 height 12
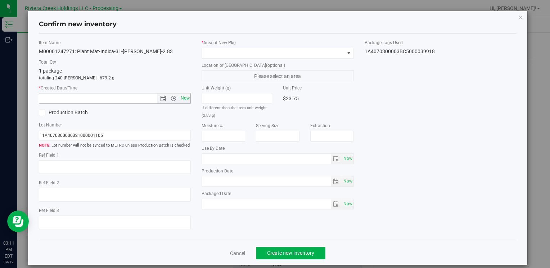
click at [183, 100] on span "Now" at bounding box center [185, 98] width 12 height 10
type input "[DATE] 3:11 PM"
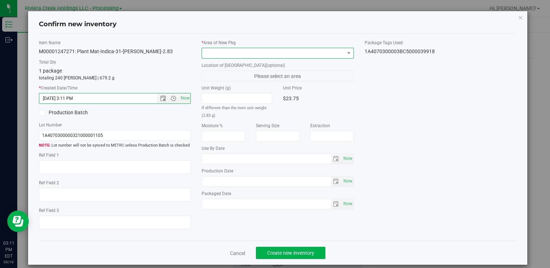
click at [218, 53] on span at bounding box center [273, 53] width 142 height 10
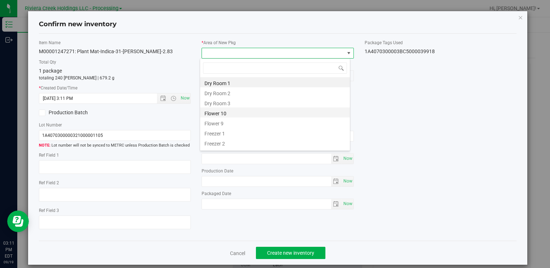
click at [237, 115] on li "Flower 10" at bounding box center [275, 113] width 150 height 10
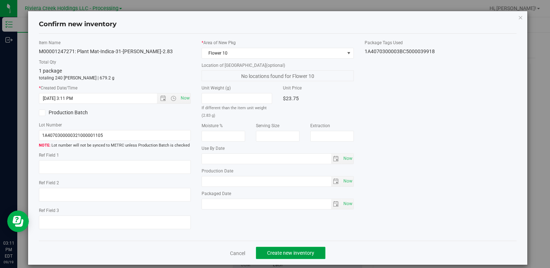
click at [273, 248] on button "Create new inventory" at bounding box center [290, 253] width 69 height 12
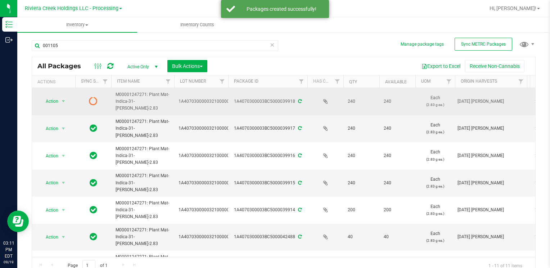
click at [49, 96] on td "Action Action Edit attributes Global inventory Lock package Package audit log P…" at bounding box center [53, 101] width 43 height 27
click at [60, 104] on span "select" at bounding box center [63, 102] width 6 height 6
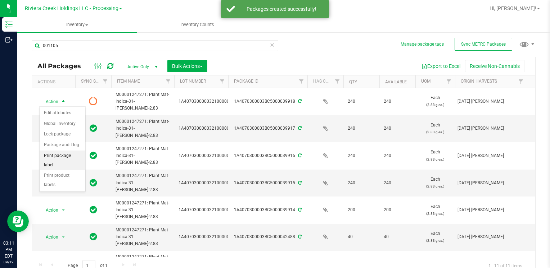
click at [64, 154] on li "Print package label" at bounding box center [63, 161] width 46 height 20
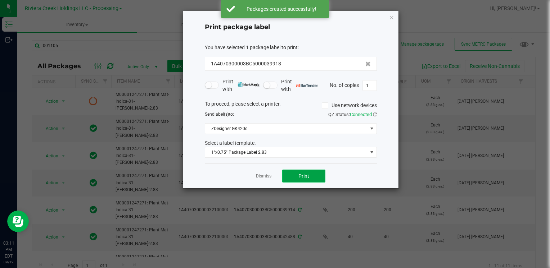
click at [305, 178] on span "Print" at bounding box center [303, 176] width 11 height 6
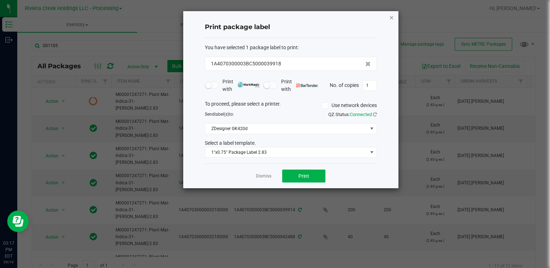
click at [392, 18] on icon "button" at bounding box center [391, 17] width 5 height 9
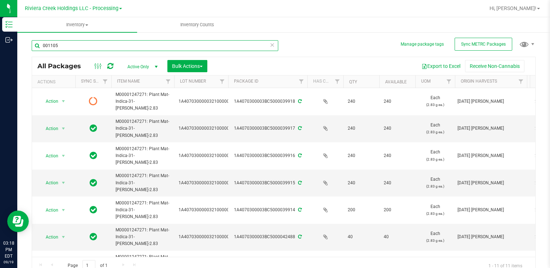
click at [67, 44] on input "001105" at bounding box center [155, 45] width 246 height 11
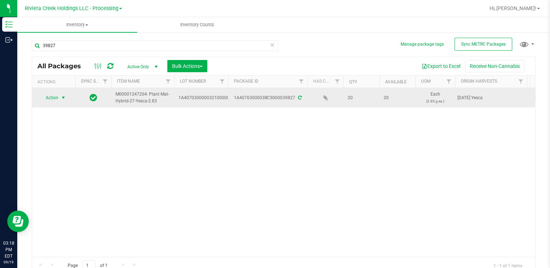
click at [46, 98] on span "Action" at bounding box center [48, 98] width 19 height 10
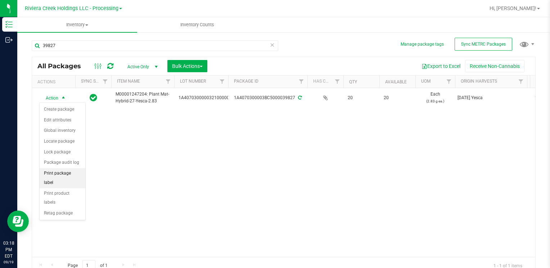
click at [72, 176] on li "Print package label" at bounding box center [63, 178] width 46 height 20
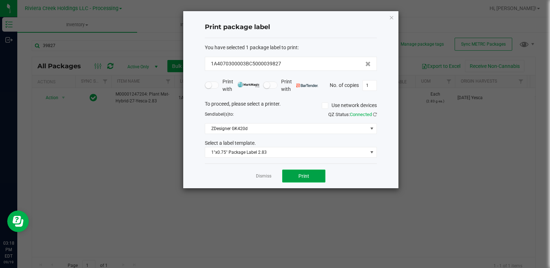
click at [314, 181] on button "Print" at bounding box center [303, 176] width 43 height 13
click at [394, 18] on icon "button" at bounding box center [391, 17] width 5 height 9
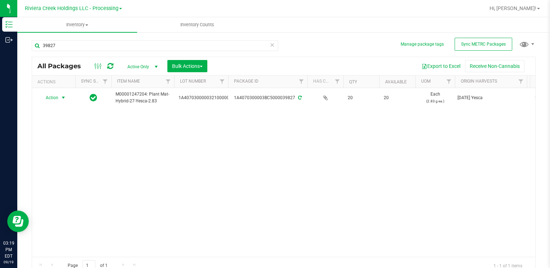
click at [94, 54] on div "39827" at bounding box center [155, 48] width 246 height 17
click at [95, 48] on input "39827" at bounding box center [155, 45] width 246 height 11
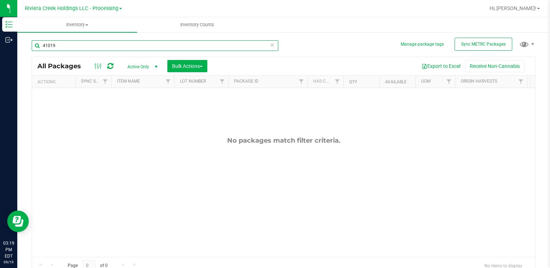
type input "41019"
click at [131, 65] on span "Active Only" at bounding box center [141, 67] width 40 height 10
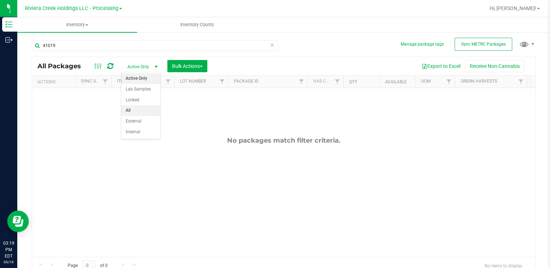
click at [146, 109] on li "All" at bounding box center [140, 110] width 39 height 11
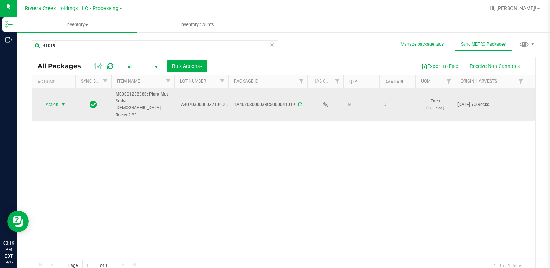
click at [54, 100] on span "Action" at bounding box center [48, 105] width 19 height 10
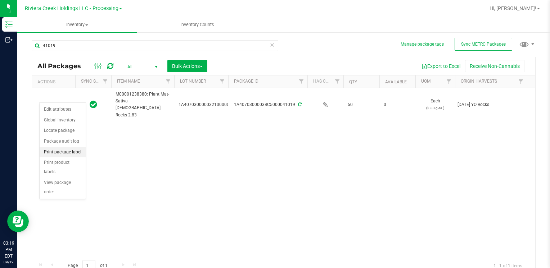
click at [73, 152] on li "Print package label" at bounding box center [63, 152] width 46 height 11
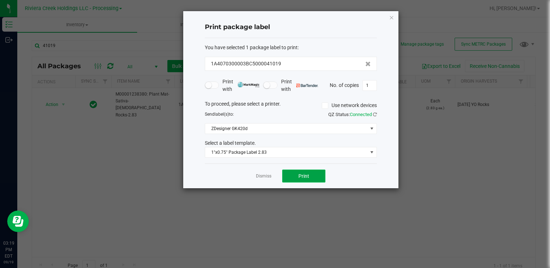
click at [298, 173] on span "Print" at bounding box center [303, 176] width 11 height 6
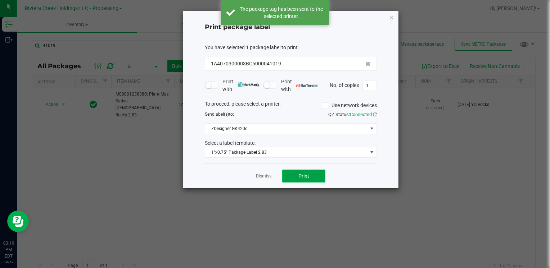
click at [298, 173] on span "Print" at bounding box center [303, 176] width 11 height 6
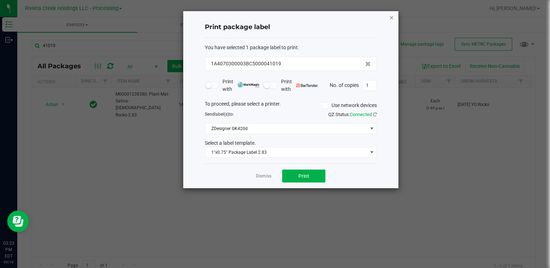
click at [392, 15] on icon "button" at bounding box center [391, 17] width 5 height 9
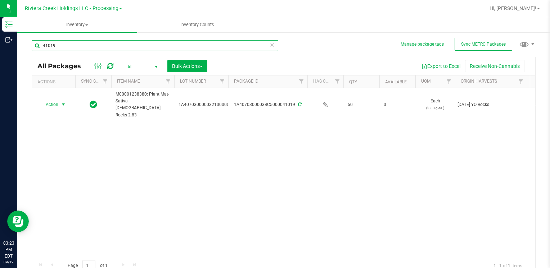
click at [110, 46] on input "41019" at bounding box center [155, 45] width 246 height 11
click at [109, 46] on input "41019" at bounding box center [155, 45] width 246 height 11
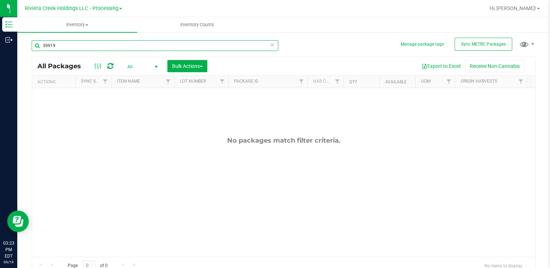
click at [92, 47] on input "39919" at bounding box center [155, 45] width 246 height 11
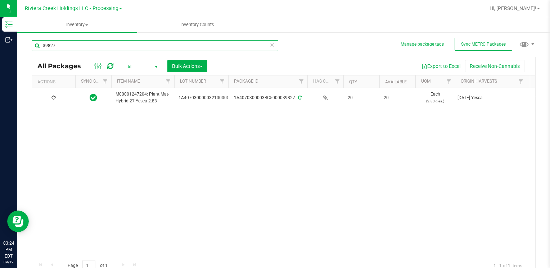
type input "39827"
click at [58, 97] on span "Action" at bounding box center [48, 98] width 19 height 10
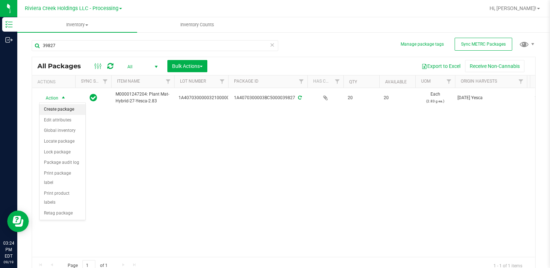
click at [64, 109] on li "Create package" at bounding box center [63, 109] width 46 height 11
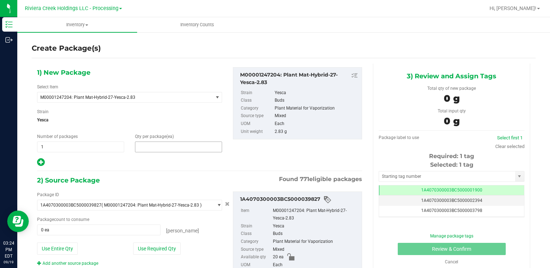
click at [182, 149] on span at bounding box center [178, 147] width 87 height 11
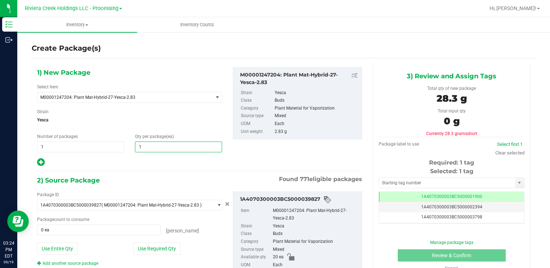
type input "10"
click at [167, 246] on button "Use Required Qty" at bounding box center [156, 249] width 47 height 12
type input "10 ea"
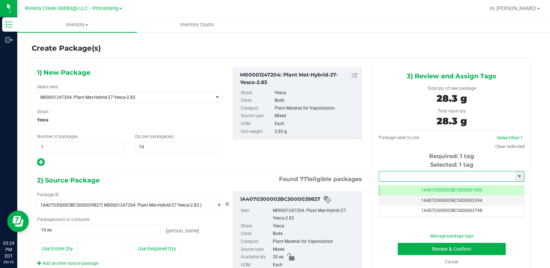
click at [387, 176] on input "text" at bounding box center [447, 177] width 136 height 10
click at [400, 188] on li "1A4070300003BC5000039919" at bounding box center [446, 188] width 143 height 11
type input "1A4070300003BC5000039919"
click at [412, 244] on button "Review & Confirm" at bounding box center [452, 249] width 108 height 12
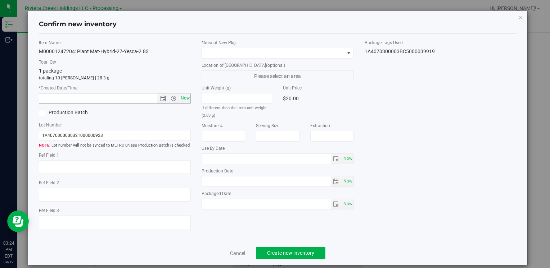
click at [179, 101] on span "Now" at bounding box center [185, 98] width 12 height 10
type input "[DATE] 3:24 PM"
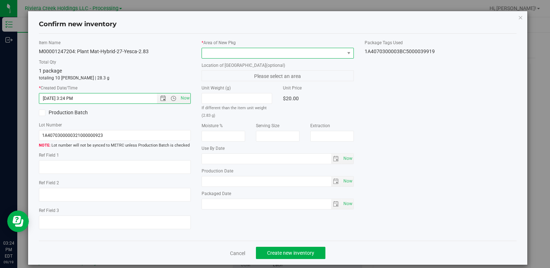
click at [211, 54] on span at bounding box center [273, 53] width 142 height 10
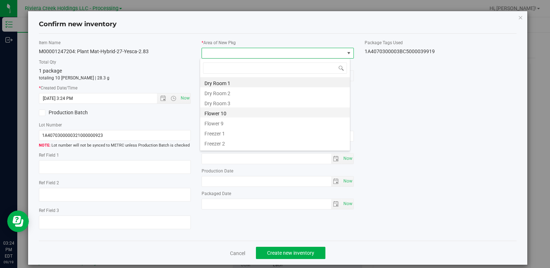
click at [231, 114] on li "Flower 10" at bounding box center [275, 113] width 150 height 10
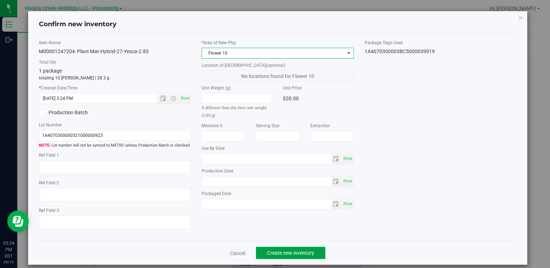
click at [281, 255] on span "Create new inventory" at bounding box center [290, 253] width 47 height 6
